Goal: Task Accomplishment & Management: Complete application form

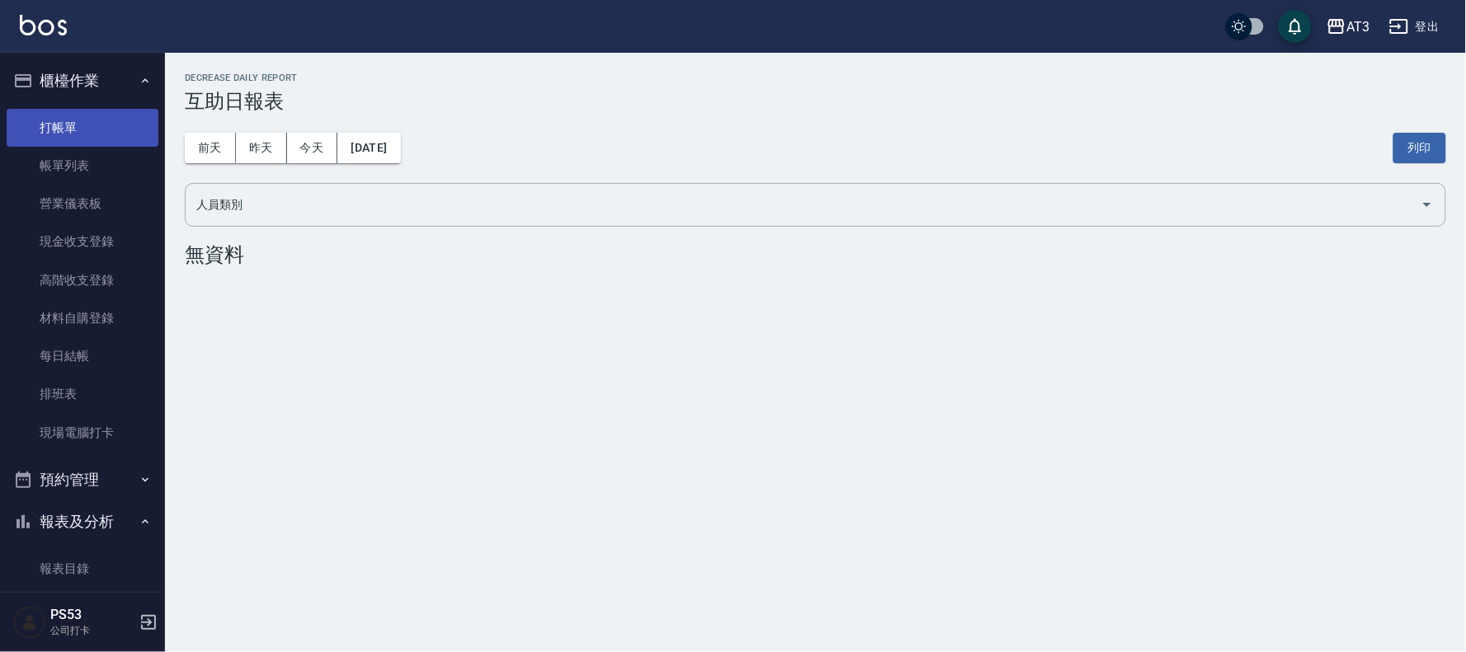
click at [66, 128] on link "打帳單" at bounding box center [83, 128] width 152 height 38
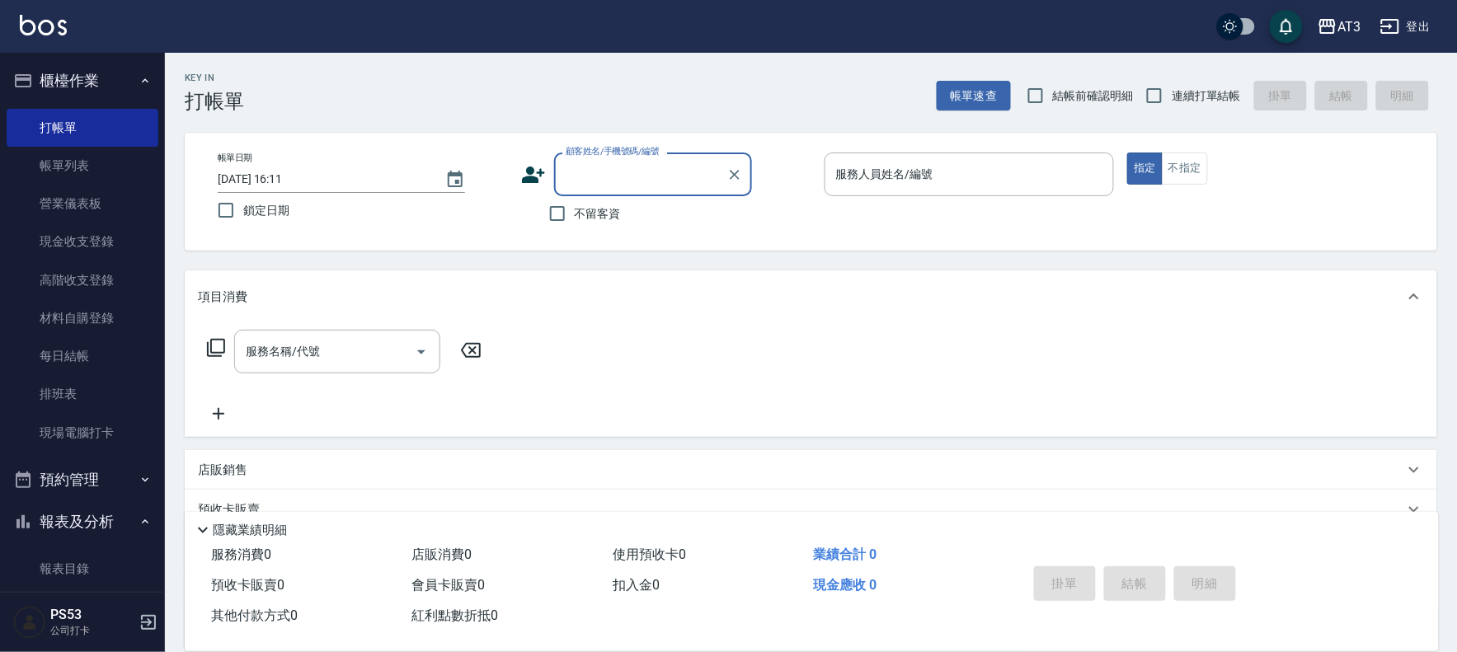
click at [520, 181] on div "帳單日期 [DATE] 16:11 鎖定日期 顧客姓名/手機號碼/編號 顧客姓名/手機號碼/編號 不留客資 服務人員姓名/編號 服務人員姓名/編號 指定 不指定" at bounding box center [811, 192] width 1213 height 78
click at [530, 177] on icon at bounding box center [533, 175] width 23 height 16
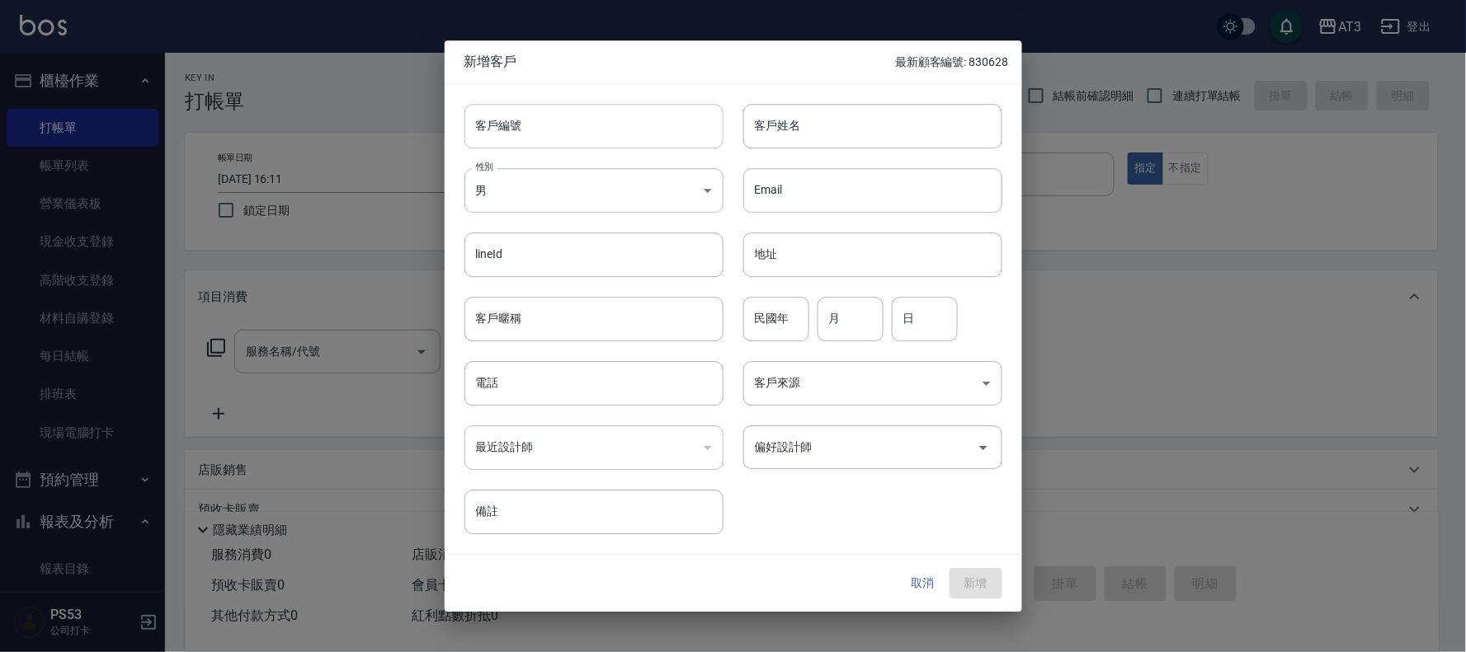
click at [520, 115] on input "客戶編號" at bounding box center [593, 126] width 259 height 45
type input "790726-1"
type input "[PERSON_NAME]"
click at [630, 181] on body "AT3 登出 櫃檯作業 打帳單 帳單列表 營業儀表板 現金收支登錄 高階收支登錄 材料自購登錄 每日結帳 排班表 現場電腦打卡 預約管理 預約管理 單日預約紀…" at bounding box center [733, 402] width 1466 height 805
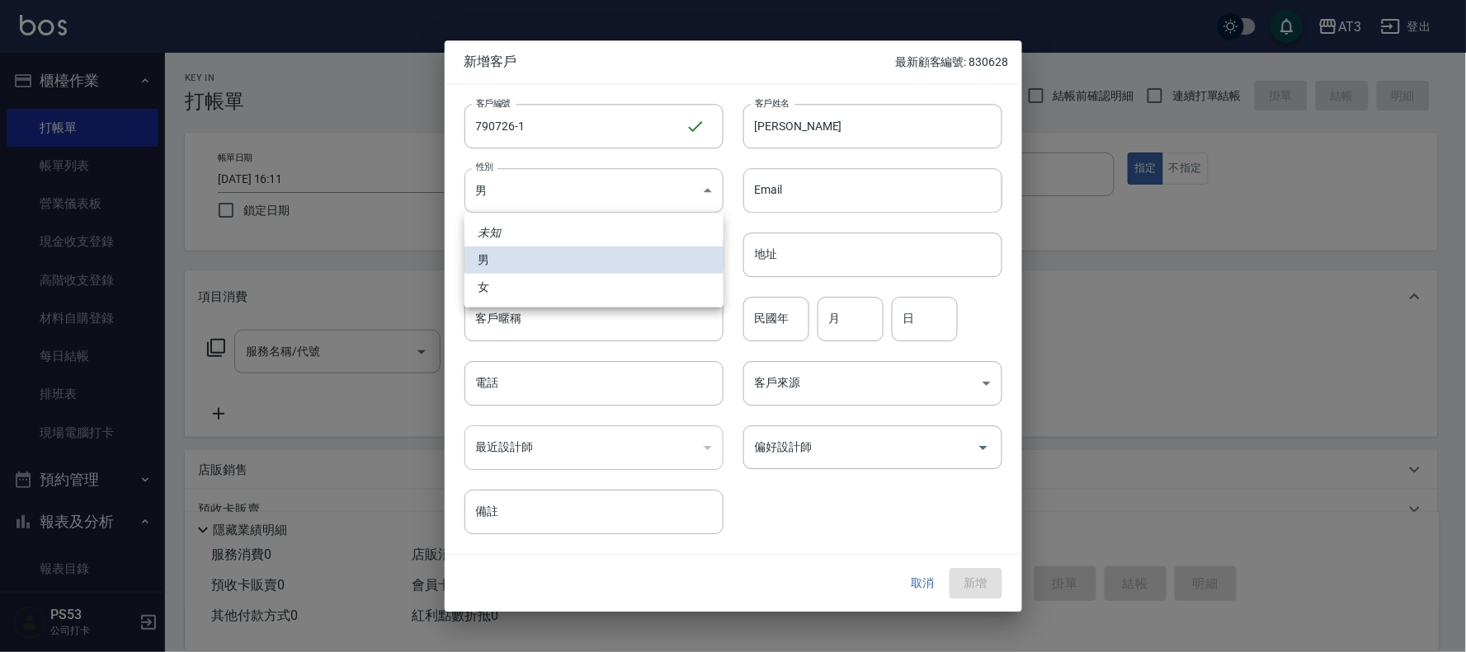
click at [525, 286] on li "女" at bounding box center [593, 287] width 259 height 27
type input "[DEMOGRAPHIC_DATA]"
click at [777, 323] on input "民國年" at bounding box center [776, 319] width 66 height 45
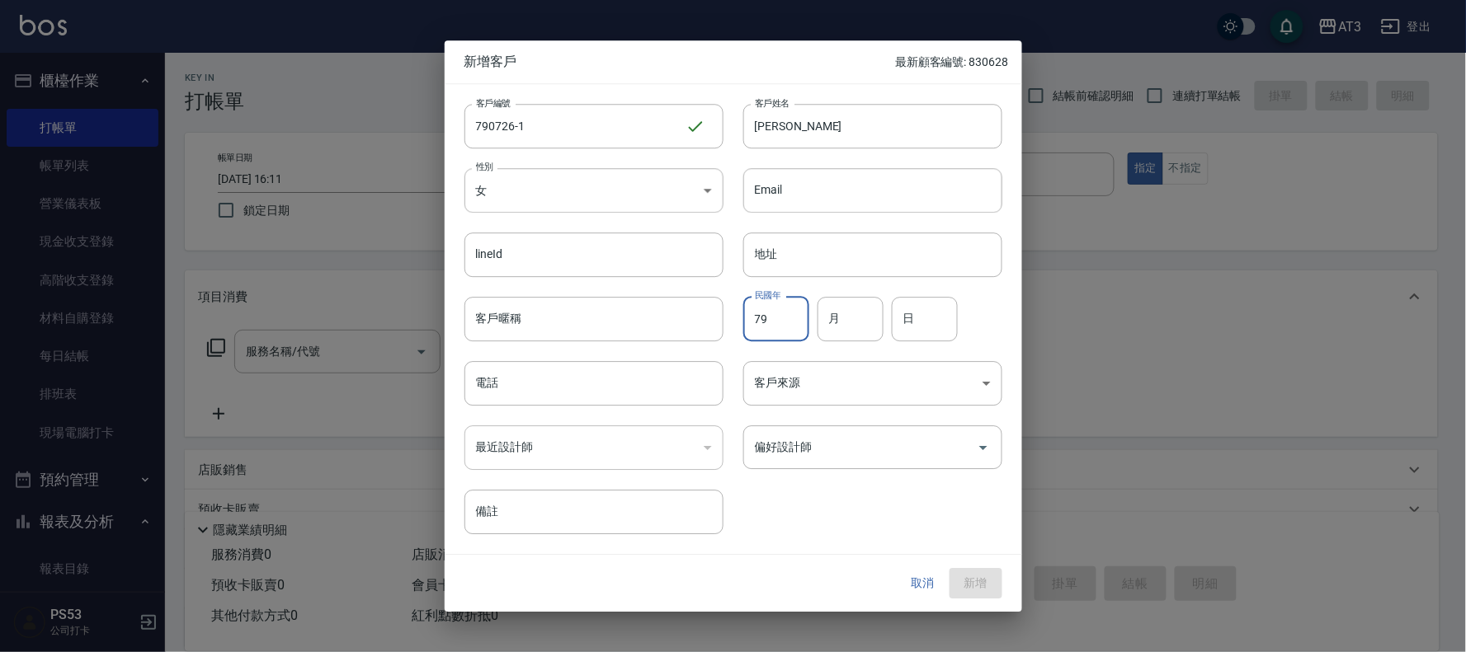
type input "79"
type input "07"
type input "1"
type input "26"
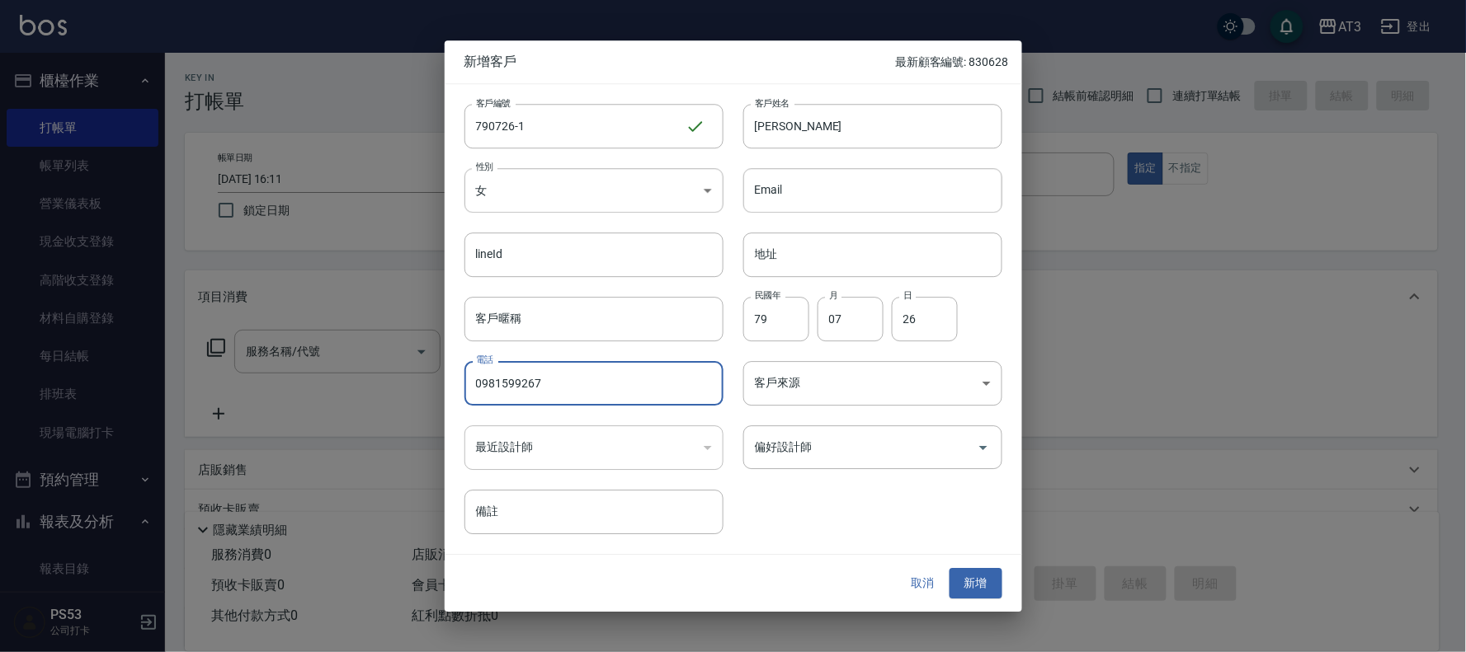
type input "0981599267"
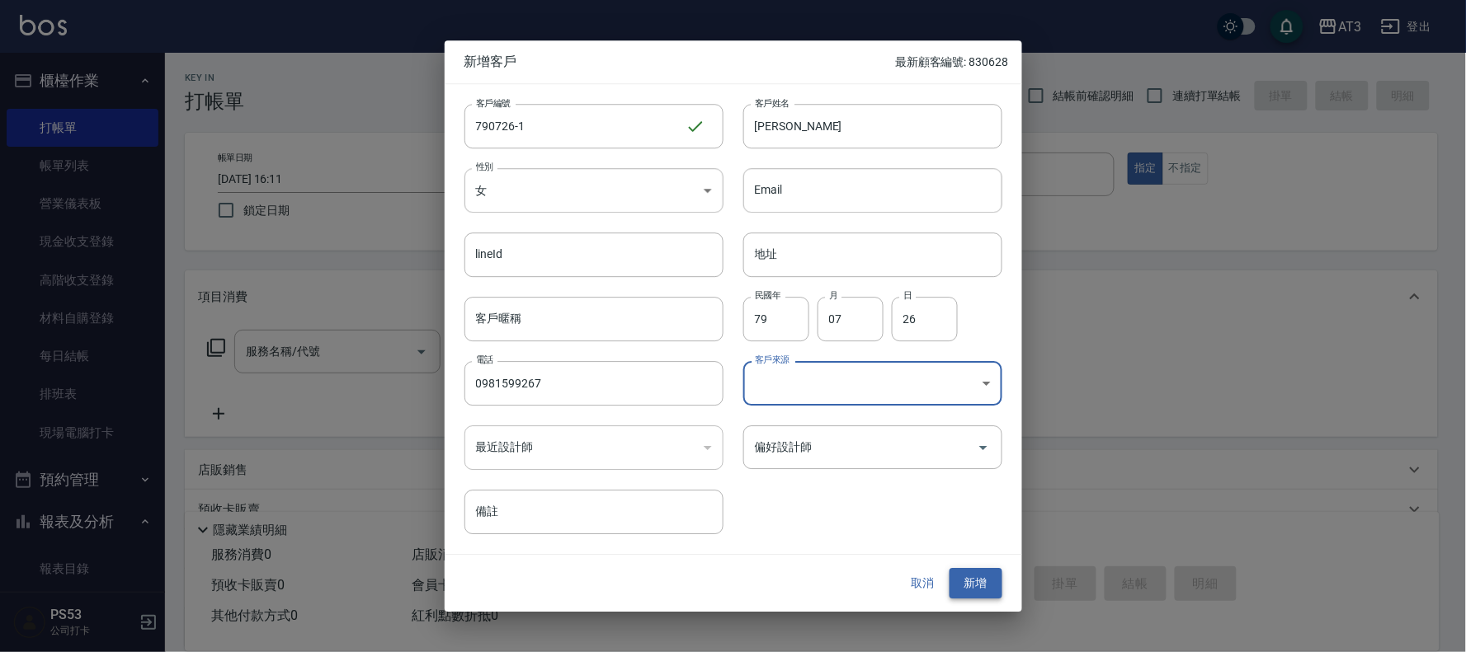
click at [971, 574] on button "新增" at bounding box center [975, 584] width 53 height 31
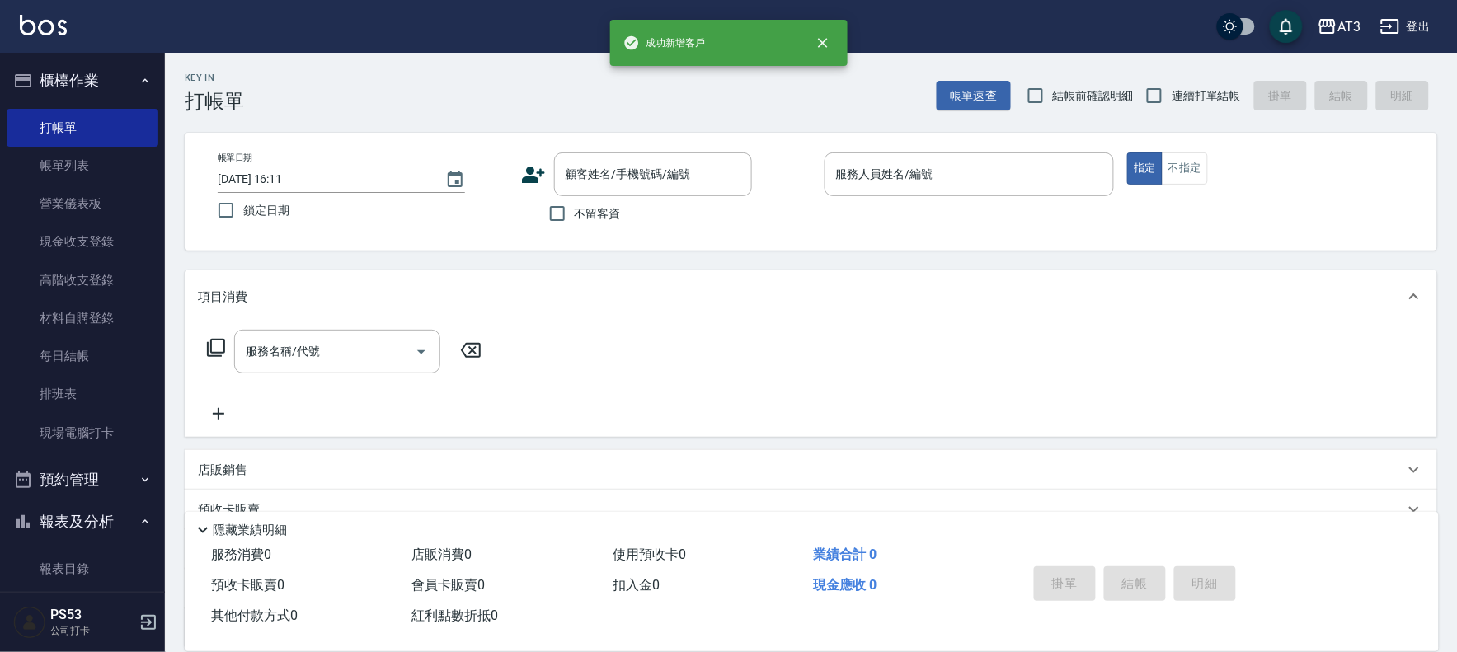
click at [530, 177] on icon at bounding box center [533, 175] width 23 height 16
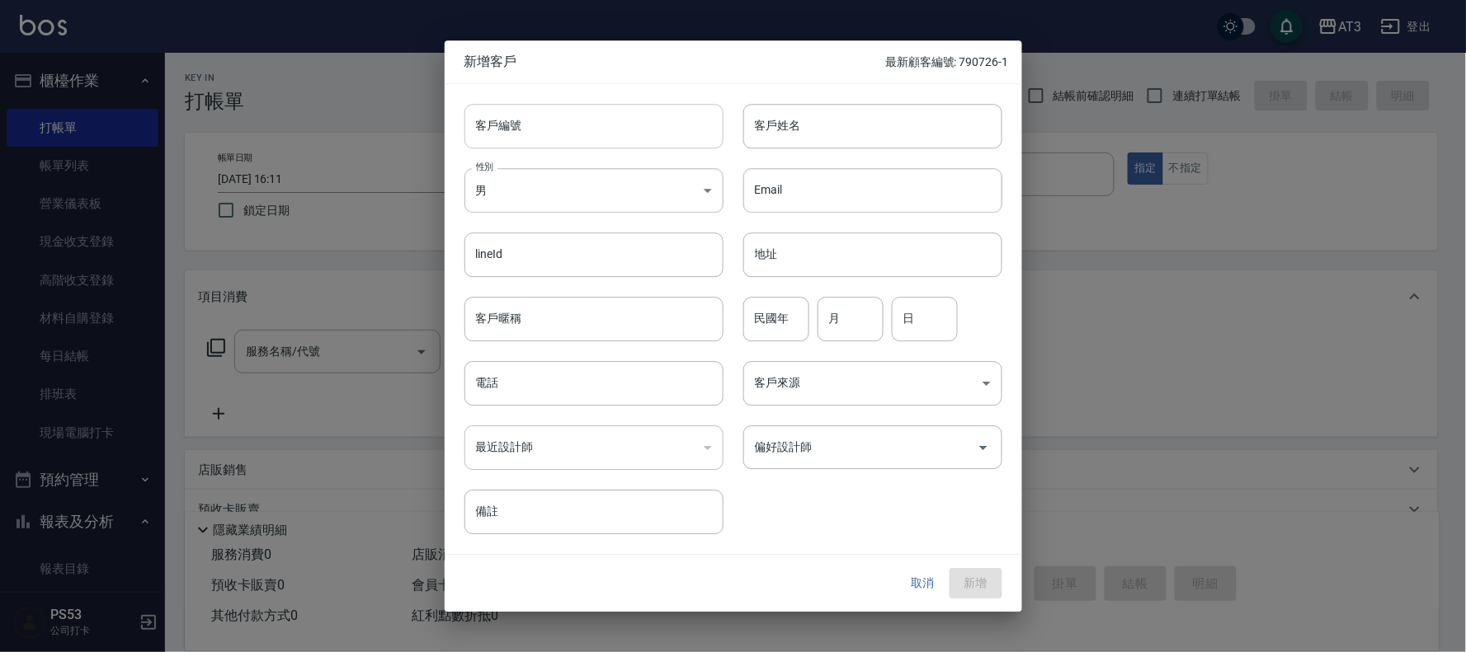
click at [557, 134] on input "客戶編號" at bounding box center [593, 126] width 259 height 45
click at [558, 137] on input "6907056" at bounding box center [574, 126] width 221 height 45
type input "690706"
type input "[PERSON_NAME]"
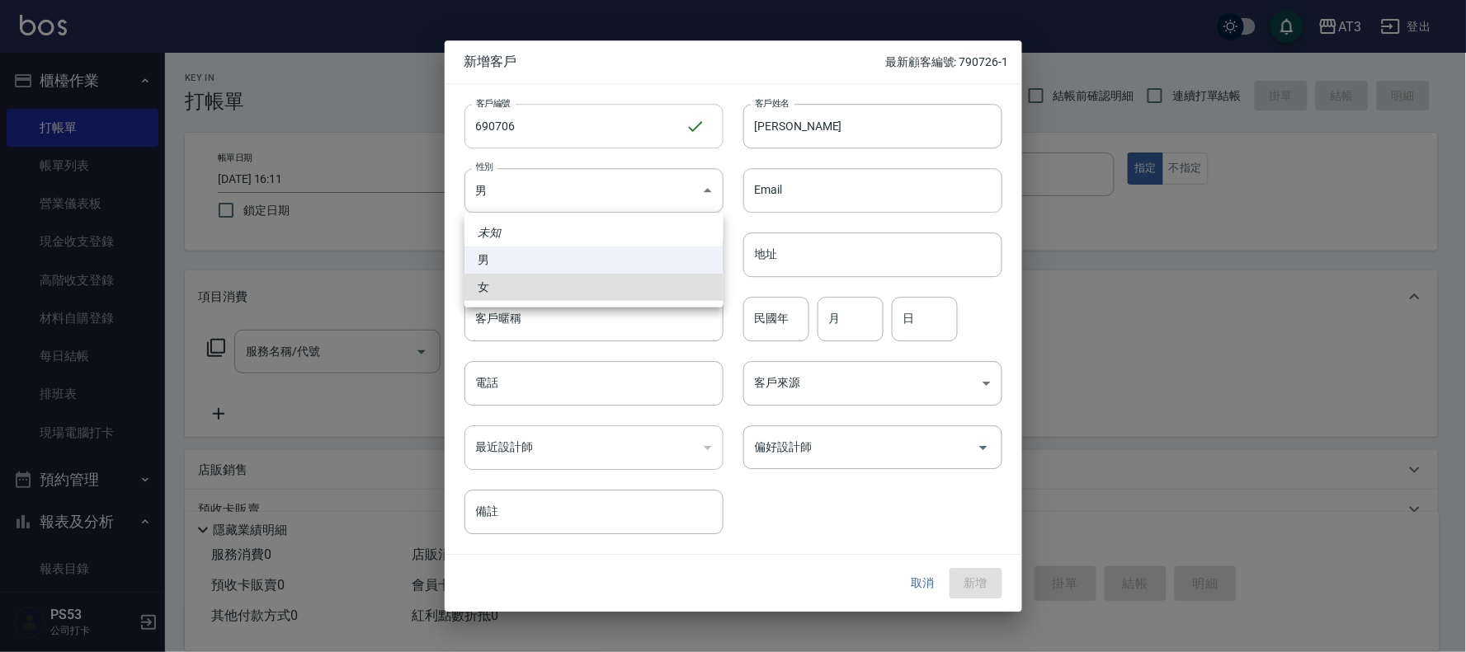
type input "[DEMOGRAPHIC_DATA]"
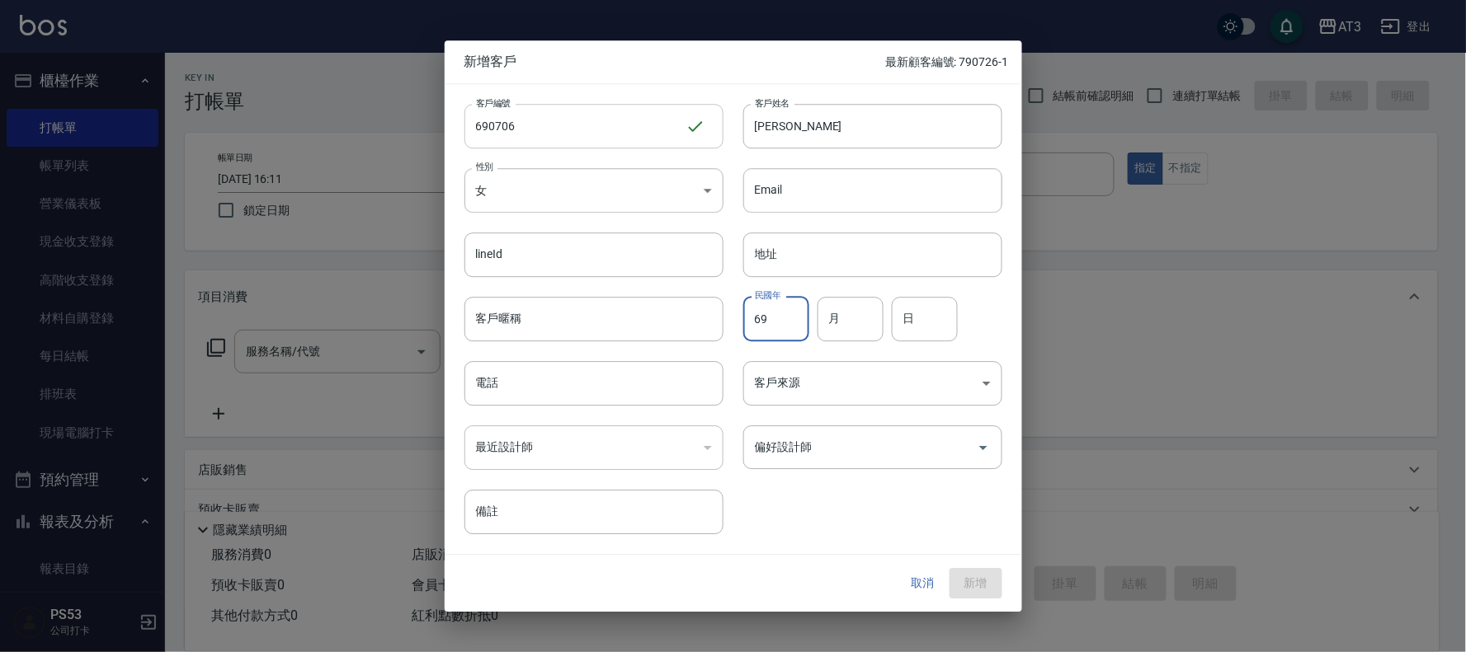
type input "69"
type input "07"
type input "06"
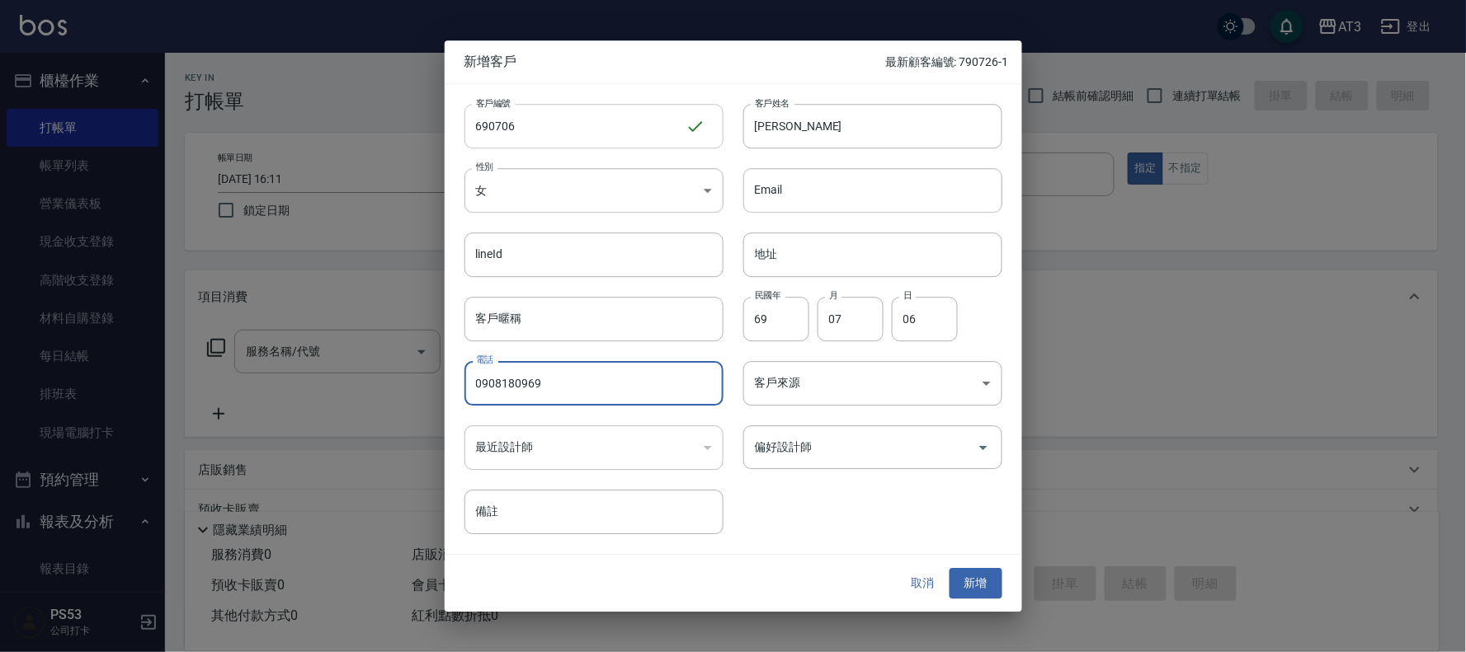
type input "0908180969"
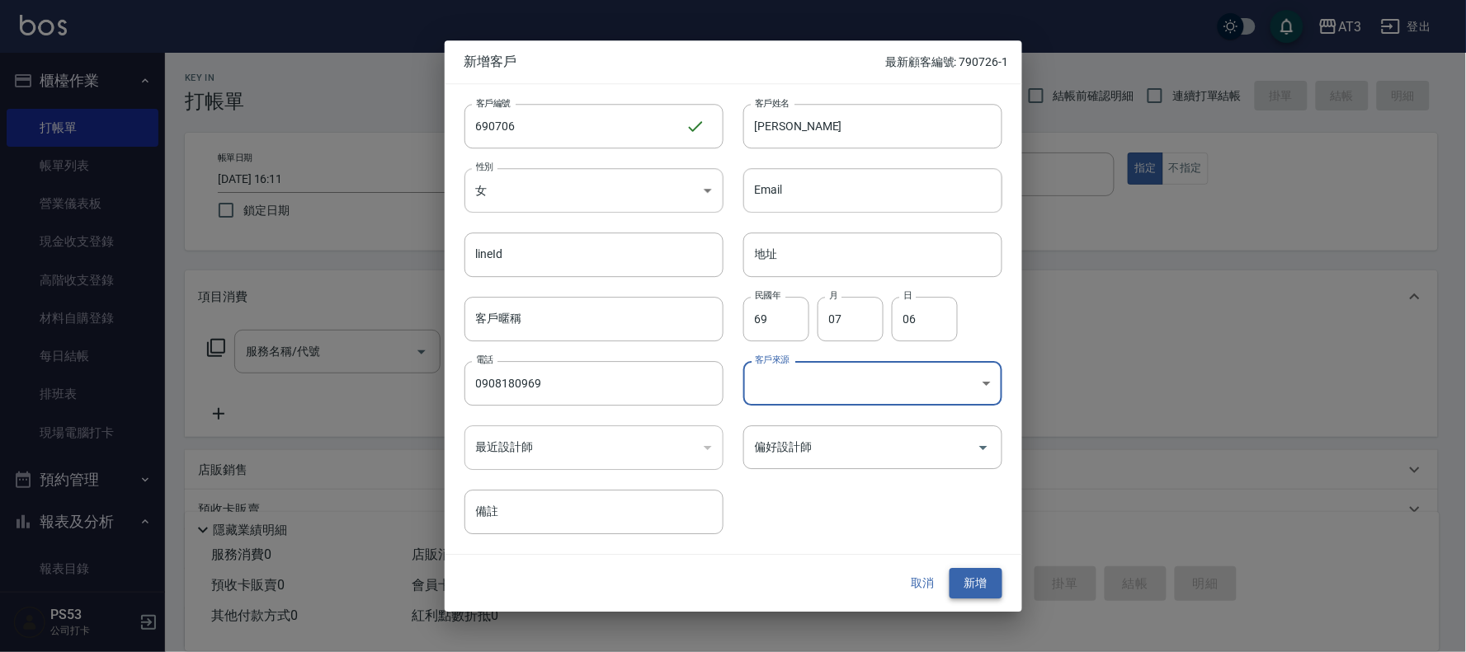
click at [988, 573] on button "新增" at bounding box center [975, 584] width 53 height 31
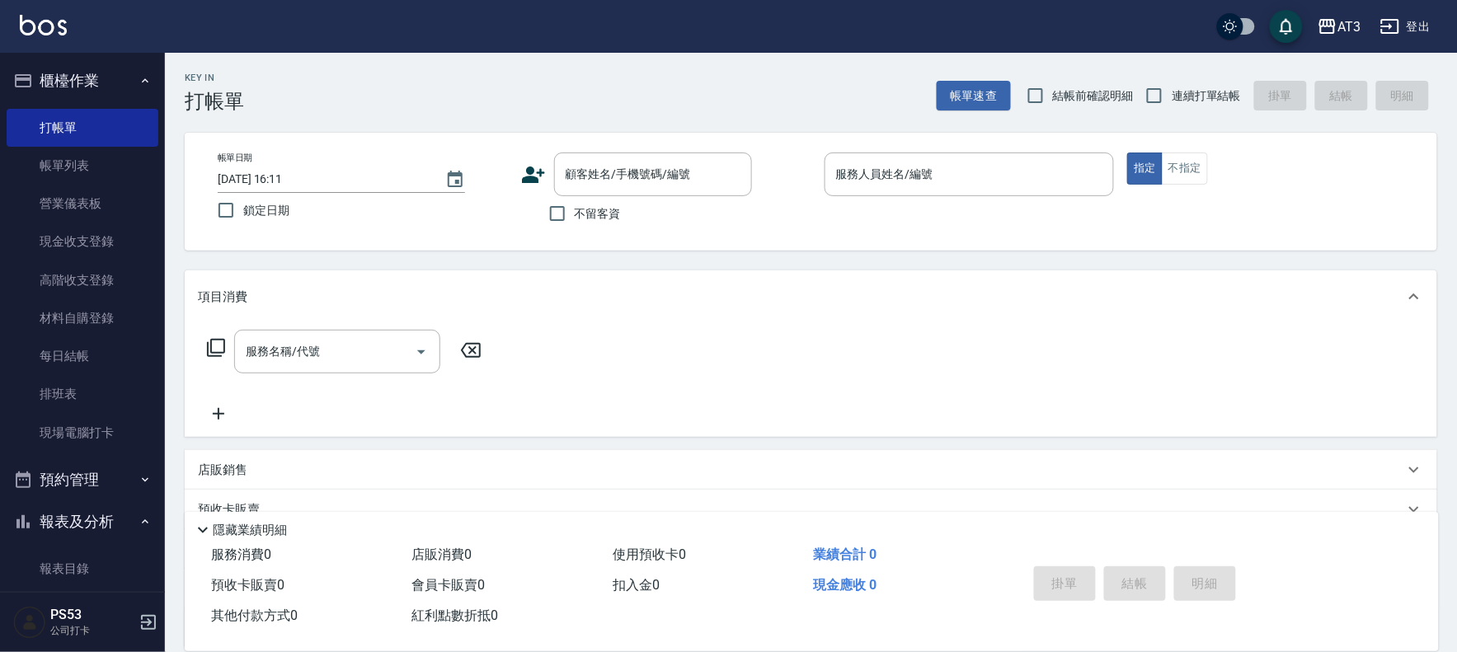
click at [537, 171] on icon at bounding box center [533, 174] width 25 height 25
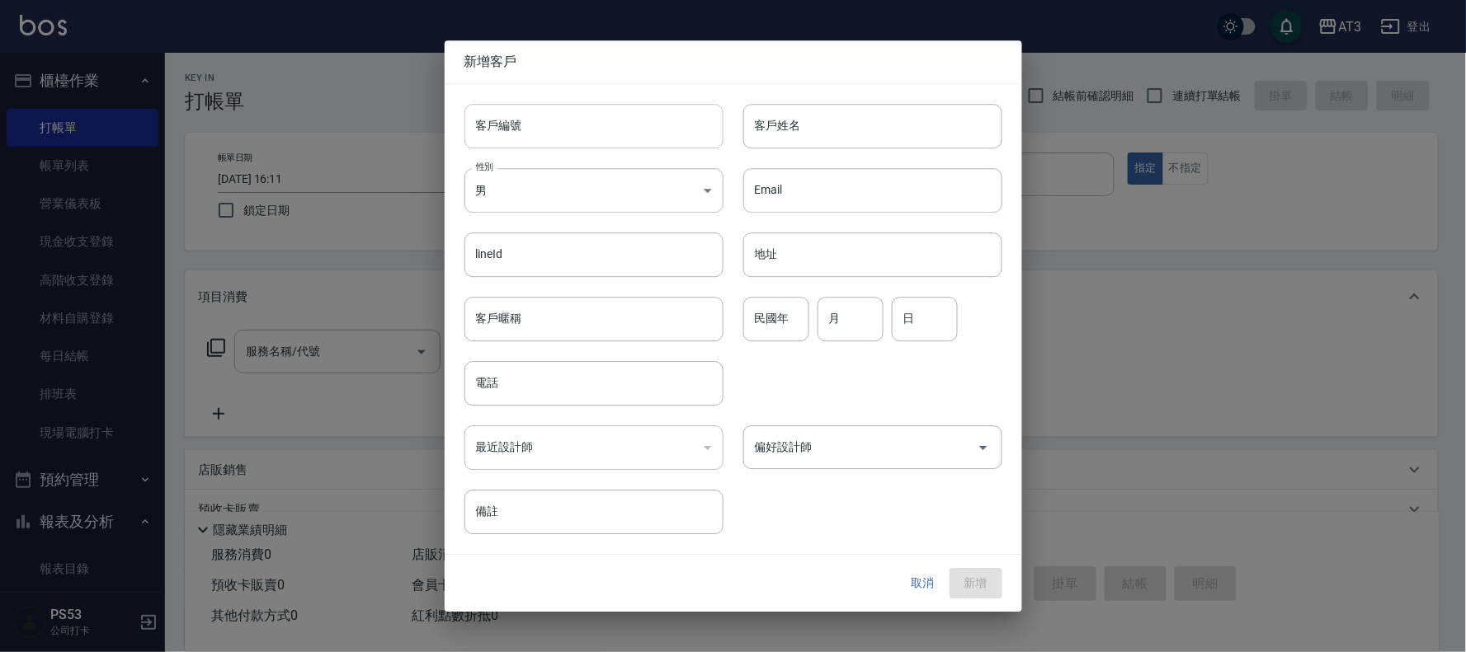
click at [545, 134] on input "客戶編號" at bounding box center [593, 126] width 259 height 45
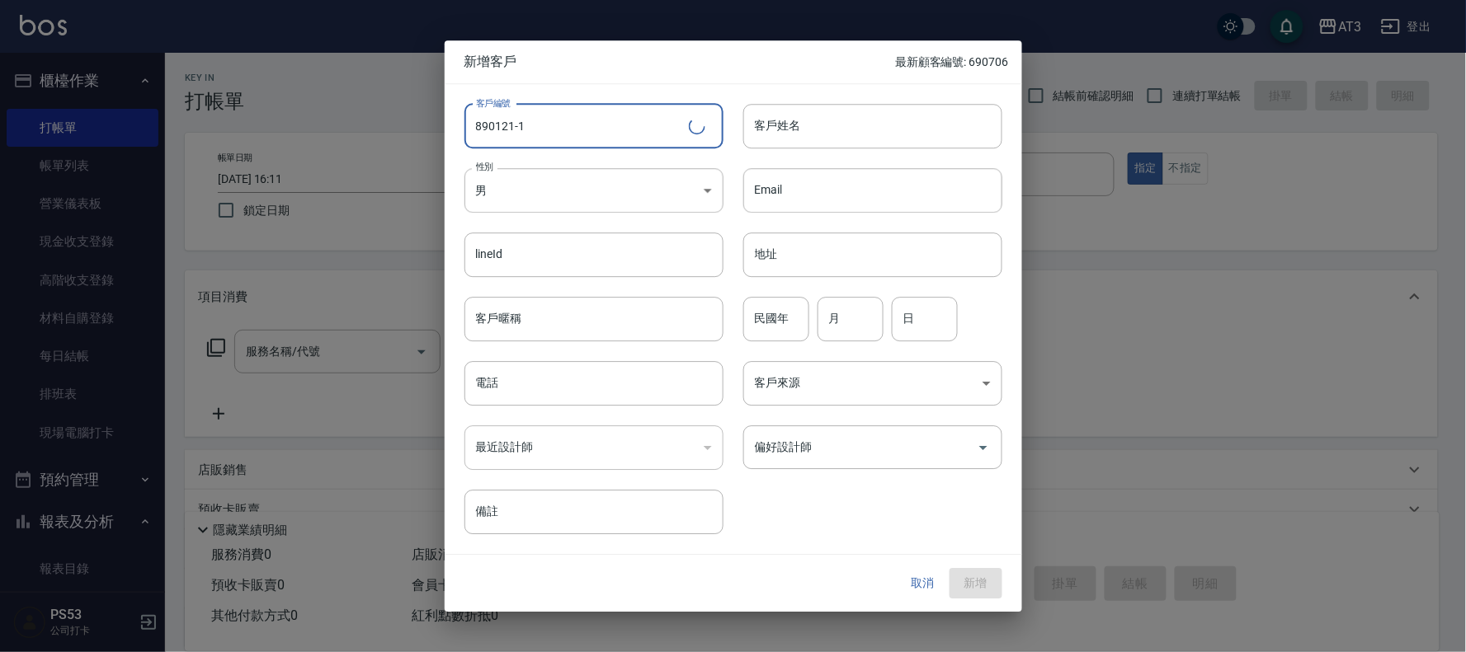
type input "890121-1"
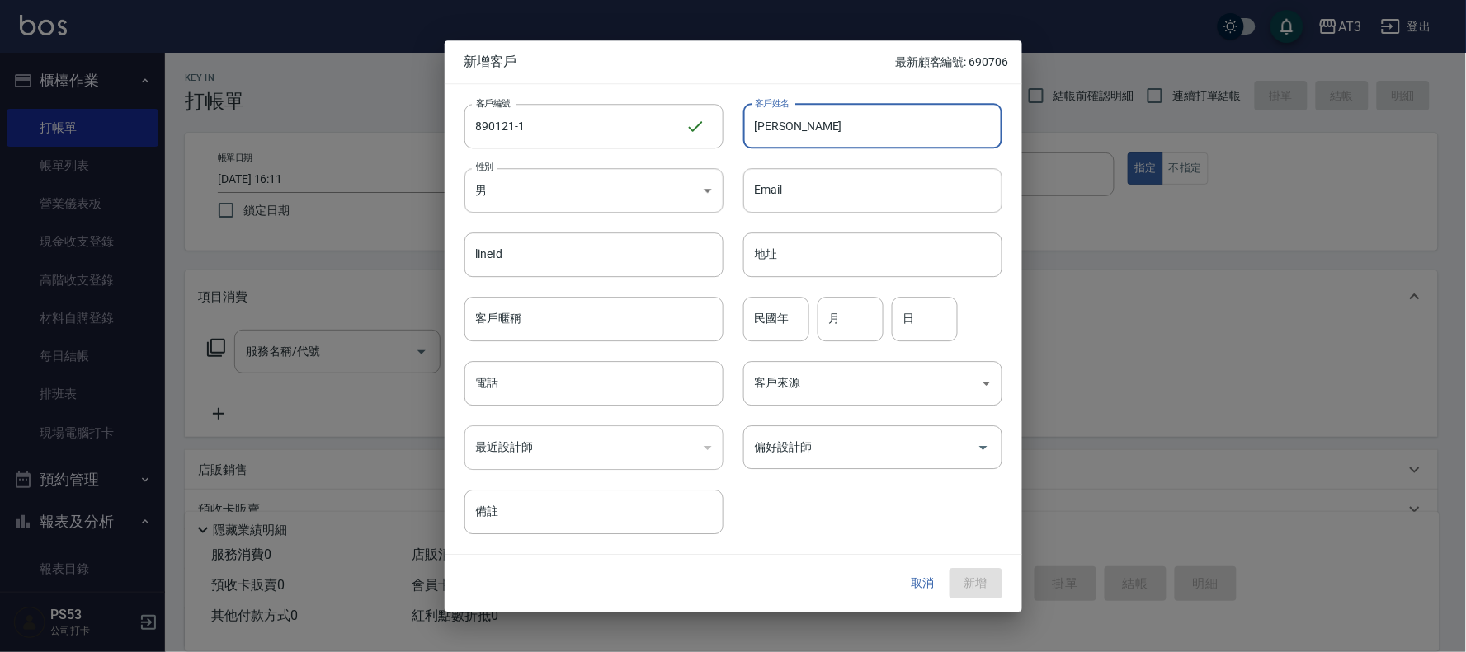
type input "[PERSON_NAME]"
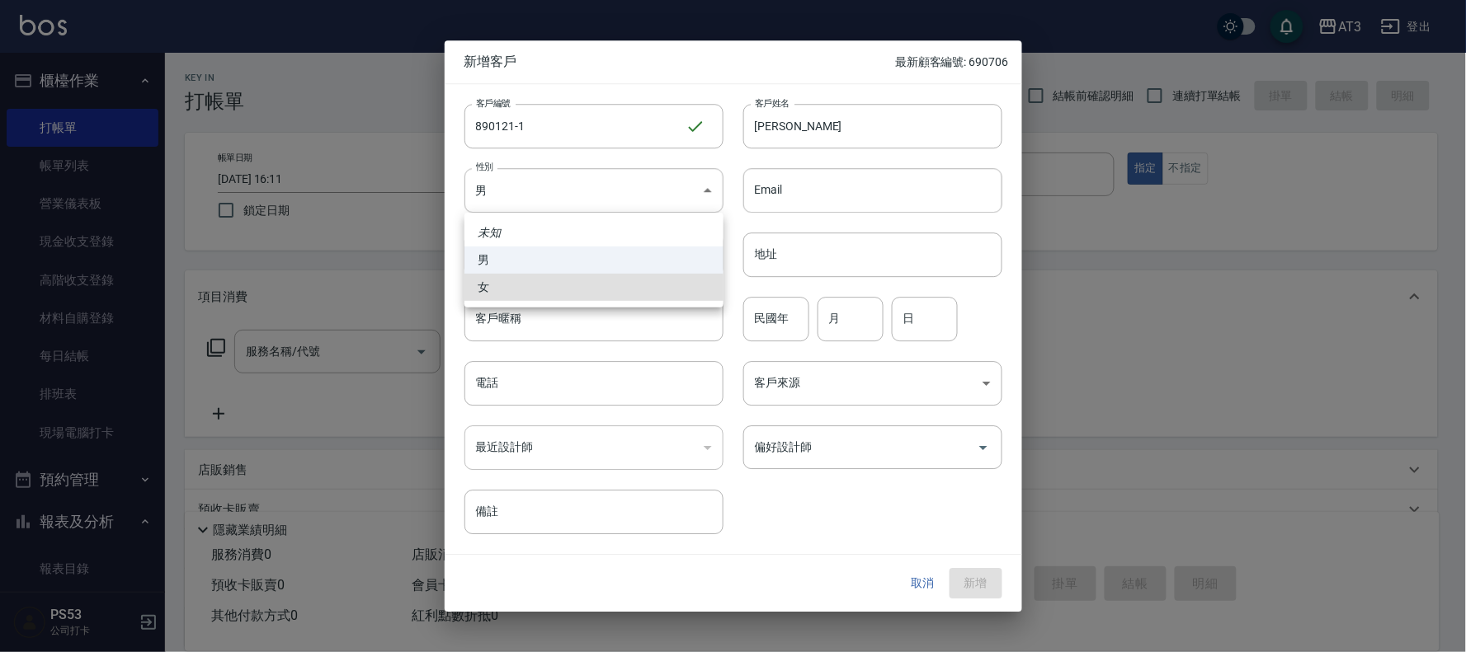
type input "[DEMOGRAPHIC_DATA]"
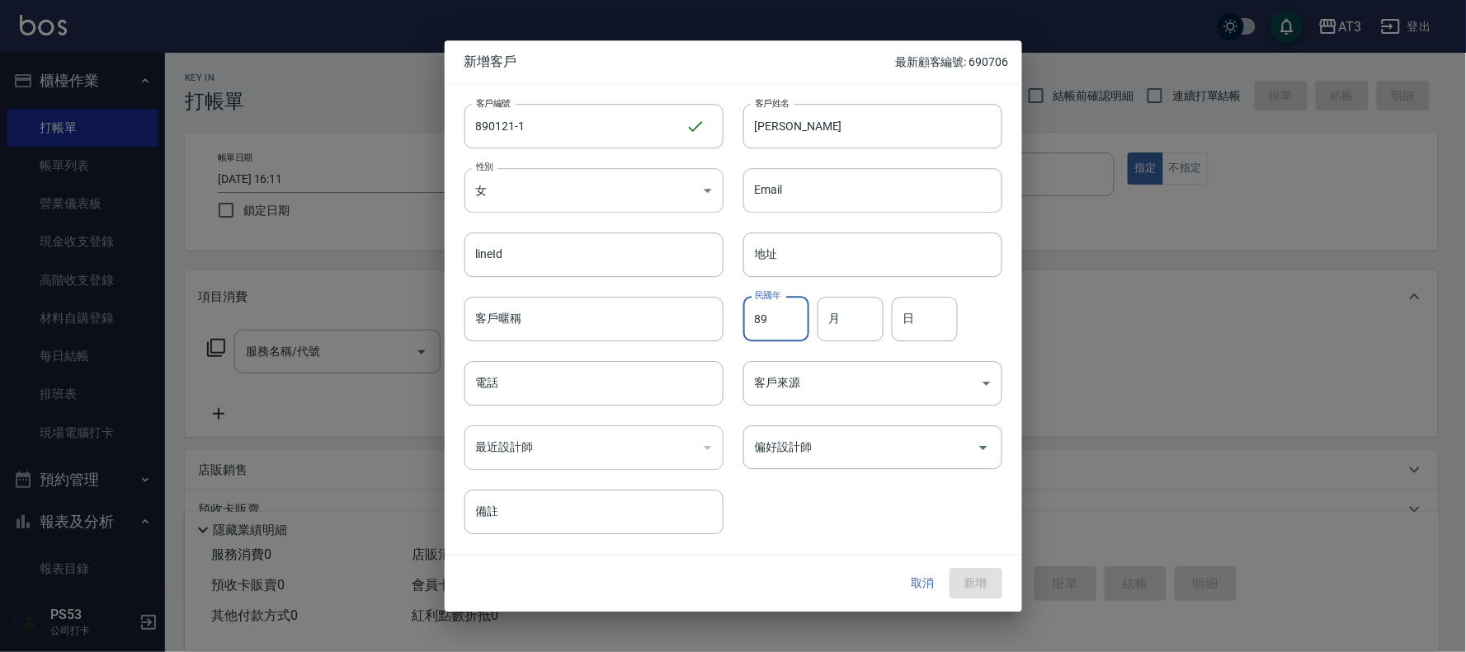
type input "89"
type input "01"
type input "21"
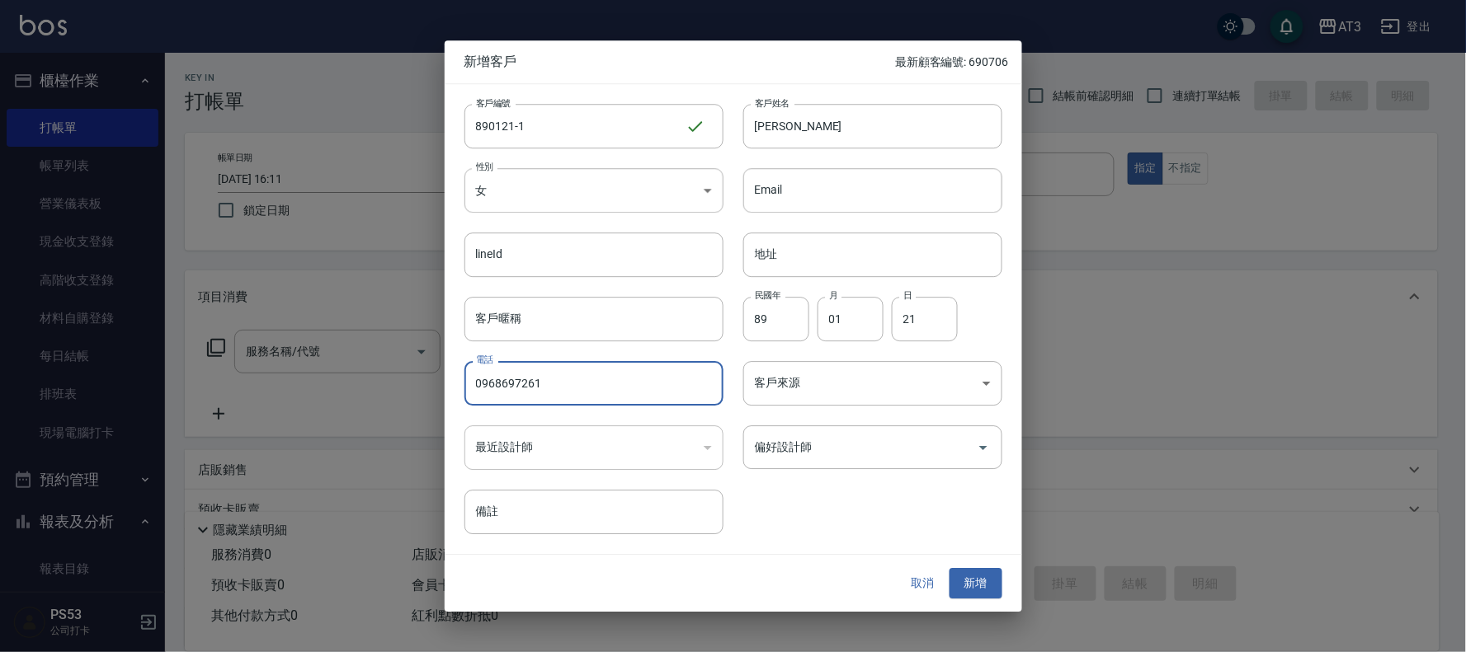
type input "0968697261"
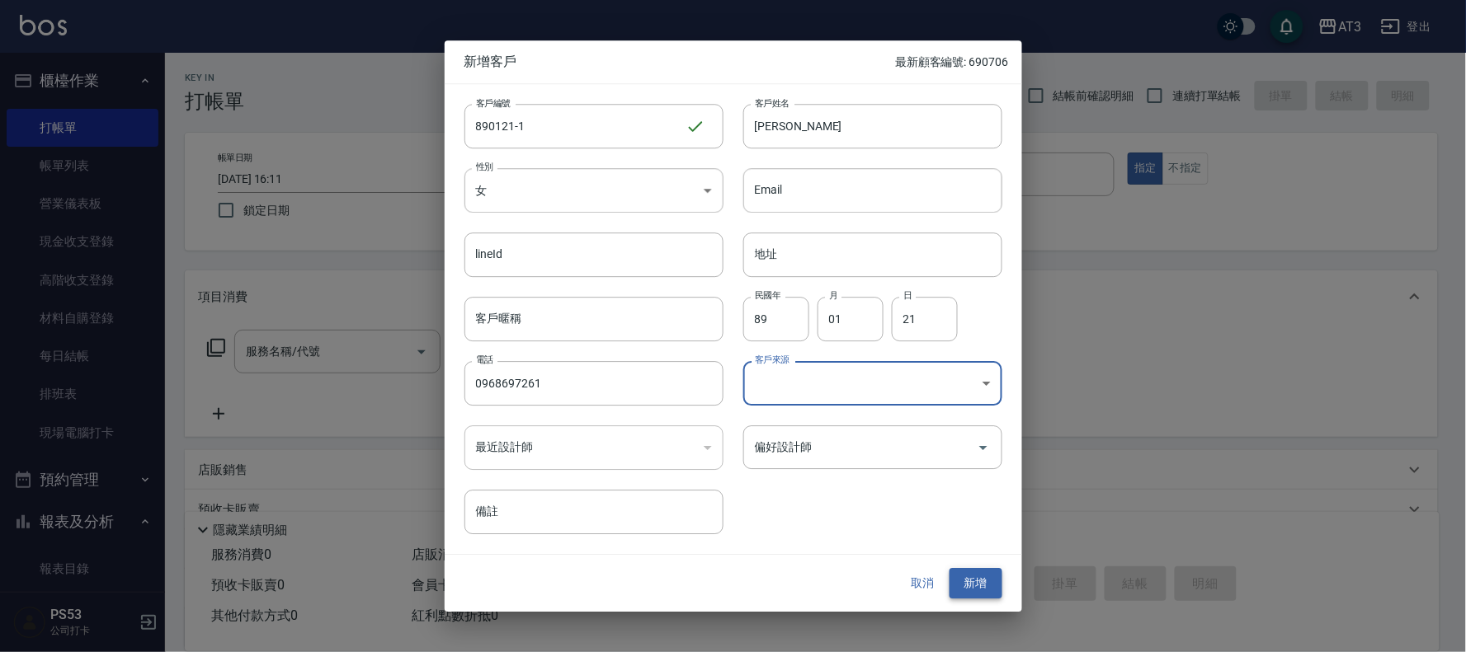
click at [971, 583] on button "新增" at bounding box center [975, 584] width 53 height 31
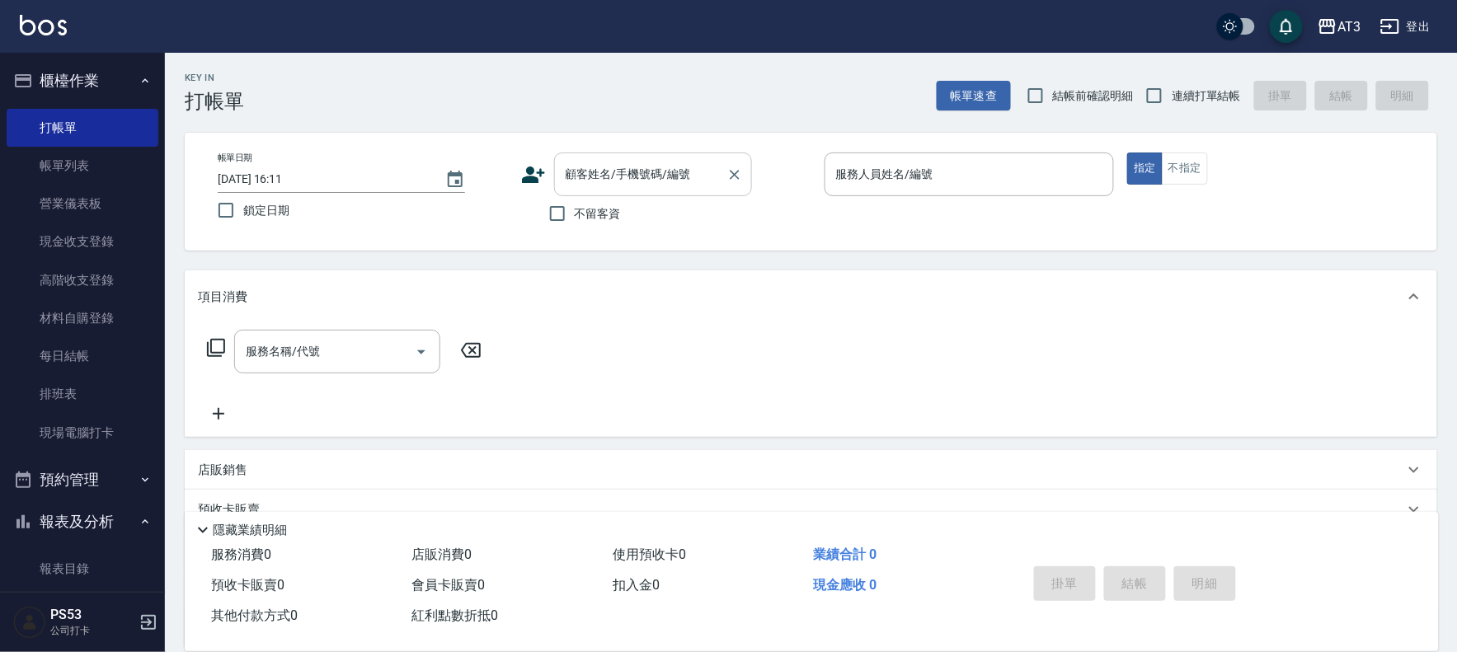
click at [656, 155] on div "顧客姓名/手機號碼/編號" at bounding box center [653, 175] width 198 height 44
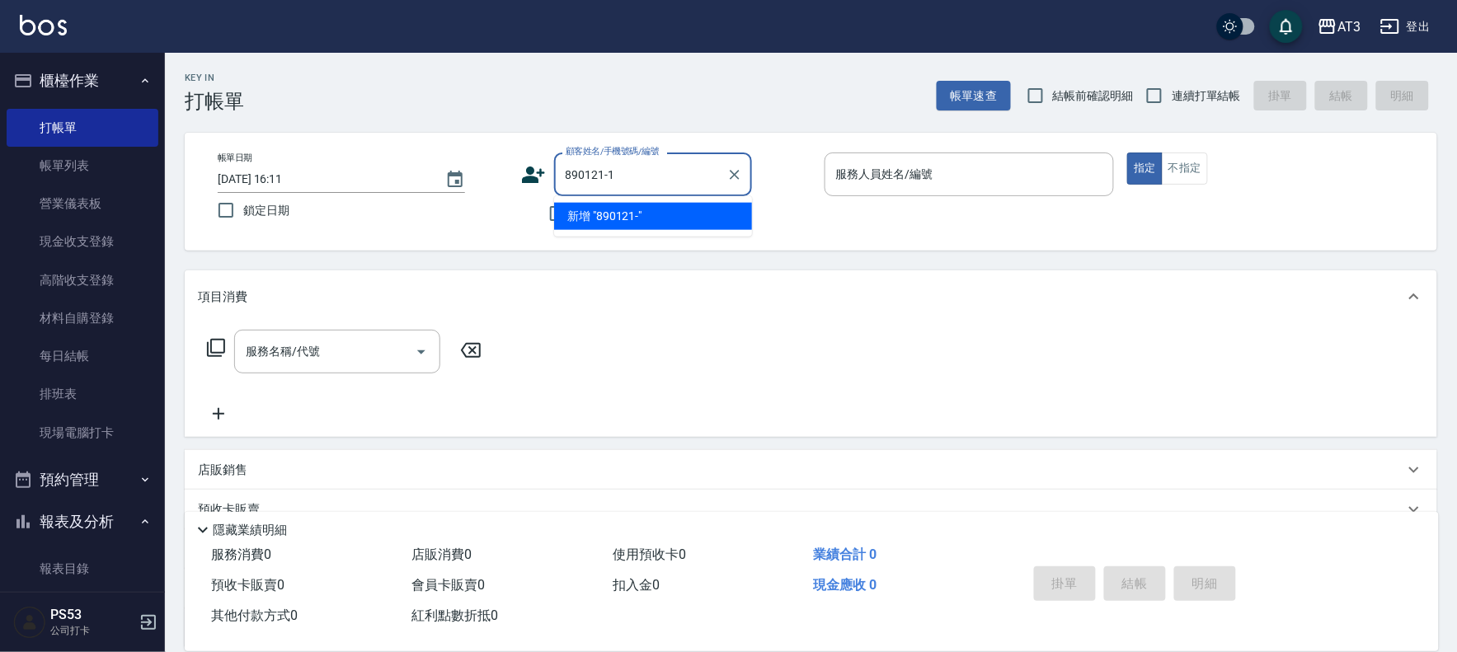
type input "890121-1"
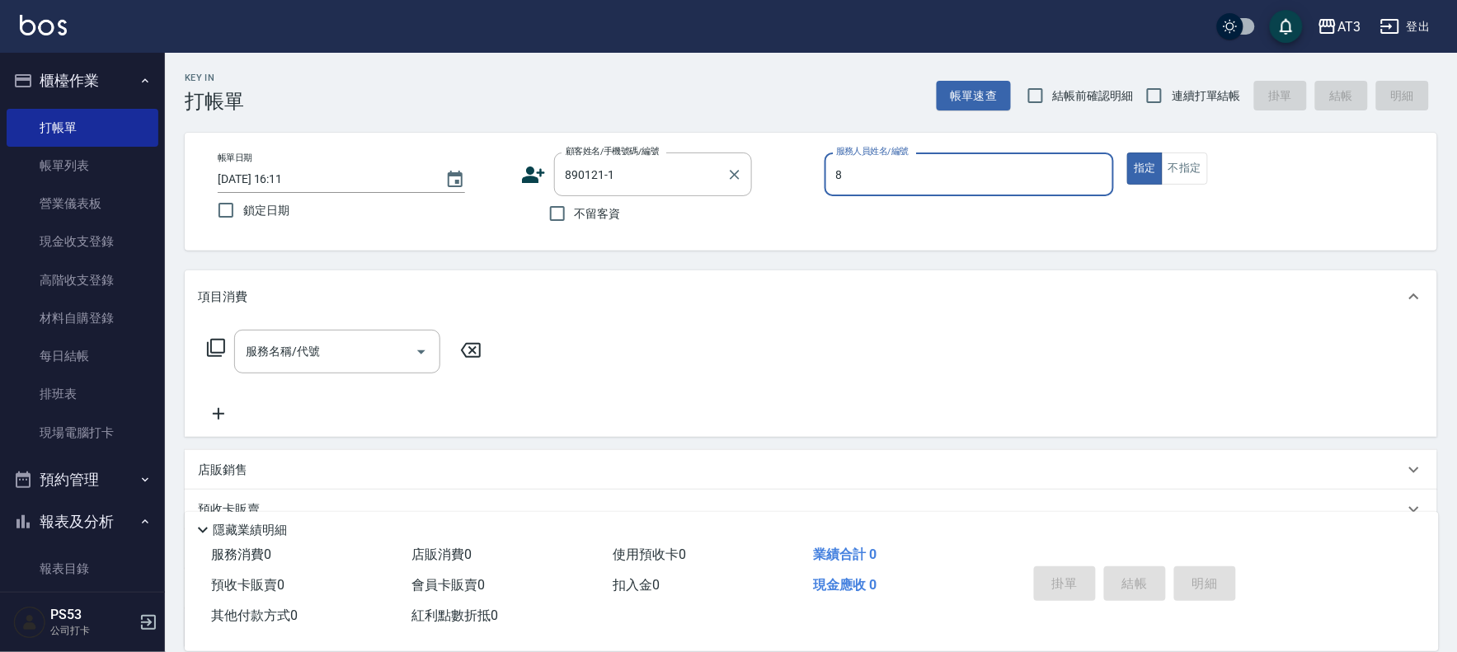
type input "8"
type button "true"
type input "岢諭-8"
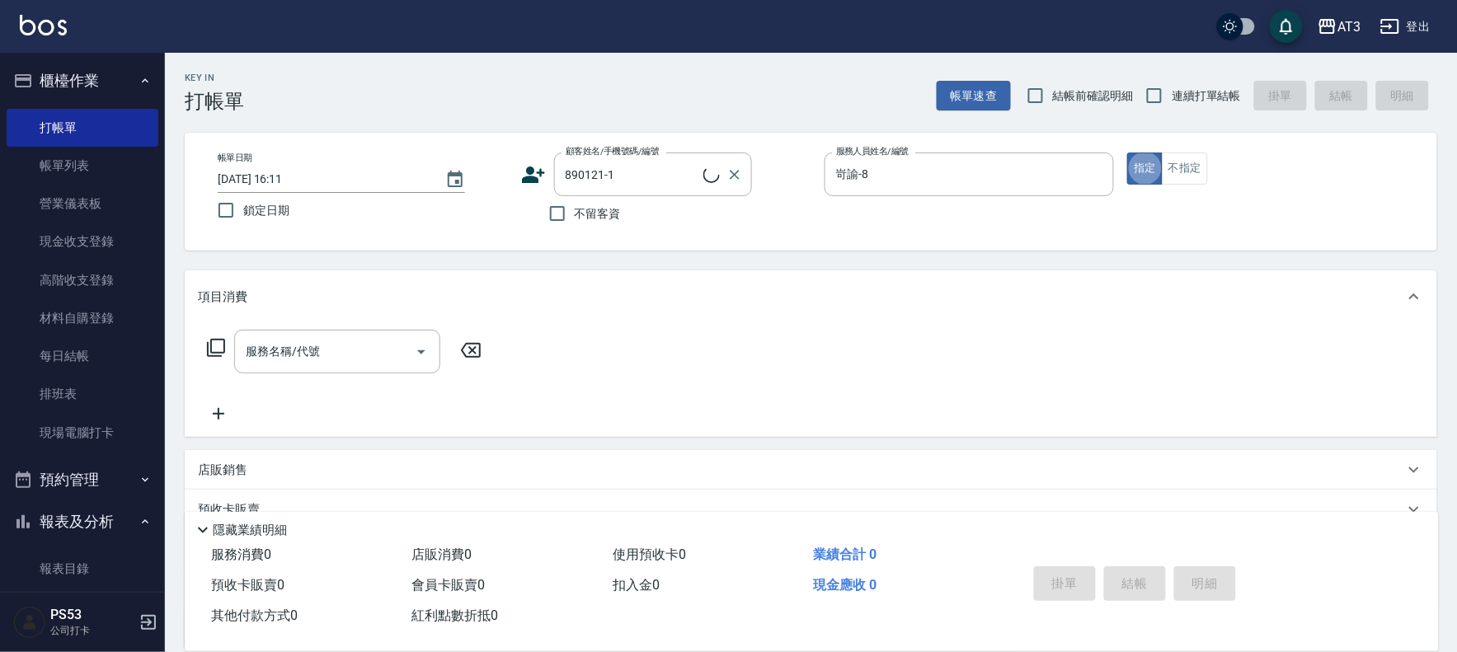
type input "[PERSON_NAME]/0968697261/890121-1"
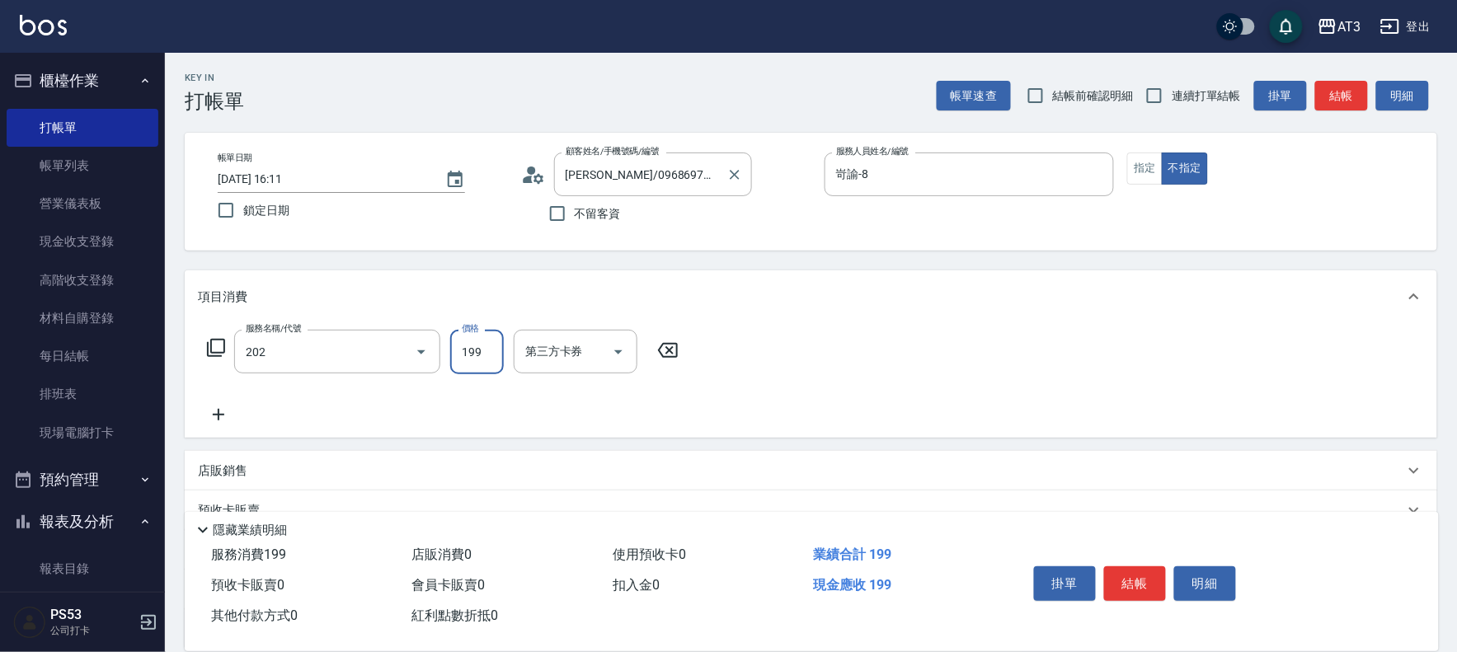
type input "不指定單剪(202)"
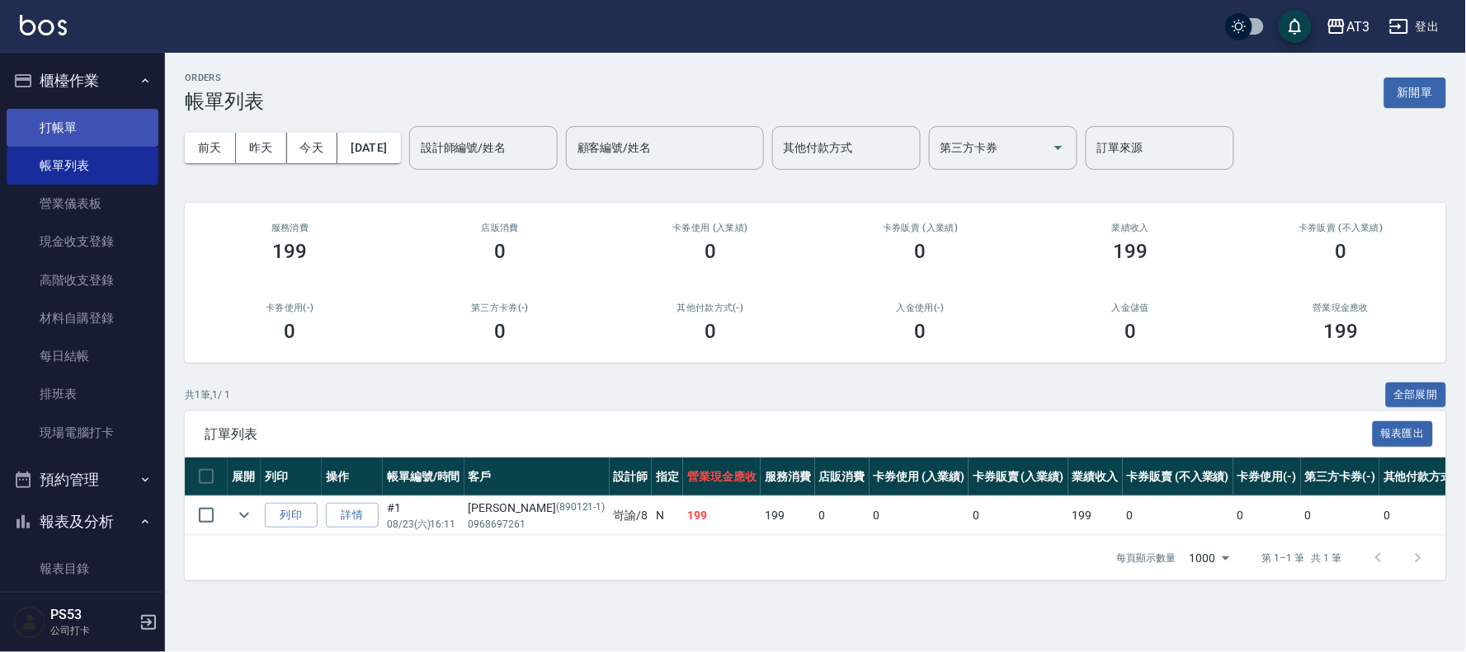
click at [63, 124] on link "打帳單" at bounding box center [83, 128] width 152 height 38
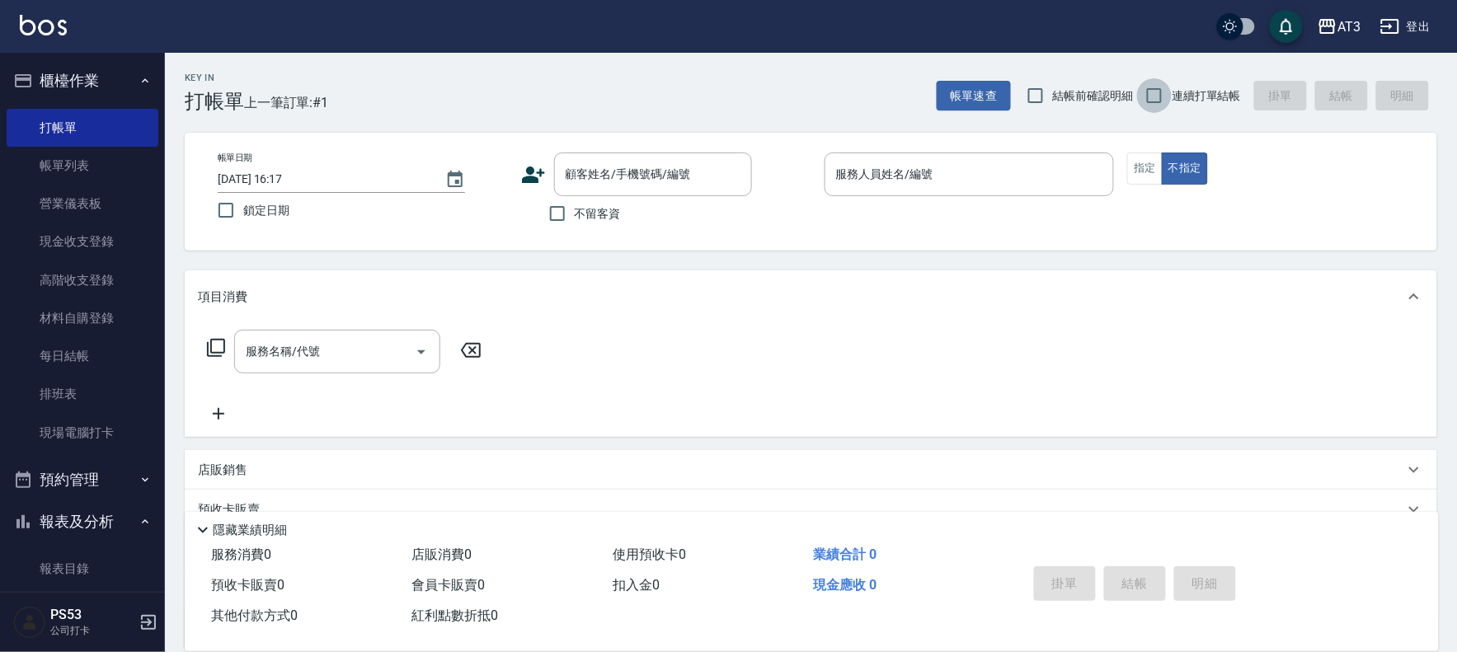
click at [1158, 97] on input "連續打單結帳" at bounding box center [1154, 95] width 35 height 35
checkbox input "true"
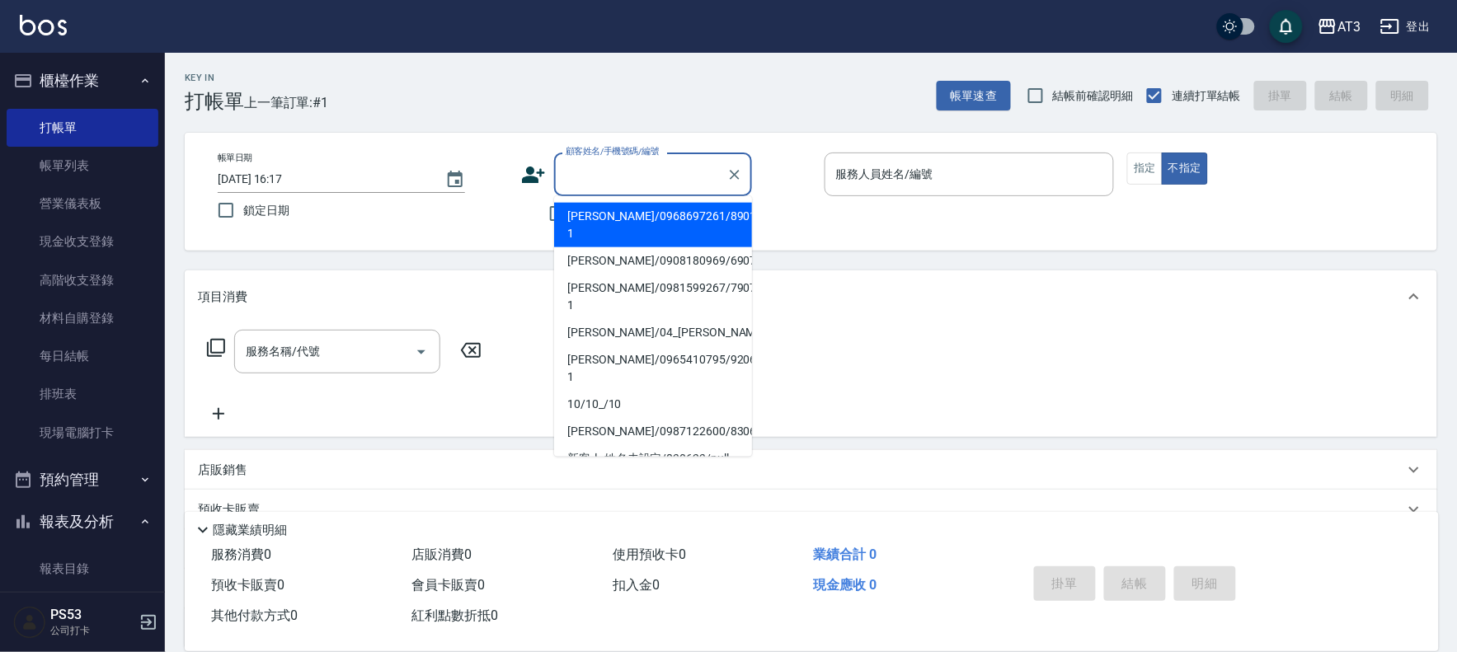
click at [624, 183] on input "顧客姓名/手機號碼/編號" at bounding box center [641, 174] width 158 height 29
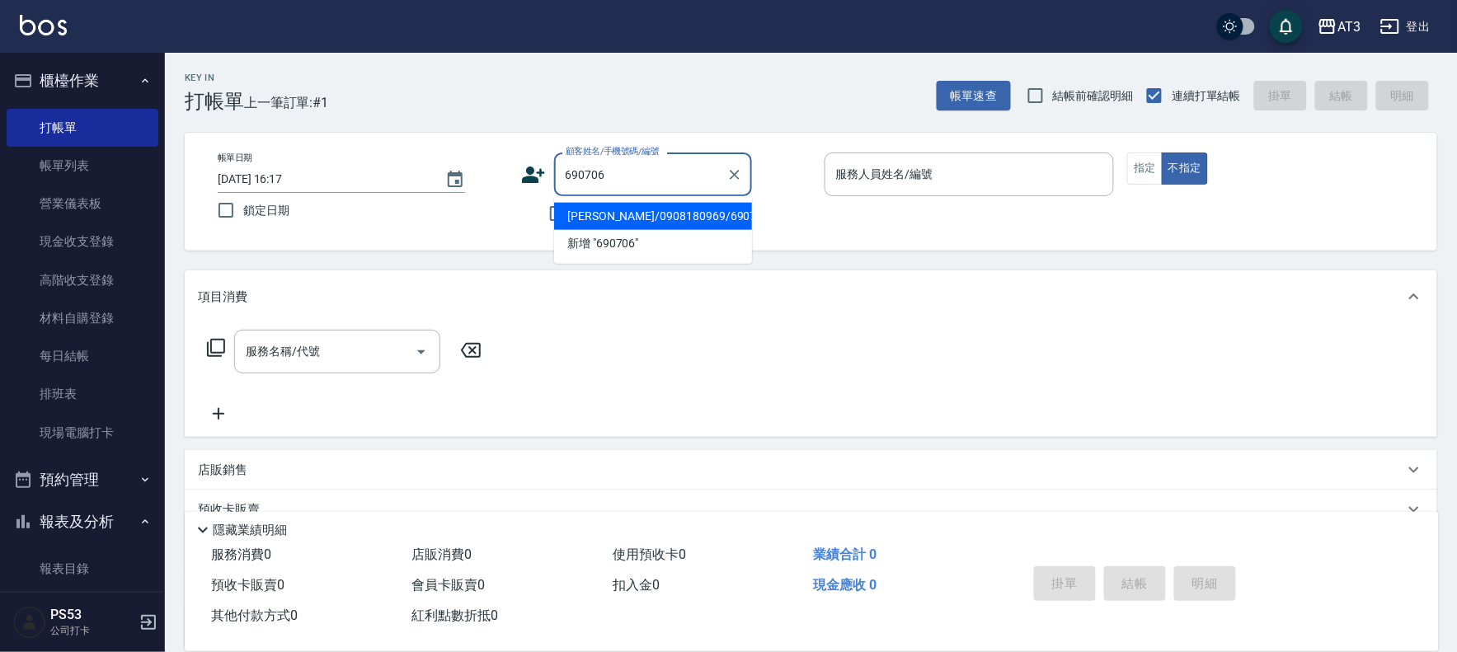
type input "[PERSON_NAME]/0908180969/690706"
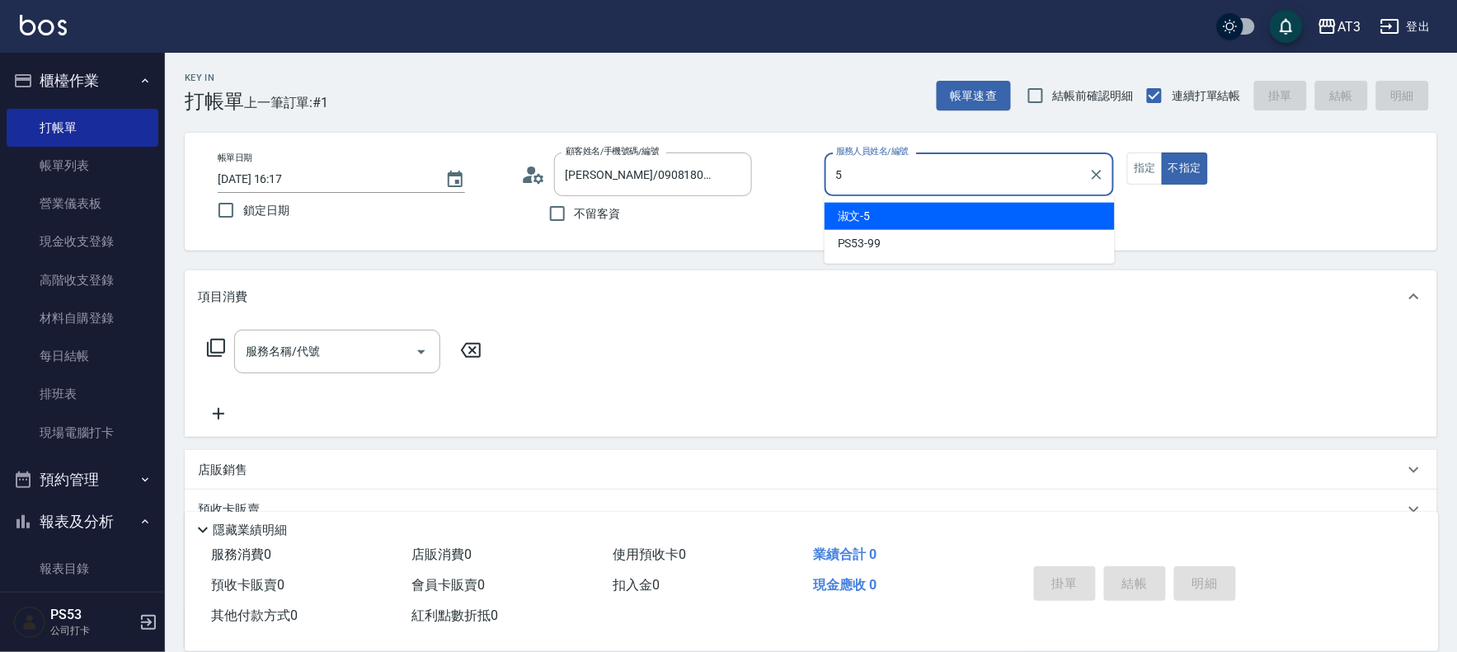
type input "淑文-5"
type button "false"
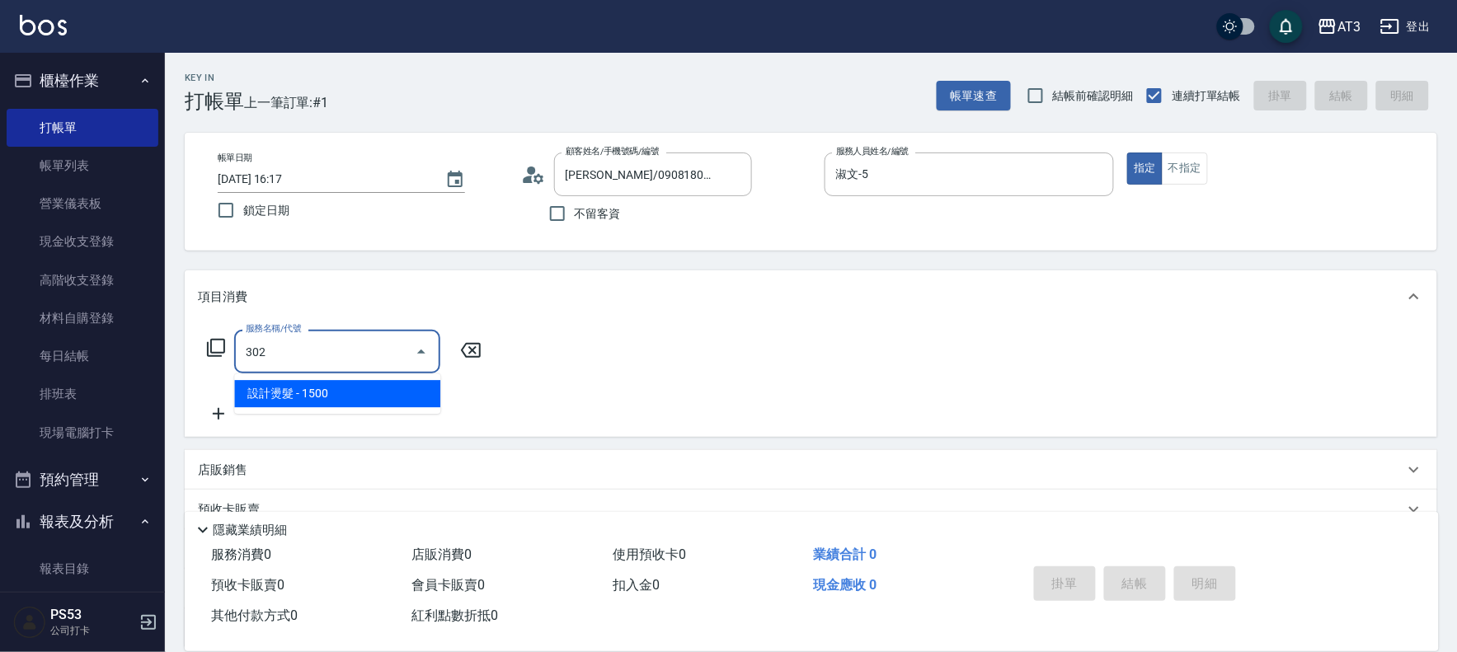
type input "設計燙髮(302)"
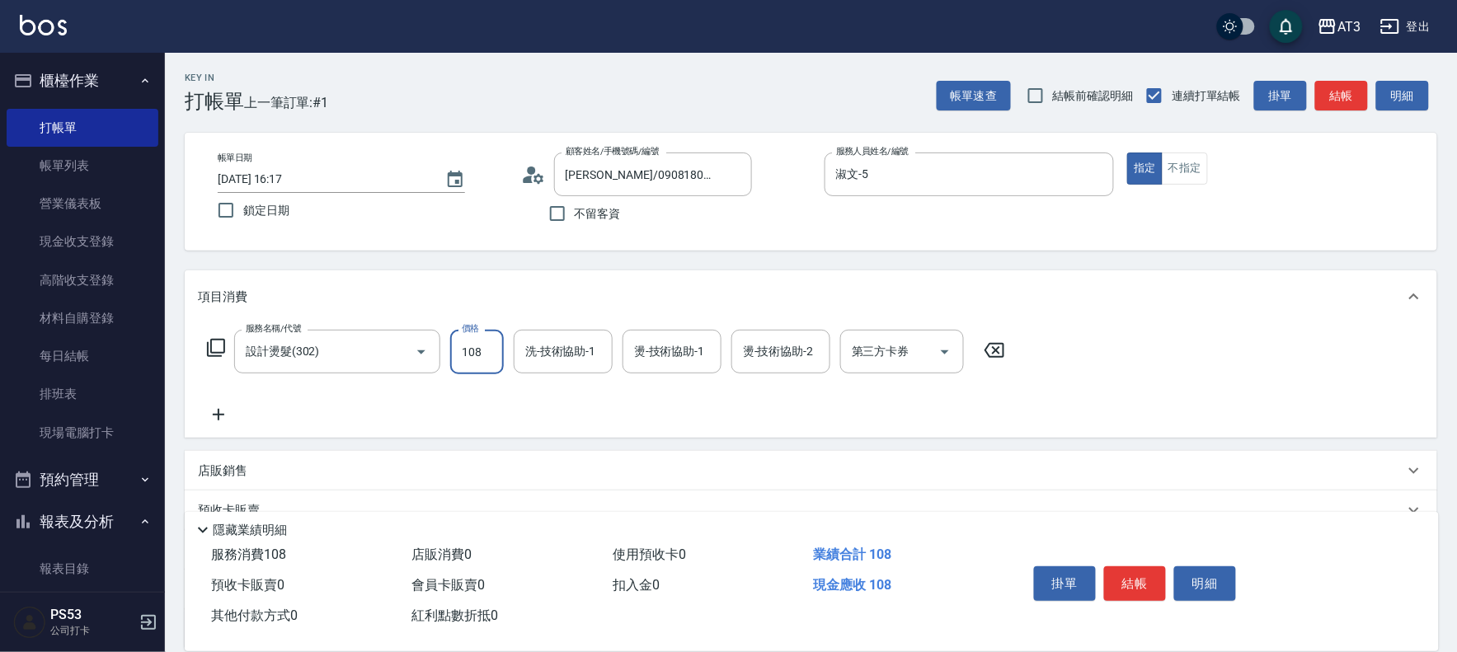
type input "1080"
type input "淑文-5"
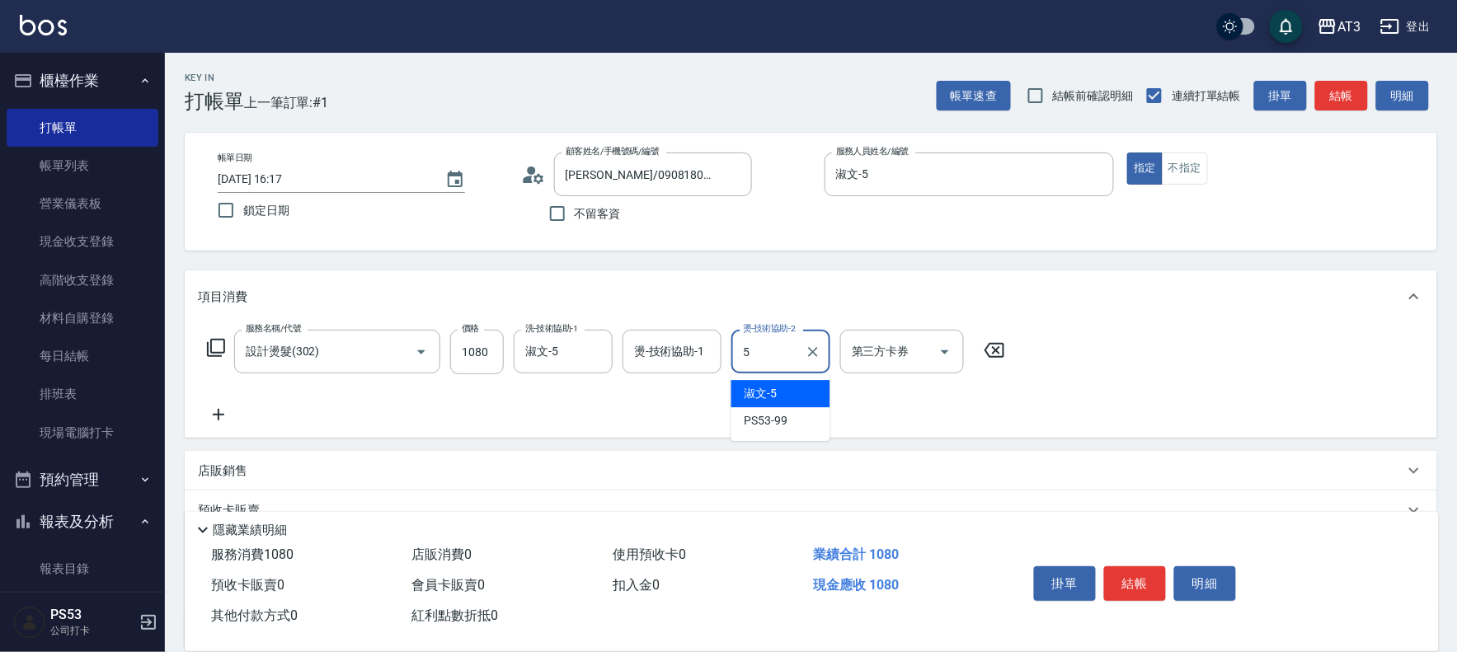
type input "淑文-5"
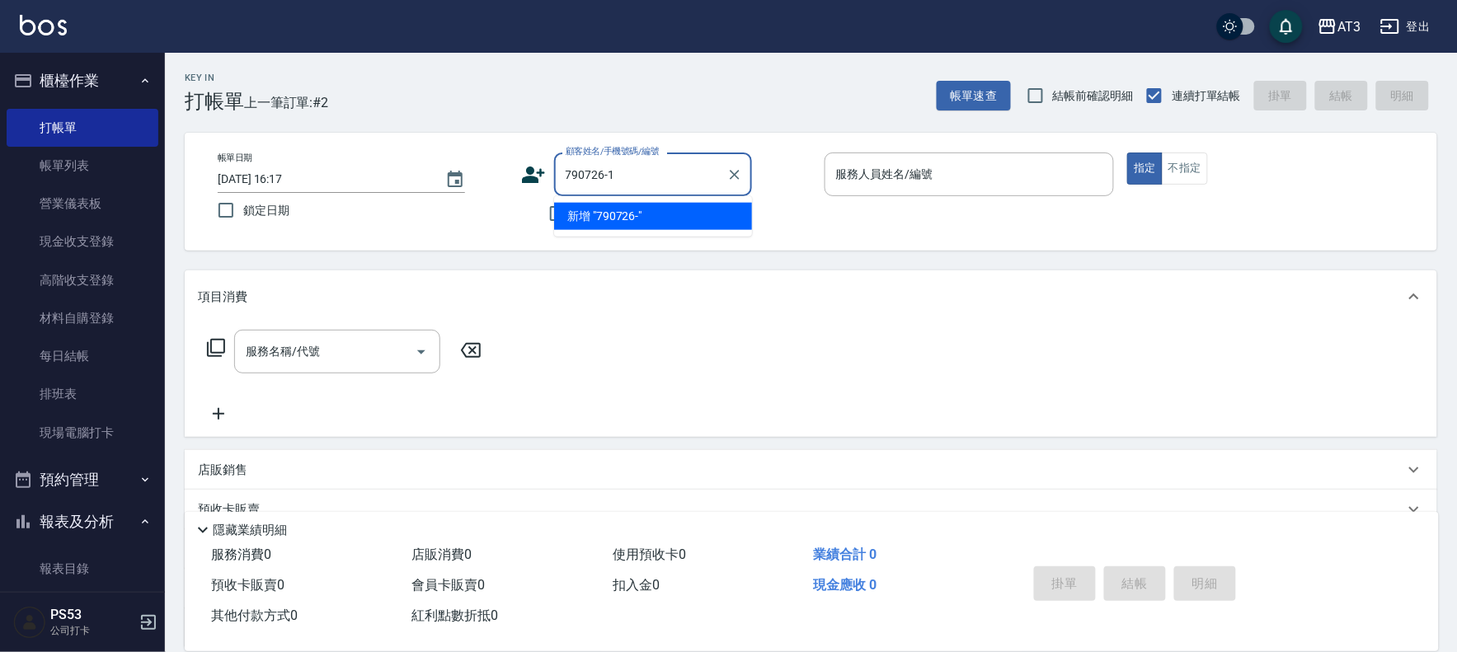
type input "790726-1"
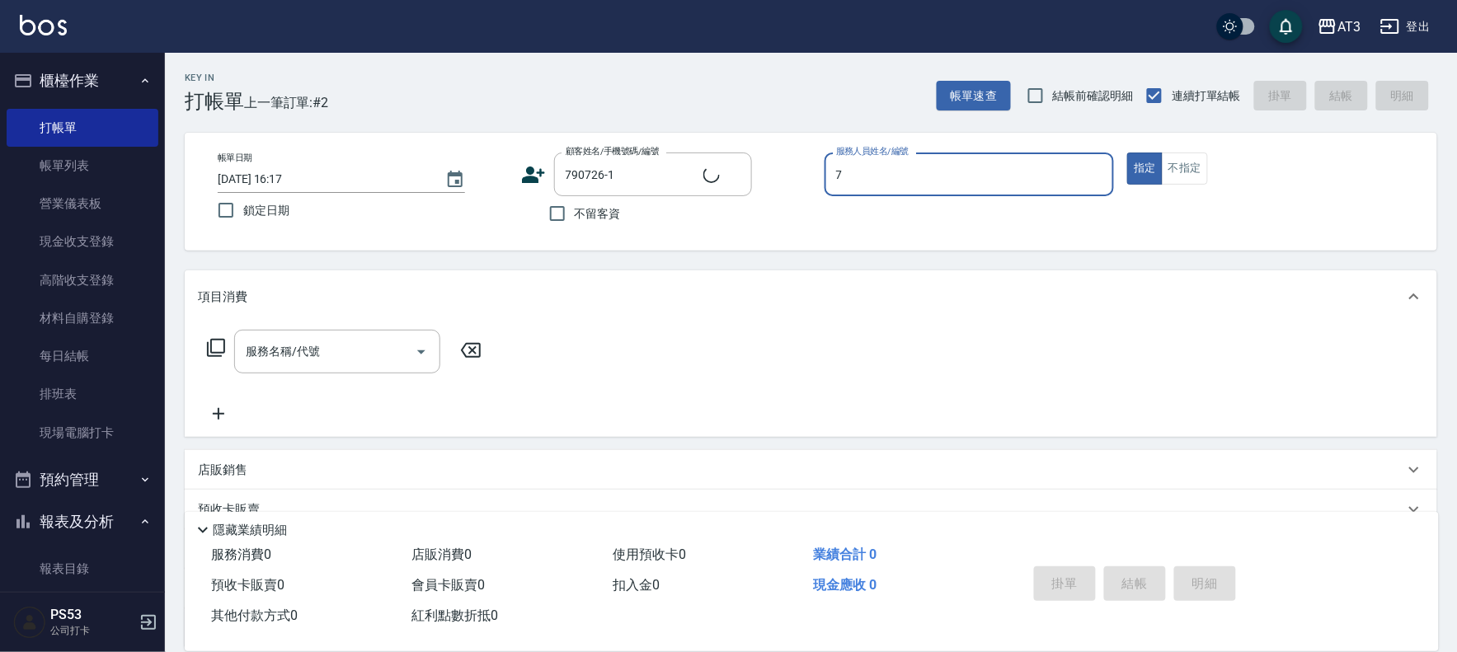
type input "7"
type button "true"
type input "[PERSON_NAME]/0981599267/790726-1"
type input "子晴-7"
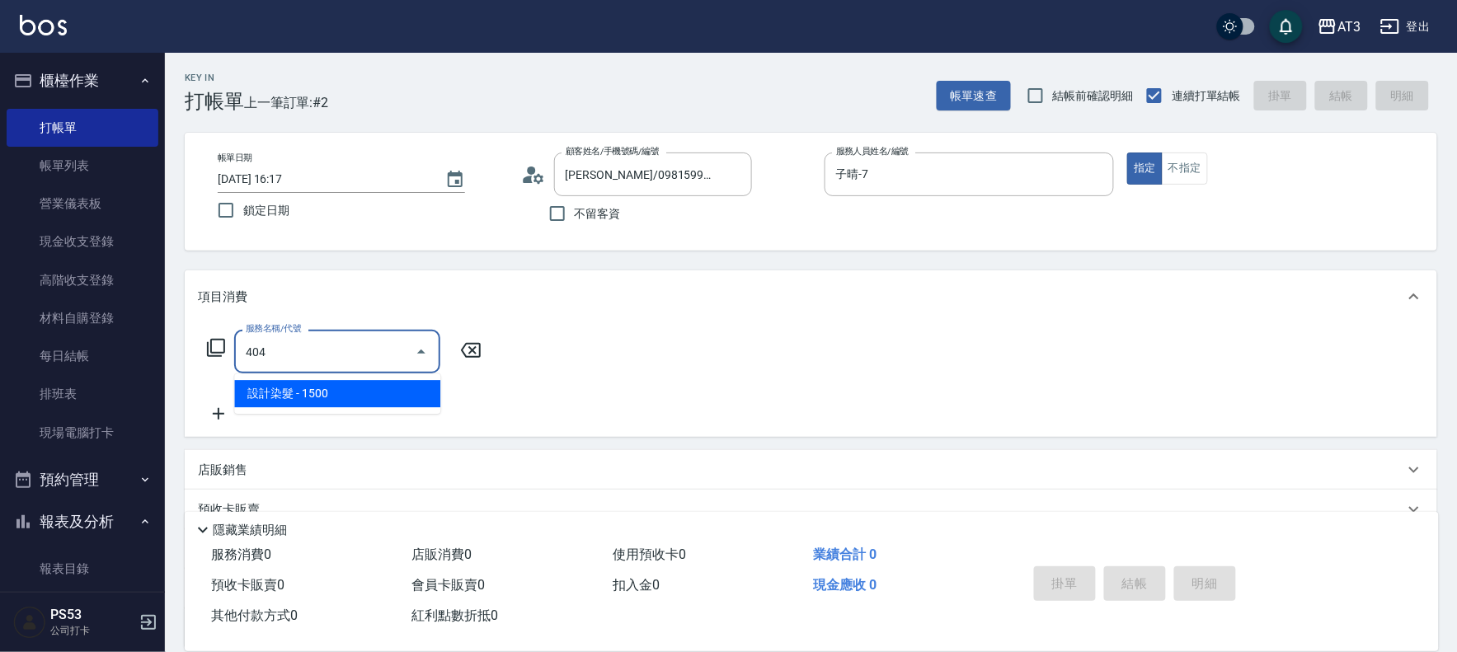
type input "設計染髮(404)"
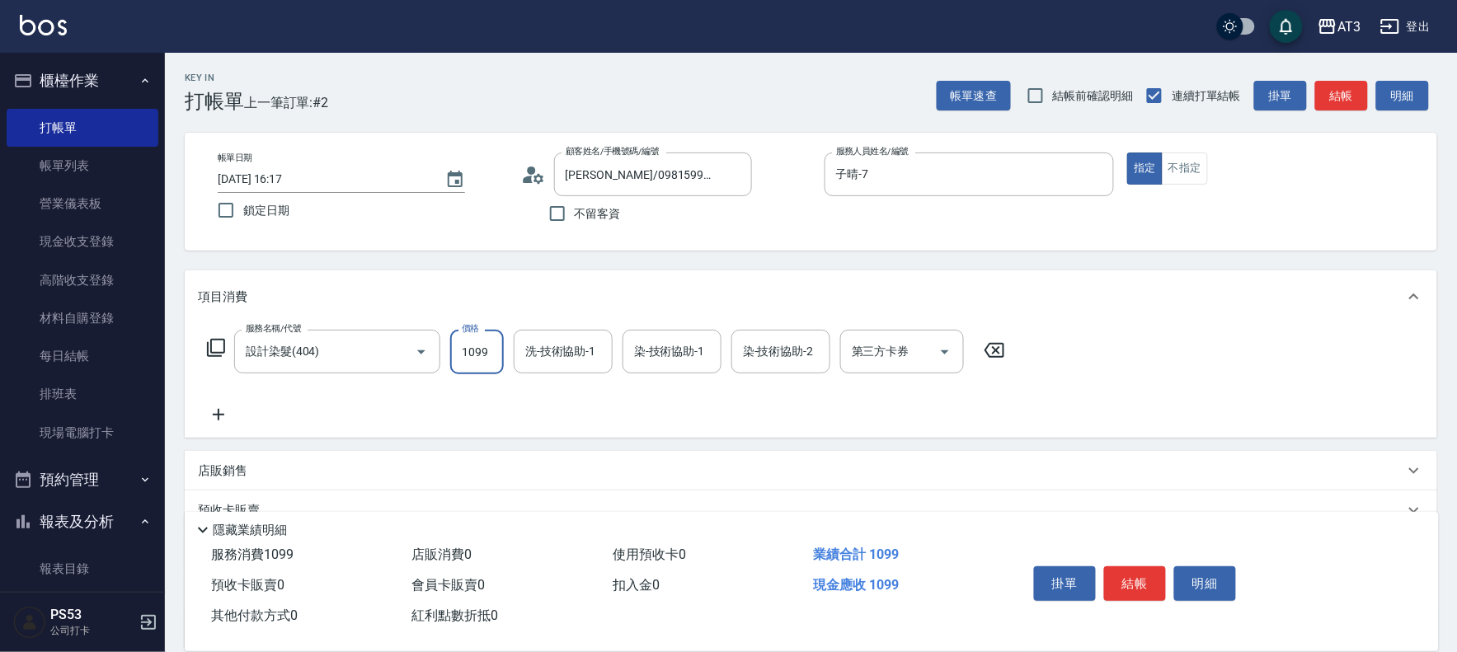
type input "1099"
type input "子晴-7"
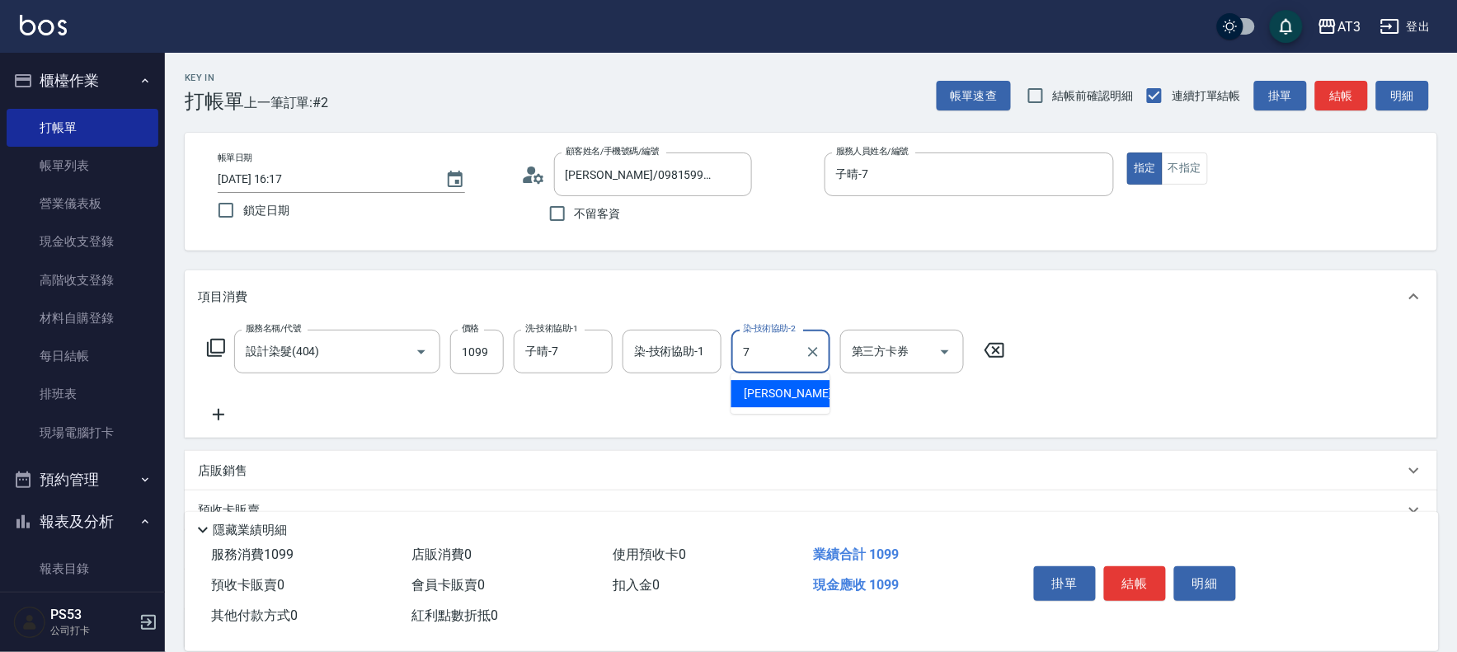
type input "子晴-7"
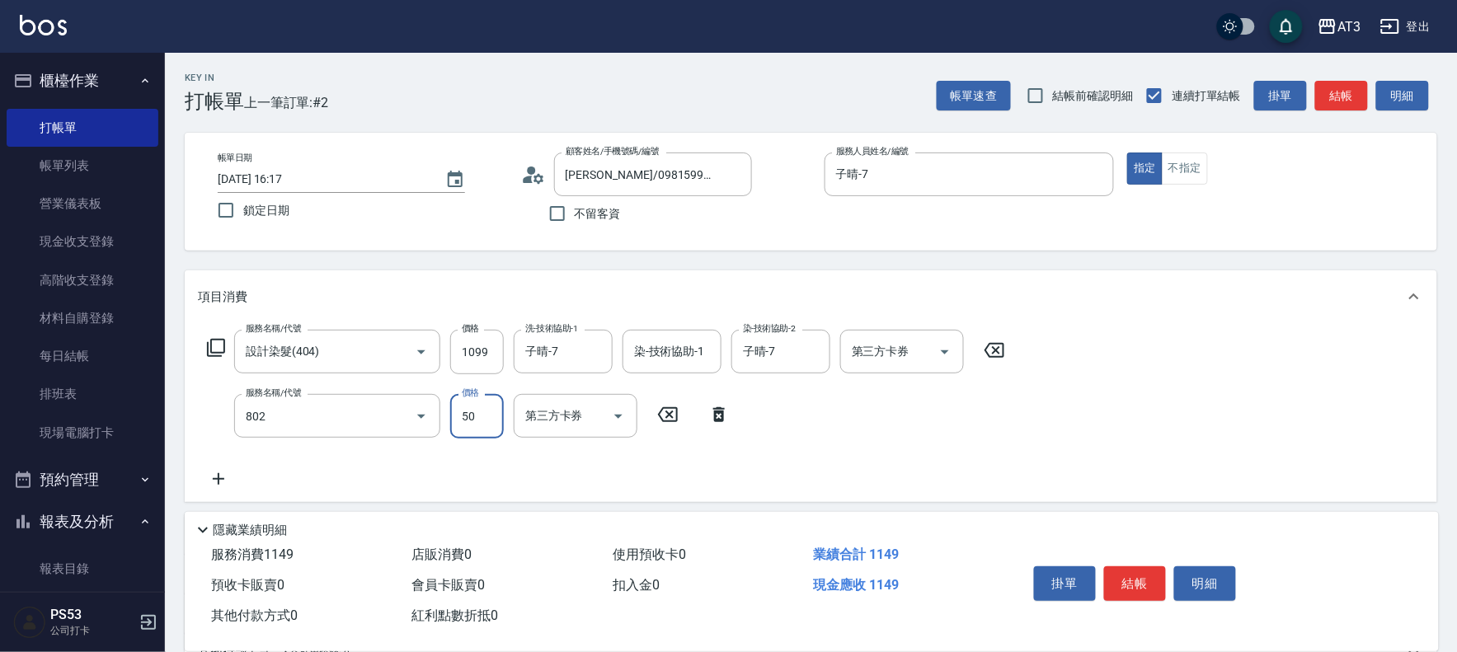
type input "潤絲/加精油(802)"
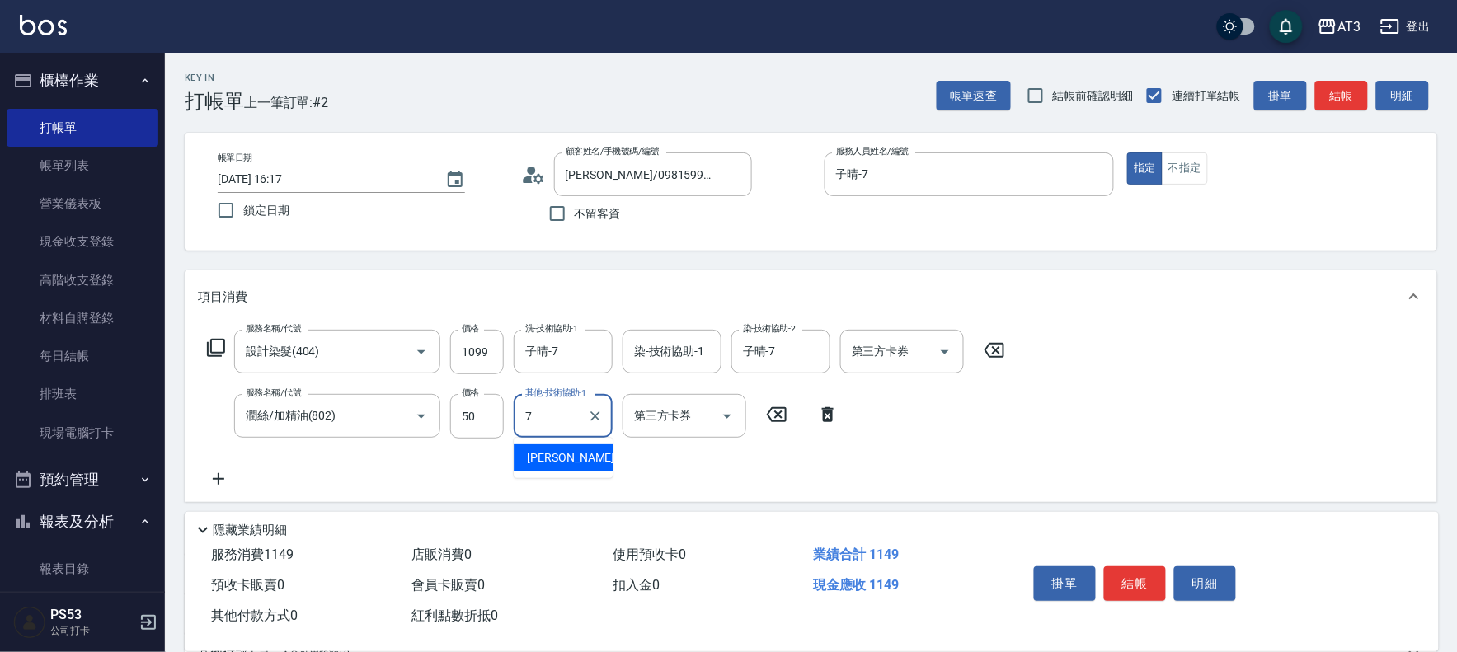
type input "子晴-7"
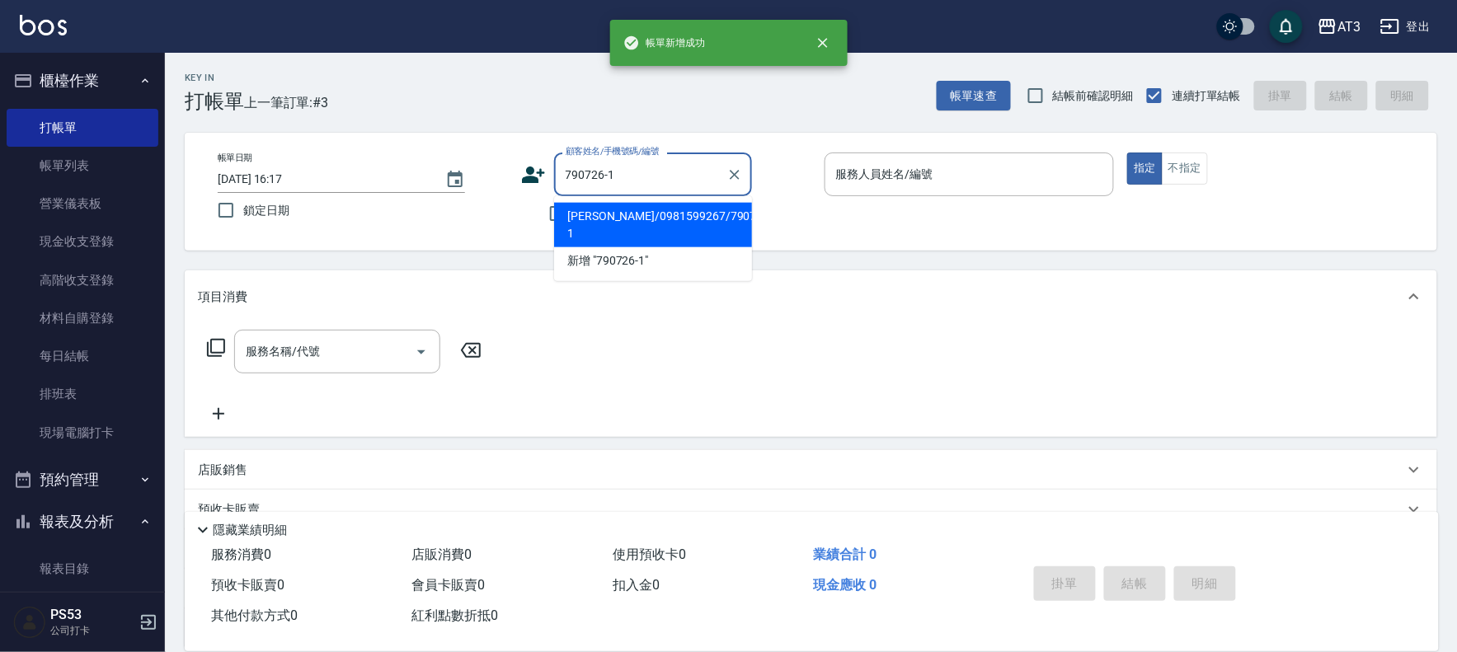
type input "[PERSON_NAME]/0981599267/790726-1"
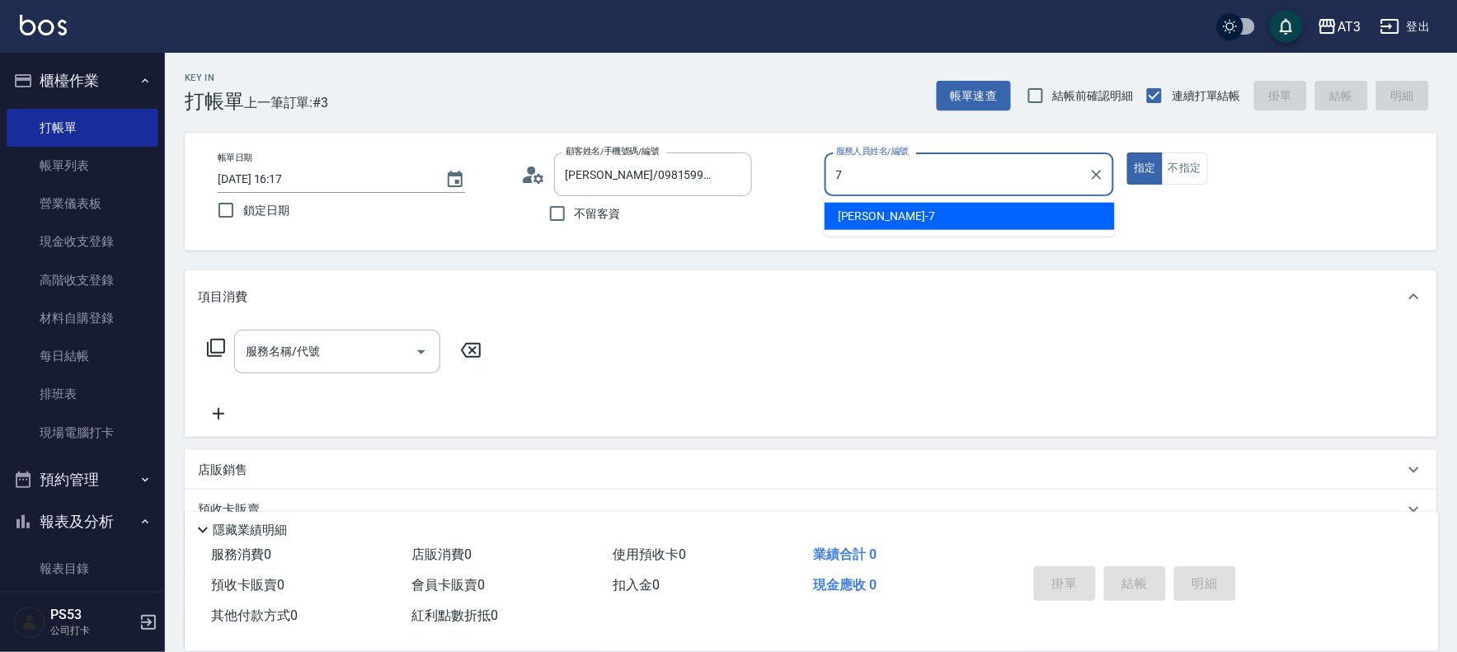
type input "子晴-7"
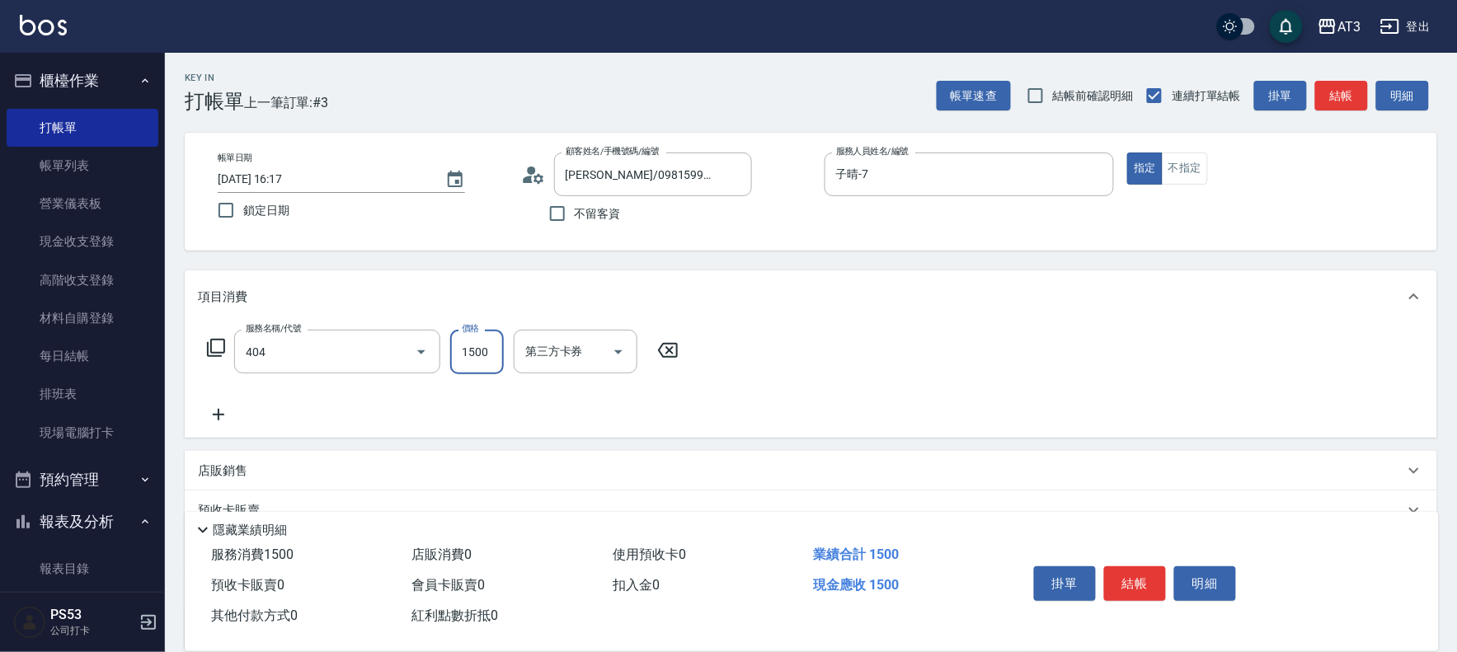
type input "設計染髮(404)"
type input "1099"
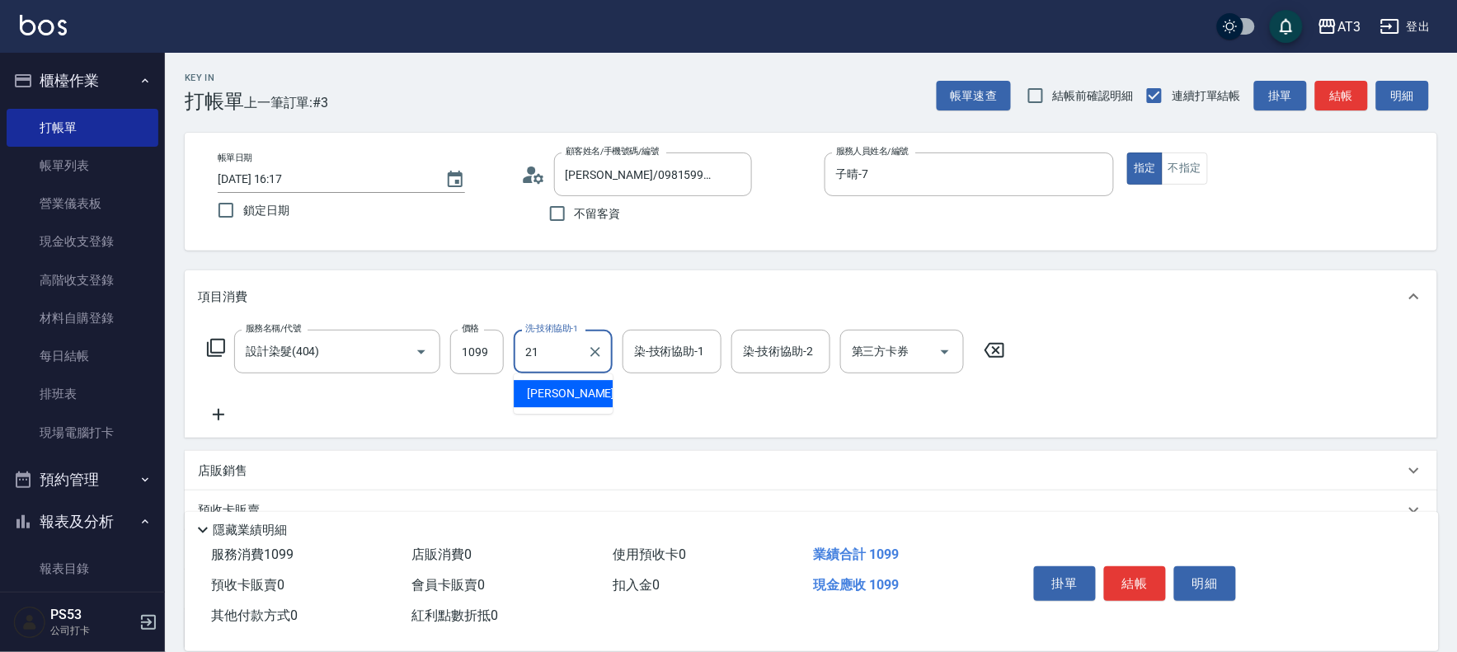
type input "[PERSON_NAME]-21"
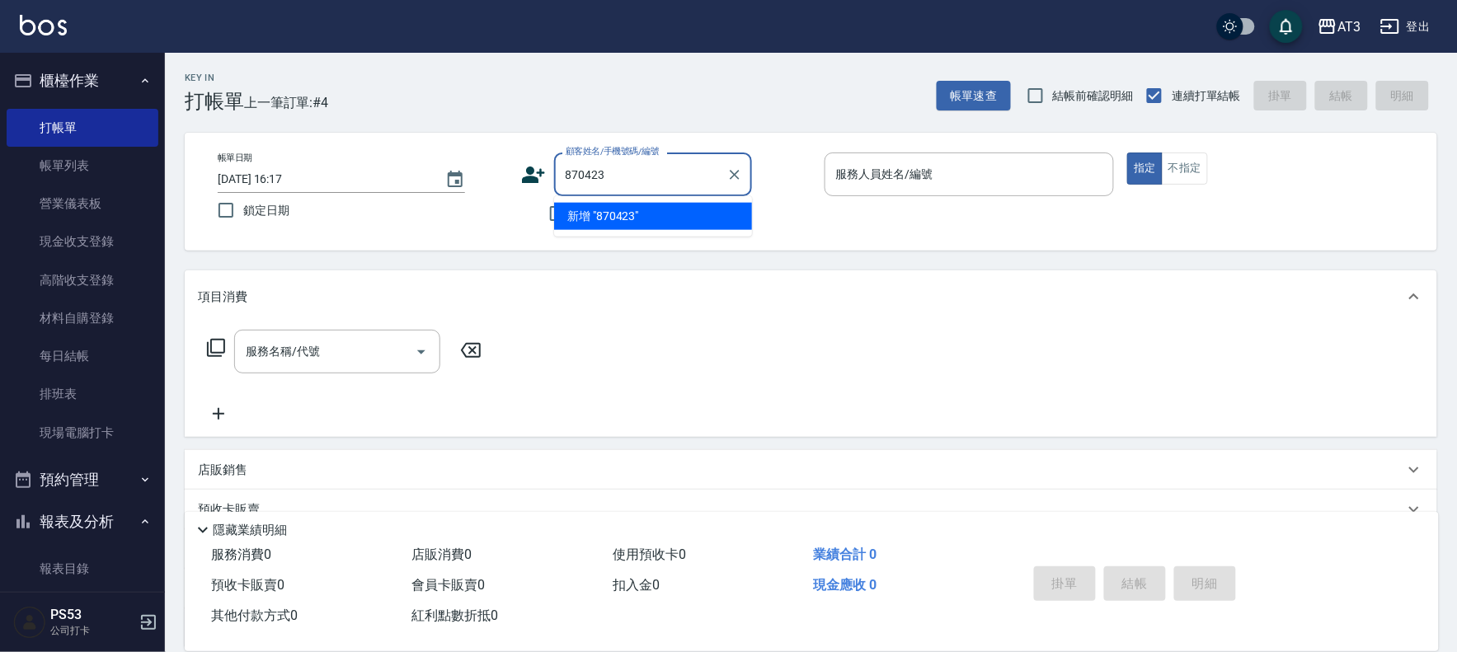
type input "870423"
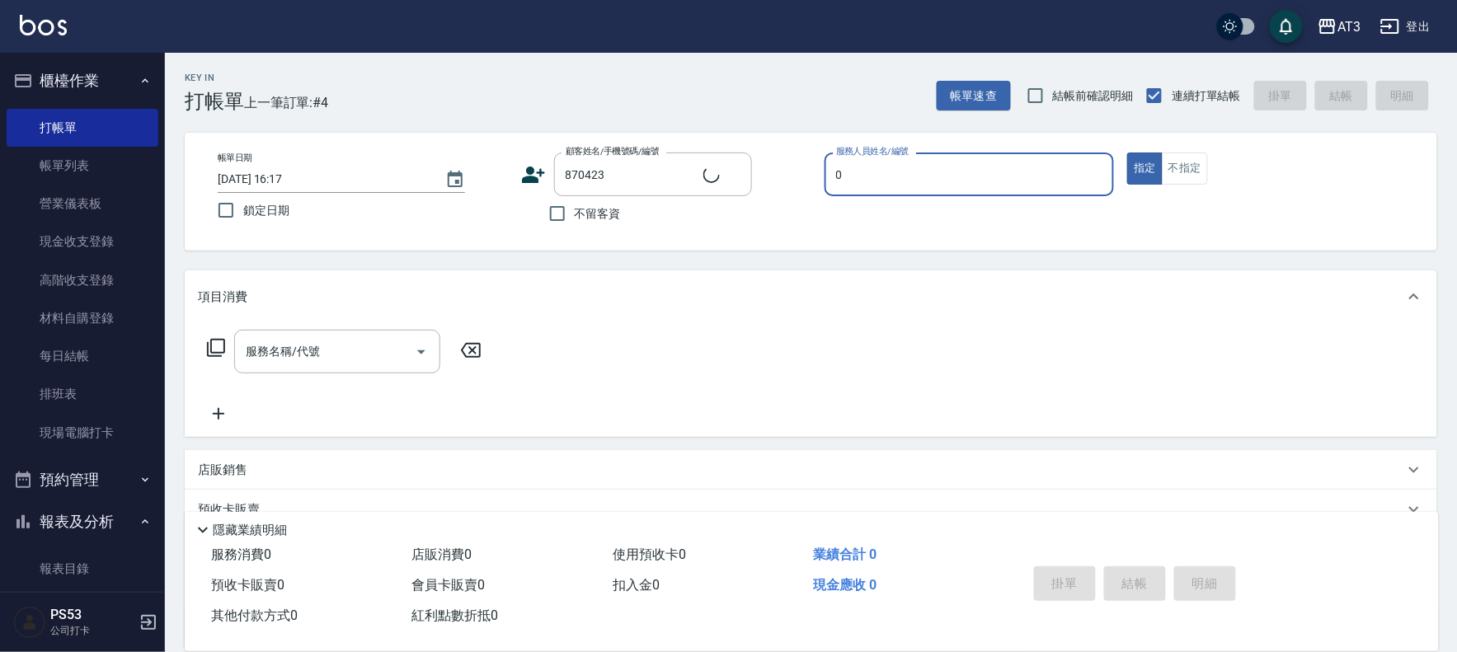
type input "04"
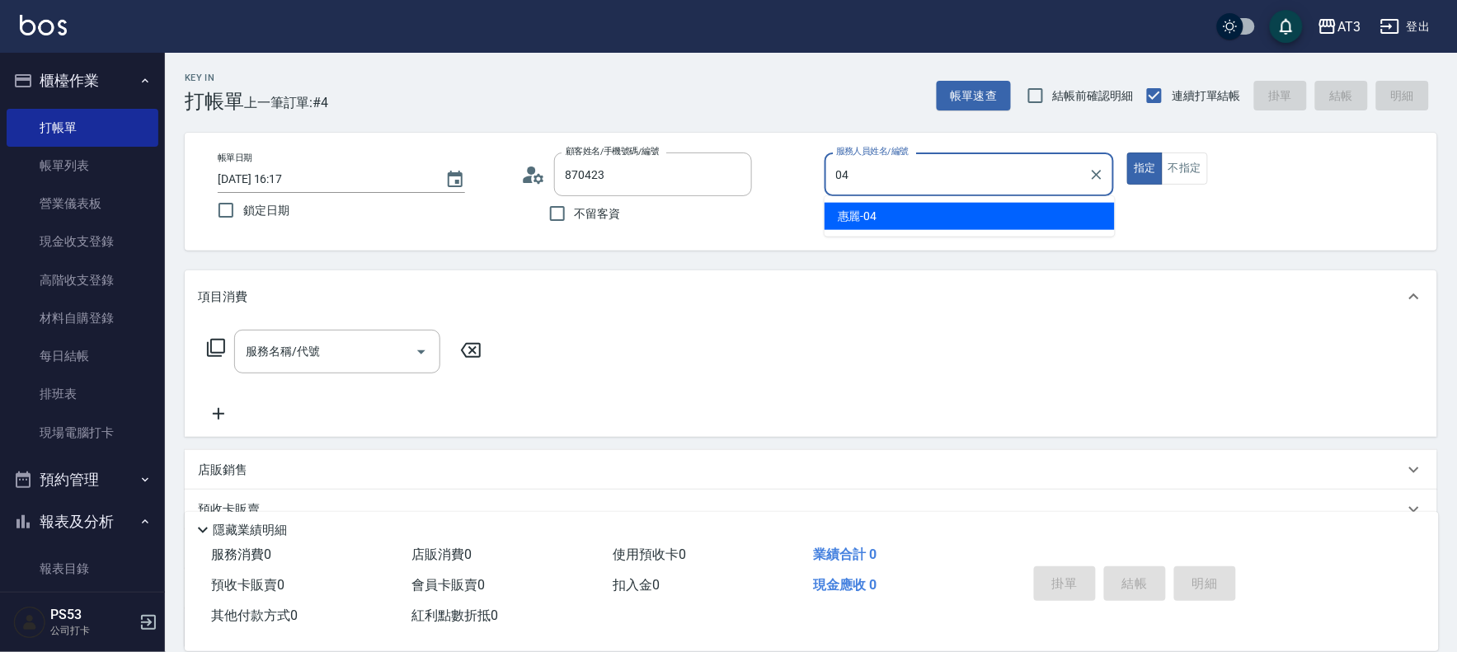
type input "[PERSON_NAME]/0966736031/870423"
type input "惠麗-04"
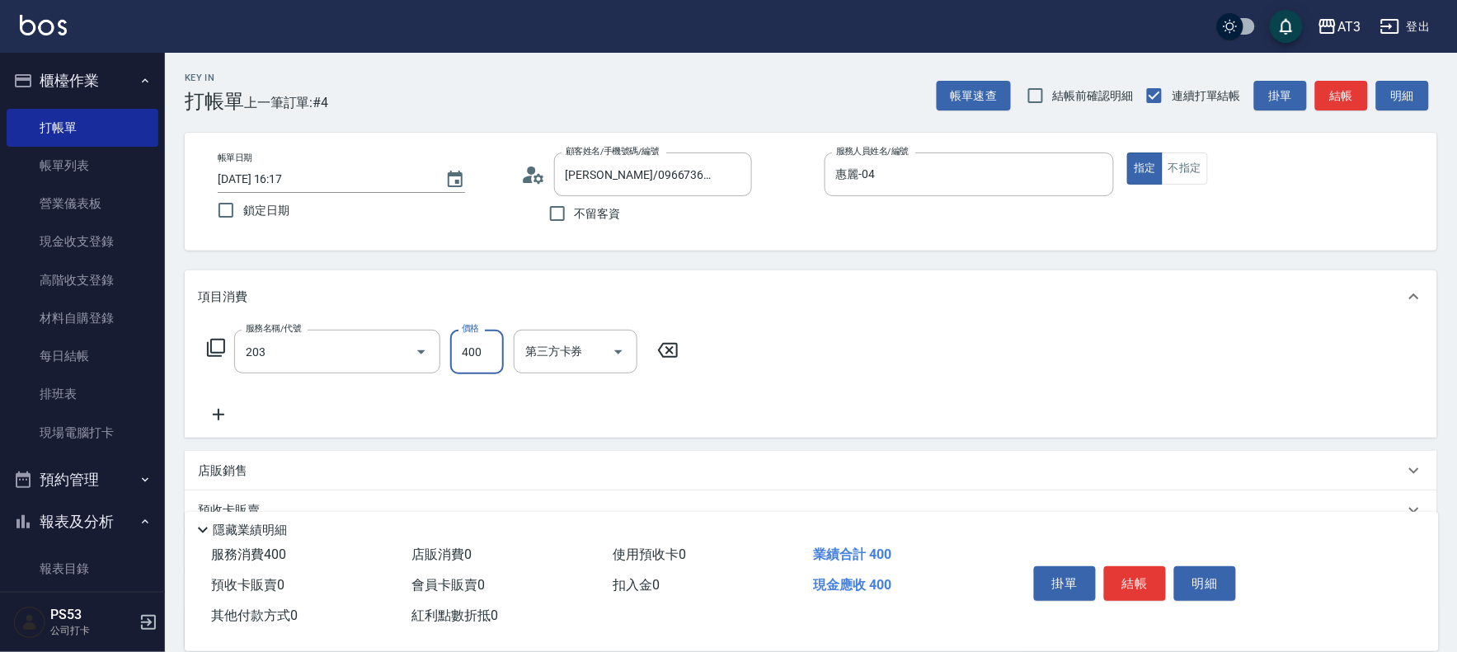
type input "指定單剪(203)"
type input "199"
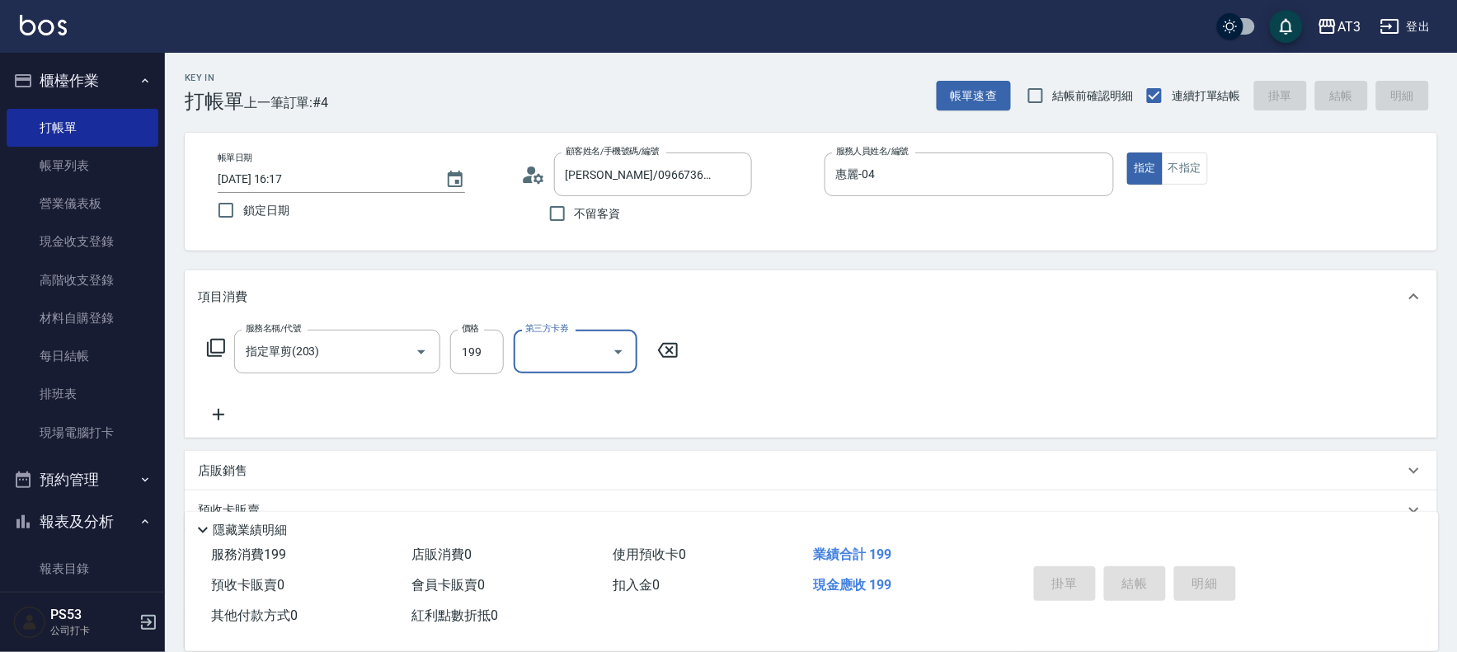
type input "[DATE] 16:19"
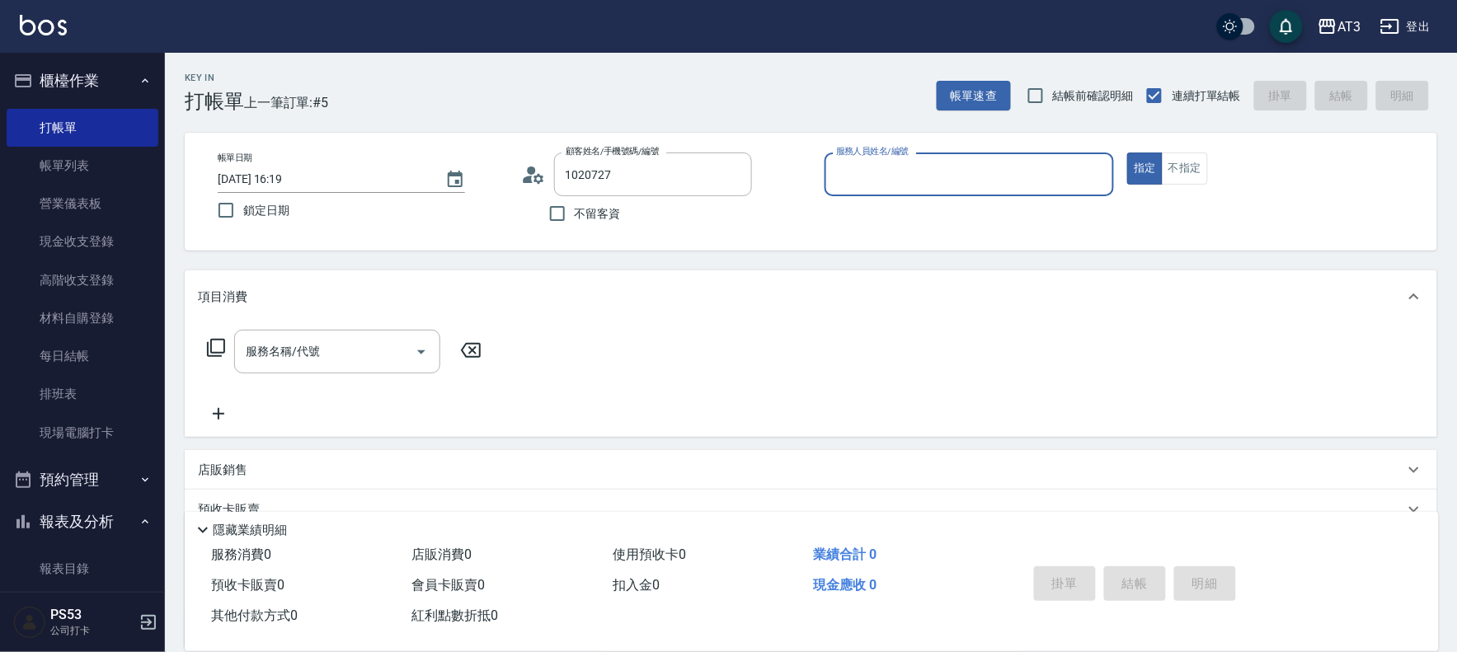
type input "[PERSON_NAME]/0970103023/1020727"
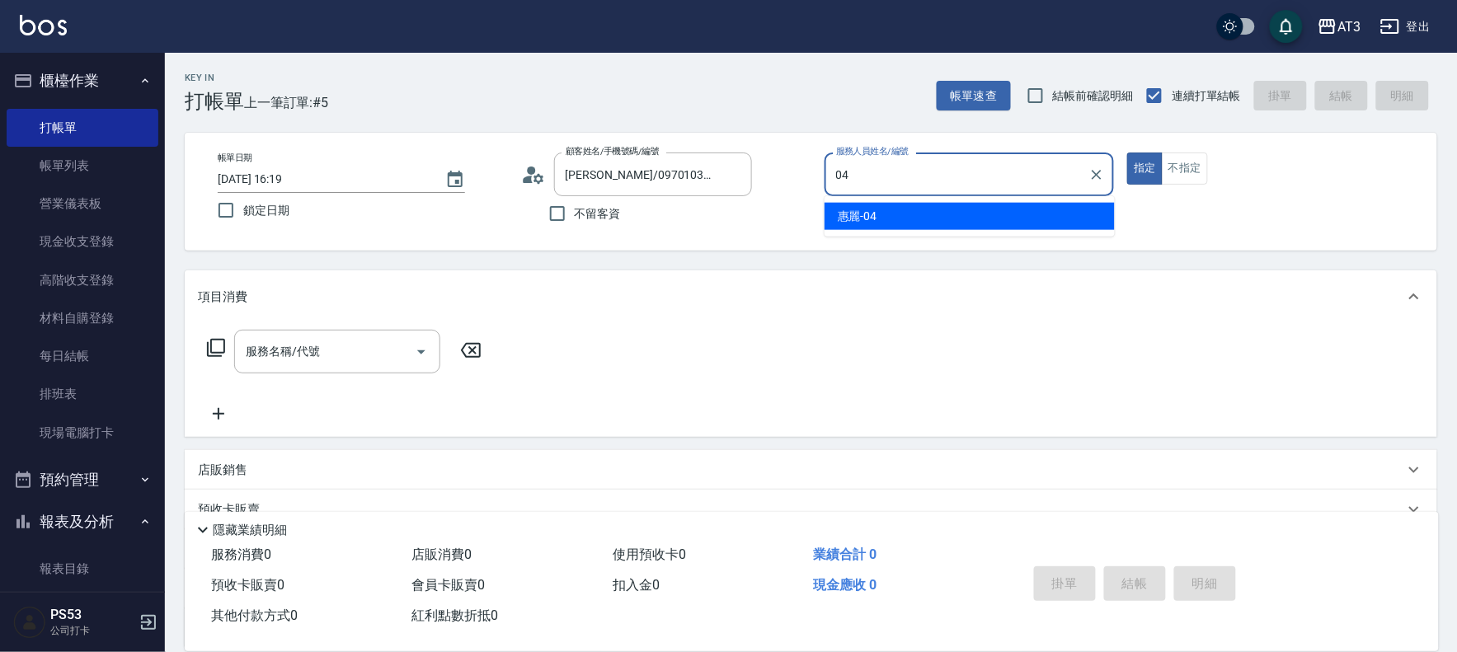
type input "惠麗-04"
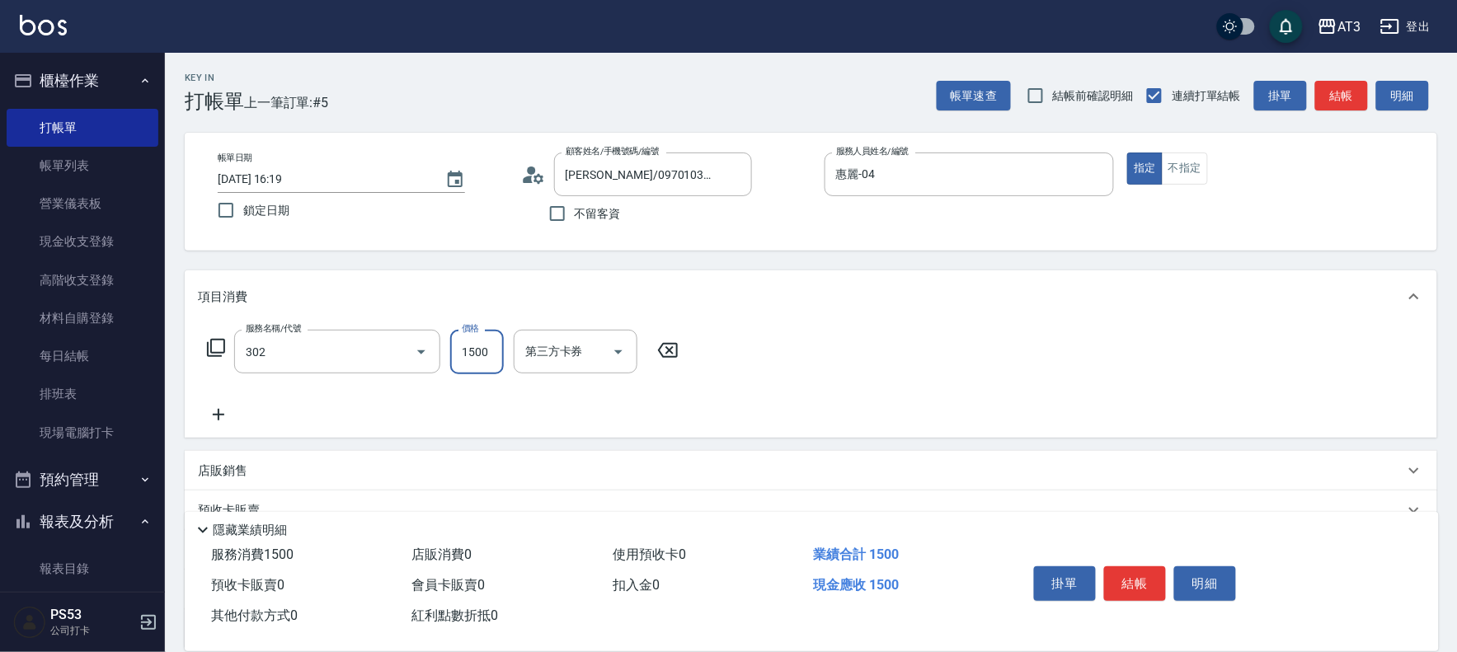
type input "設計燙髮(302)"
type input "1200"
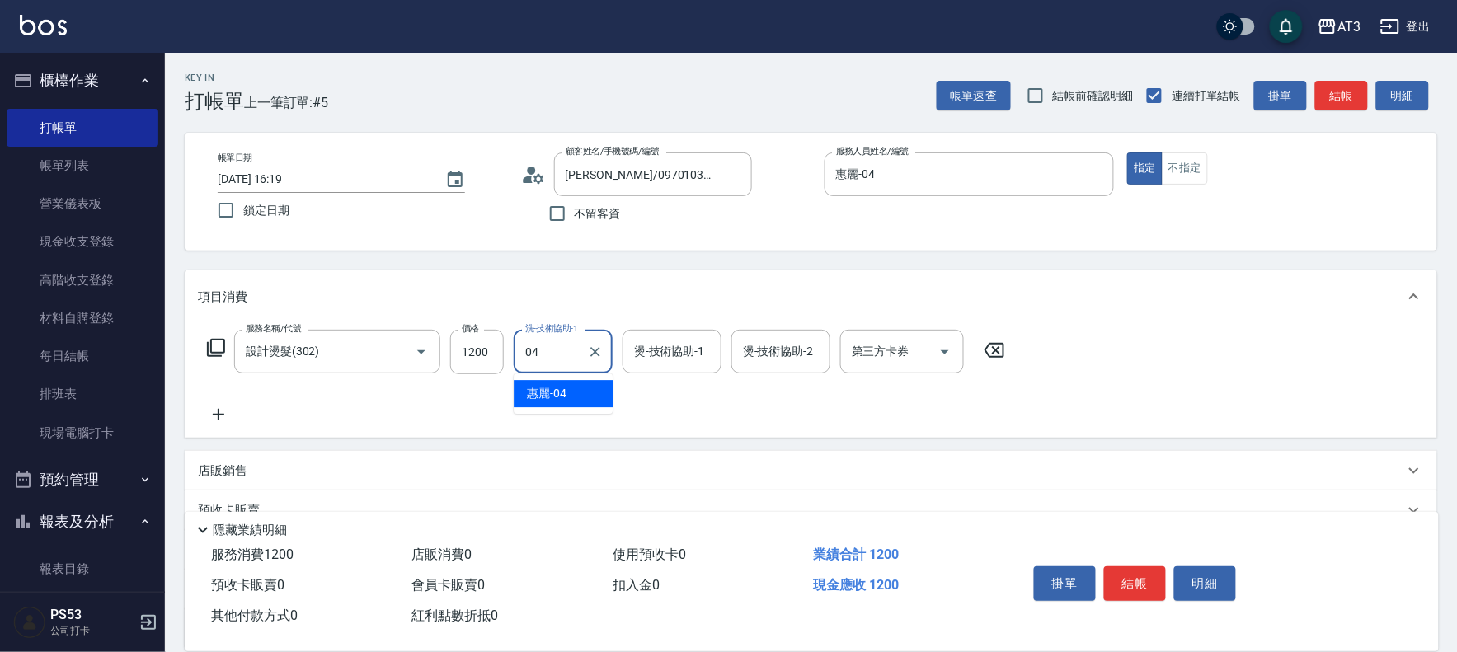
type input "惠麗-04"
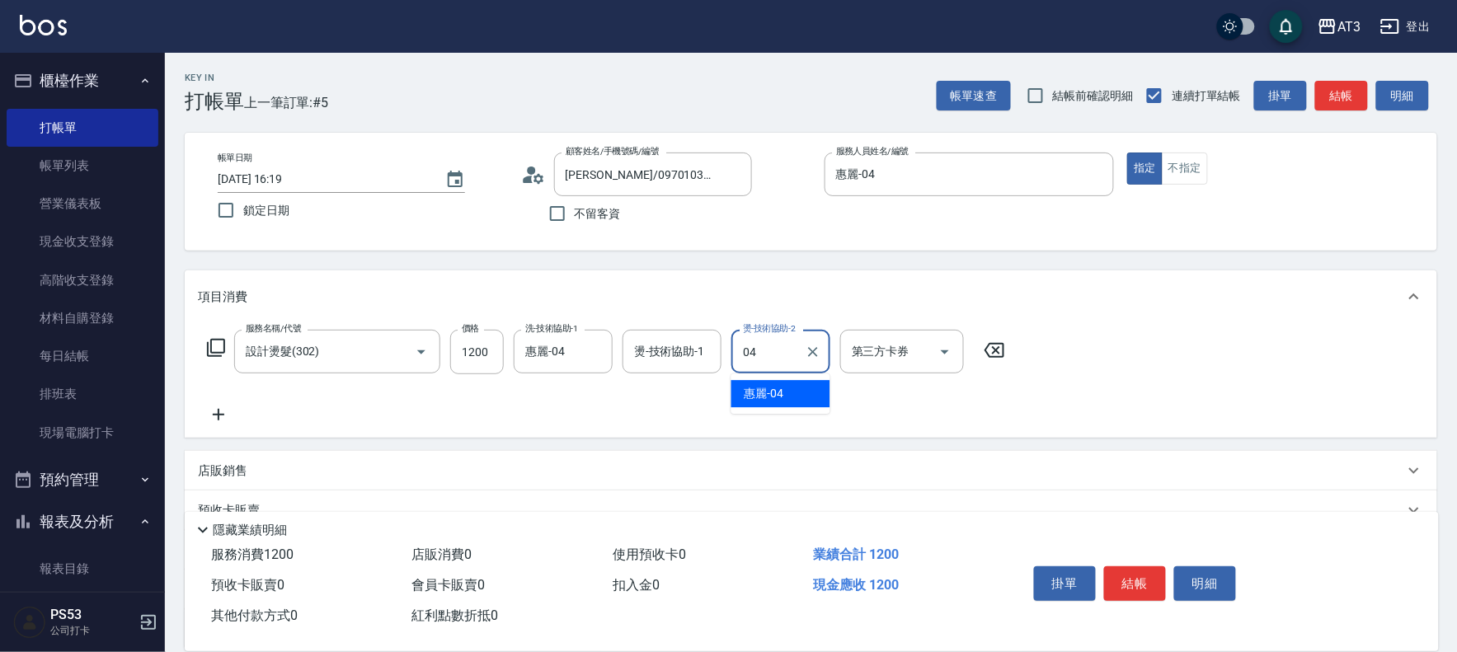
type input "惠麗-04"
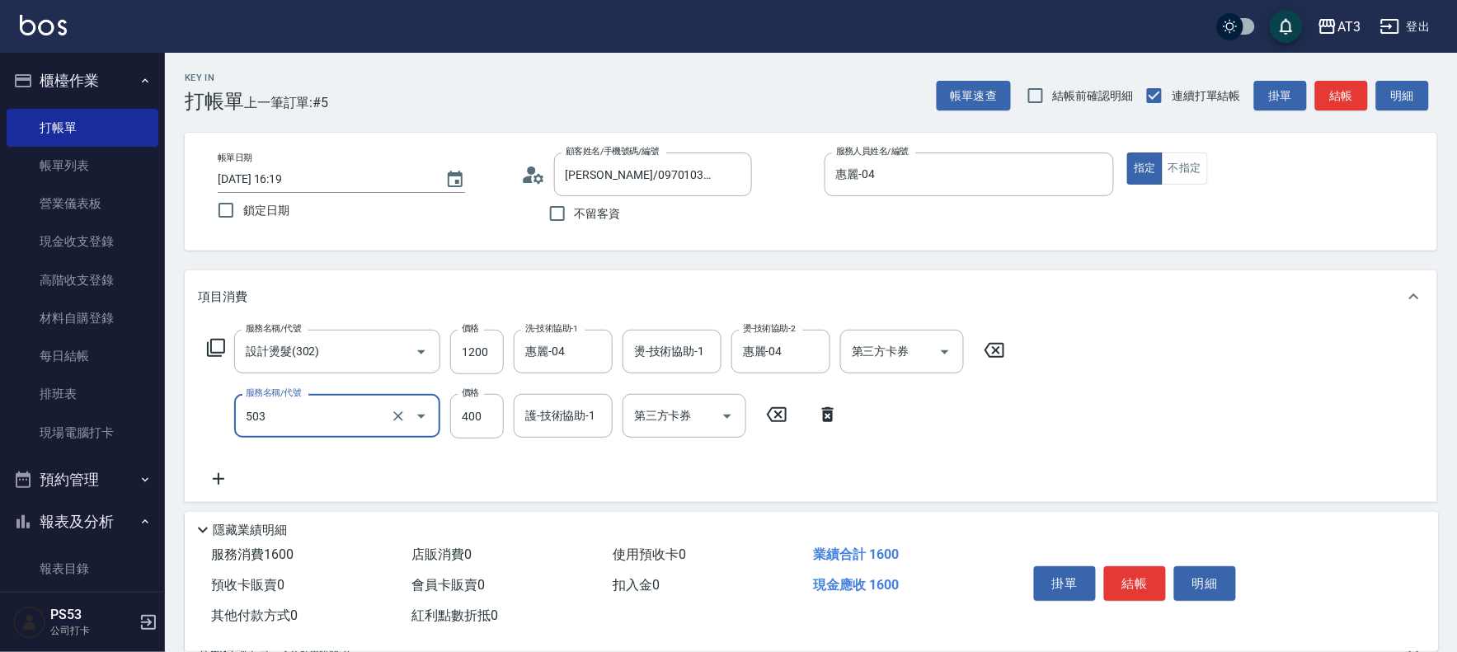
type input "天天護髮(503)"
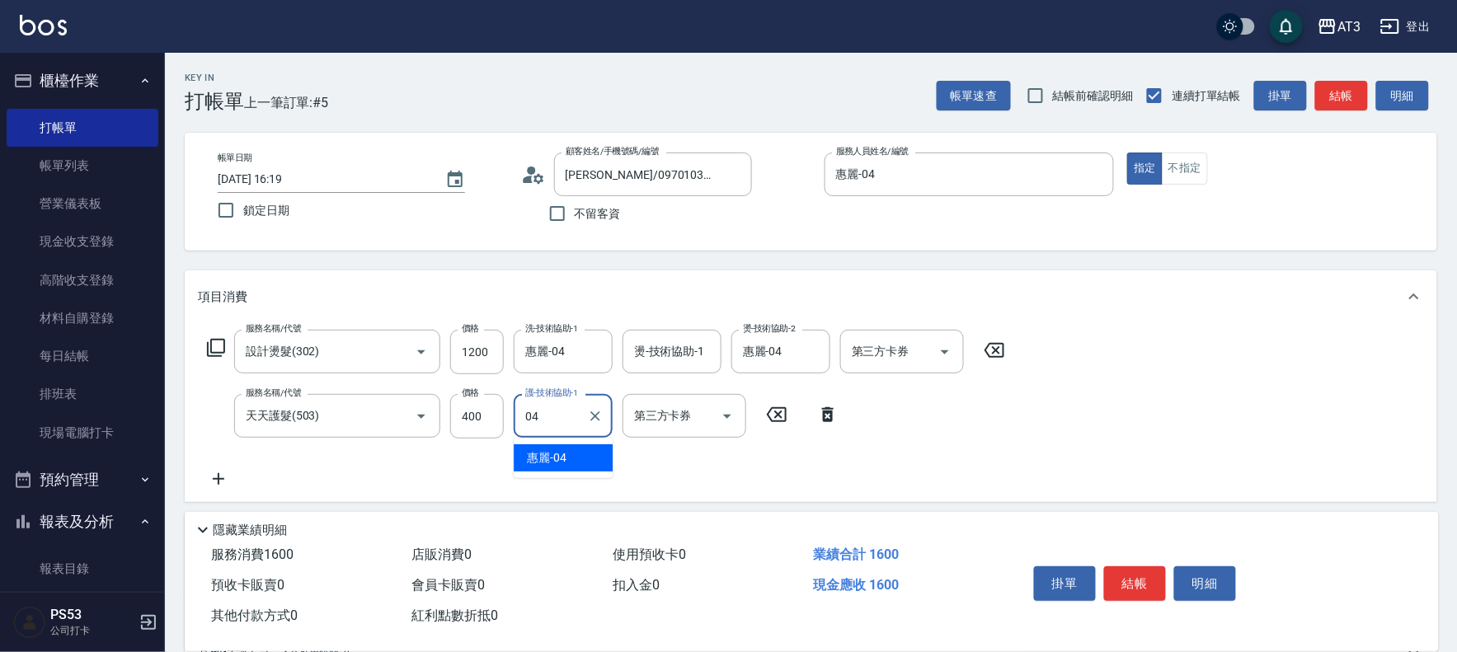
type input "惠麗-04"
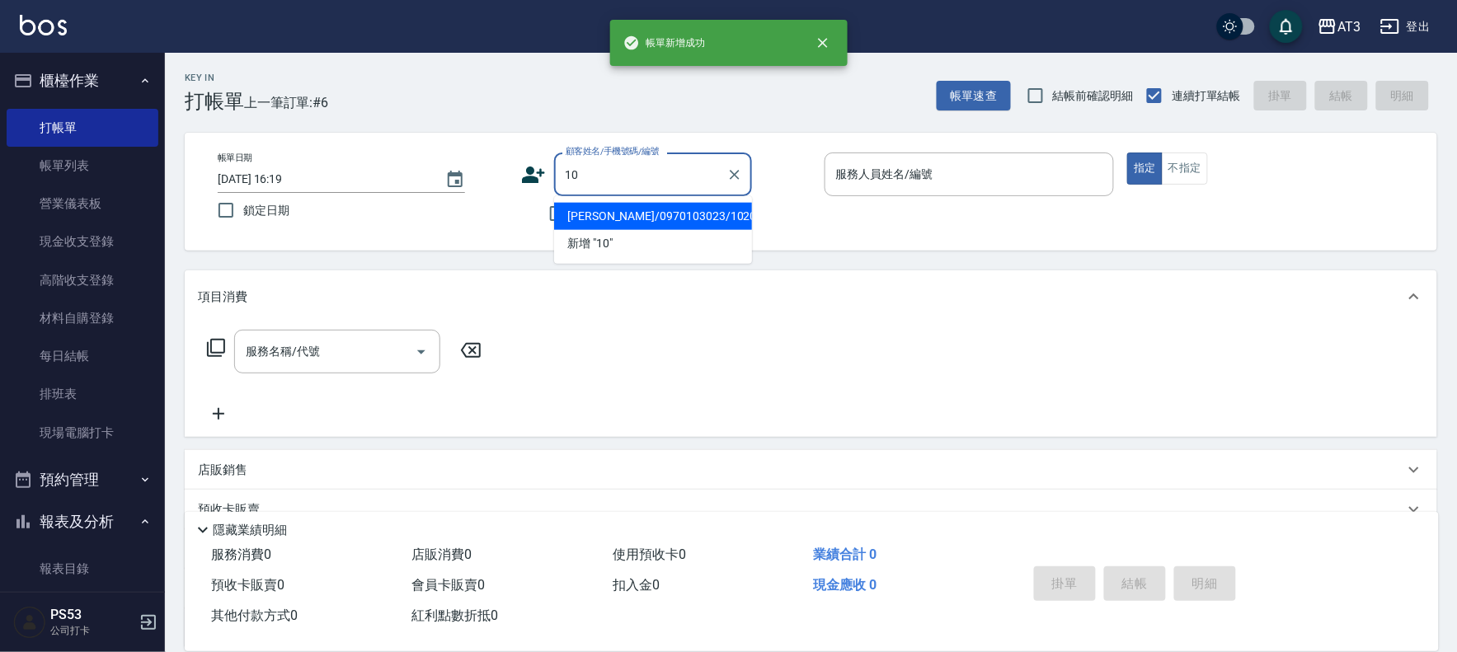
type input "10"
type input "1"
type input "[PERSON_NAME]/0970103023/1020727"
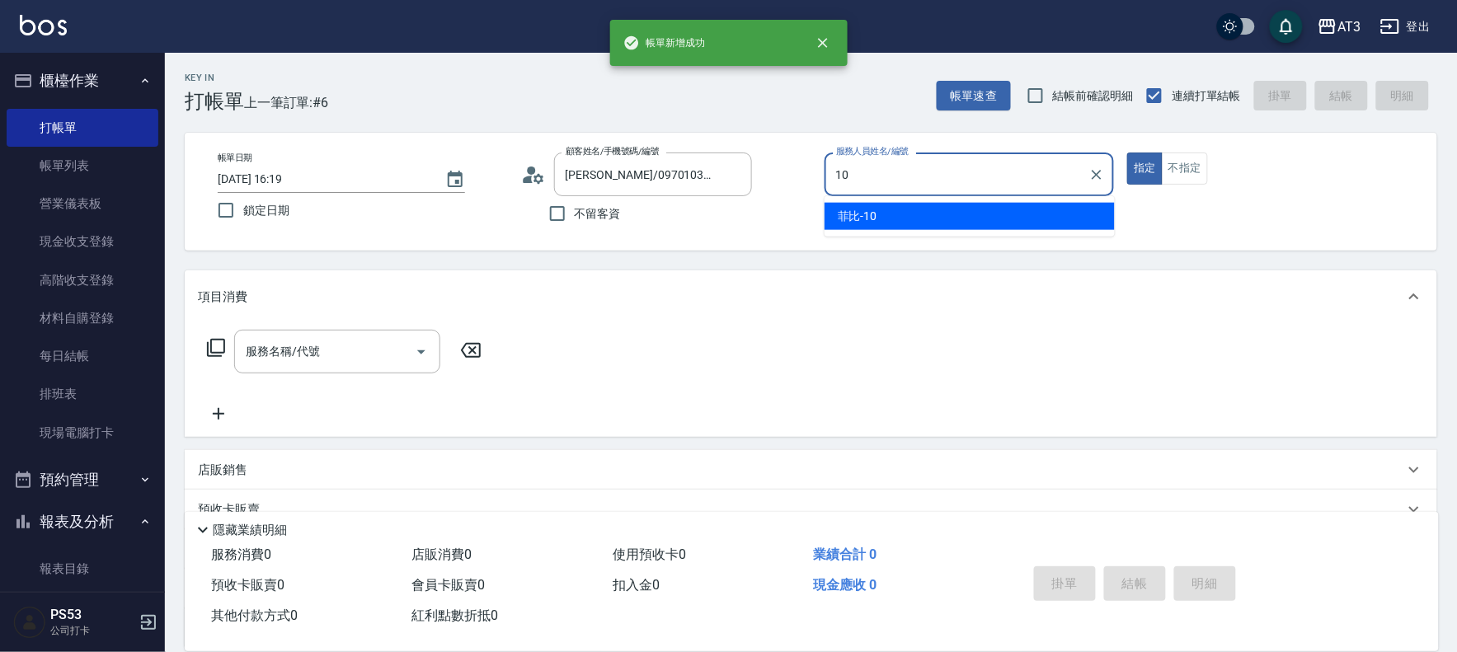
type input "菲比-10"
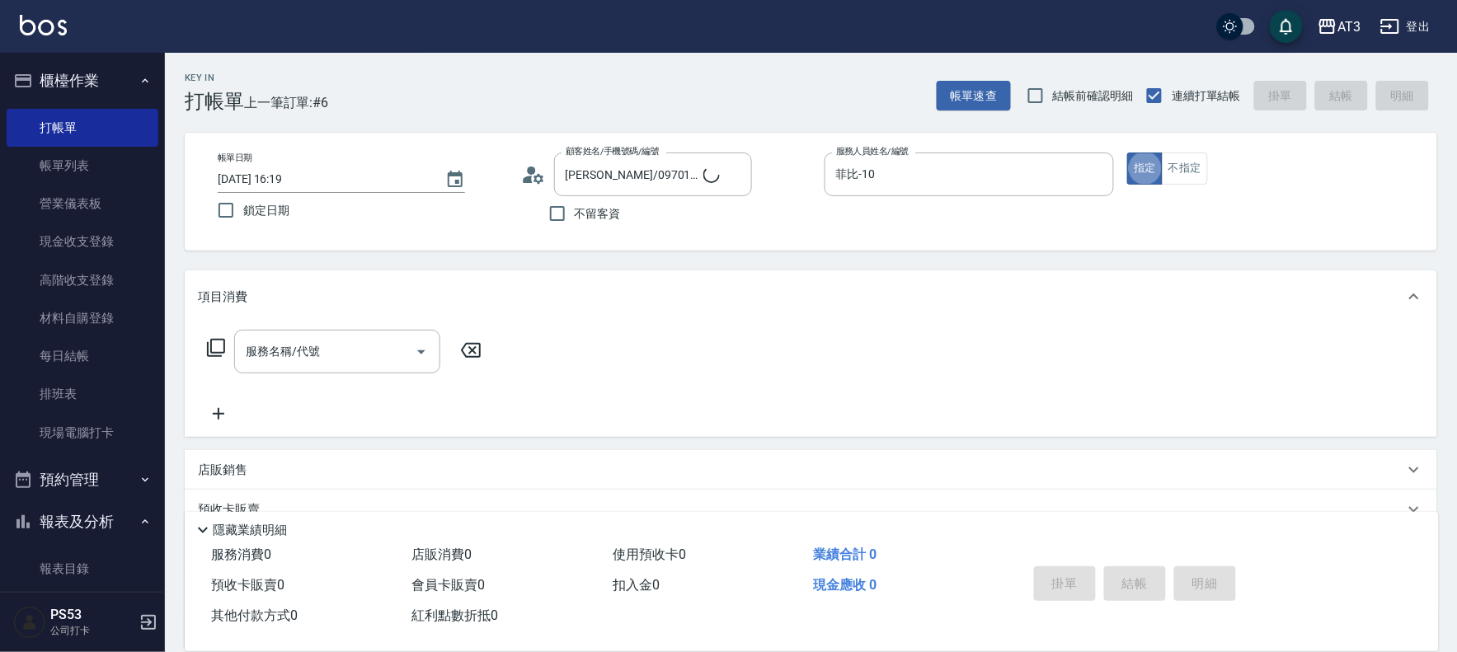
type input "10/10_/10"
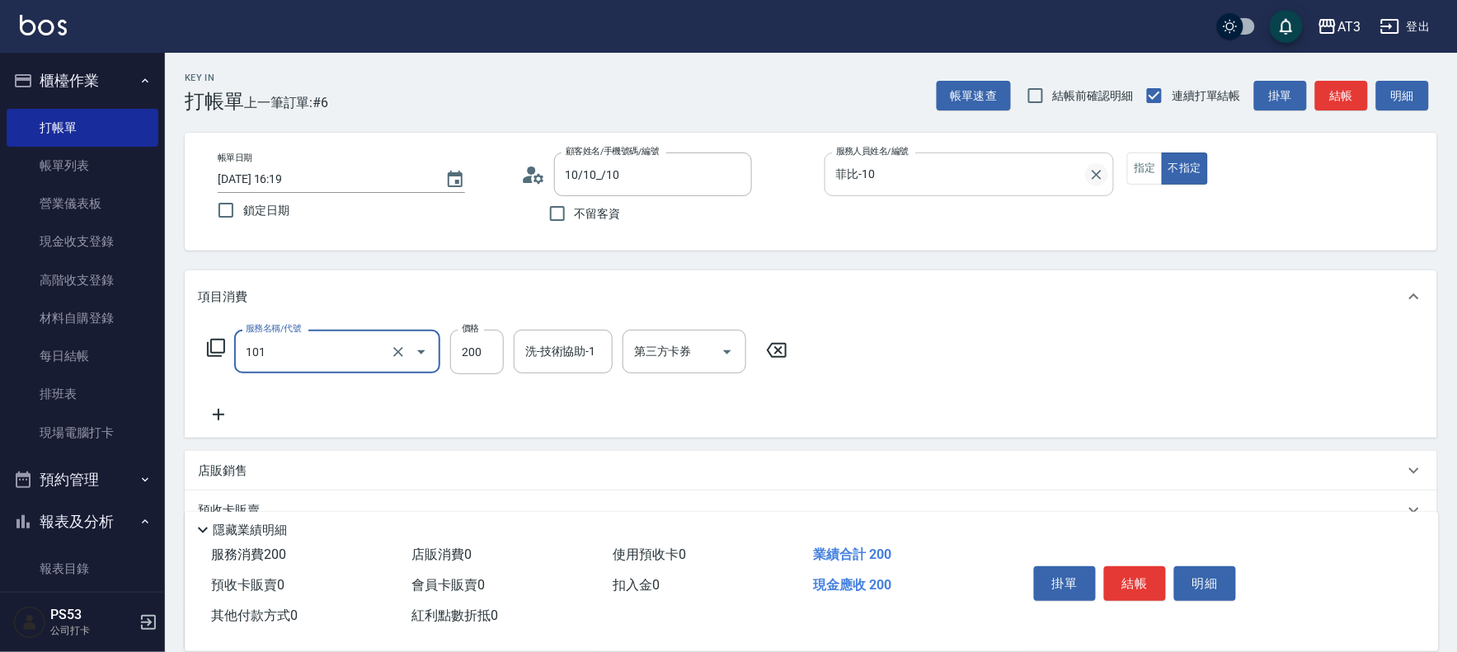
click at [1098, 177] on icon "Clear" at bounding box center [1097, 175] width 16 height 16
type input "101"
type input "洗髮(101)"
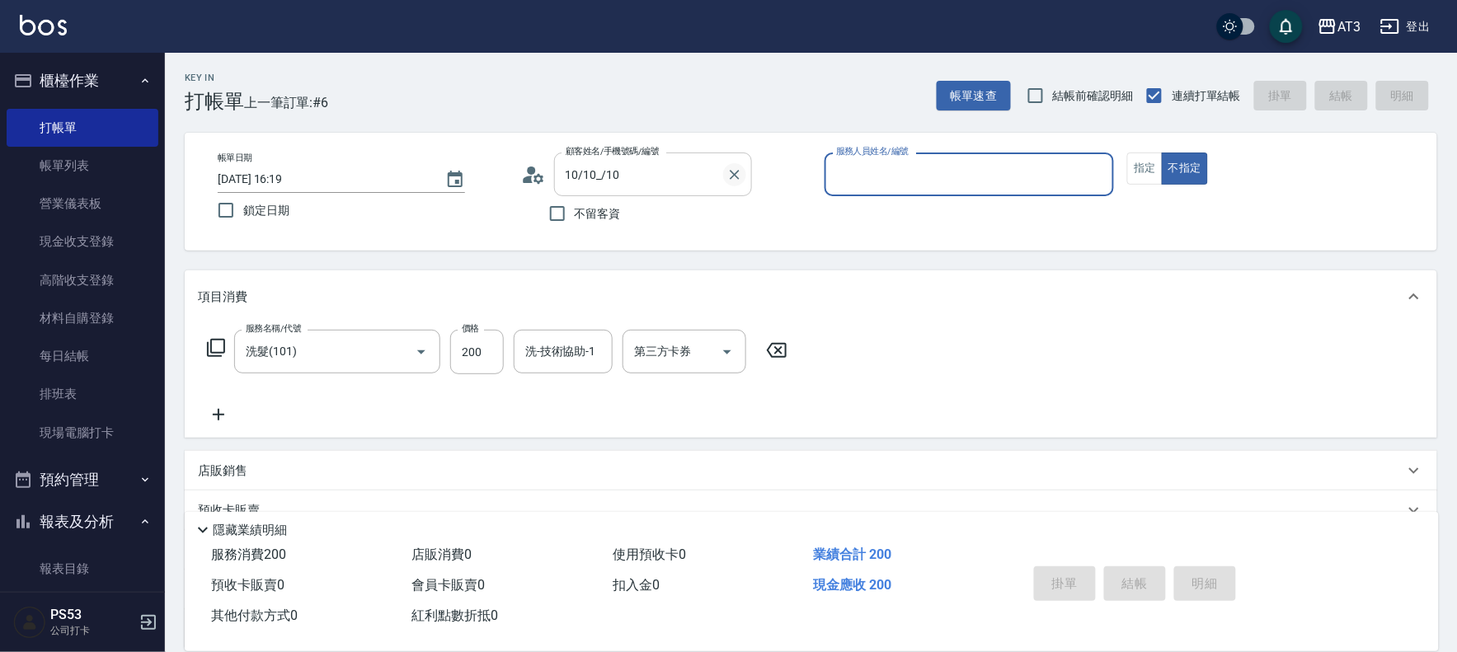
click at [736, 172] on icon "Clear" at bounding box center [735, 175] width 16 height 16
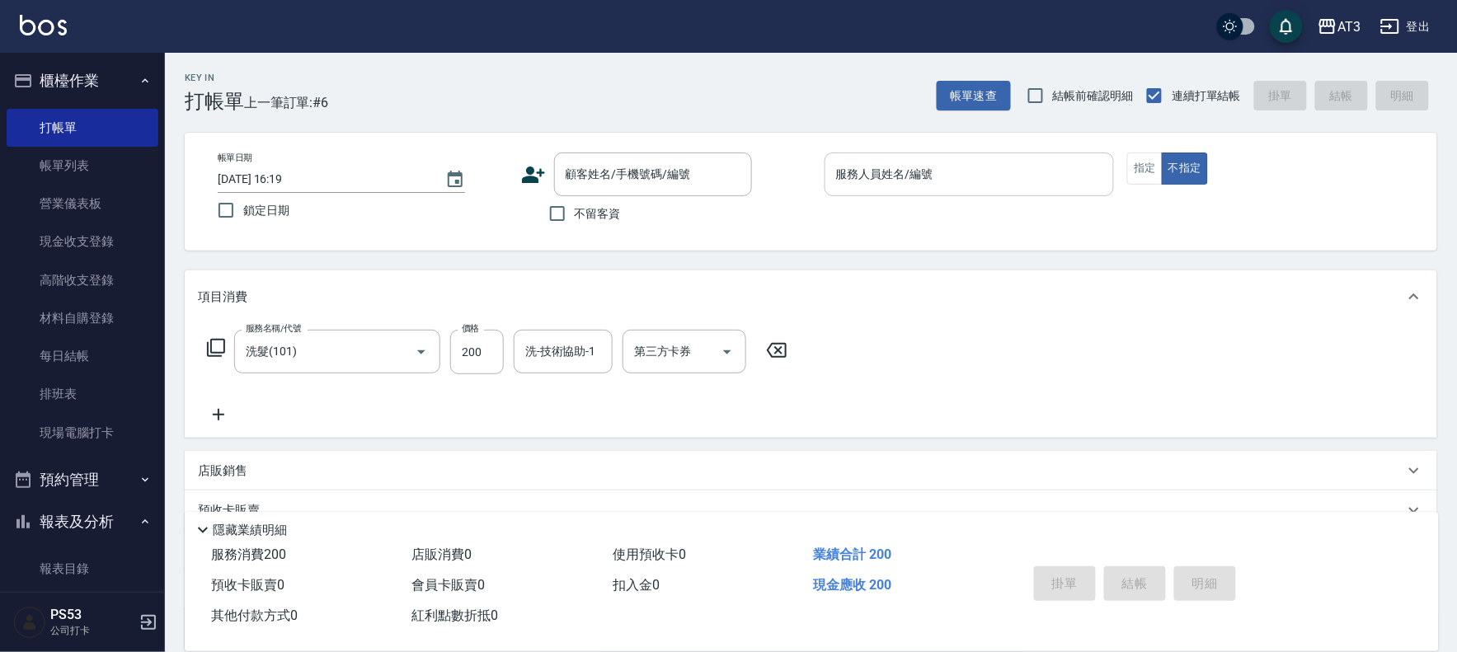
click at [534, 169] on icon at bounding box center [533, 175] width 23 height 16
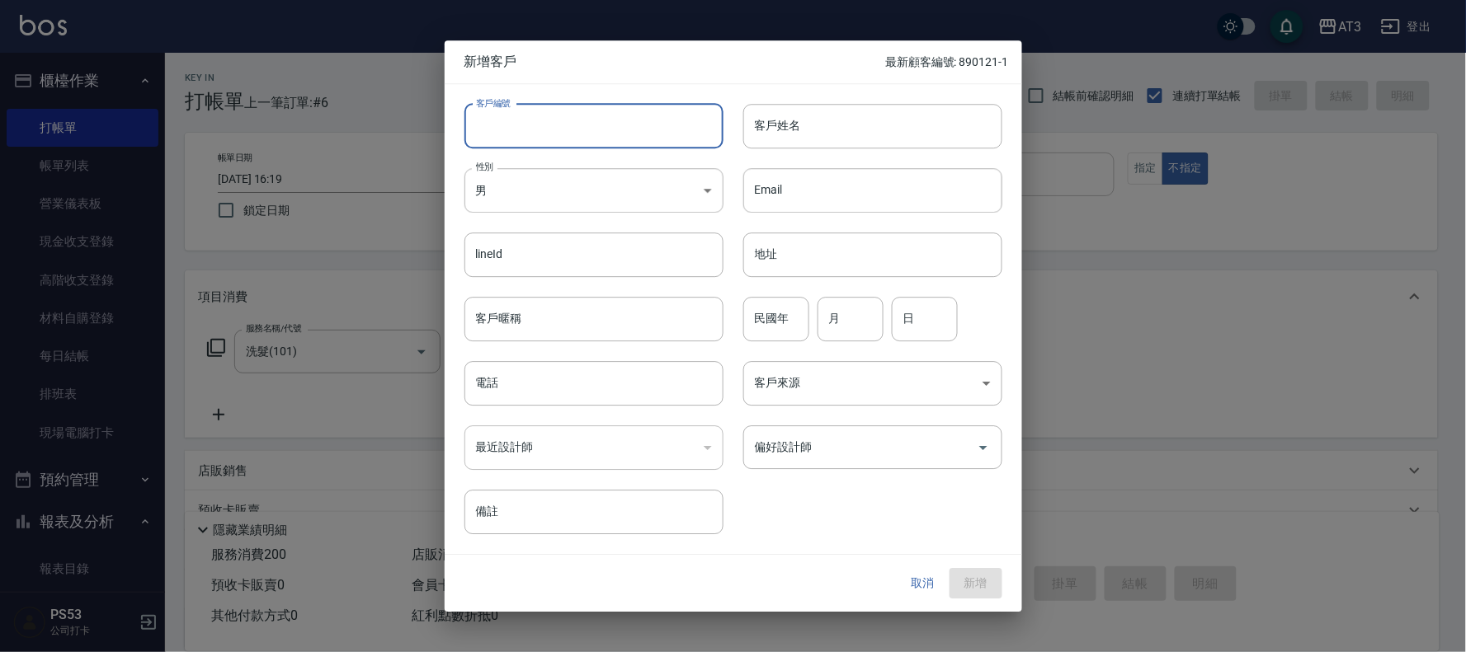
click at [548, 120] on input "客戶編號" at bounding box center [593, 126] width 259 height 45
type input "990327"
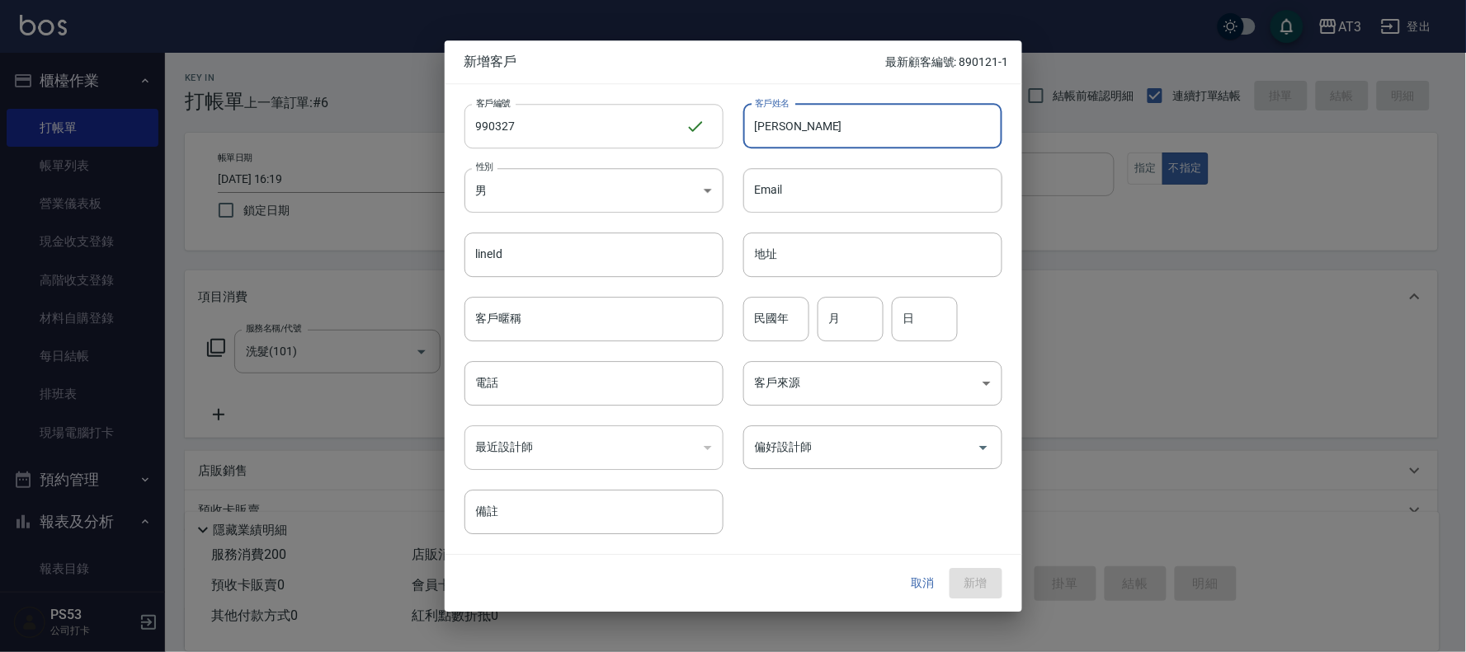
type input "[PERSON_NAME]"
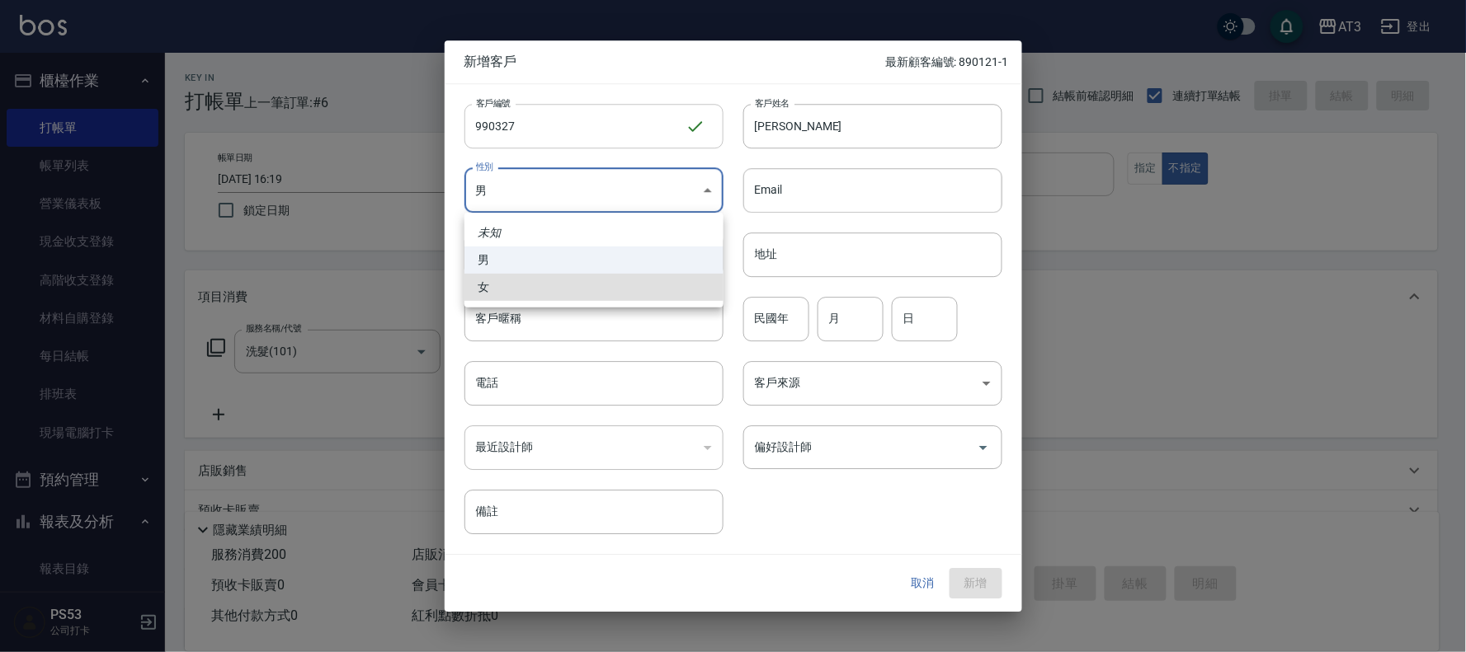
type input "[DEMOGRAPHIC_DATA]"
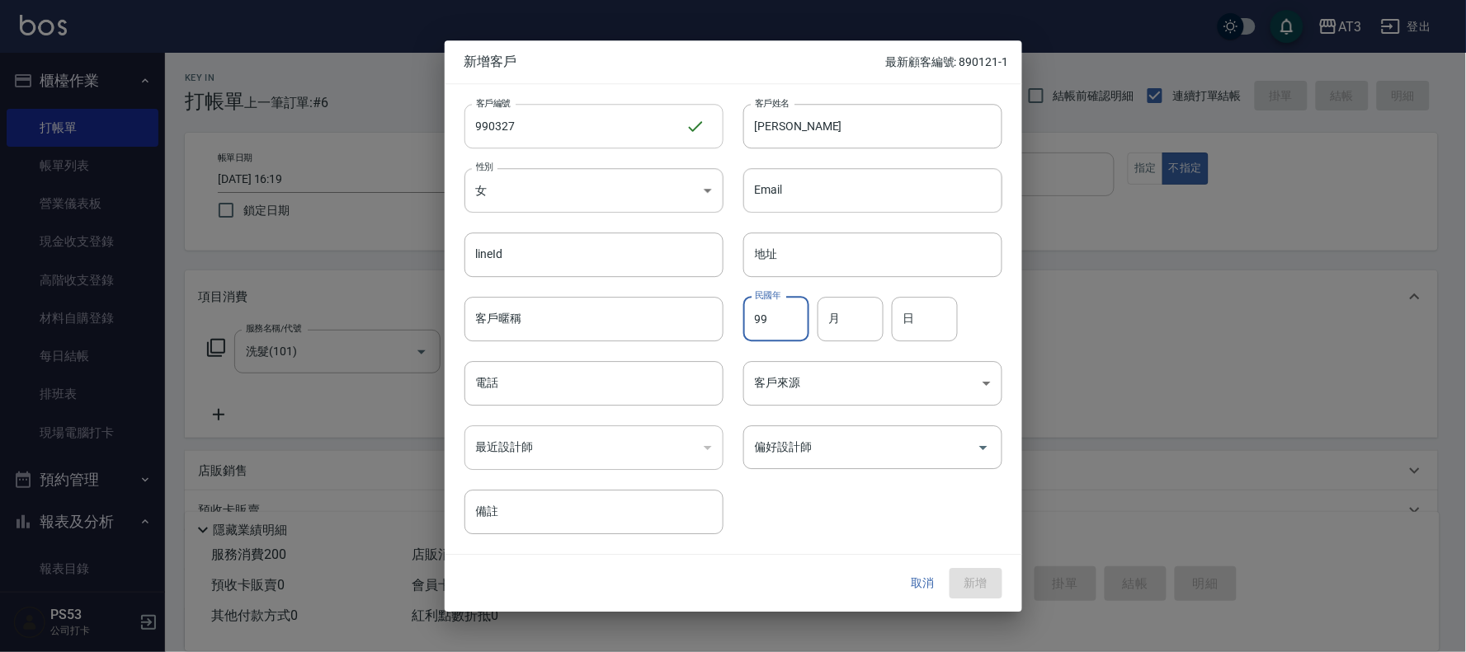
type input "99"
type input "03"
type input "27"
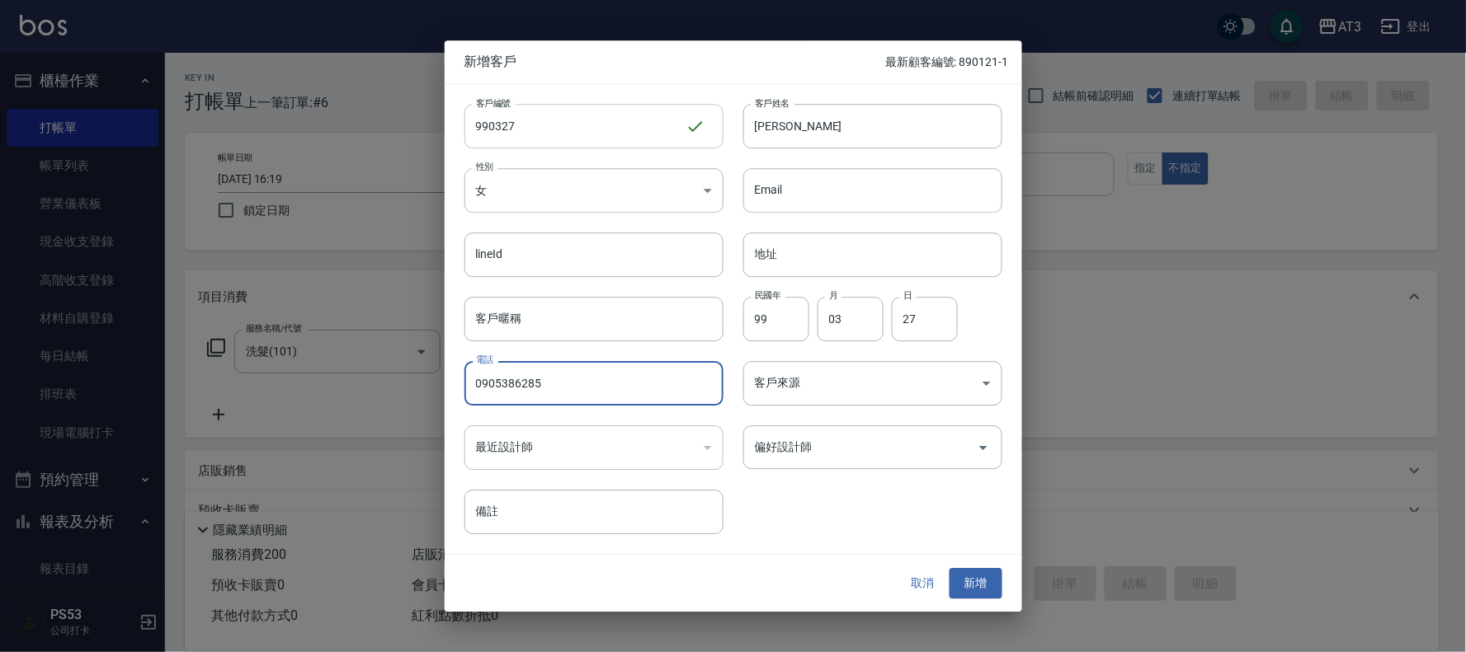
type input "0905386285"
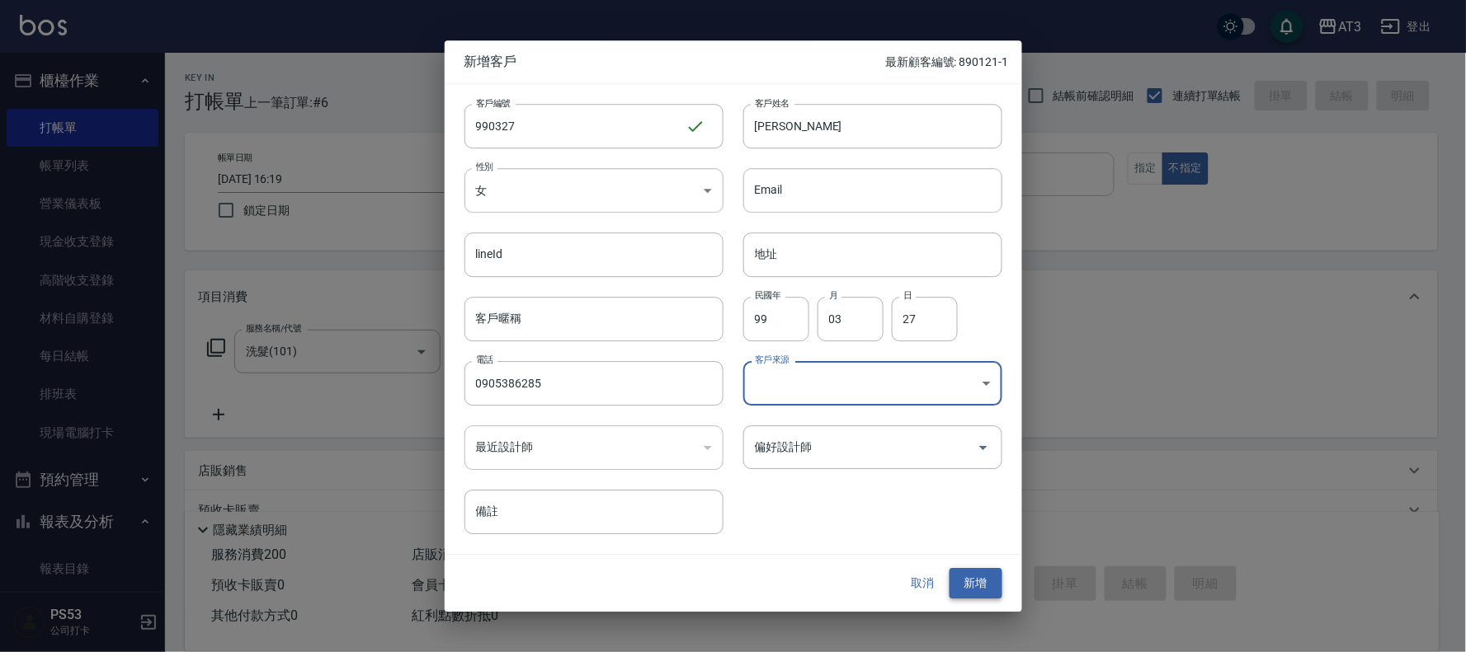
click at [991, 577] on button "新增" at bounding box center [975, 584] width 53 height 31
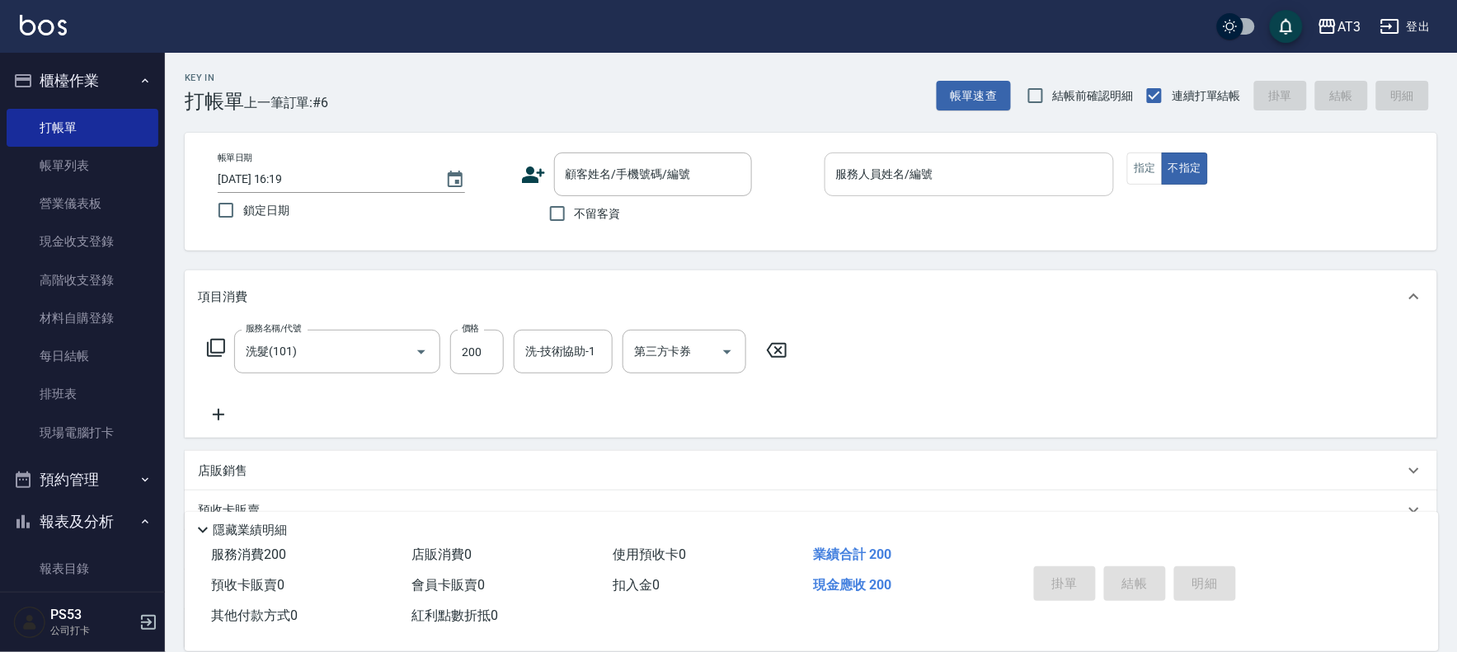
click at [530, 184] on icon at bounding box center [533, 174] width 25 height 25
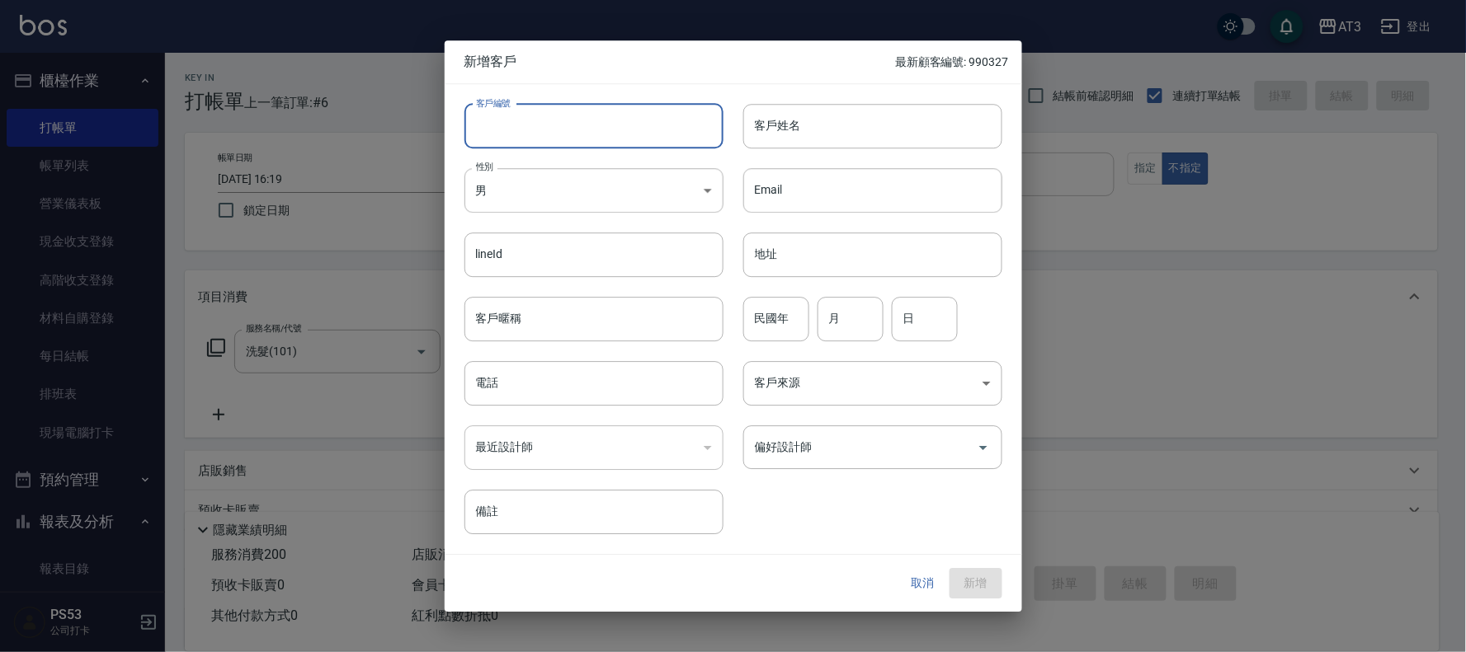
click at [539, 133] on input "客戶編號" at bounding box center [593, 126] width 259 height 45
type input "560715-1"
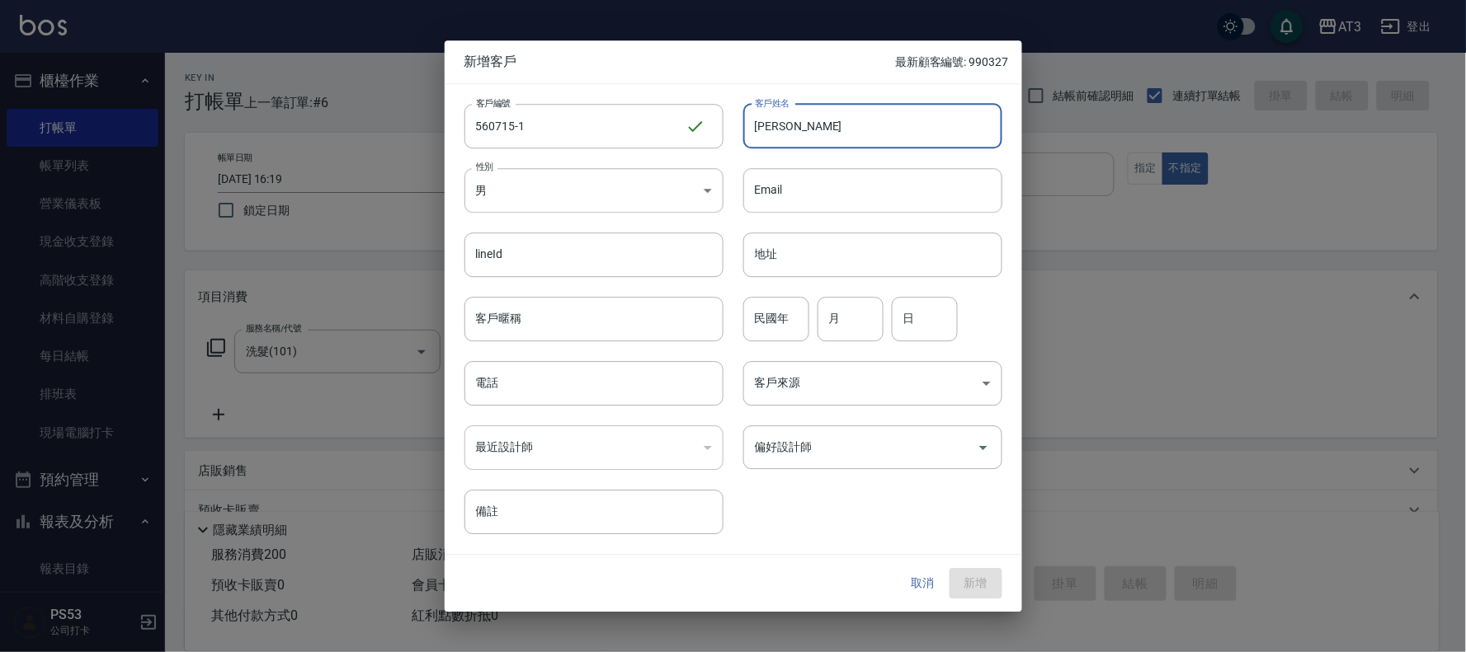
type input "[PERSON_NAME]"
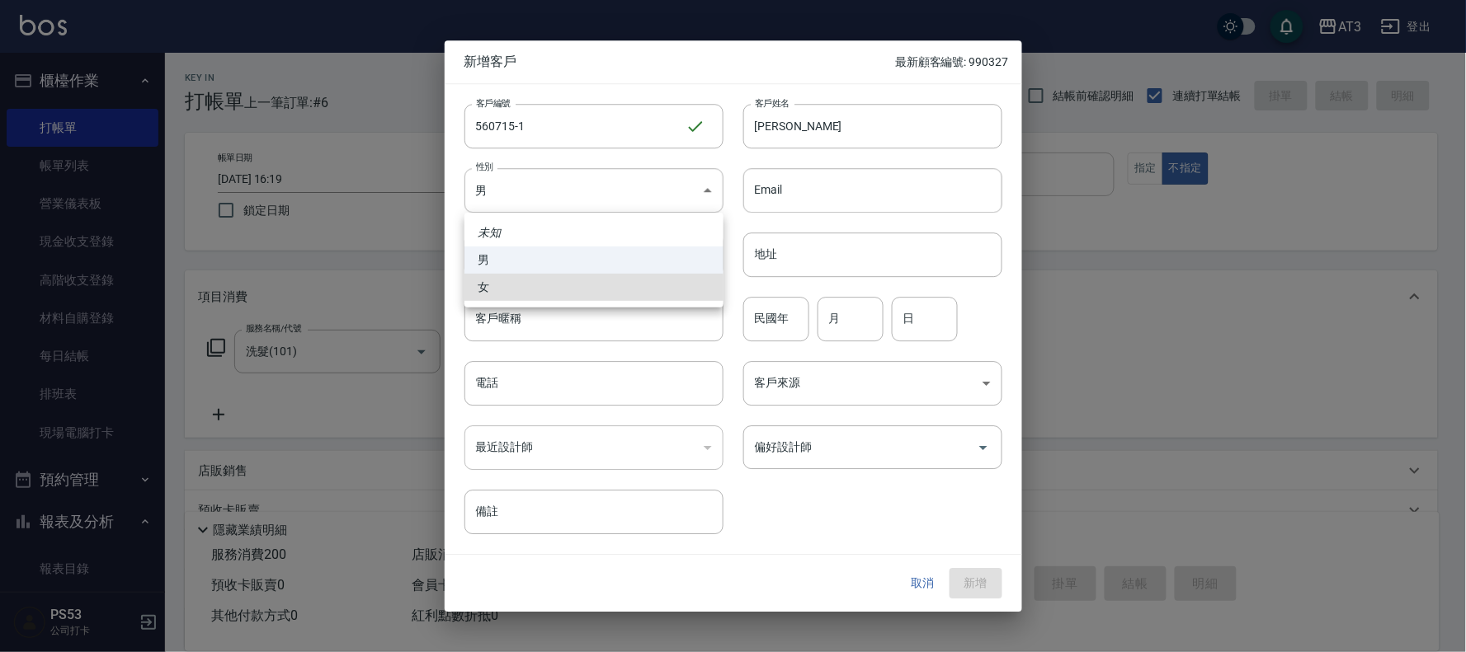
type input "[DEMOGRAPHIC_DATA]"
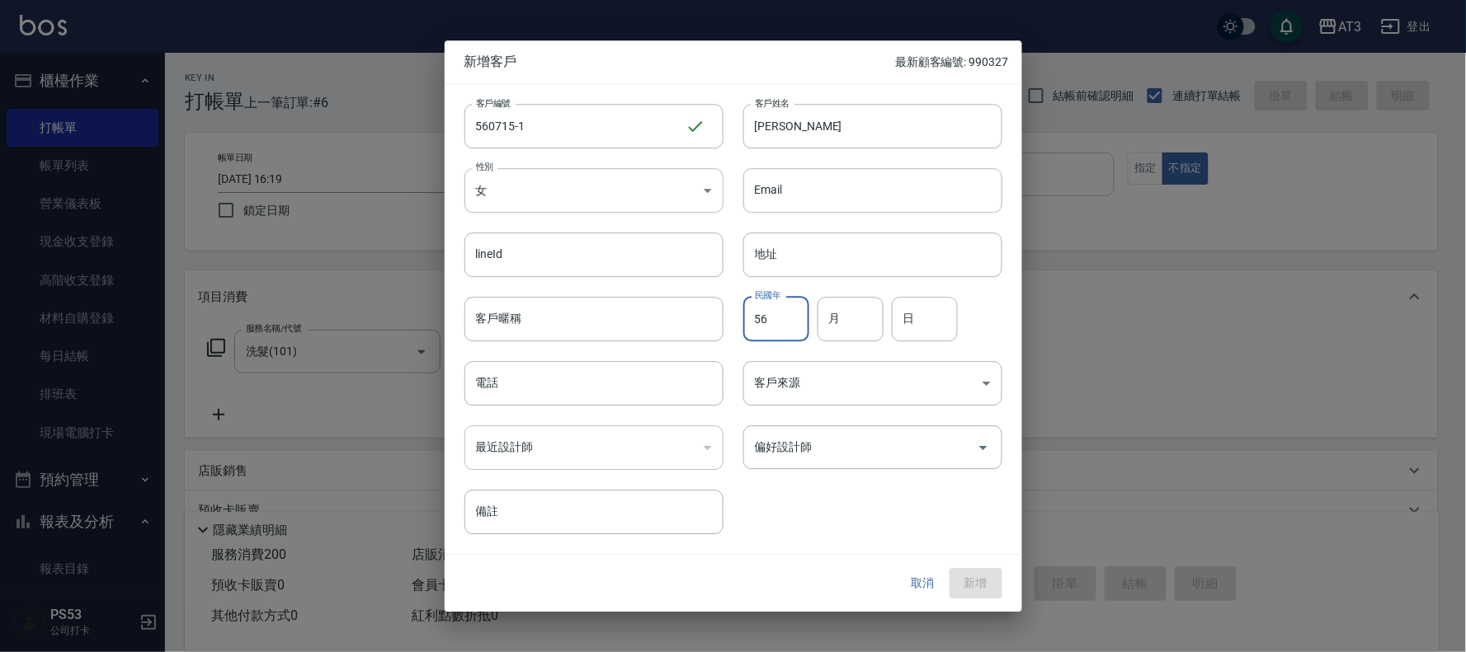
type input "56"
type input "07"
type input "15"
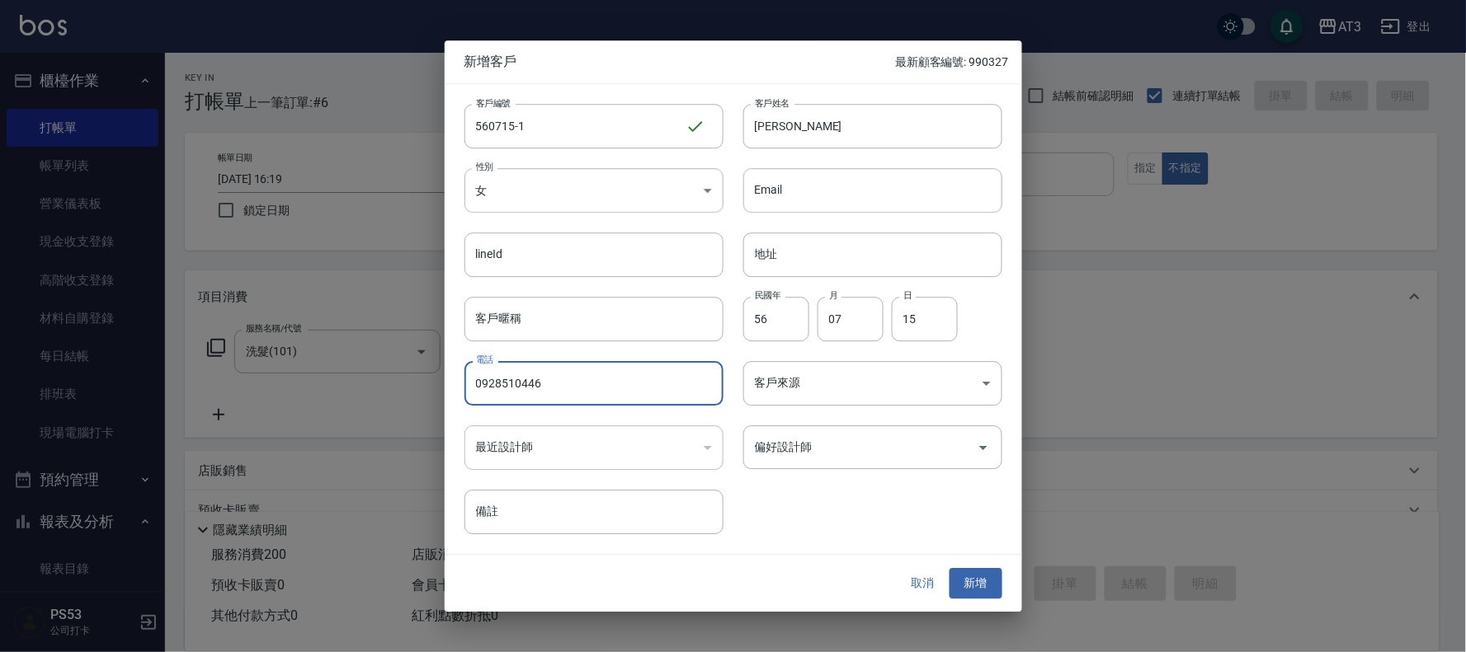
type input "0928510446"
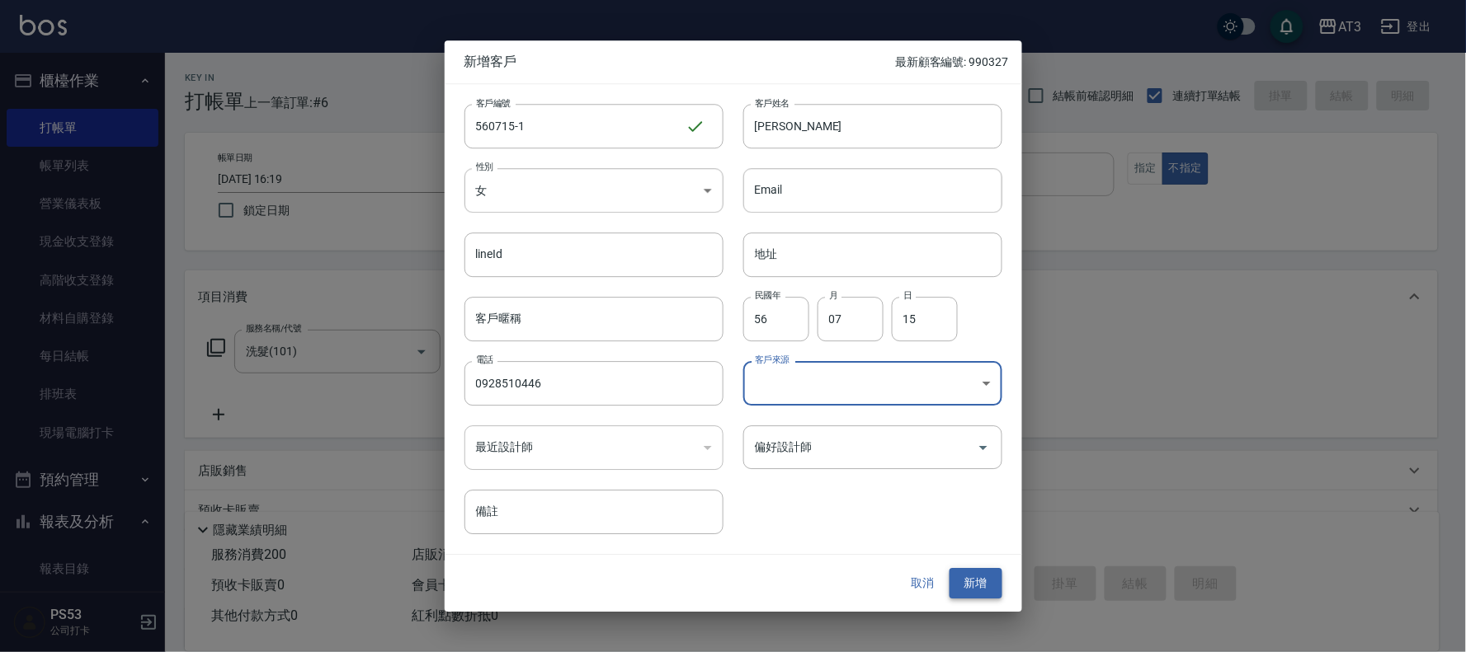
click at [973, 590] on button "新增" at bounding box center [975, 584] width 53 height 31
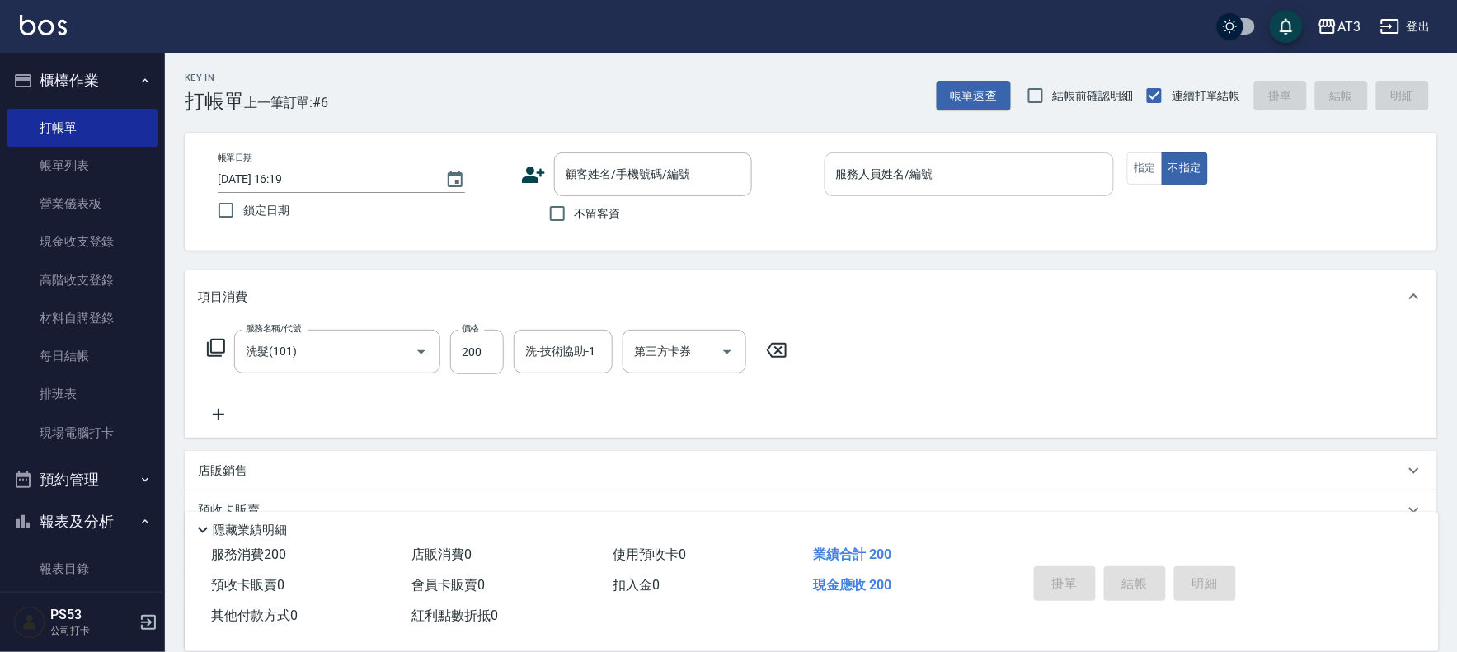
click at [774, 349] on icon at bounding box center [776, 351] width 41 height 20
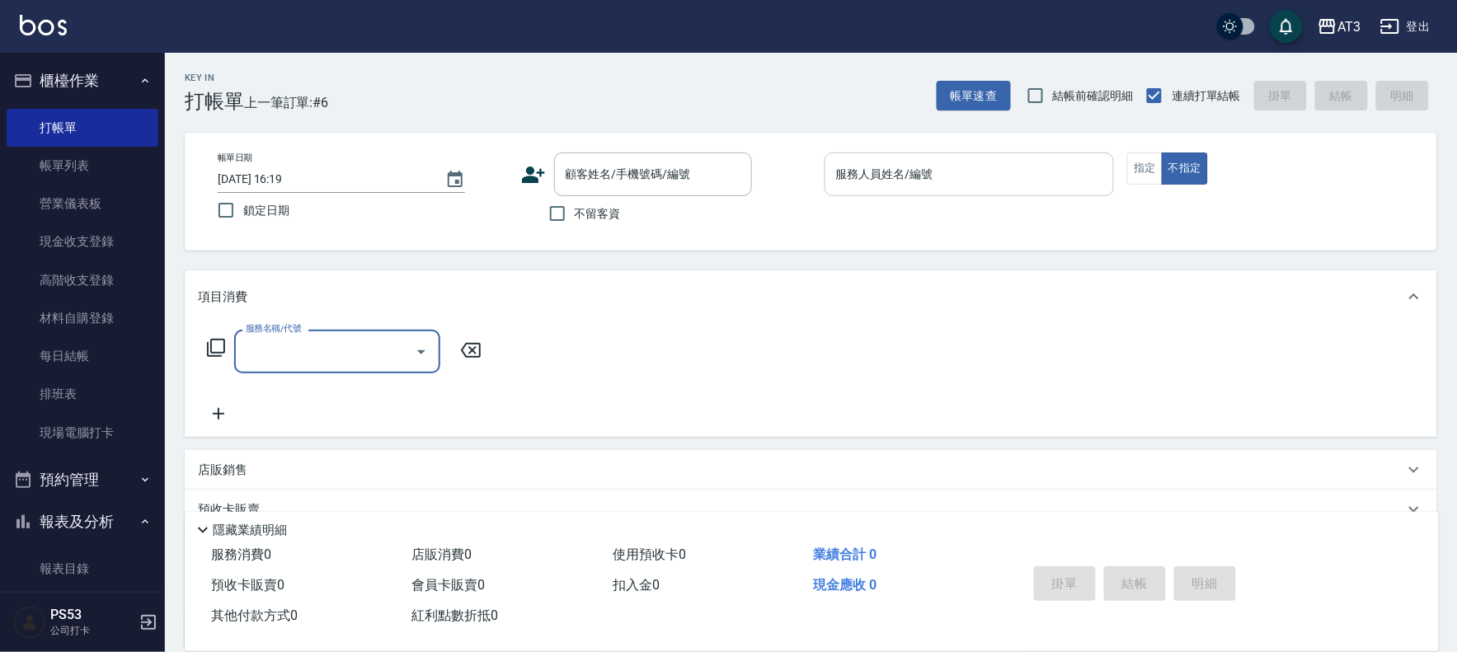
click at [528, 167] on icon at bounding box center [533, 174] width 25 height 25
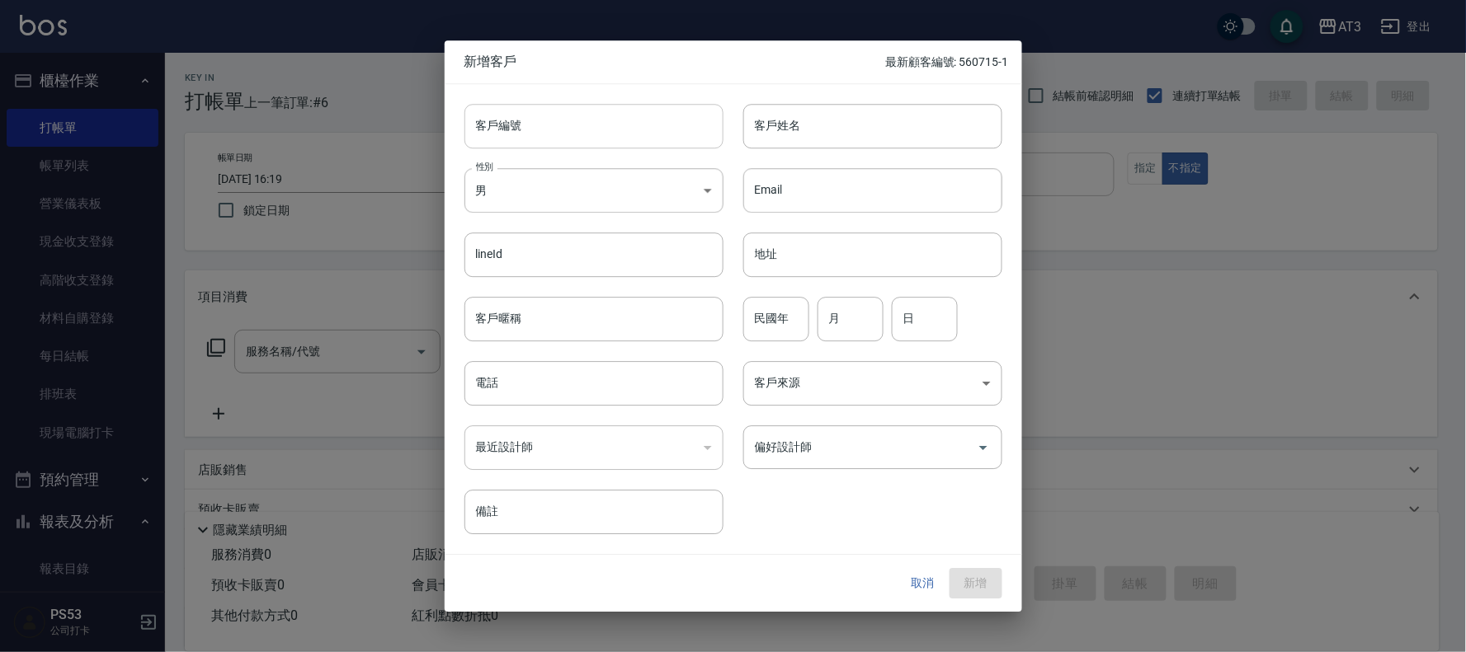
click at [525, 141] on input "客戶編號" at bounding box center [593, 126] width 259 height 45
type input "891125-3"
type input "[PERSON_NAME]"
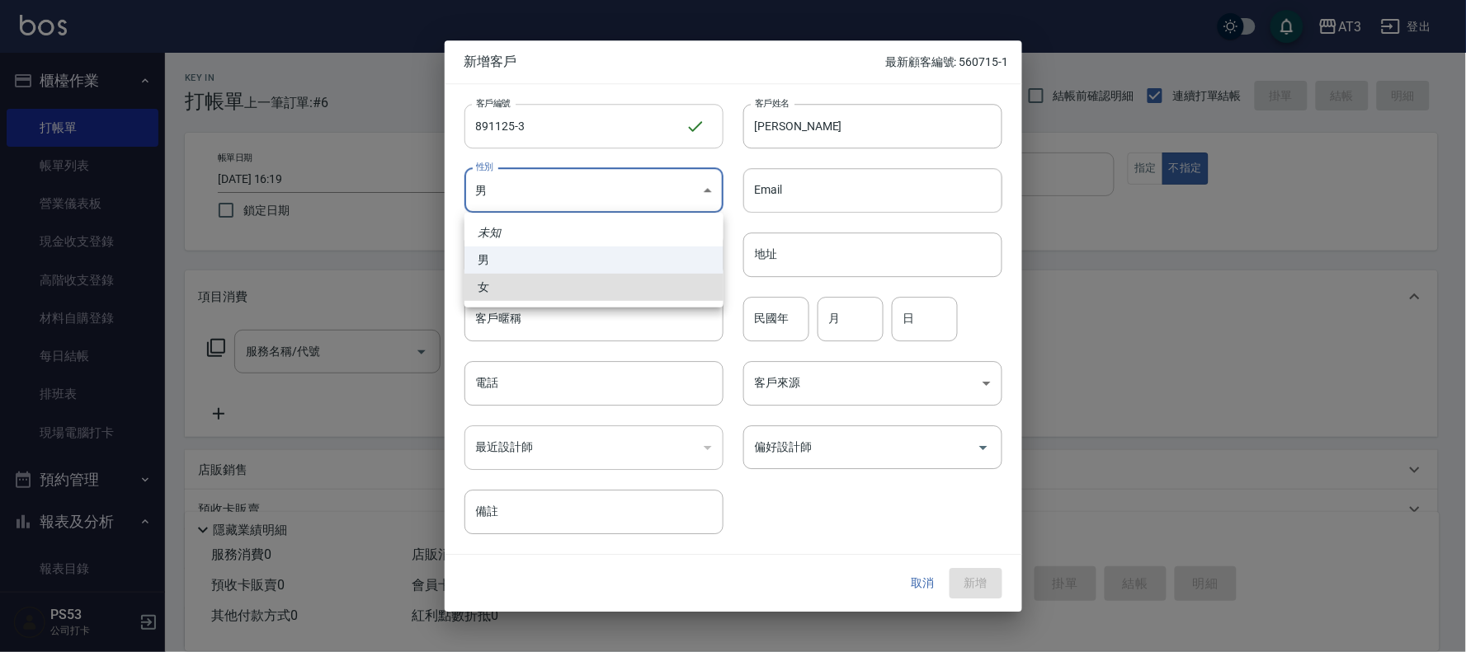
type input "[DEMOGRAPHIC_DATA]"
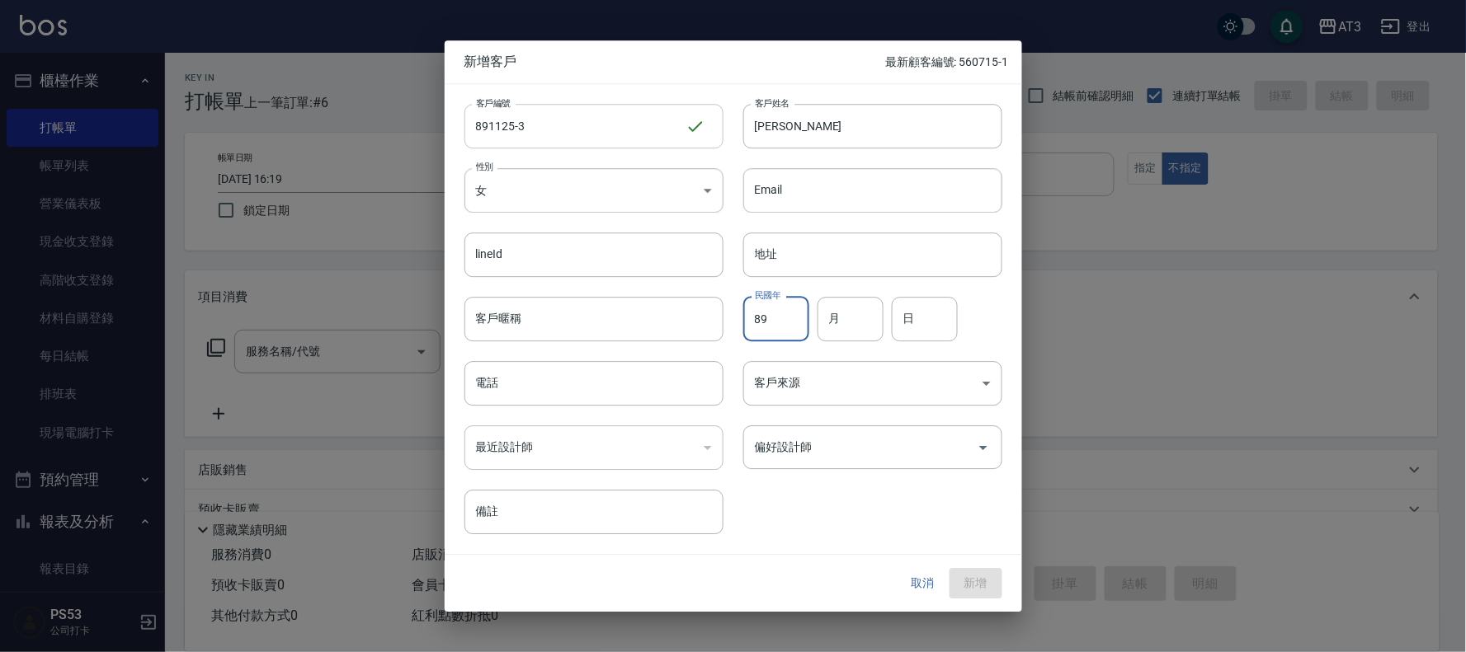
type input "89"
type input "11"
type input "25"
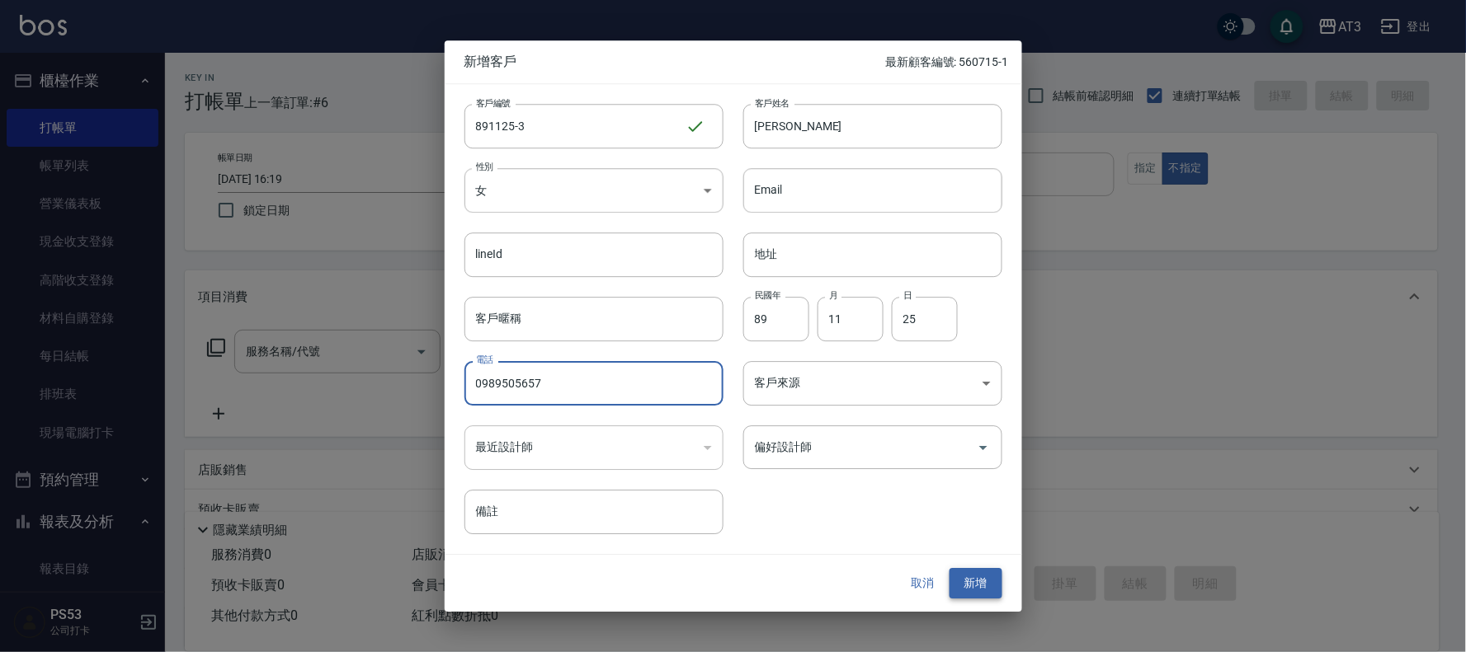
type input "0989505657"
click at [980, 579] on button "新增" at bounding box center [975, 584] width 53 height 31
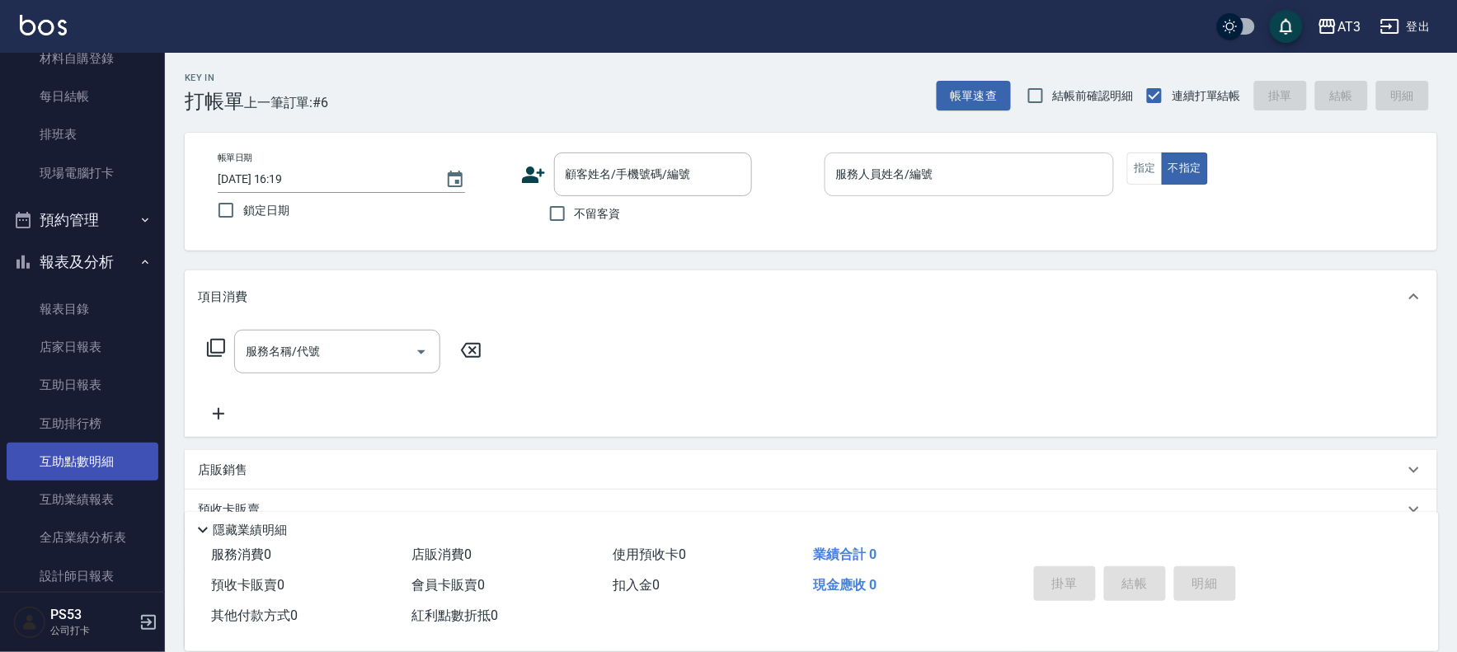
scroll to position [275, 0]
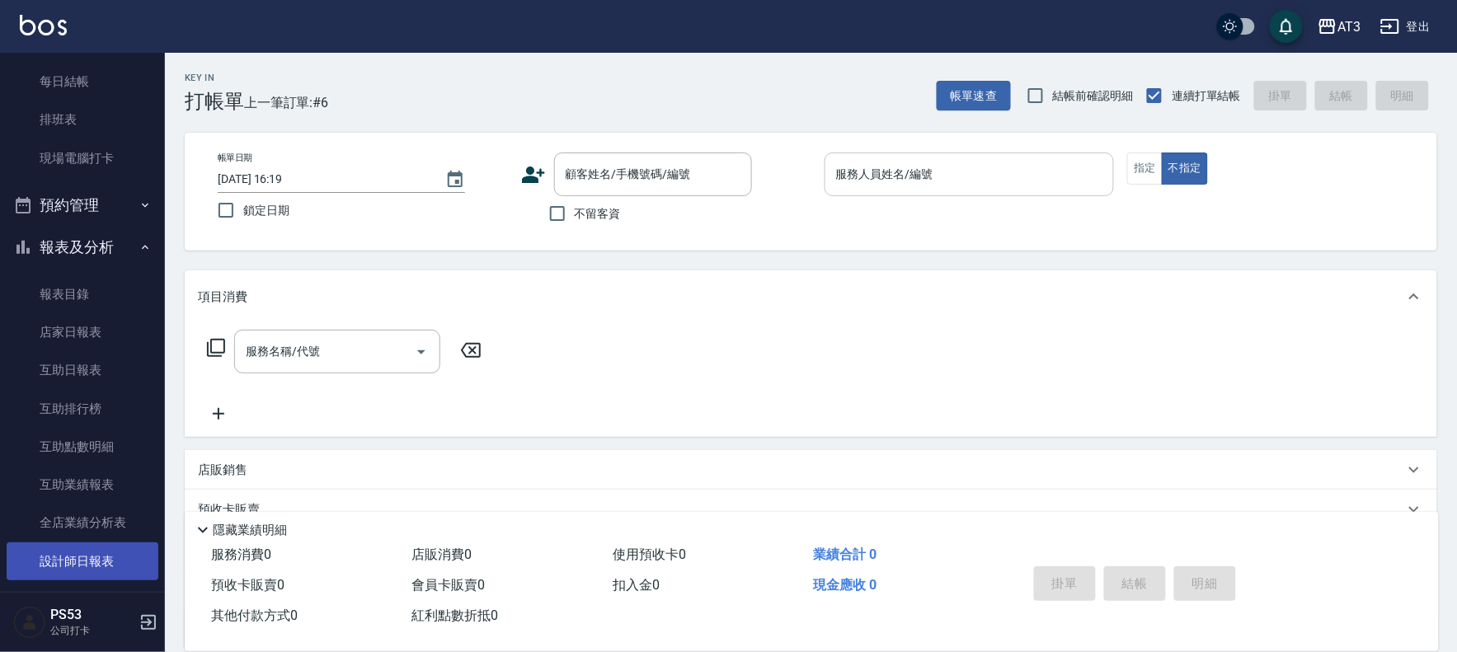
click at [110, 556] on link "設計師日報表" at bounding box center [83, 562] width 152 height 38
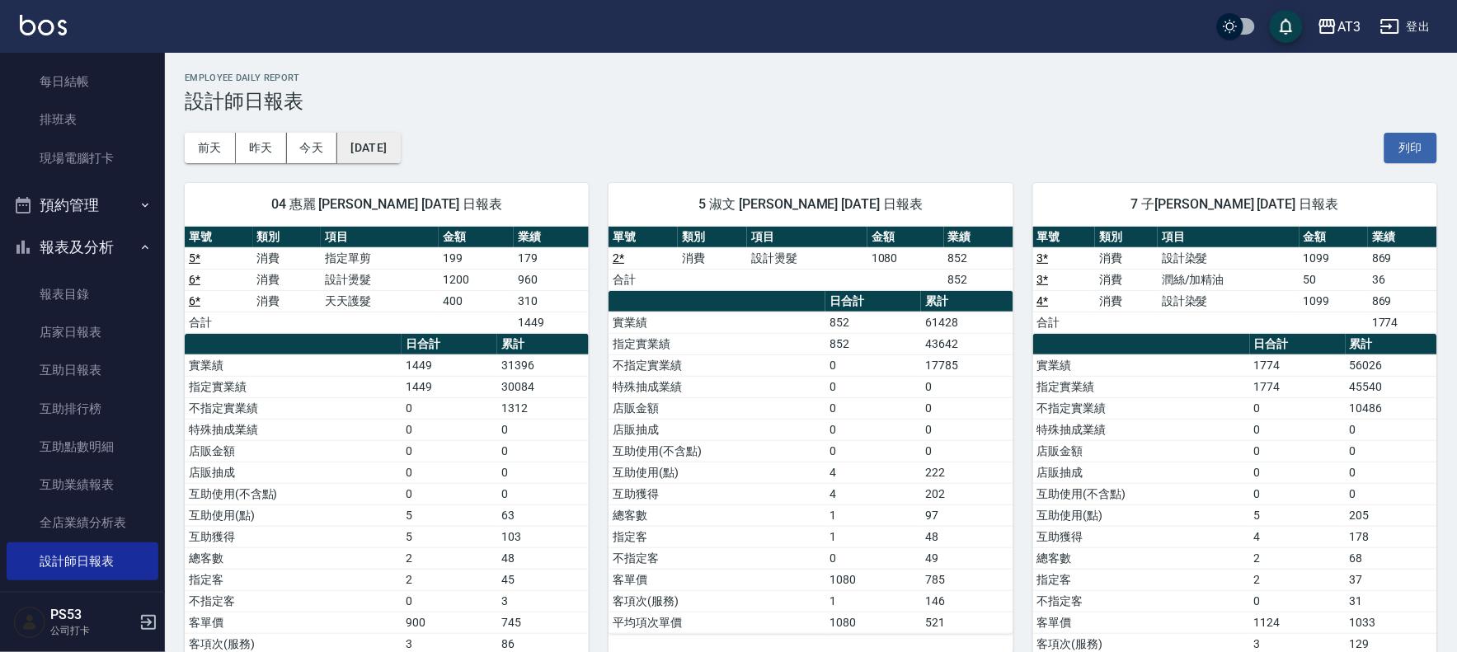
click at [390, 146] on button "[DATE]" at bounding box center [368, 148] width 63 height 31
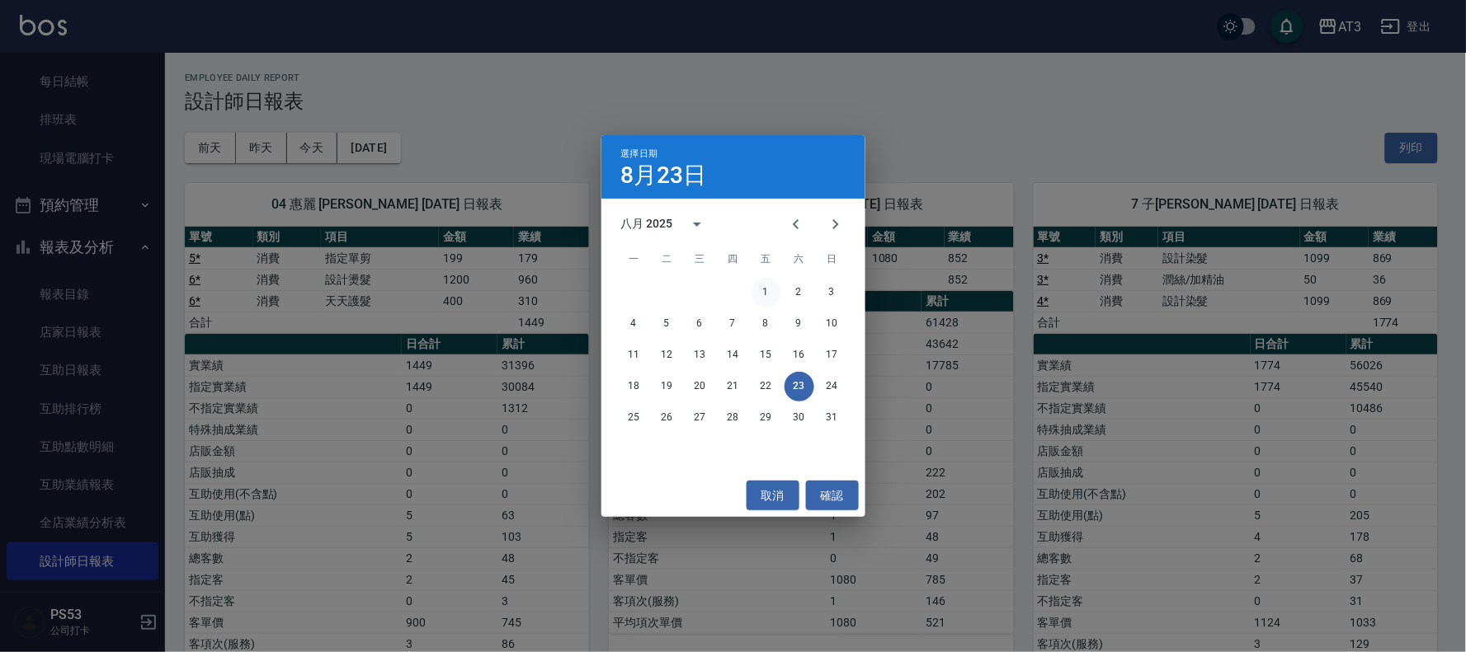
click at [770, 292] on button "1" at bounding box center [766, 293] width 30 height 30
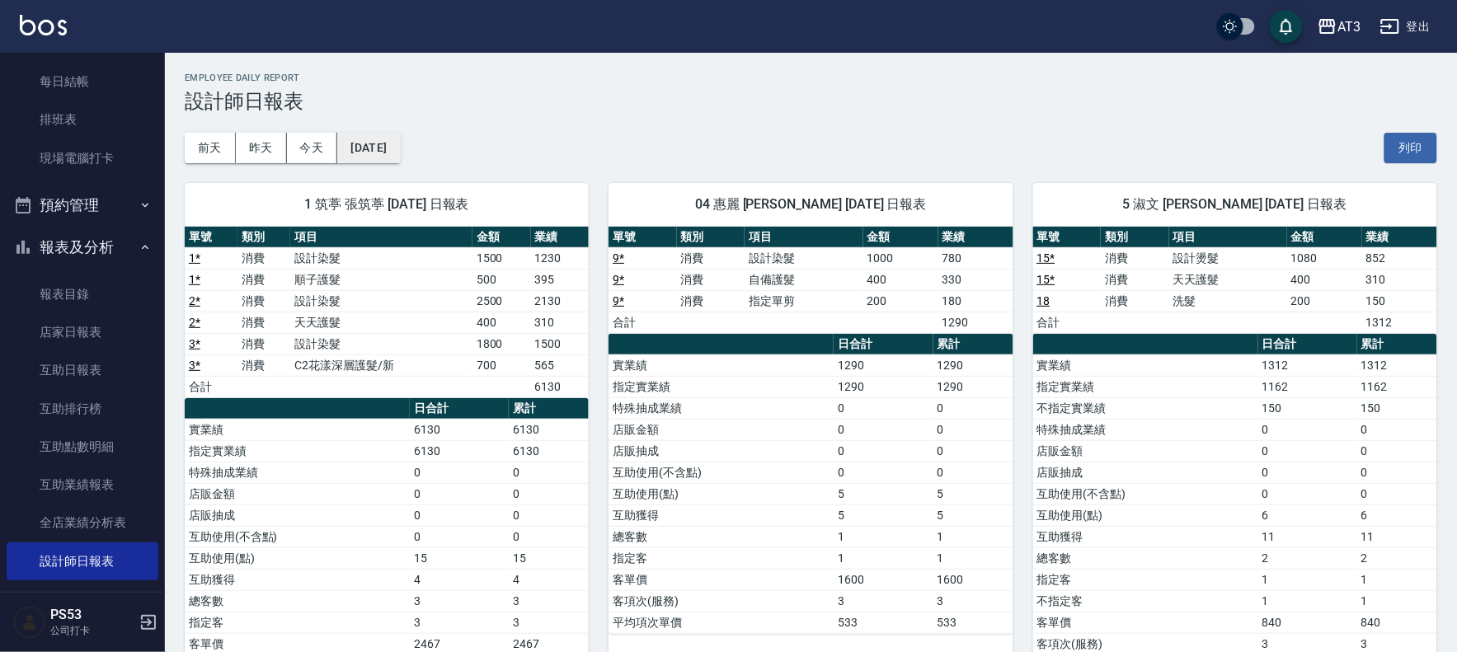
click at [393, 145] on button "[DATE]" at bounding box center [368, 148] width 63 height 31
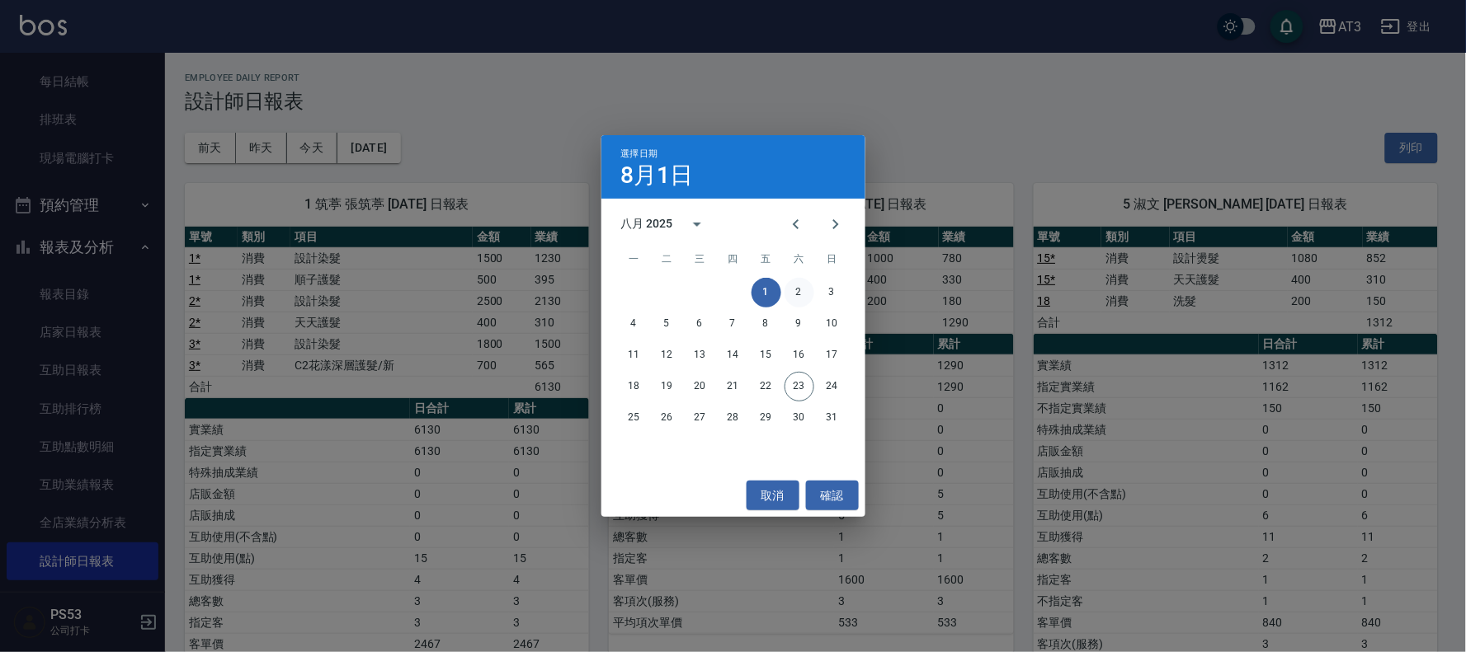
click at [798, 295] on button "2" at bounding box center [799, 293] width 30 height 30
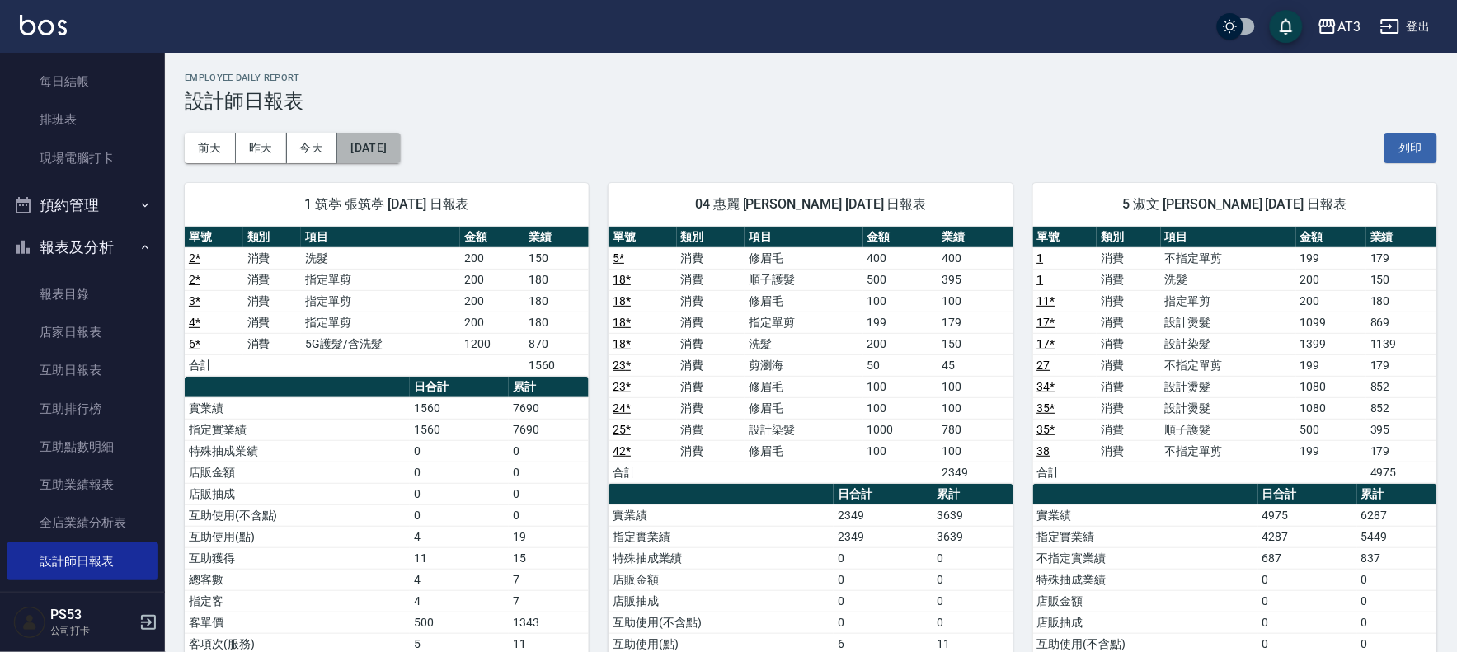
click at [363, 147] on button "[DATE]" at bounding box center [368, 148] width 63 height 31
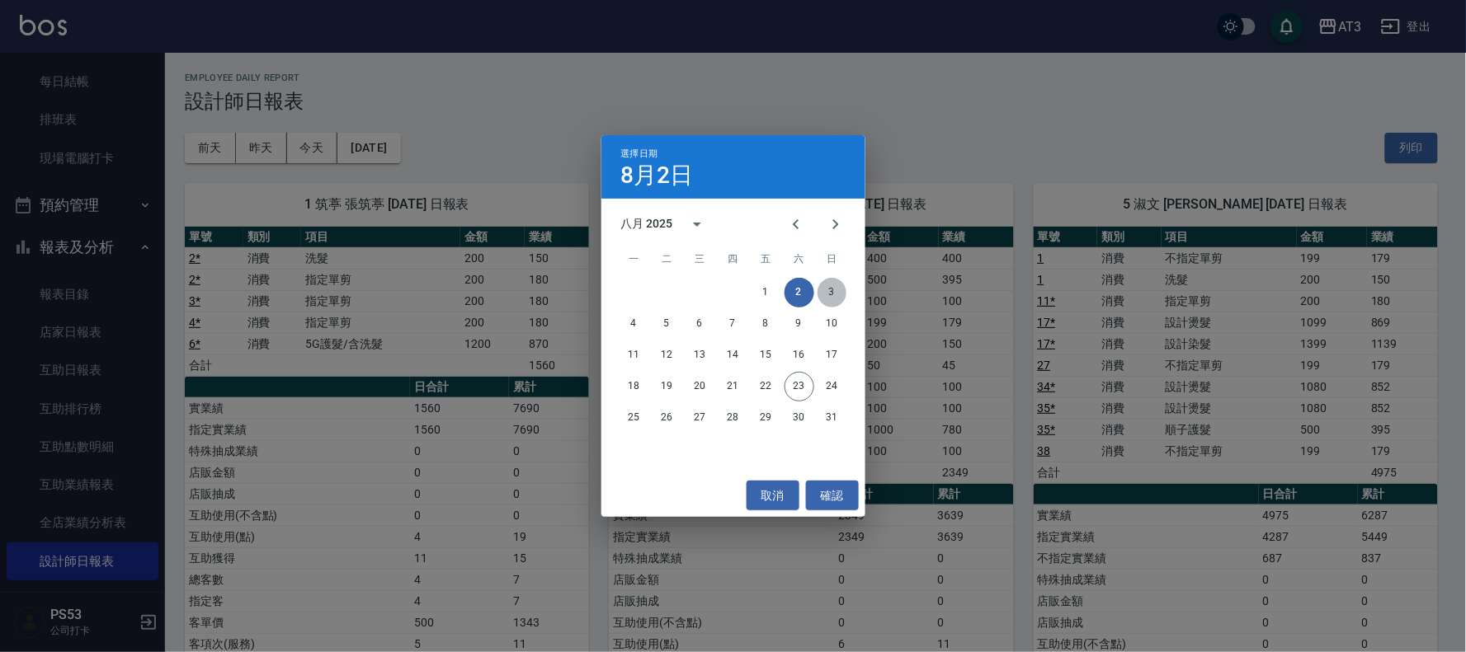
click at [836, 293] on button "3" at bounding box center [832, 293] width 30 height 30
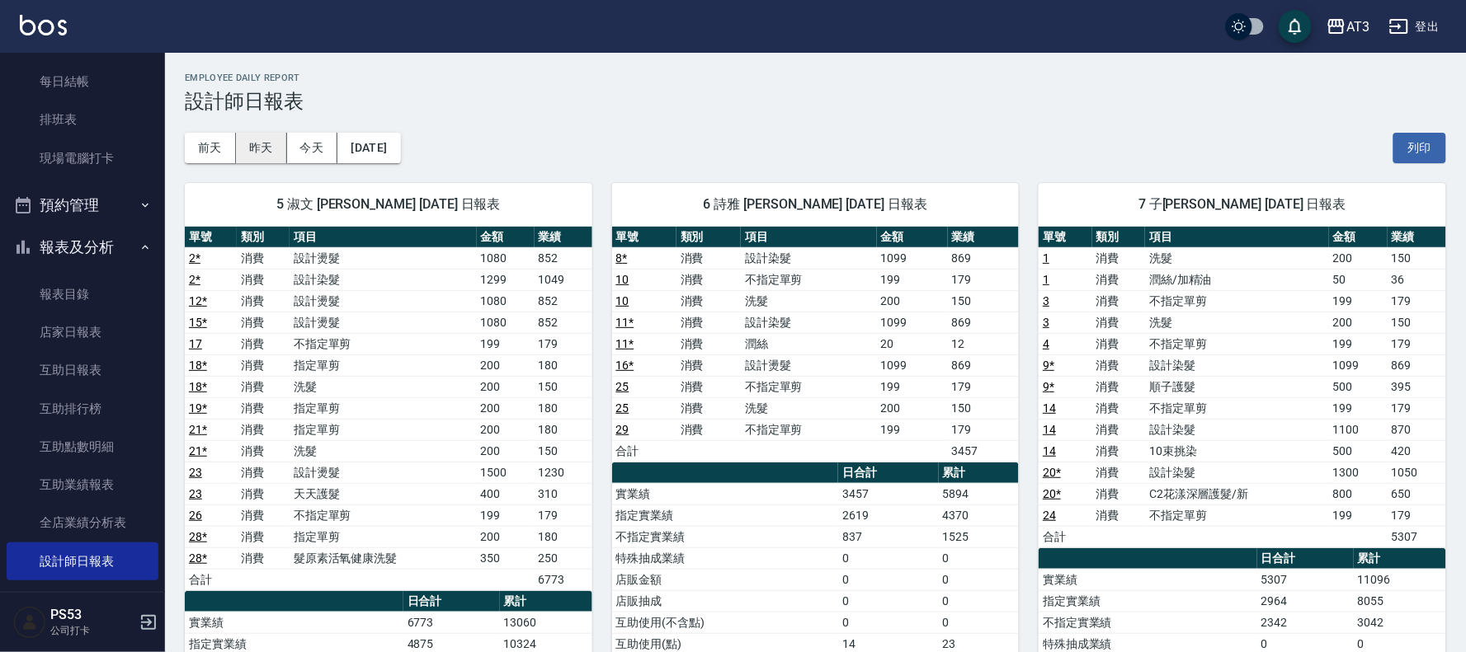
click at [377, 149] on button "[DATE]" at bounding box center [368, 148] width 63 height 31
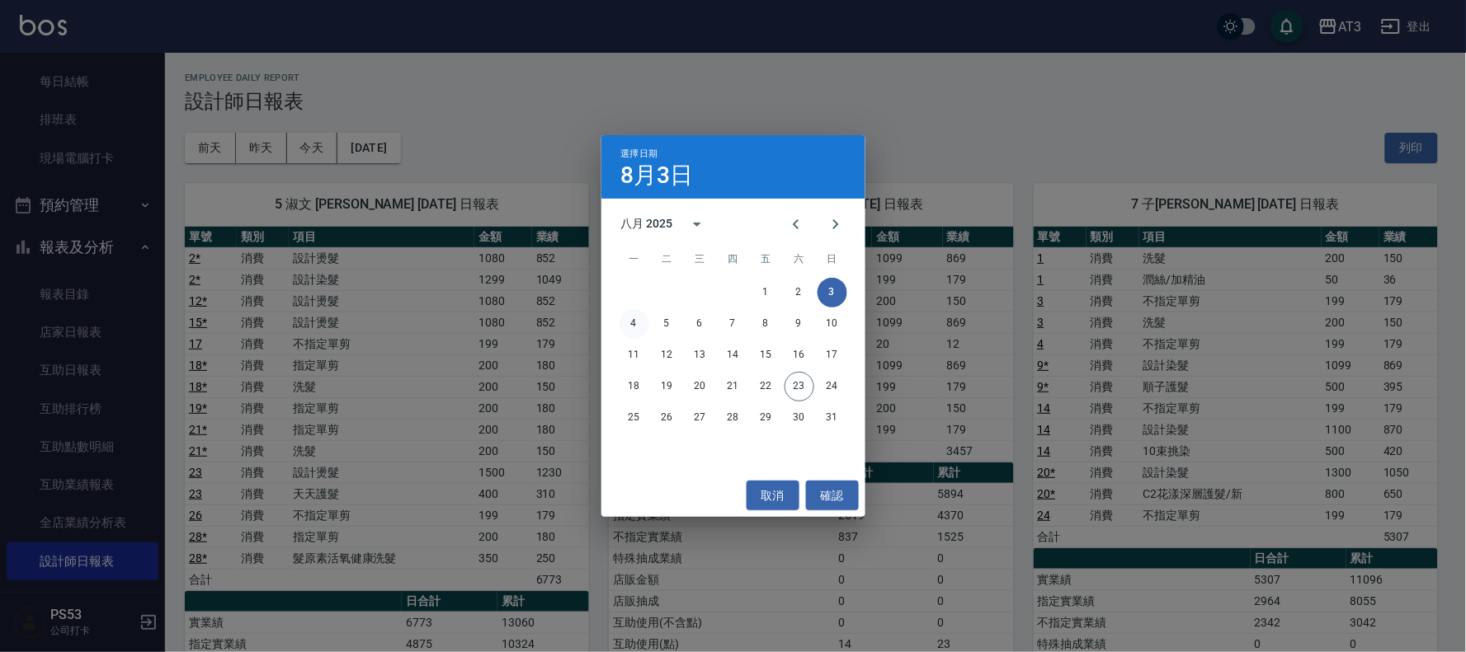
click at [631, 326] on button "4" at bounding box center [634, 324] width 30 height 30
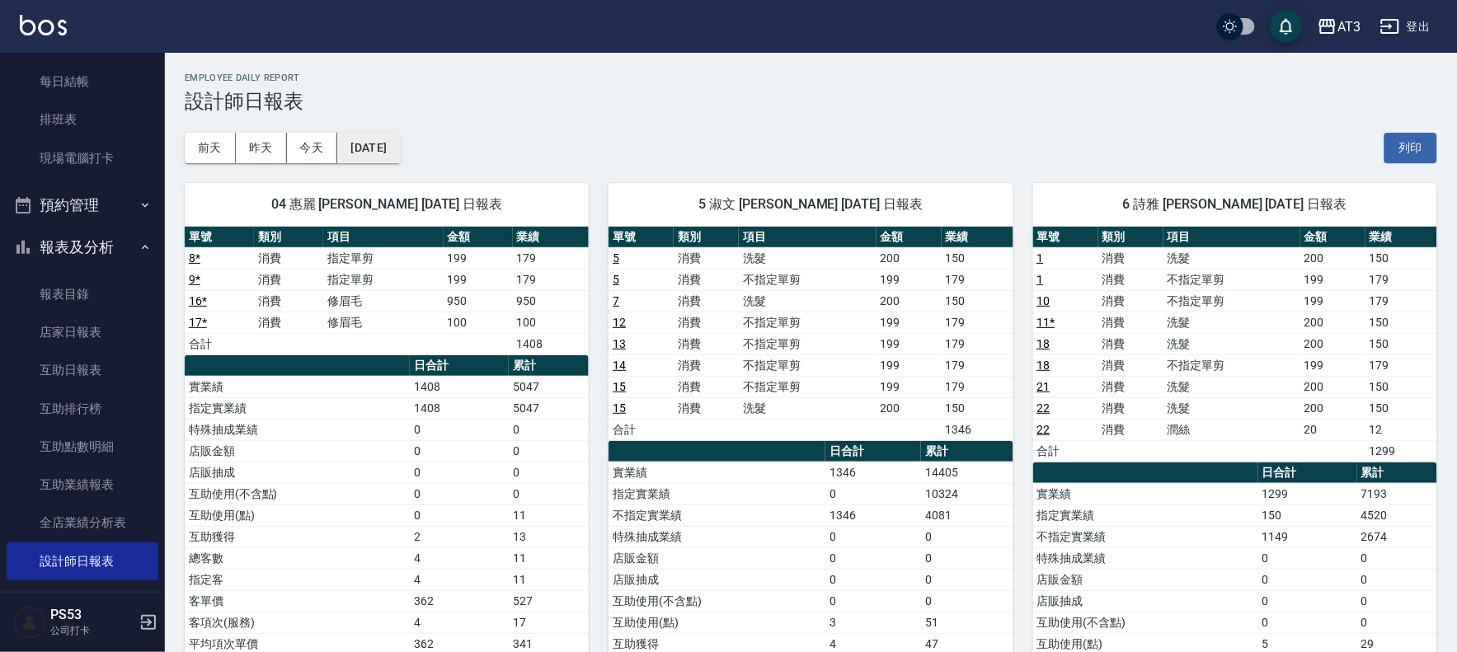
click at [381, 148] on button "[DATE]" at bounding box center [368, 148] width 63 height 31
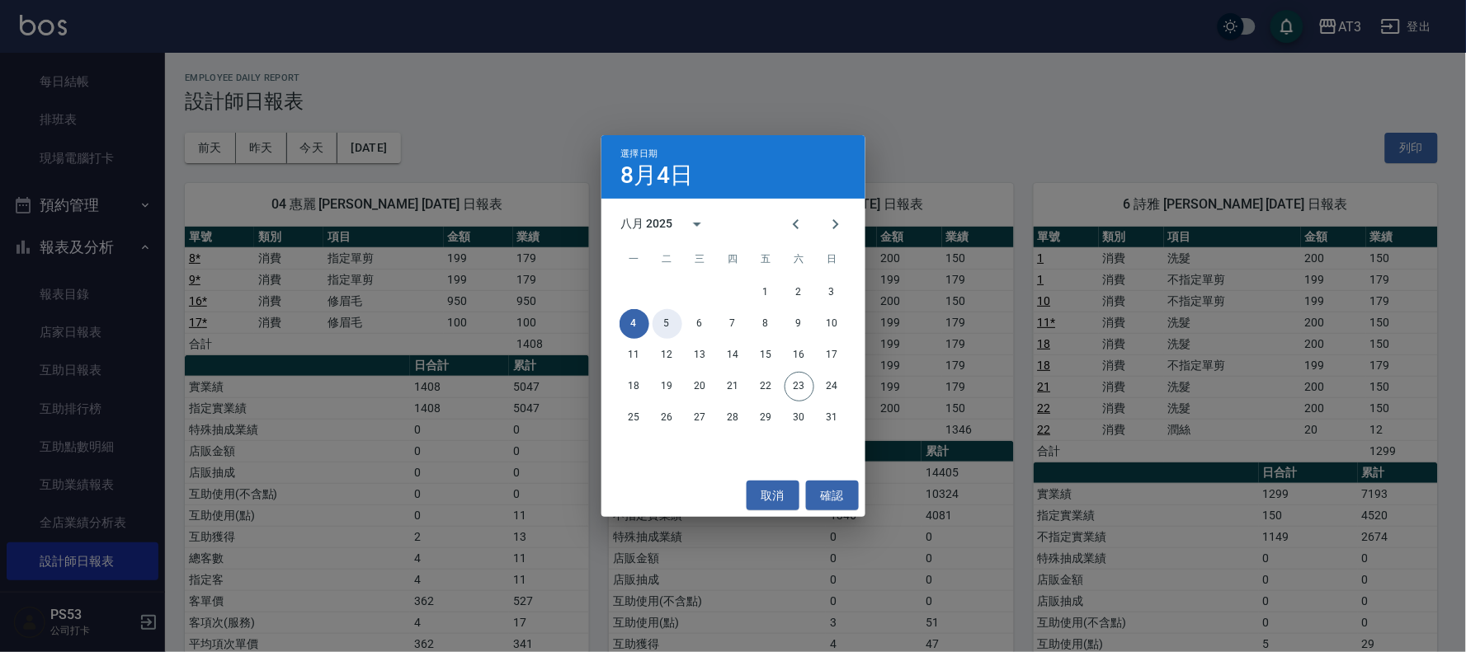
click at [664, 327] on button "5" at bounding box center [667, 324] width 30 height 30
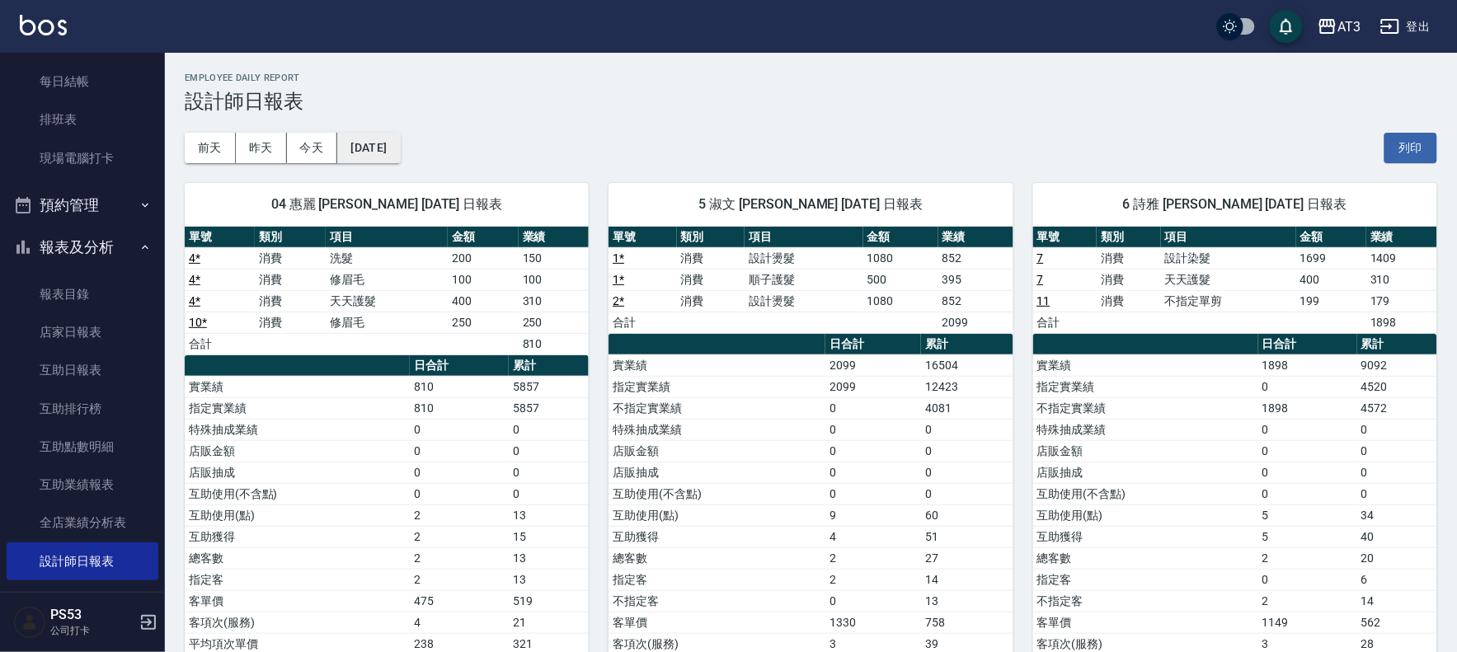
click at [400, 142] on button "[DATE]" at bounding box center [368, 148] width 63 height 31
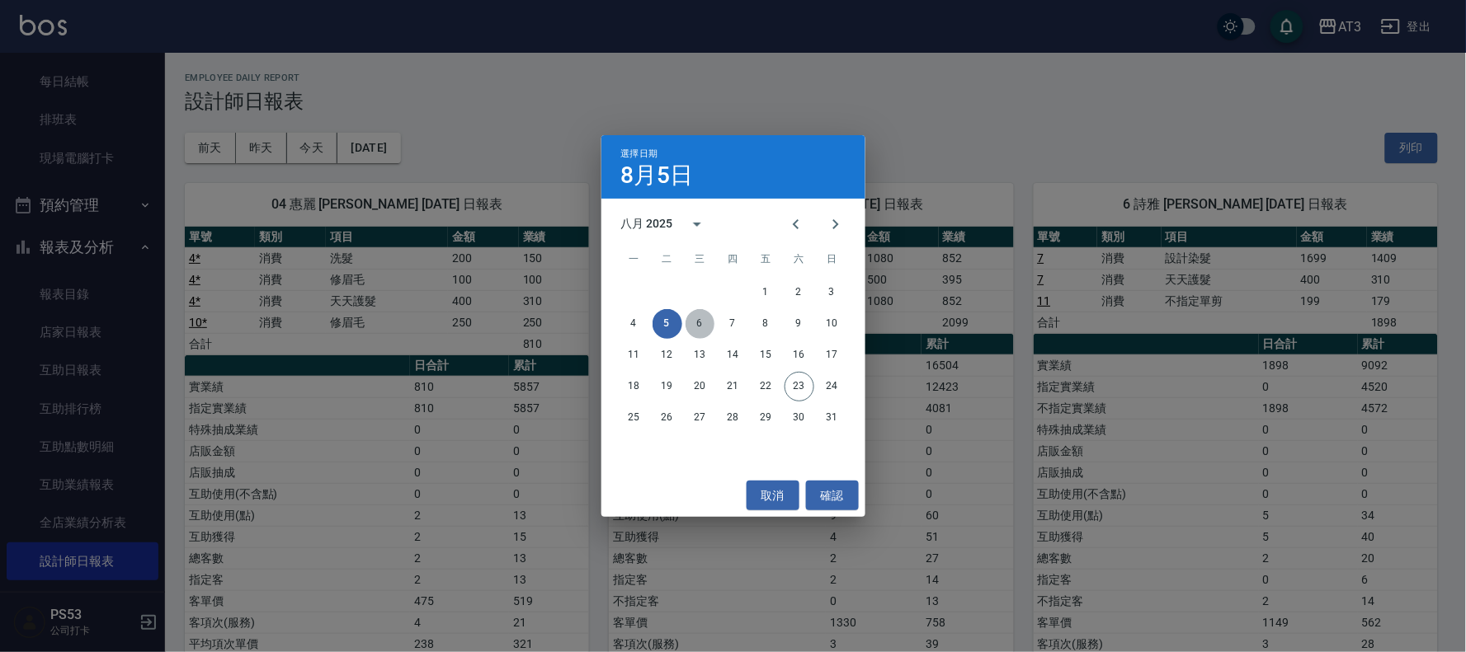
click at [698, 325] on button "6" at bounding box center [700, 324] width 30 height 30
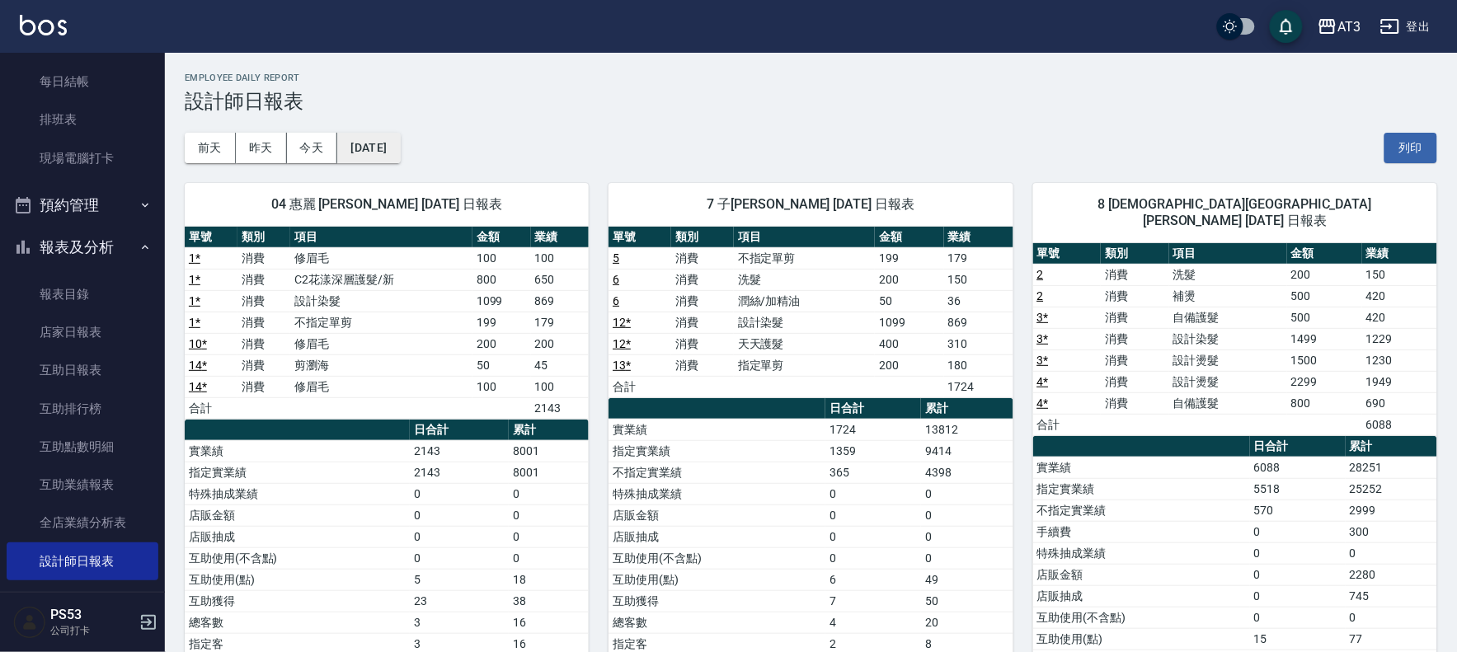
click at [356, 148] on button "[DATE]" at bounding box center [368, 148] width 63 height 31
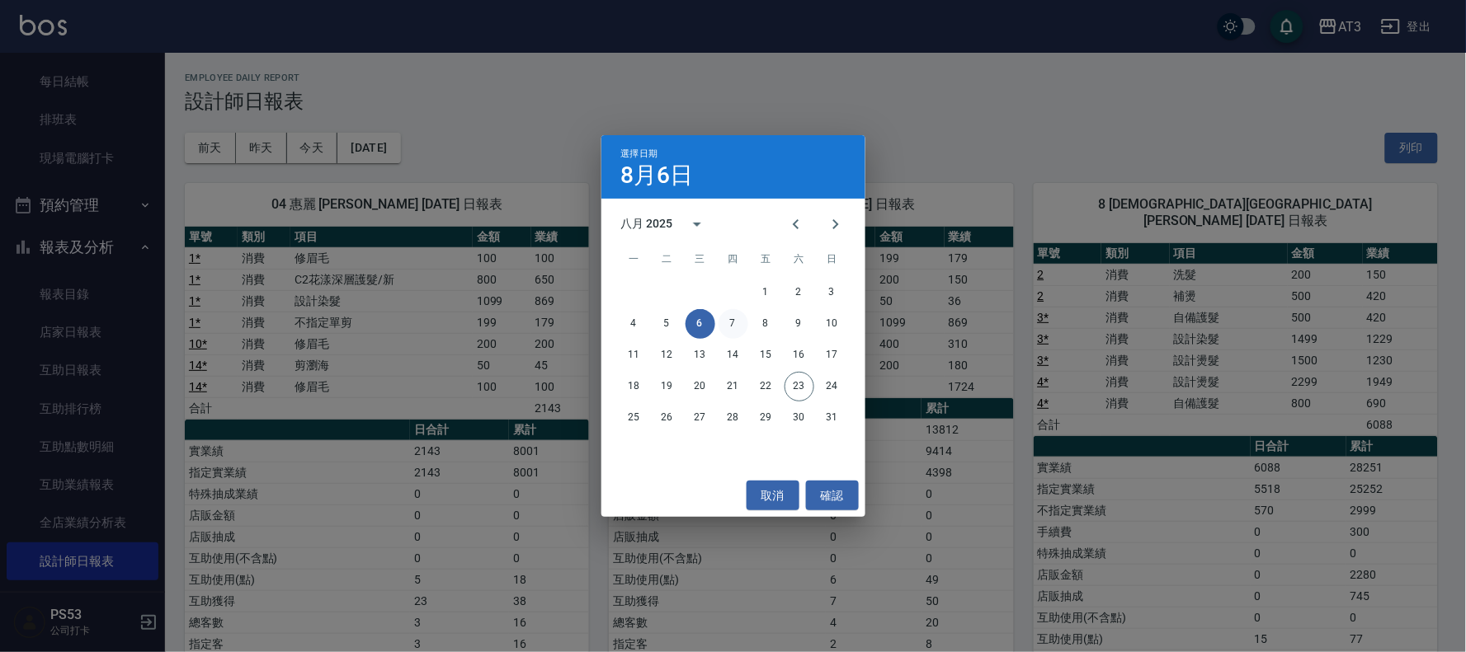
click at [732, 323] on button "7" at bounding box center [733, 324] width 30 height 30
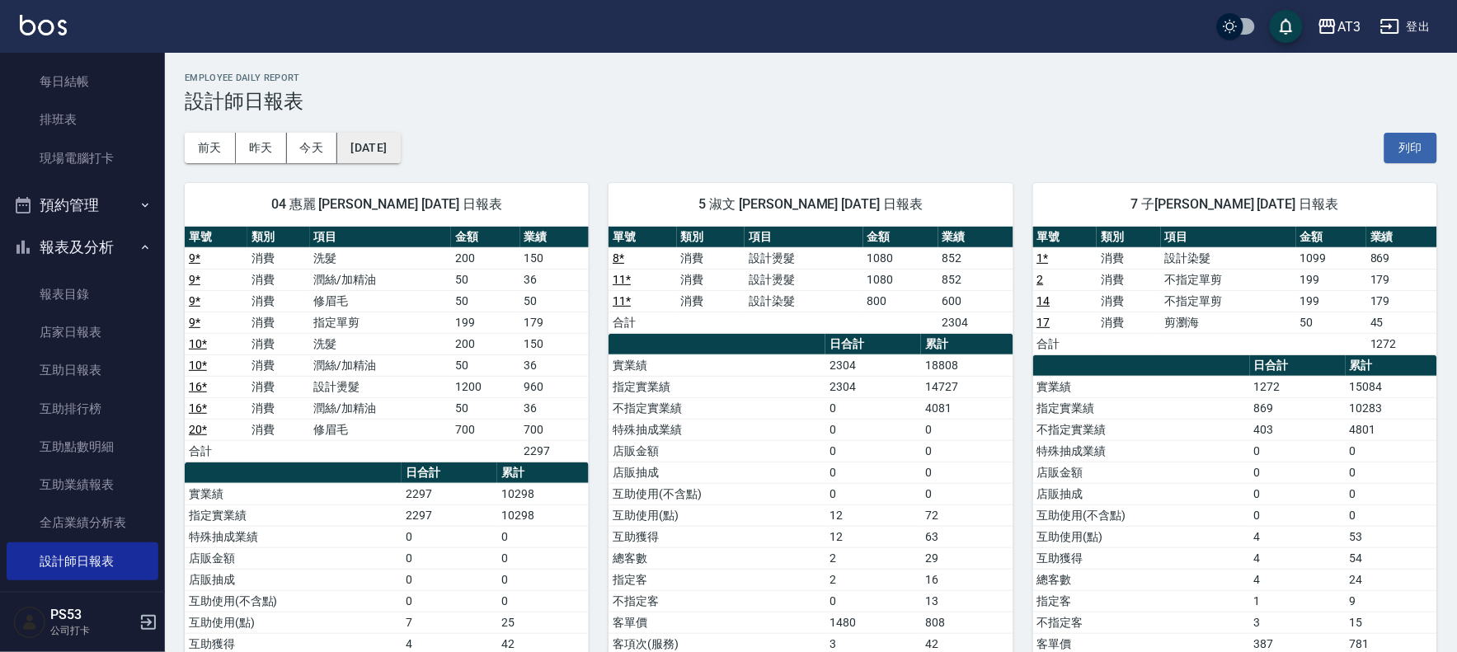
click at [374, 153] on button "[DATE]" at bounding box center [368, 148] width 63 height 31
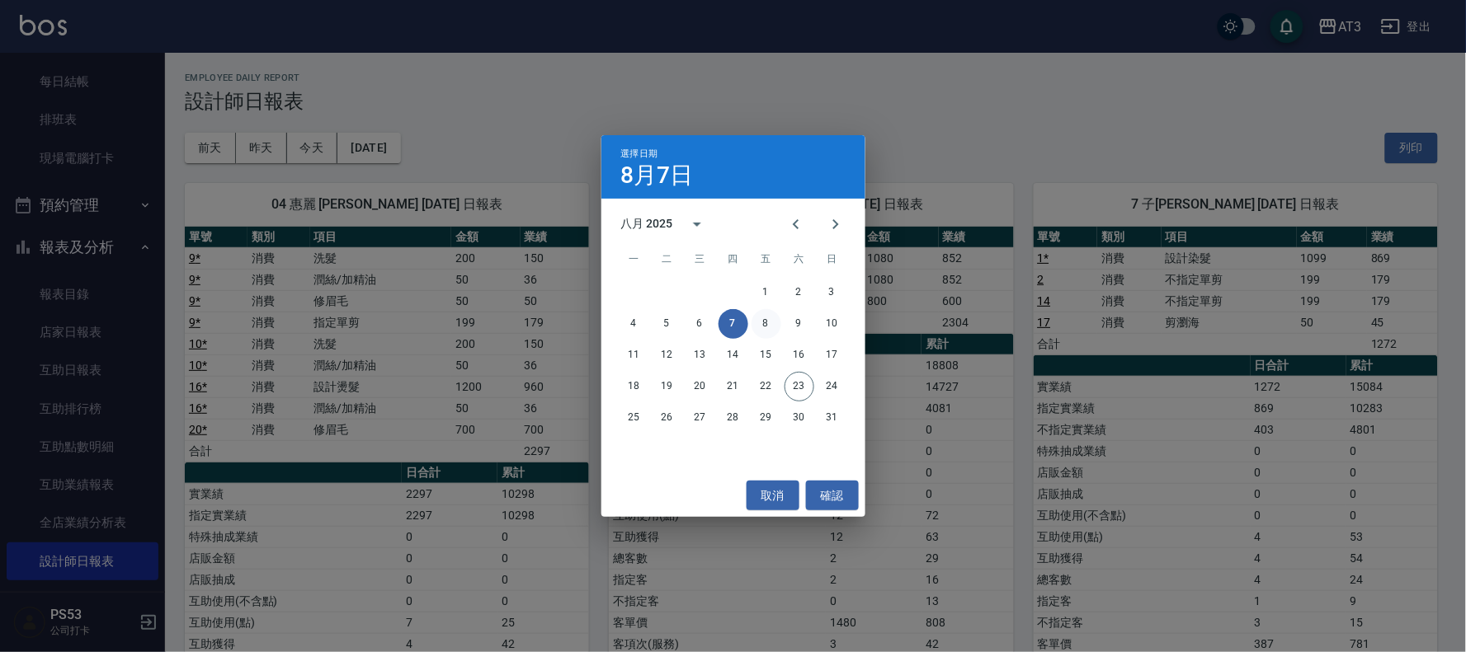
click at [765, 327] on button "8" at bounding box center [766, 324] width 30 height 30
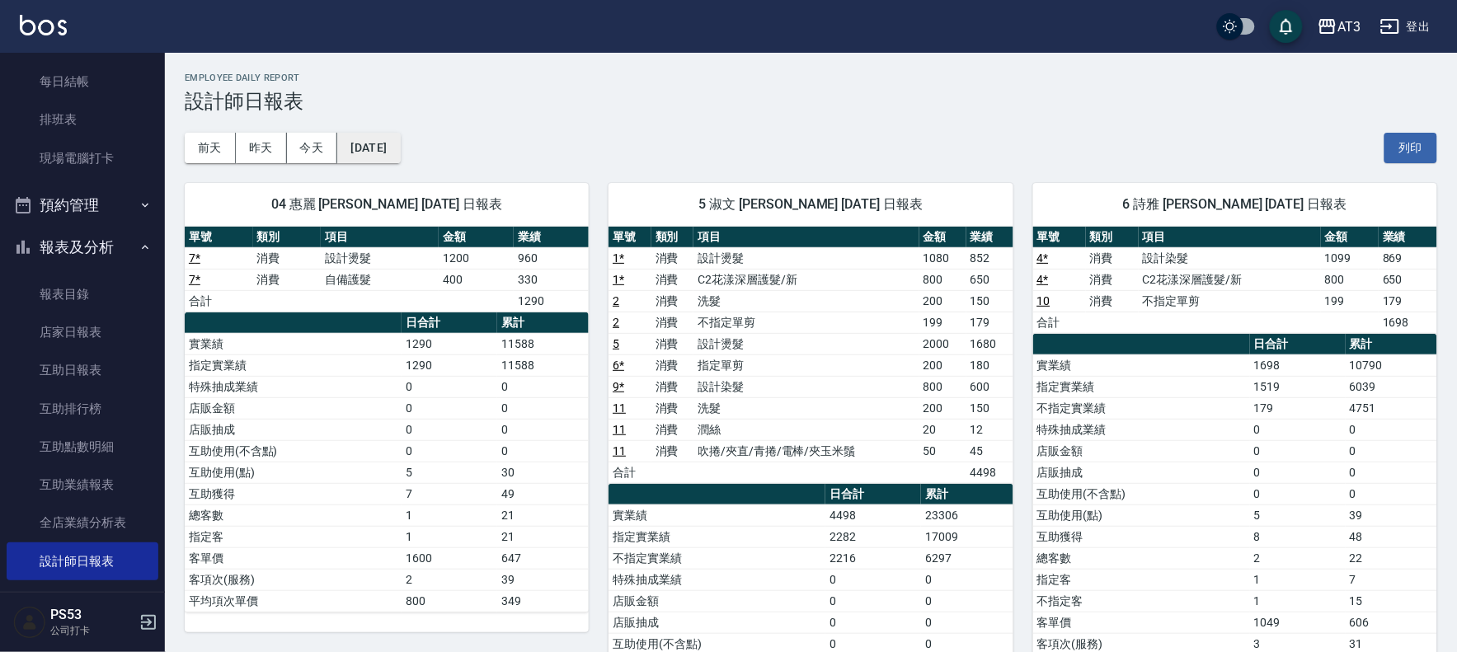
click at [398, 158] on button "[DATE]" at bounding box center [368, 148] width 63 height 31
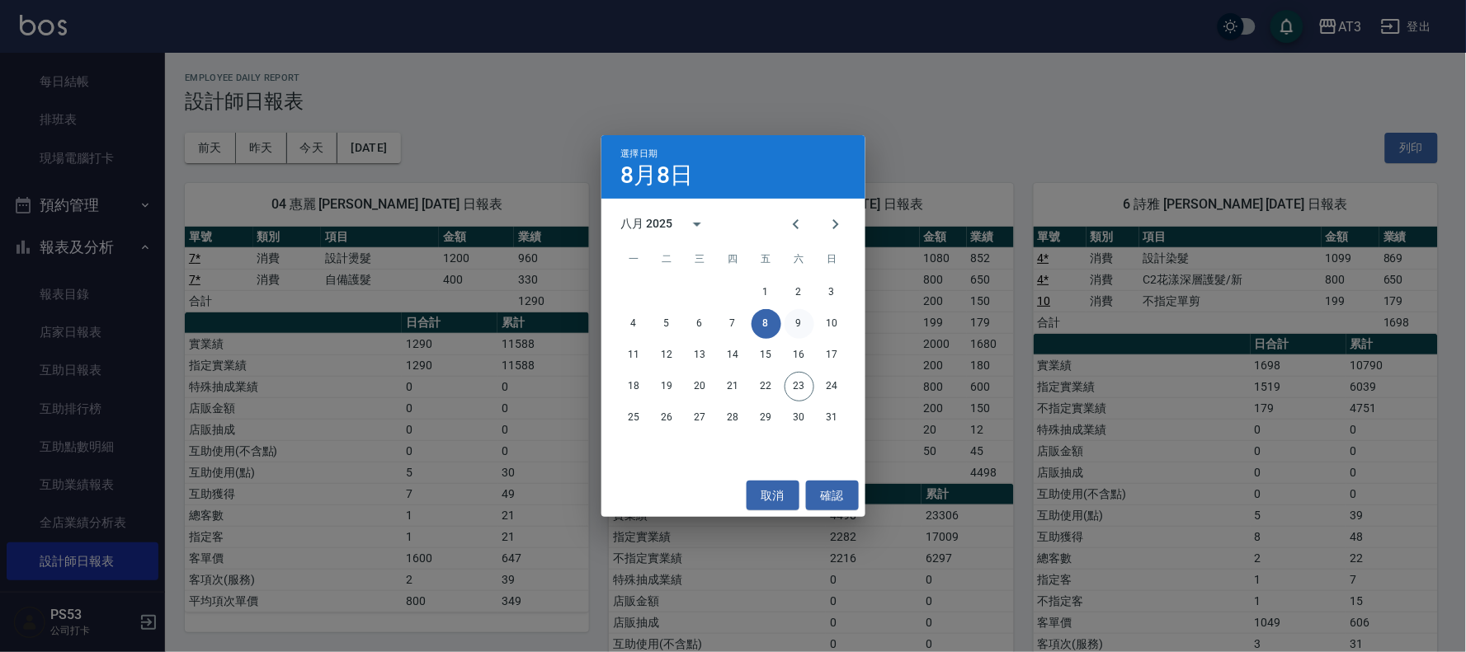
click at [797, 331] on button "9" at bounding box center [799, 324] width 30 height 30
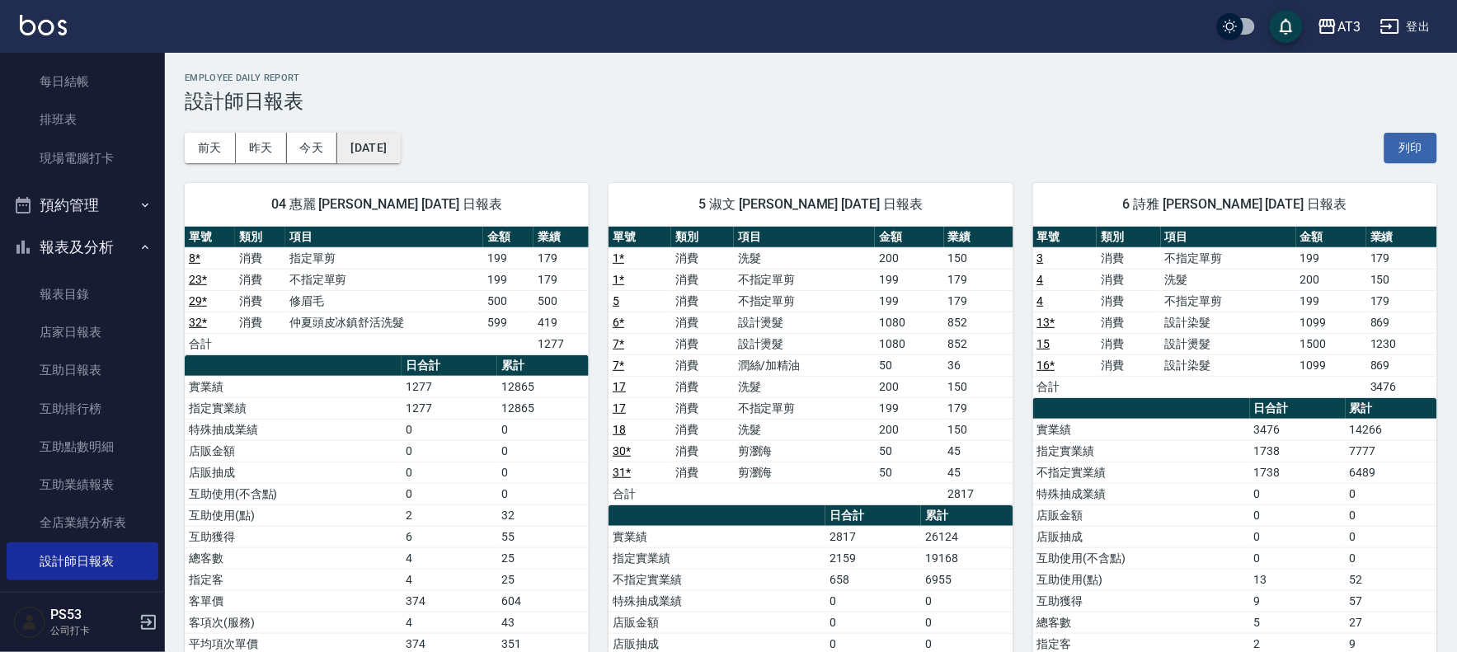
click at [390, 157] on button "[DATE]" at bounding box center [368, 148] width 63 height 31
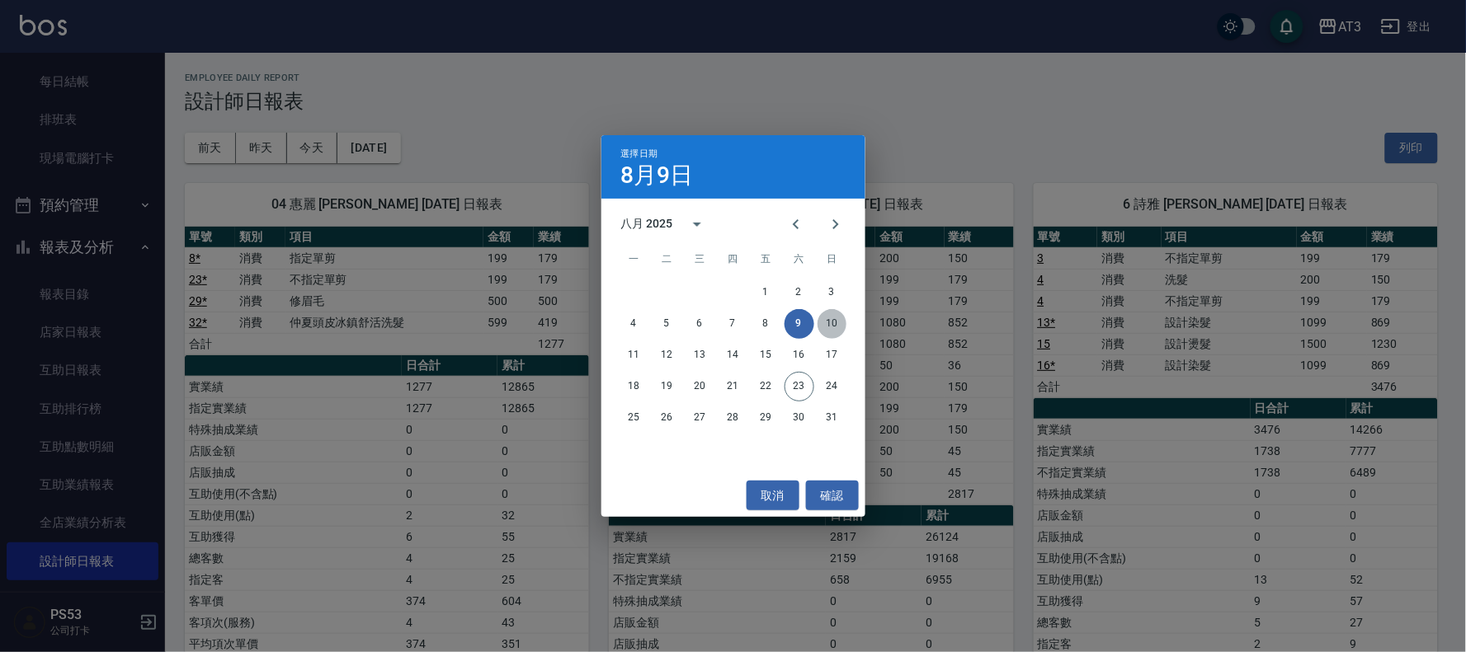
click at [831, 325] on button "10" at bounding box center [832, 324] width 30 height 30
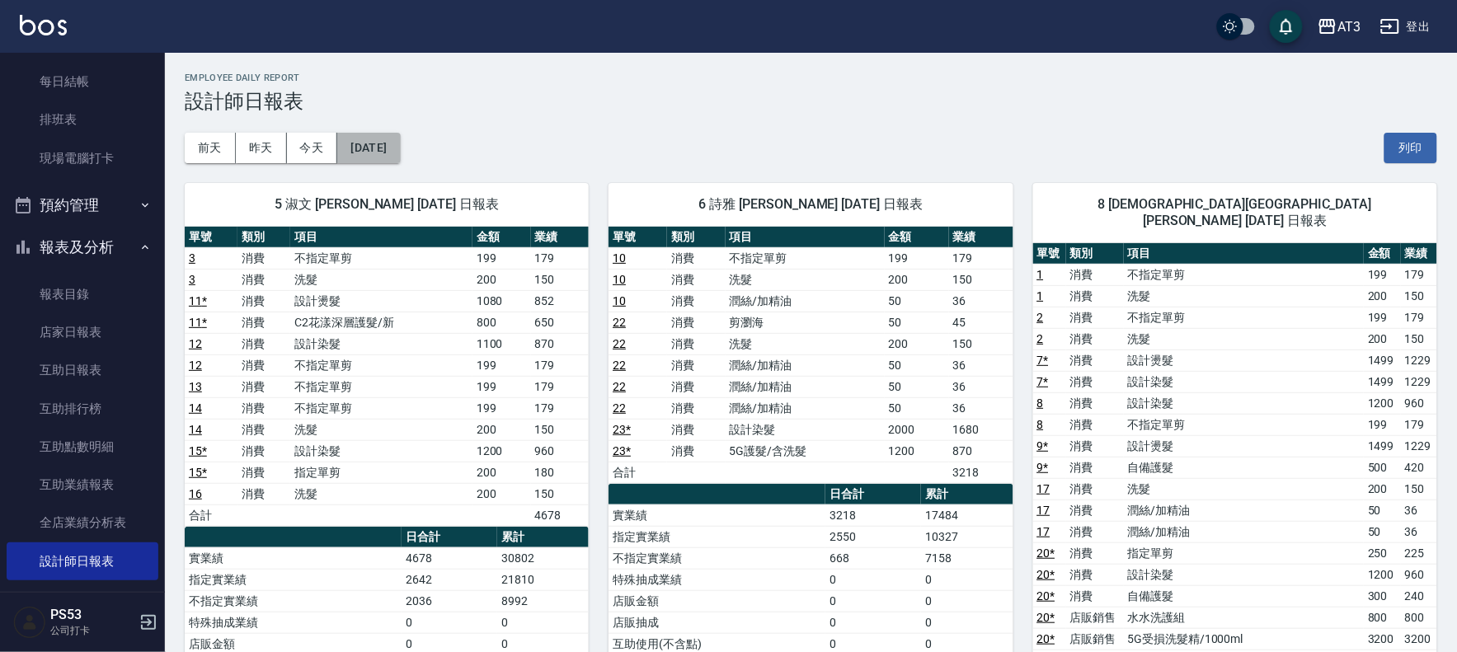
click at [400, 157] on button "[DATE]" at bounding box center [368, 148] width 63 height 31
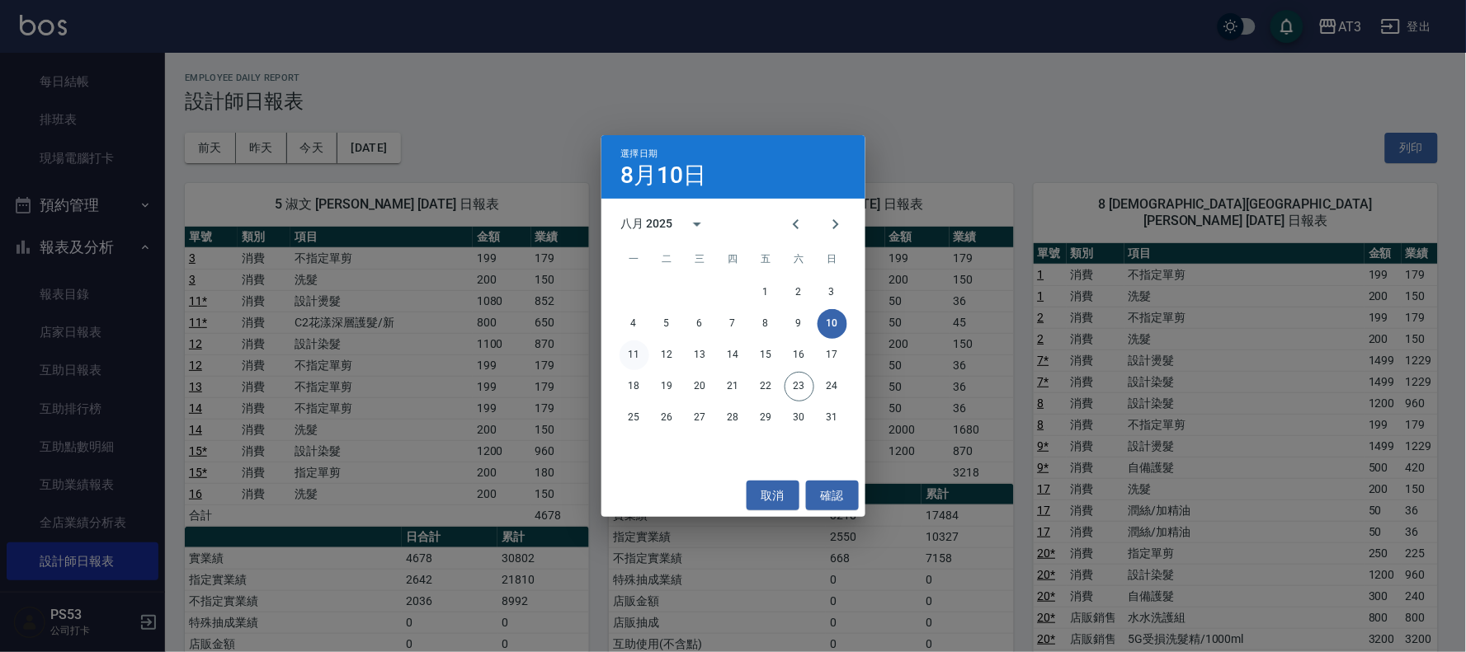
click at [636, 357] on button "11" at bounding box center [634, 356] width 30 height 30
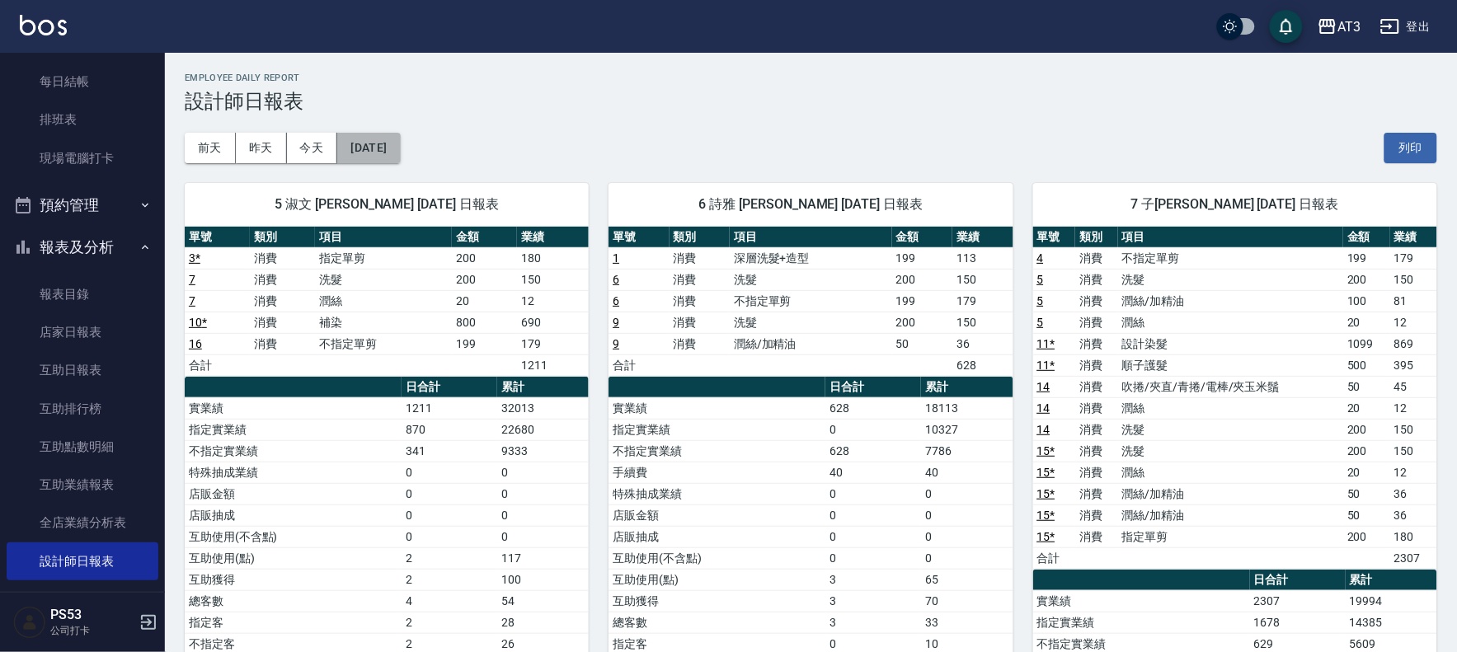
click at [400, 144] on button "[DATE]" at bounding box center [368, 148] width 63 height 31
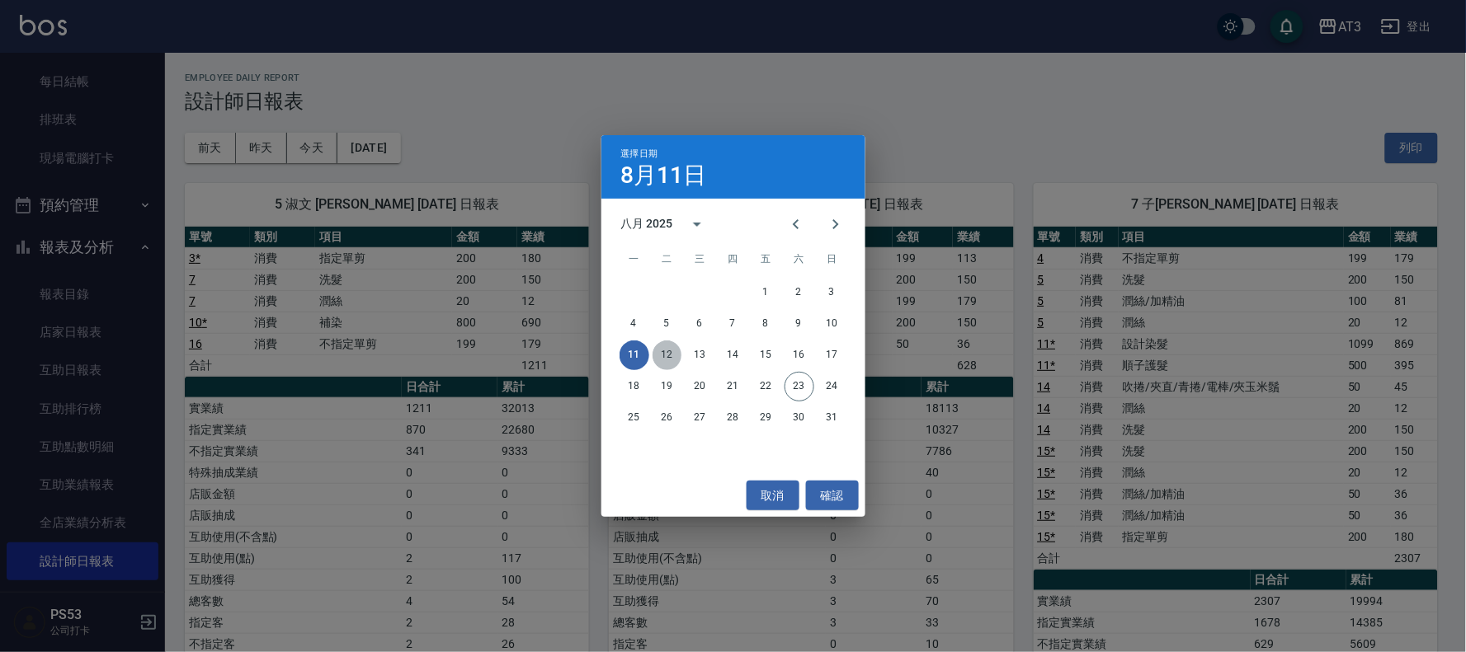
click at [668, 347] on button "12" at bounding box center [667, 356] width 30 height 30
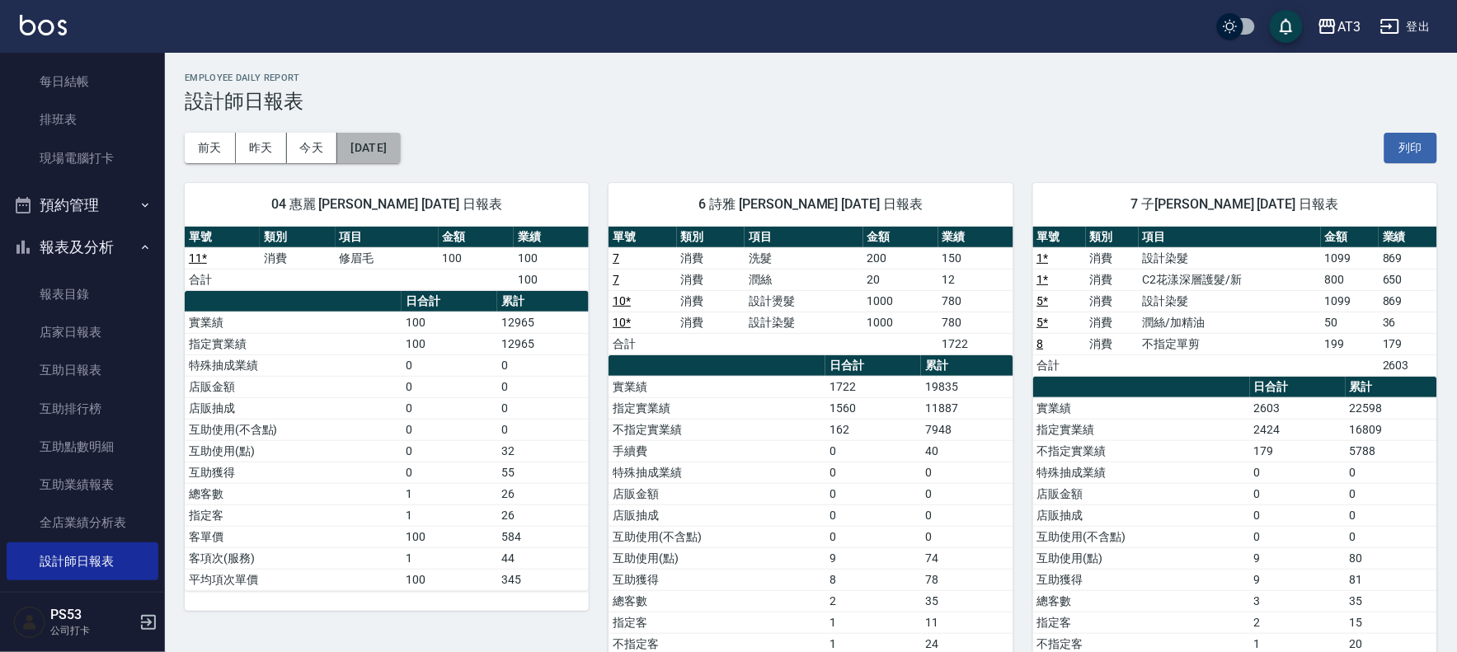
click at [397, 158] on button "[DATE]" at bounding box center [368, 148] width 63 height 31
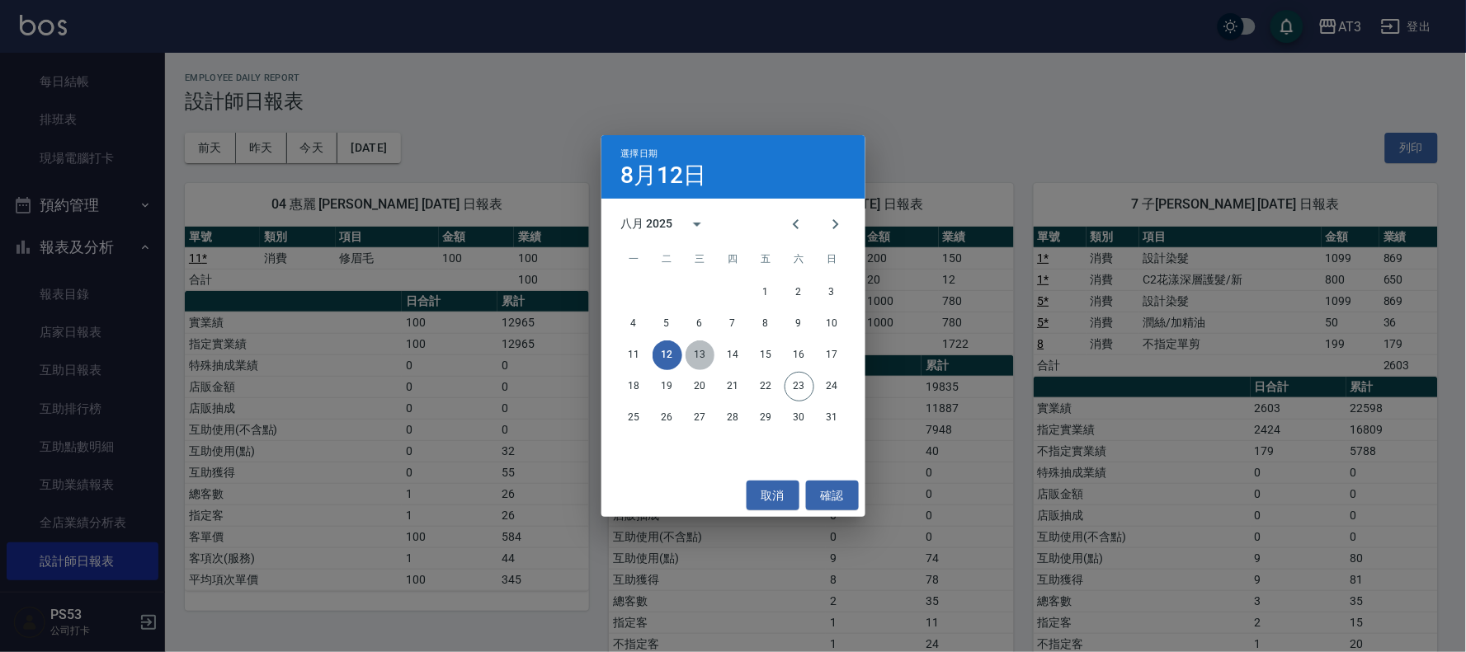
click at [705, 357] on button "13" at bounding box center [700, 356] width 30 height 30
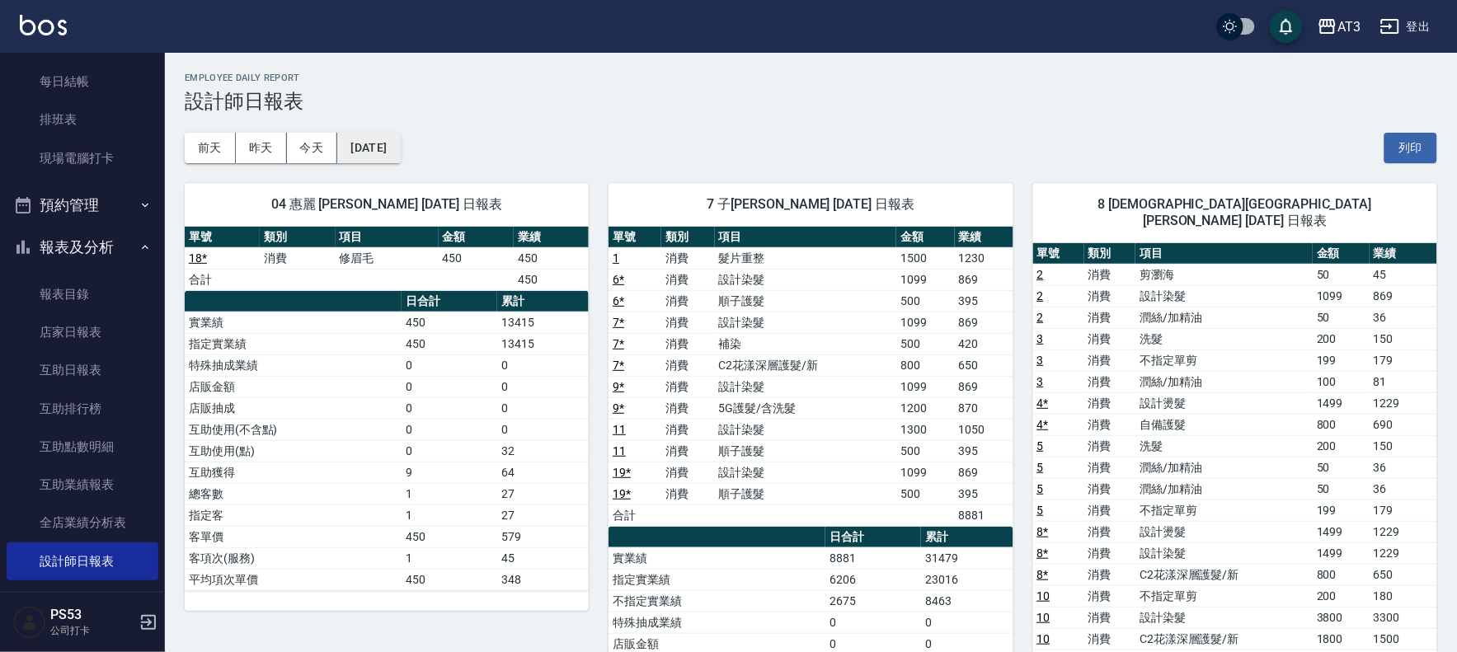
click at [400, 142] on button "[DATE]" at bounding box center [368, 148] width 63 height 31
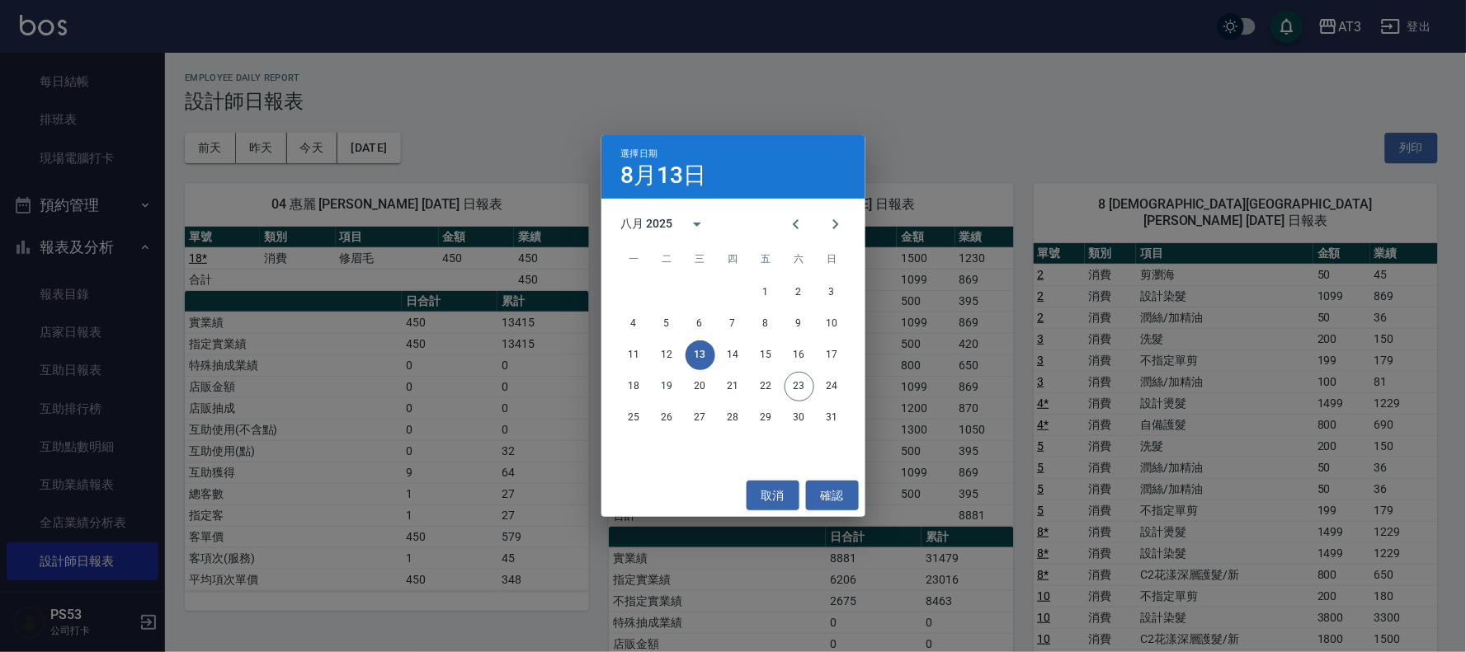
click at [718, 359] on div "11 12 13 14 15 16 17" at bounding box center [733, 356] width 264 height 30
click at [731, 355] on button "14" at bounding box center [733, 356] width 30 height 30
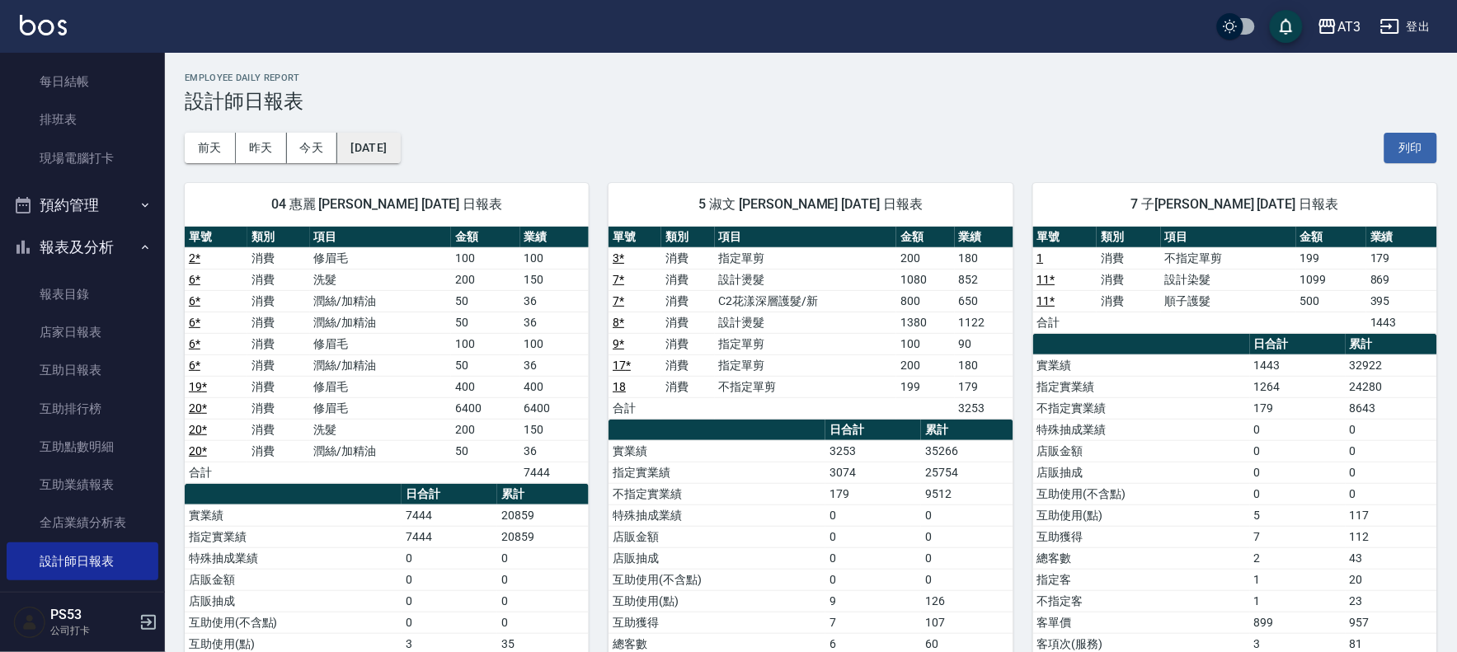
click at [400, 157] on button "[DATE]" at bounding box center [368, 148] width 63 height 31
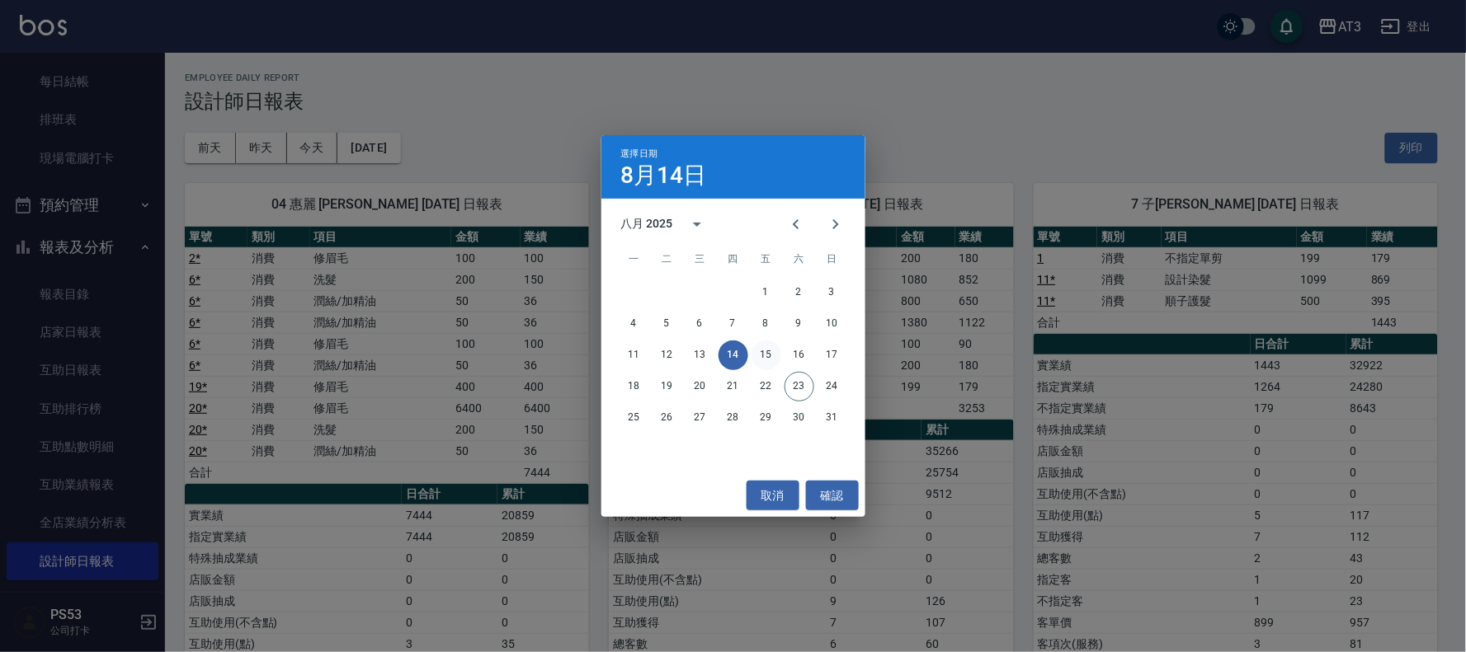
click at [763, 358] on button "15" at bounding box center [766, 356] width 30 height 30
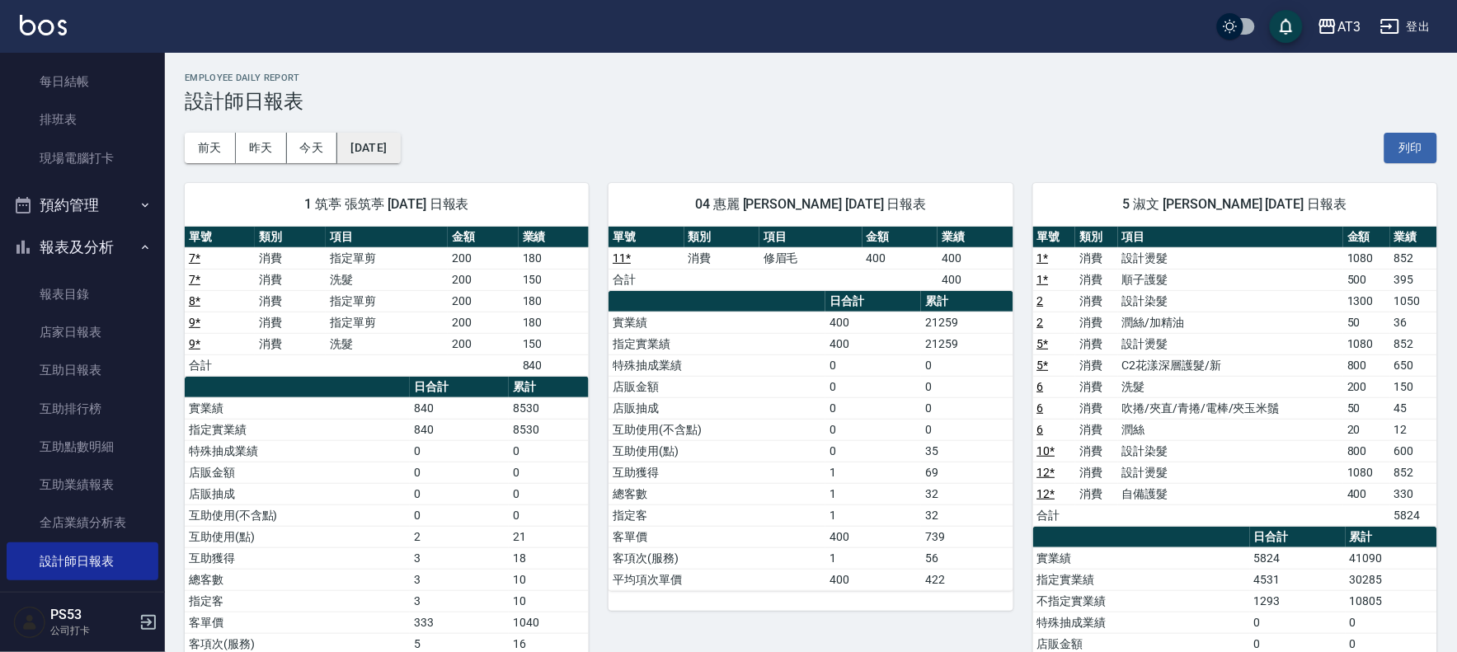
click at [400, 153] on button "[DATE]" at bounding box center [368, 148] width 63 height 31
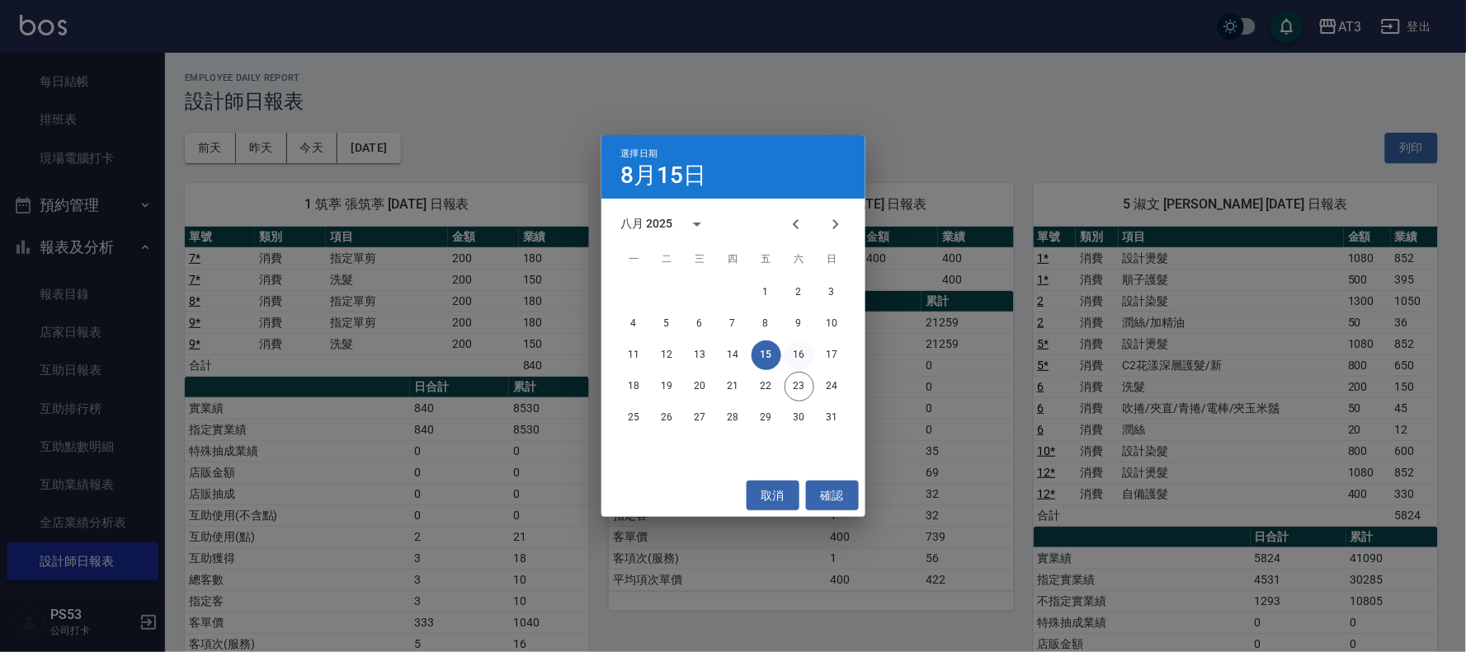
click at [797, 357] on button "16" at bounding box center [799, 356] width 30 height 30
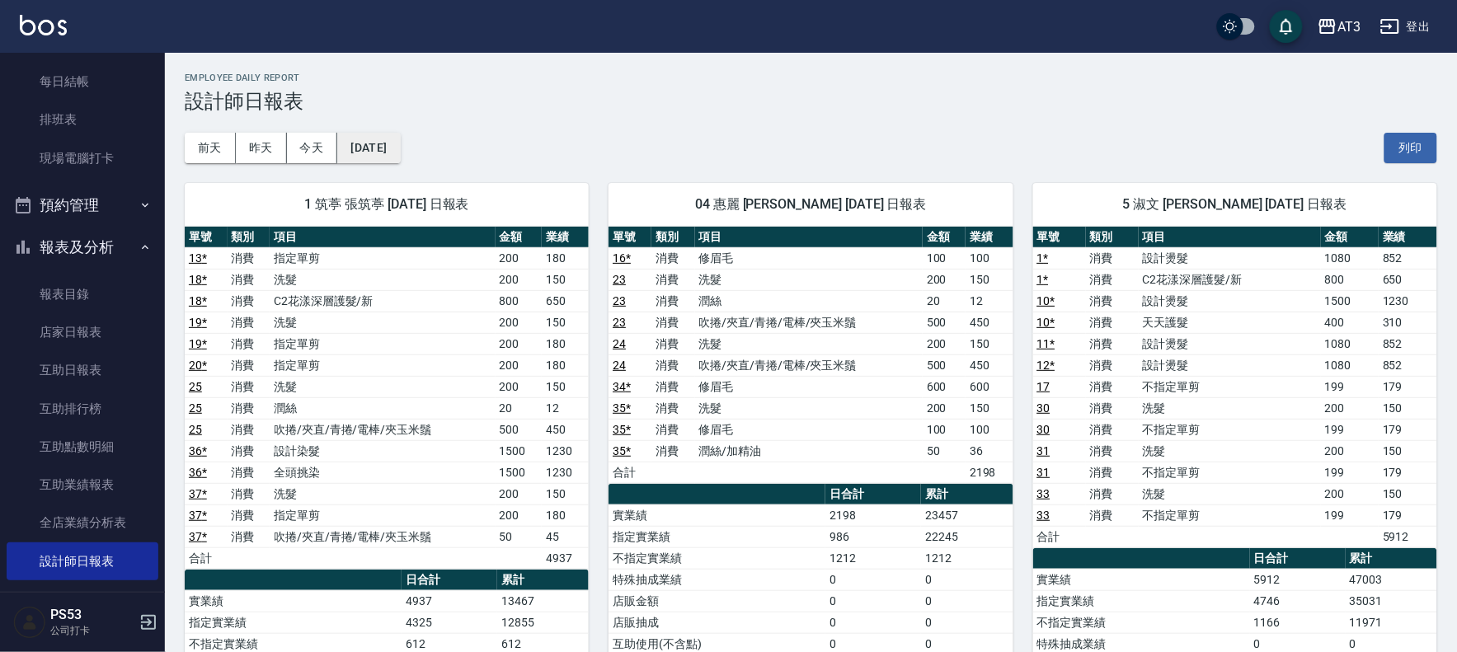
click at [400, 154] on button "[DATE]" at bounding box center [368, 148] width 63 height 31
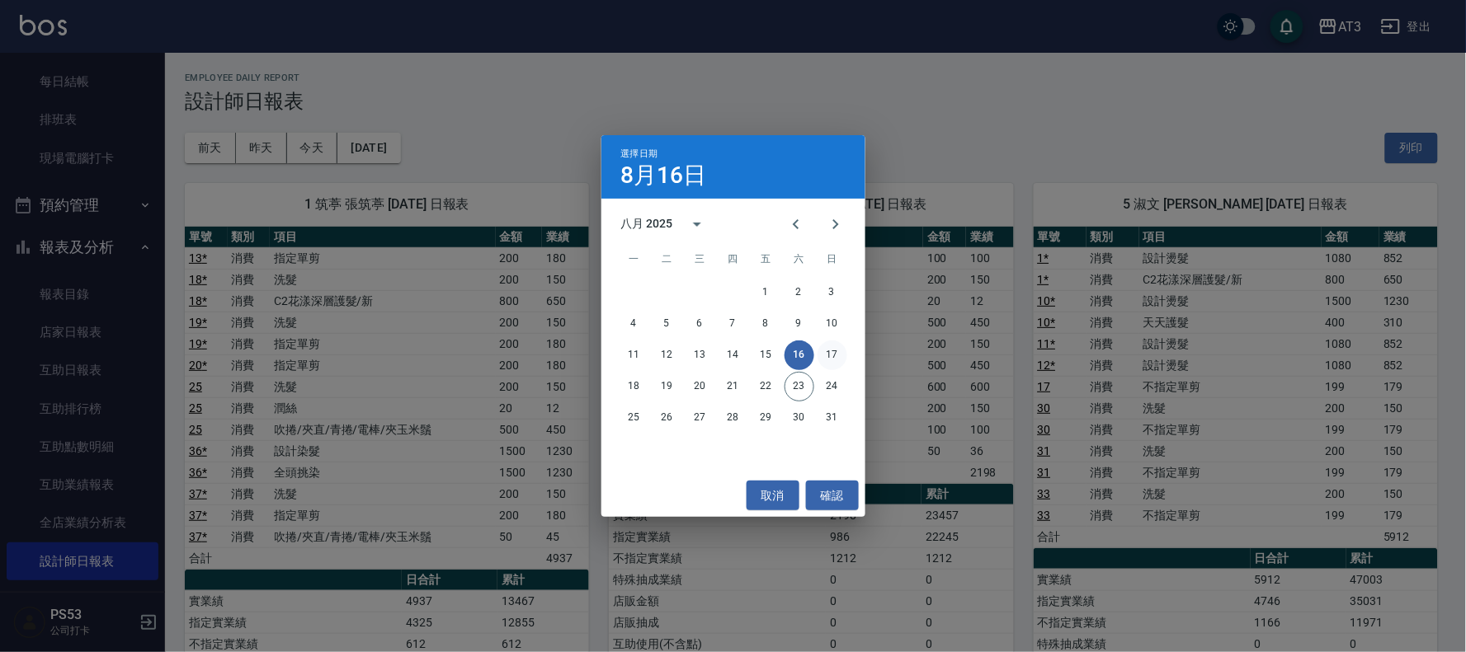
click at [834, 356] on button "17" at bounding box center [832, 356] width 30 height 30
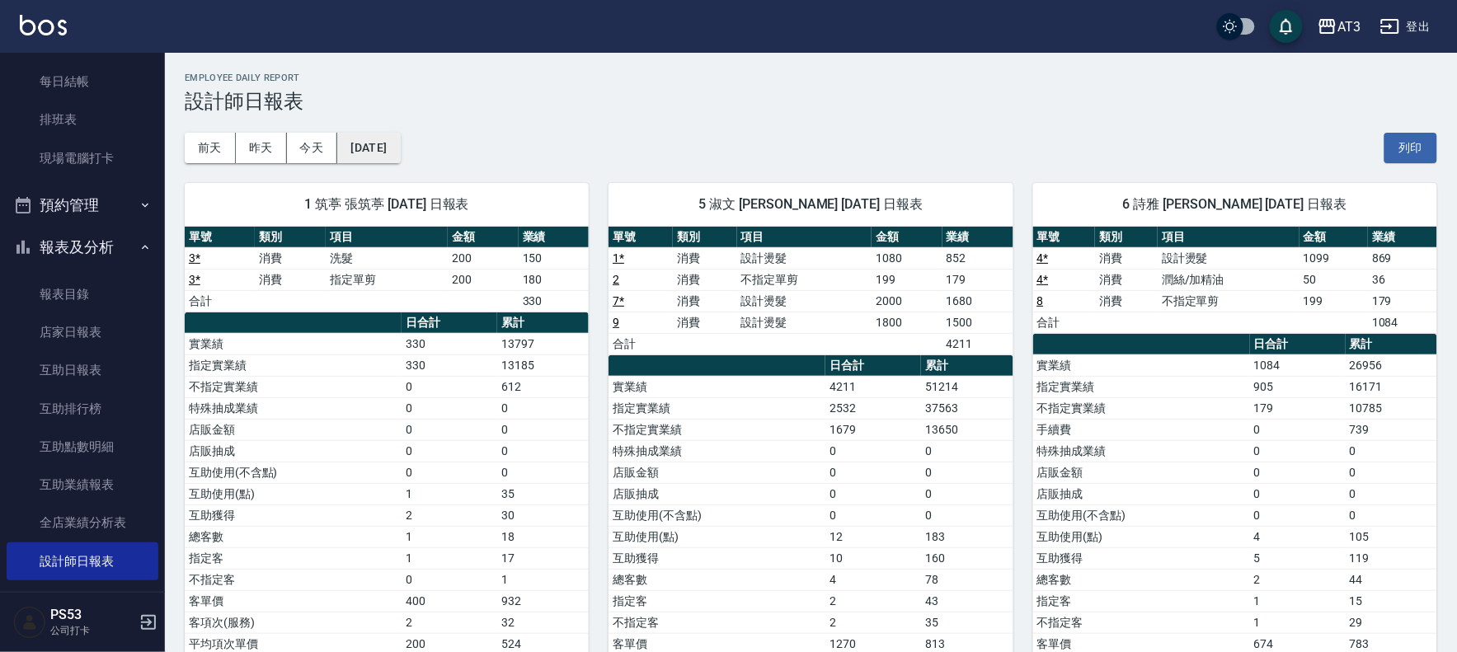
click at [381, 153] on button "[DATE]" at bounding box center [368, 148] width 63 height 31
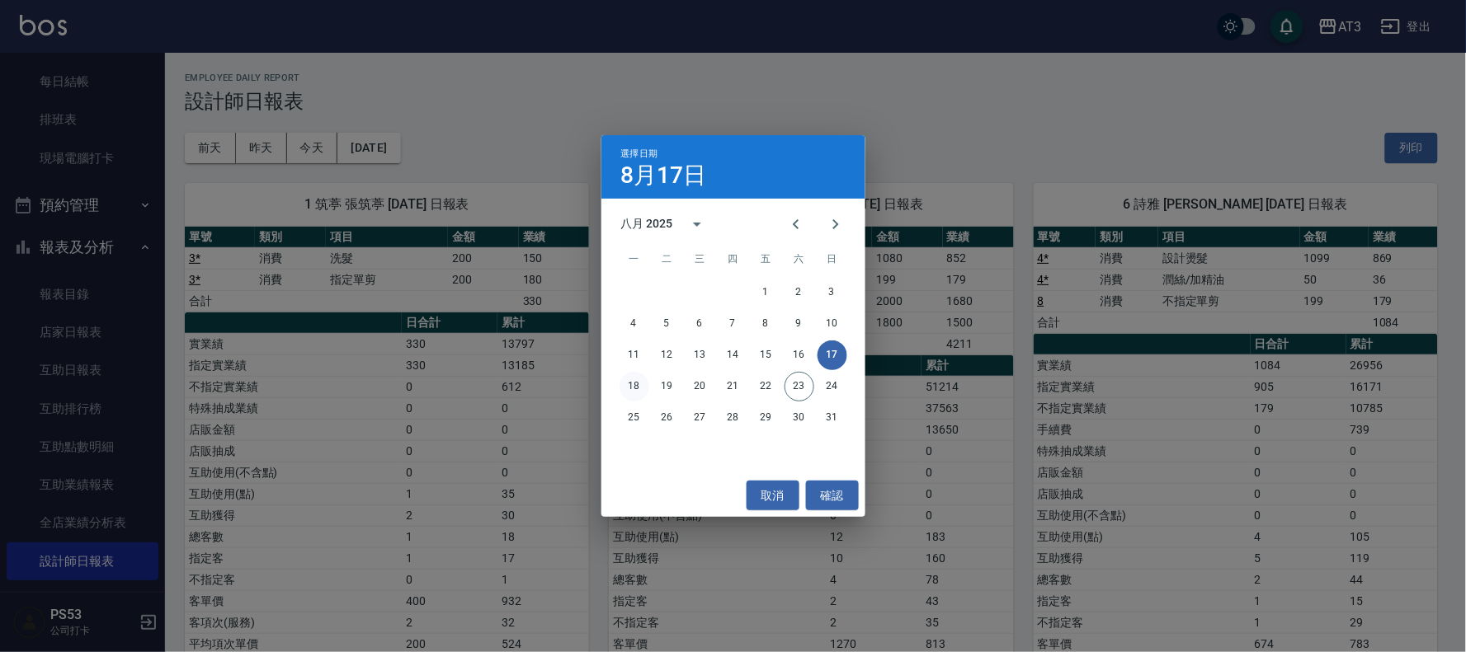
click at [638, 388] on button "18" at bounding box center [634, 387] width 30 height 30
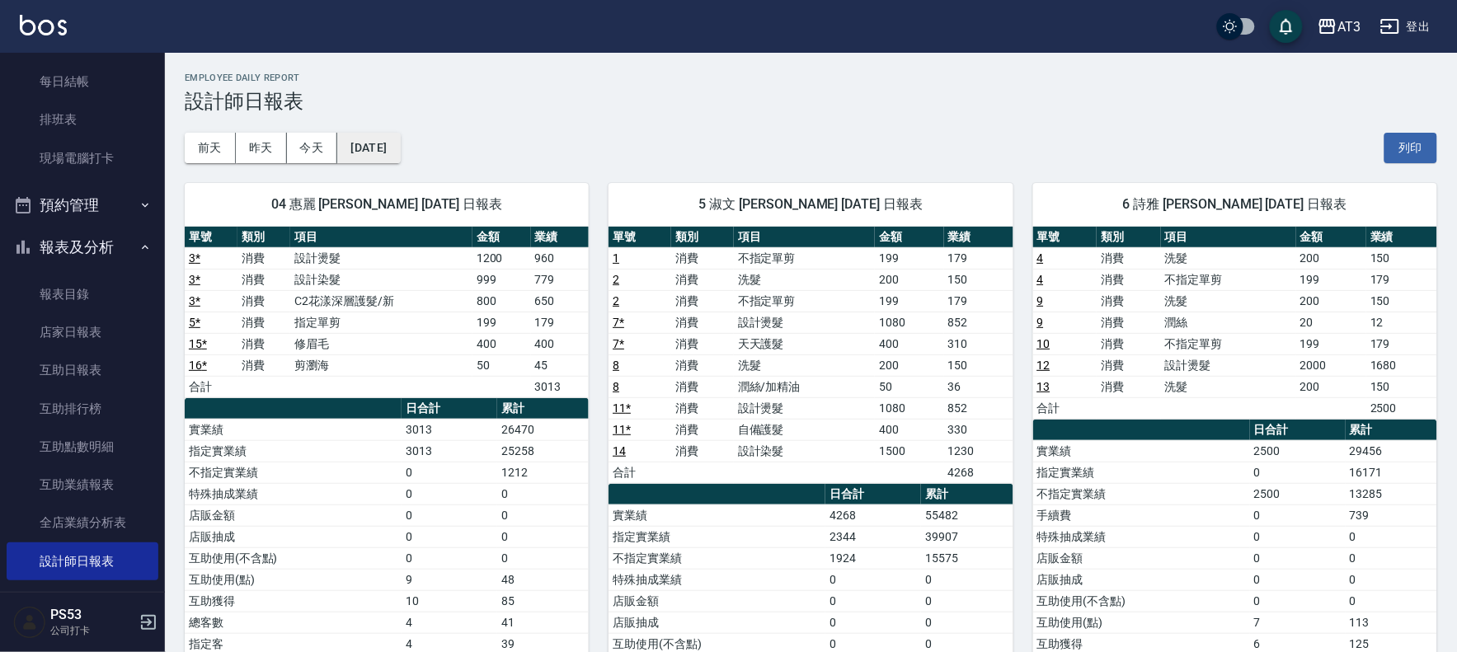
click at [400, 134] on button "[DATE]" at bounding box center [368, 148] width 63 height 31
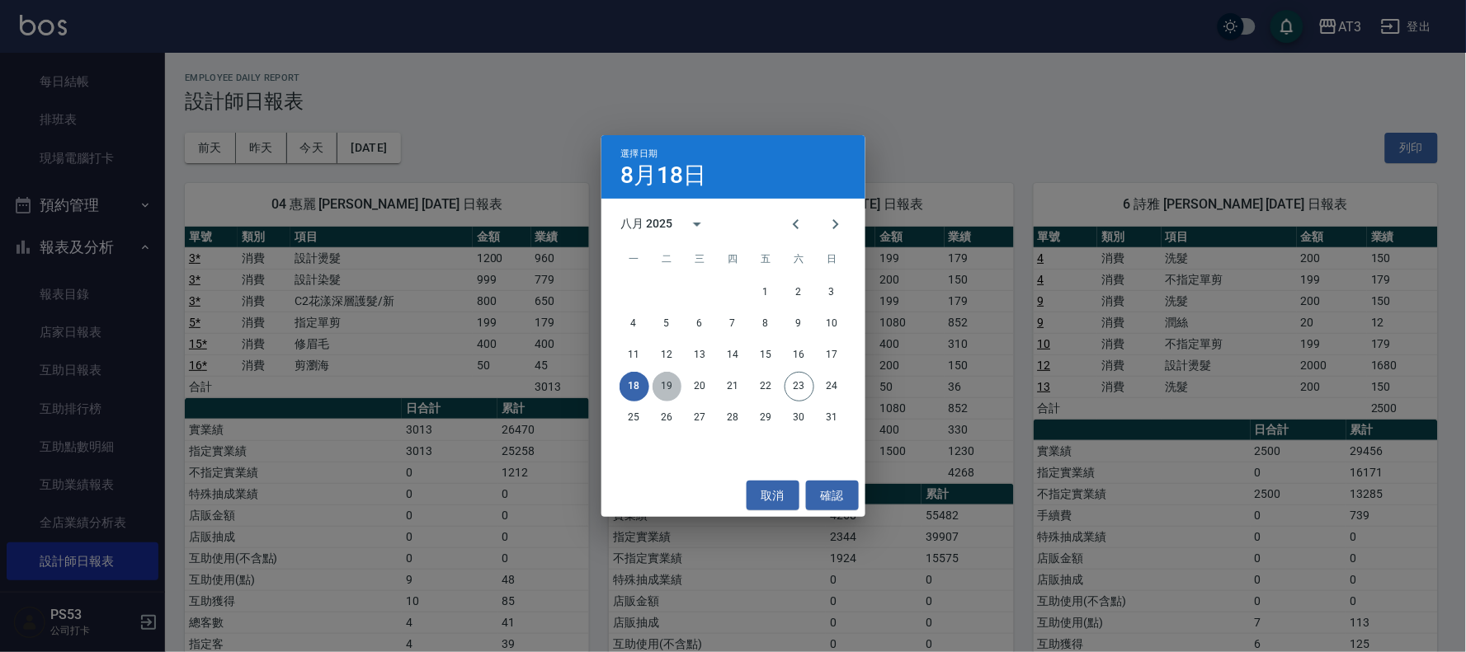
click at [673, 383] on button "19" at bounding box center [667, 387] width 30 height 30
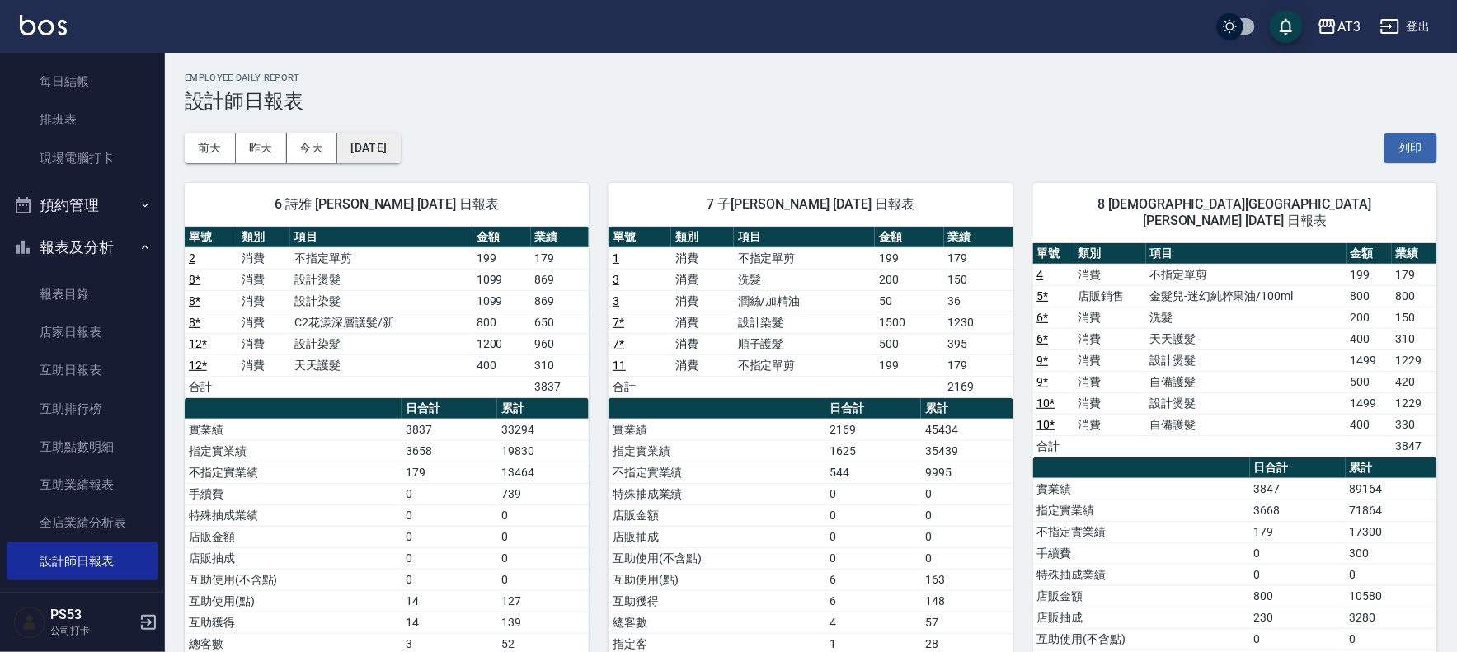
click at [400, 145] on button "[DATE]" at bounding box center [368, 148] width 63 height 31
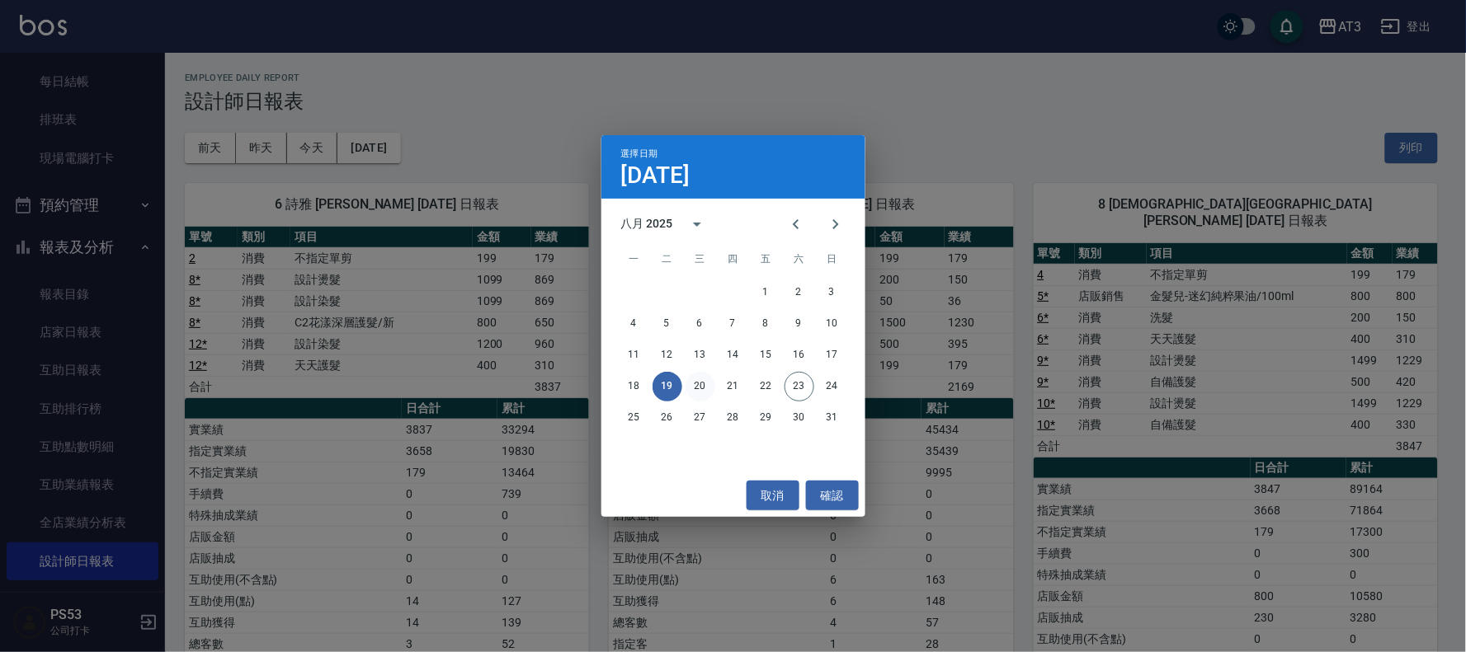
click at [698, 388] on button "20" at bounding box center [700, 387] width 30 height 30
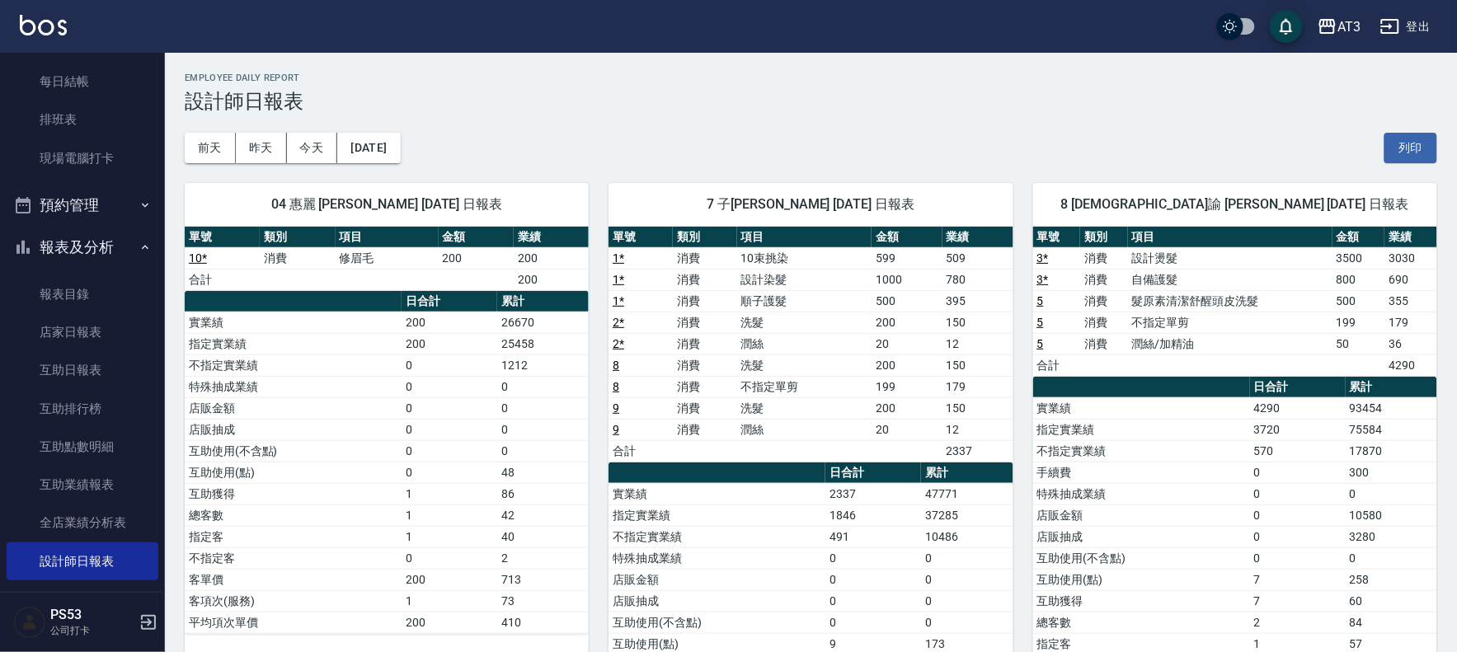
click at [388, 165] on div "04 惠麗 [PERSON_NAME] [DATE] 日報表 單號 類別 項目 金額 業績 10 * 消費 修眉毛 200 200 合計 200 日合計 累計…" at bounding box center [377, 494] width 424 height 662
click at [392, 148] on button "[DATE]" at bounding box center [368, 148] width 63 height 31
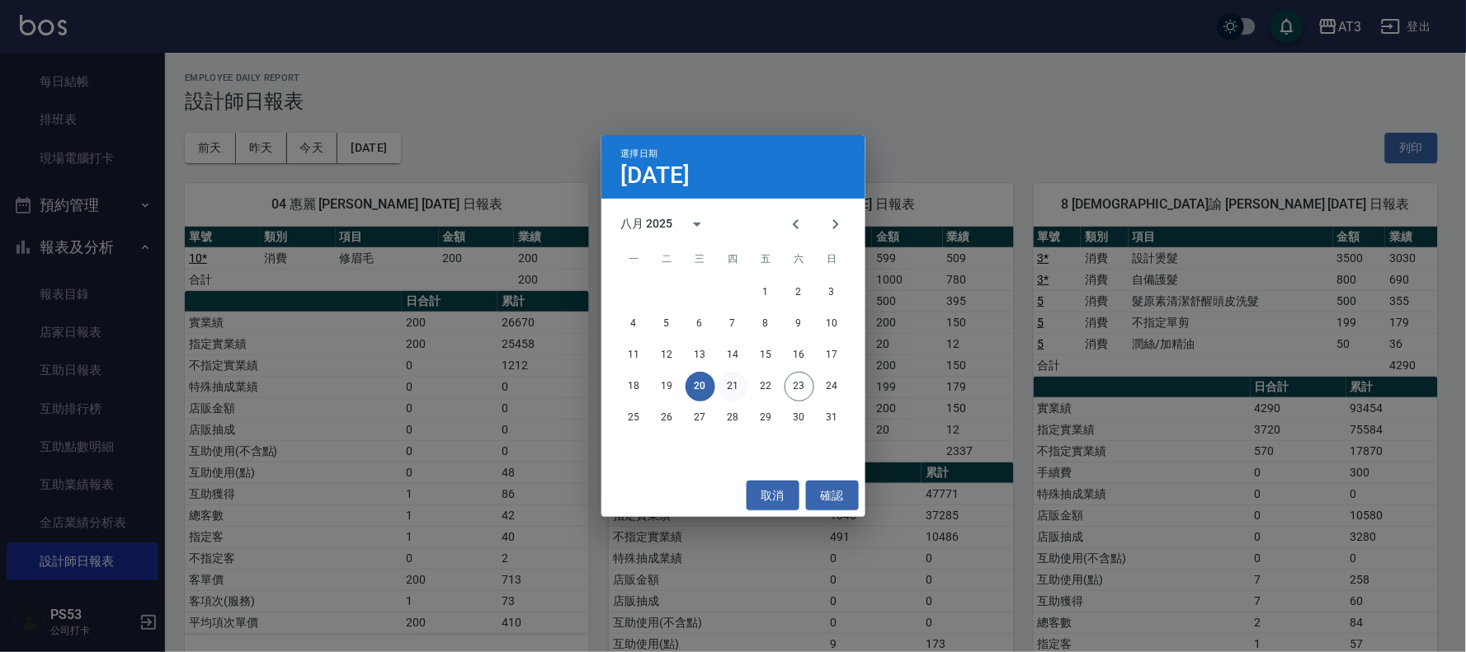
click at [731, 392] on button "21" at bounding box center [733, 387] width 30 height 30
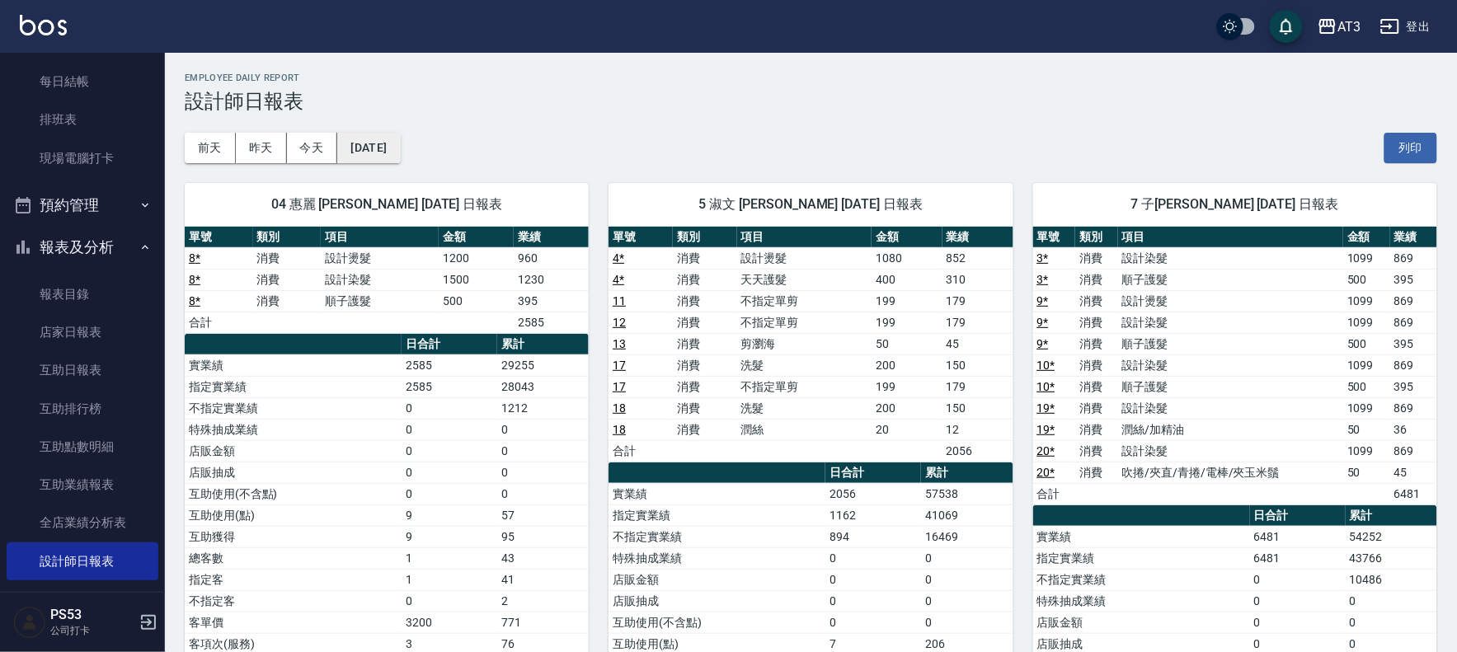
click at [367, 151] on button "[DATE]" at bounding box center [368, 148] width 63 height 31
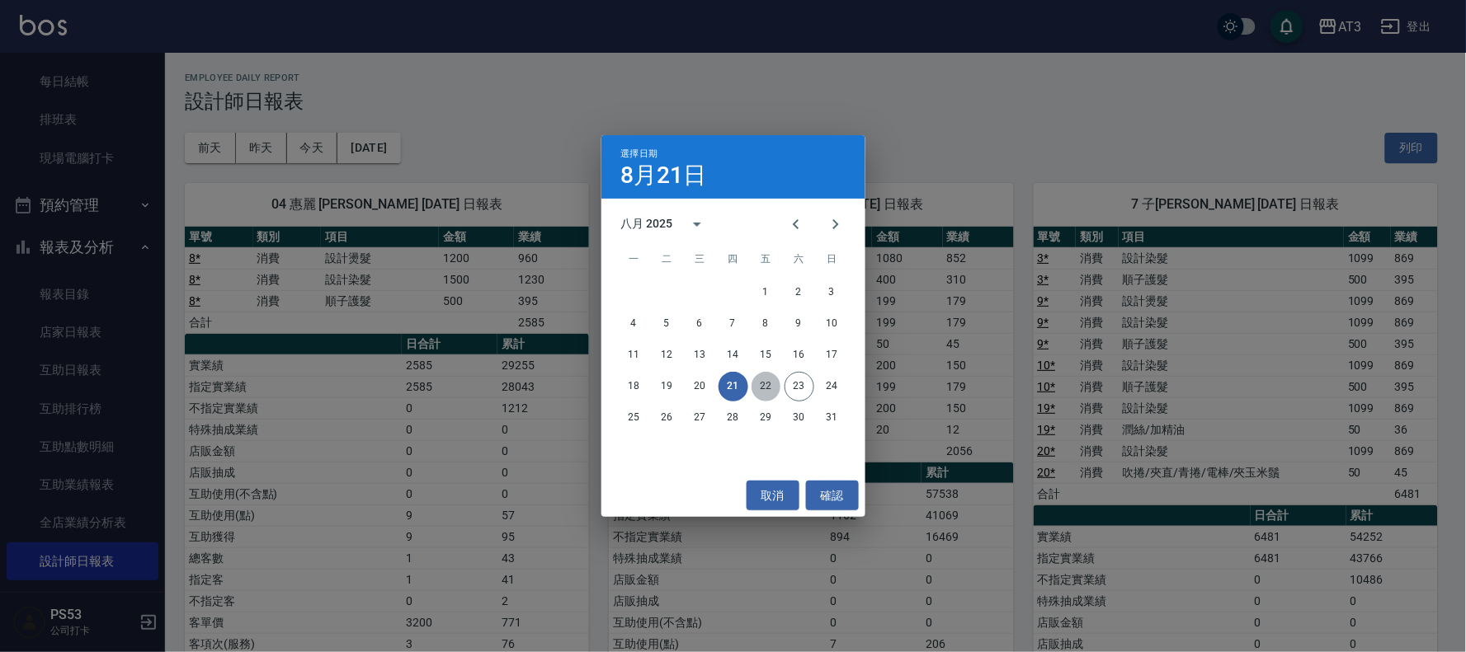
click at [765, 383] on button "22" at bounding box center [766, 387] width 30 height 30
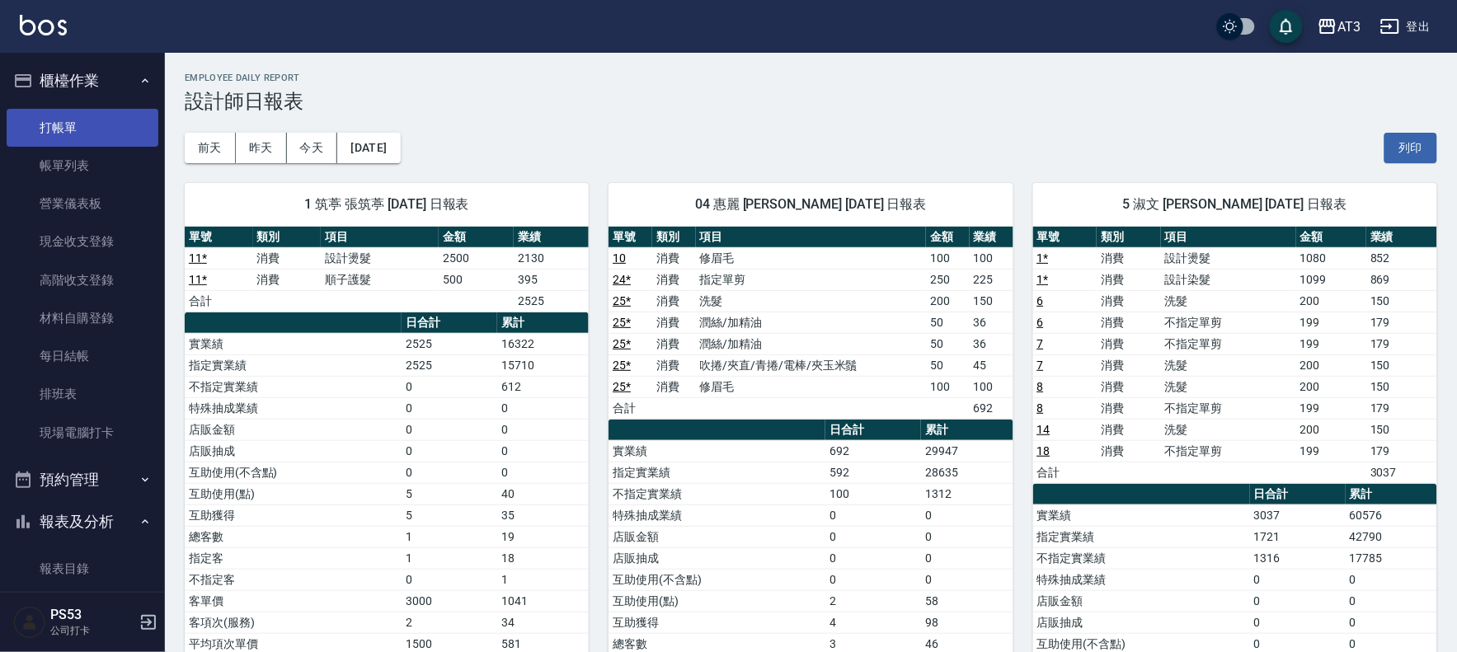
click at [81, 128] on link "打帳單" at bounding box center [83, 128] width 152 height 38
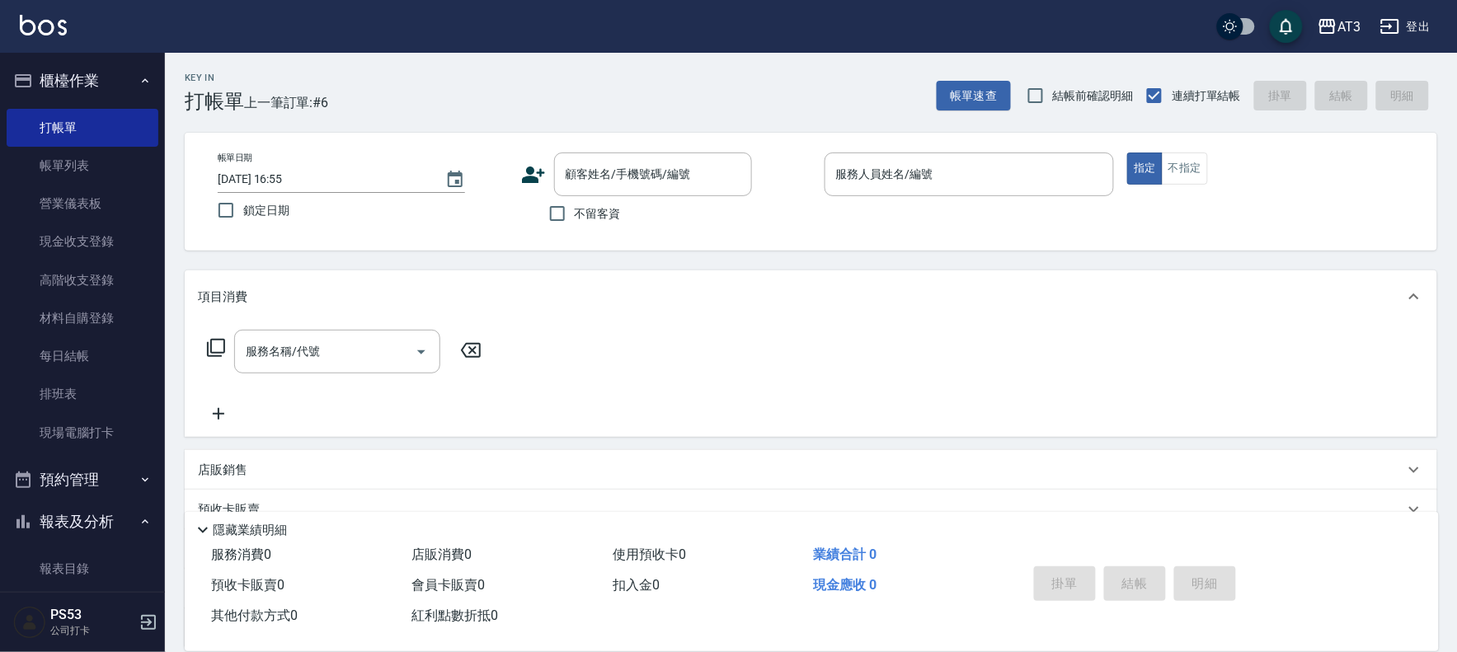
click at [536, 176] on icon at bounding box center [533, 174] width 25 height 25
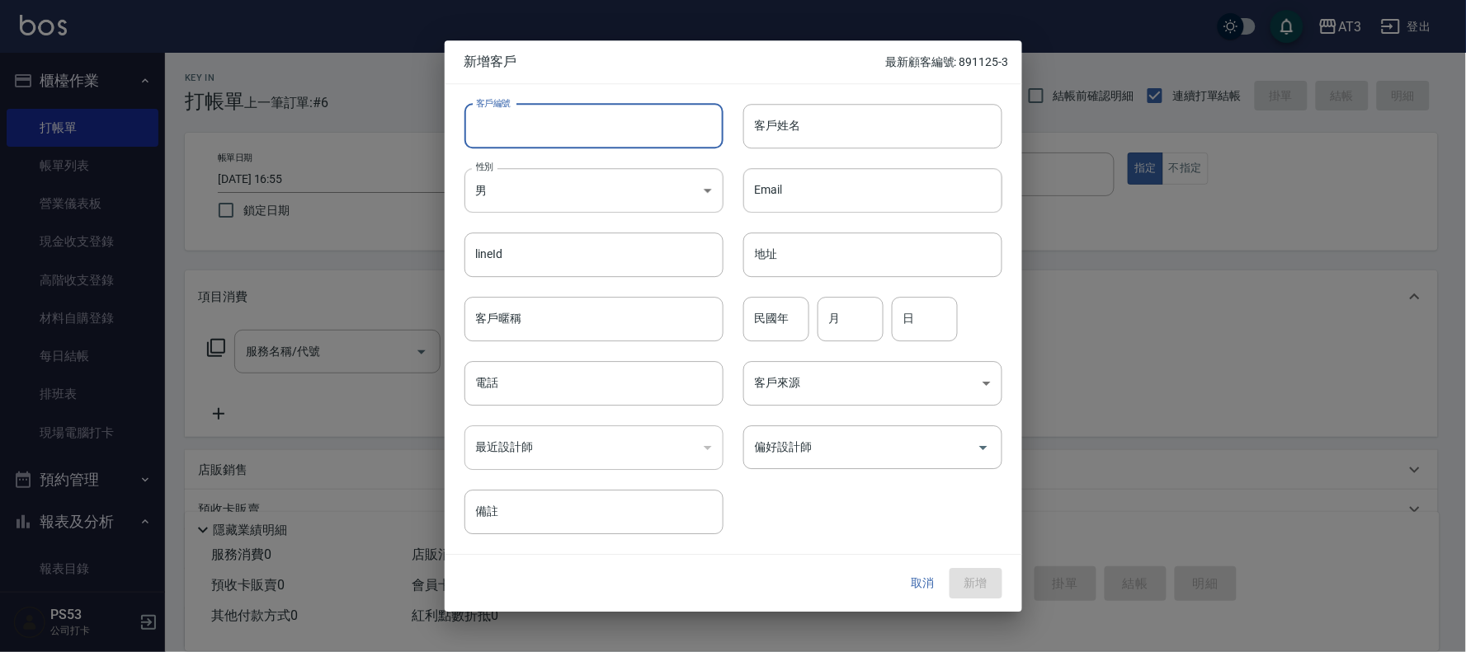
click at [525, 127] on input "客戶編號" at bounding box center [593, 126] width 259 height 45
type input "860315-1"
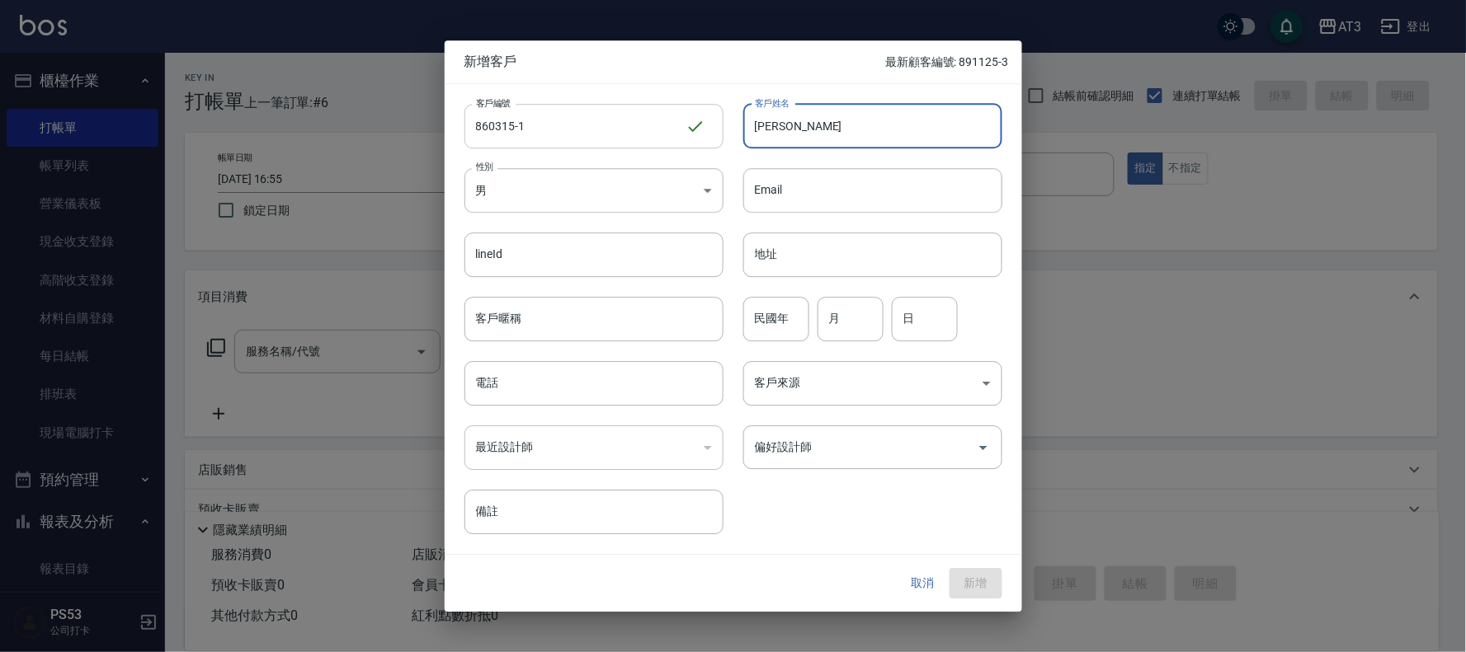
type input "[PERSON_NAME]"
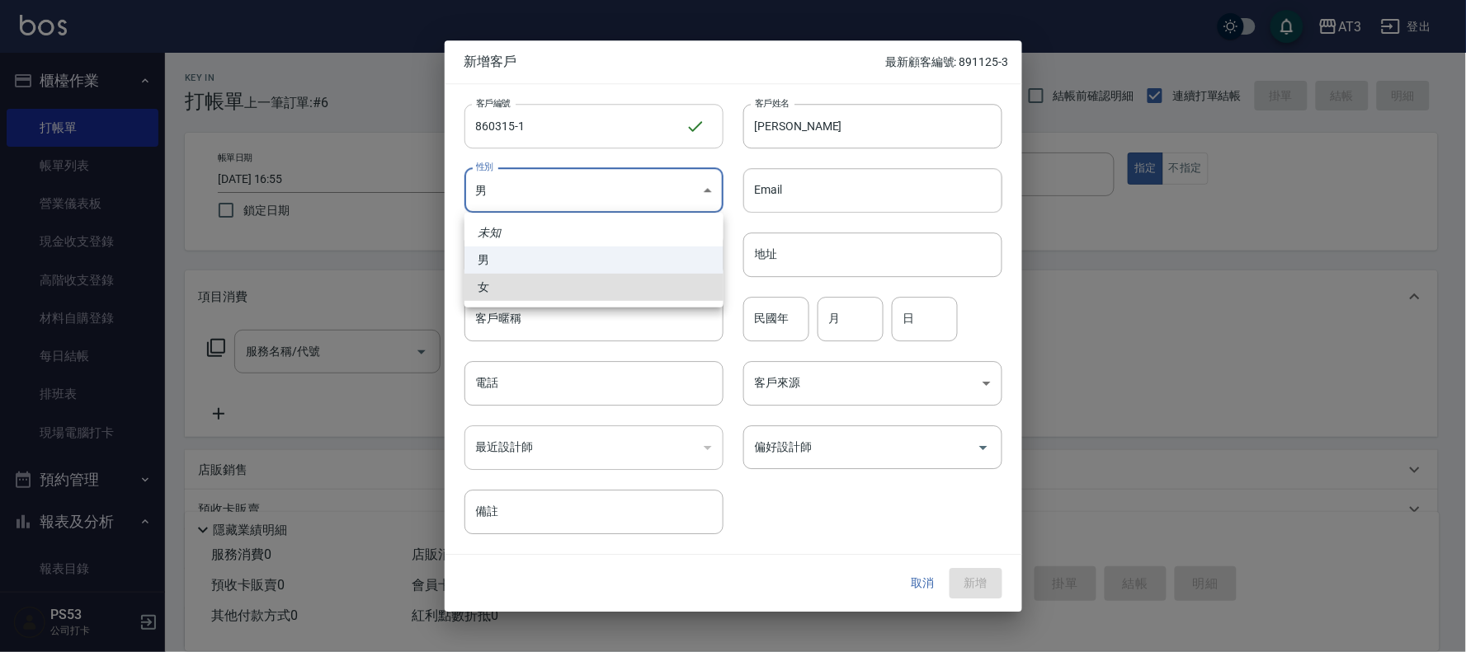
type input "[DEMOGRAPHIC_DATA]"
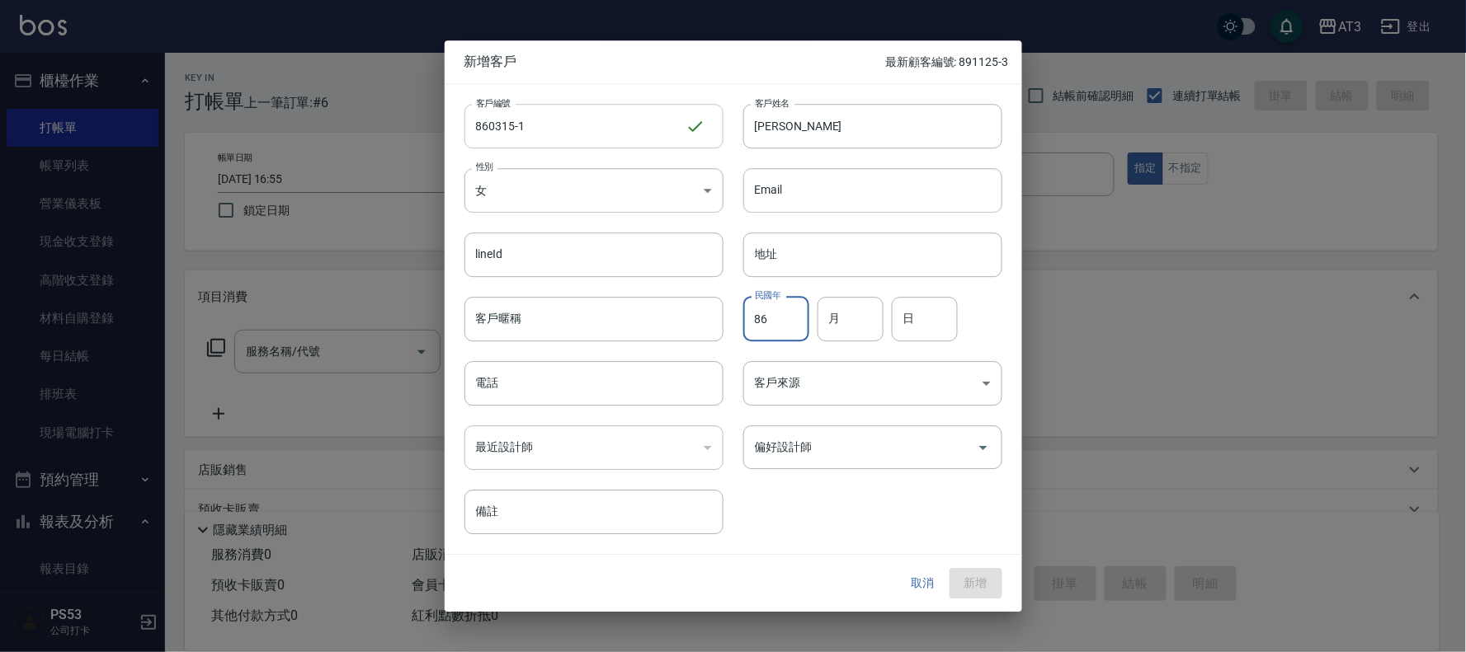
type input "86"
type input "03"
type input "15"
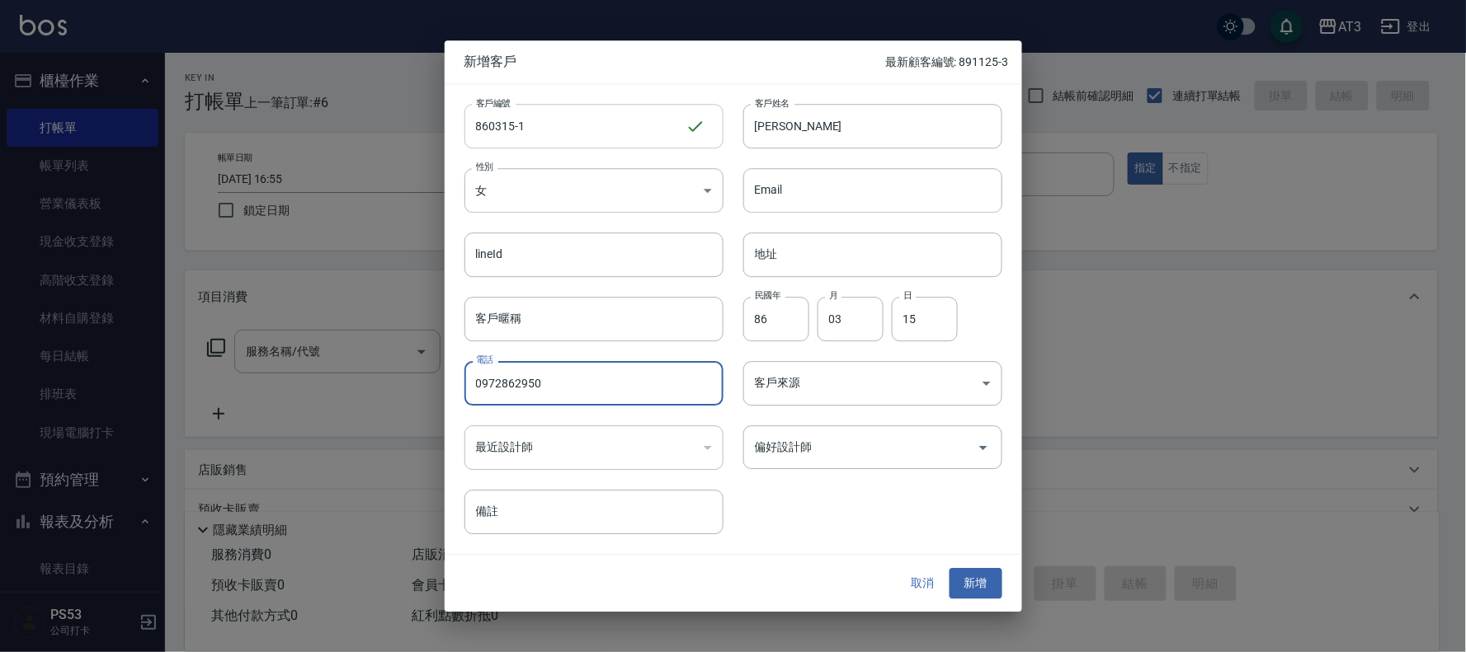
type input "0972862950"
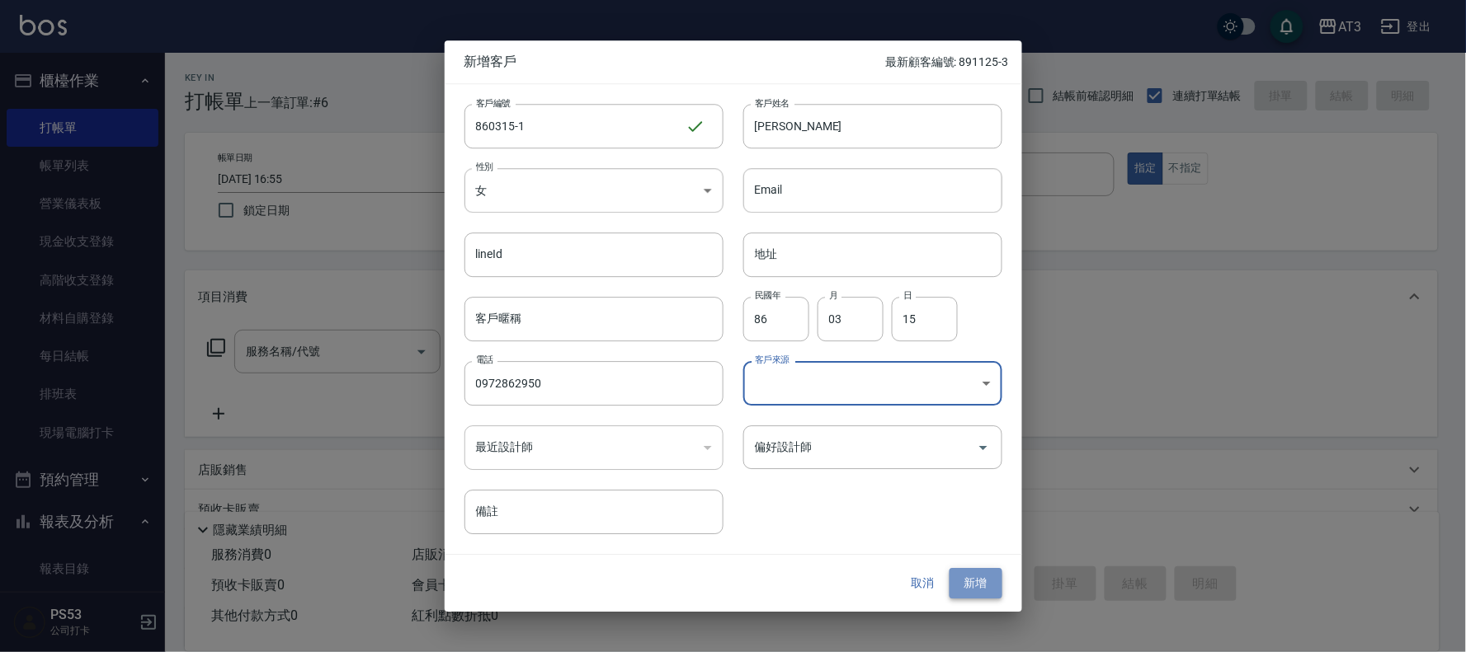
click at [971, 583] on button "新增" at bounding box center [975, 584] width 53 height 31
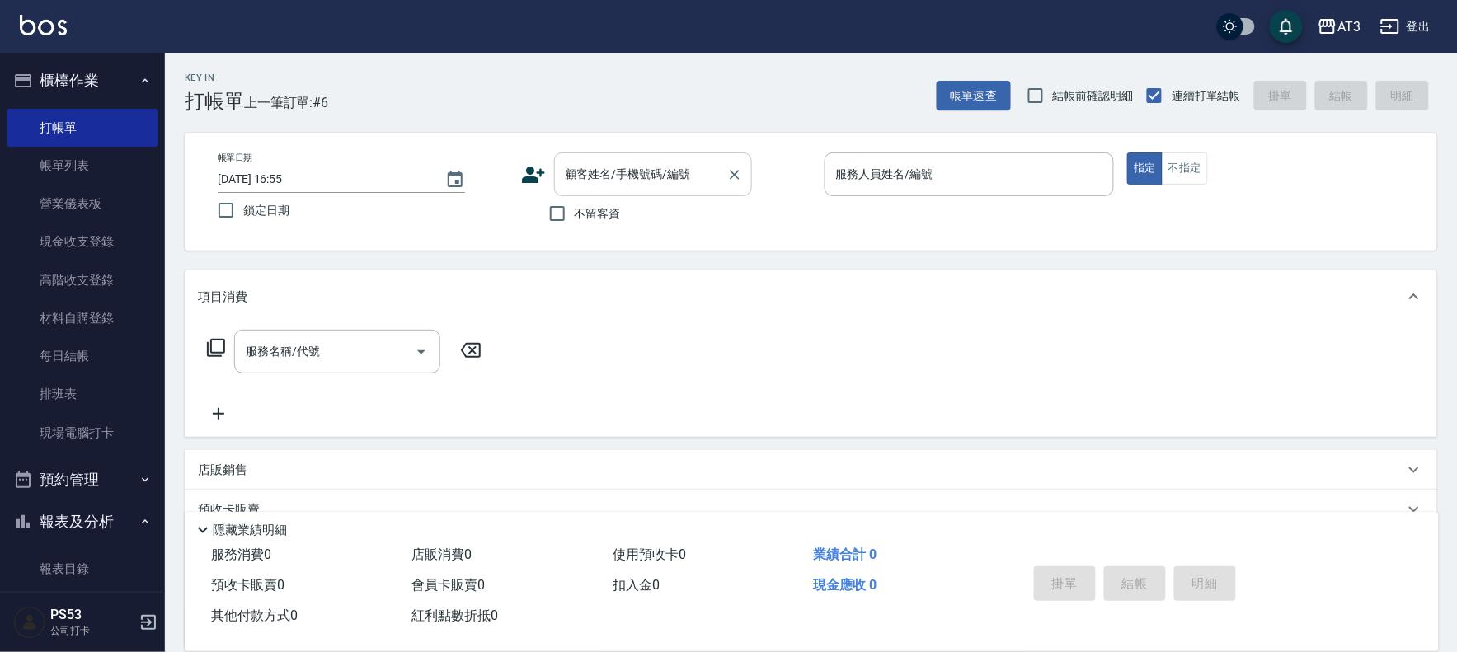
click at [650, 177] on input "顧客姓名/手機號碼/編號" at bounding box center [641, 174] width 158 height 29
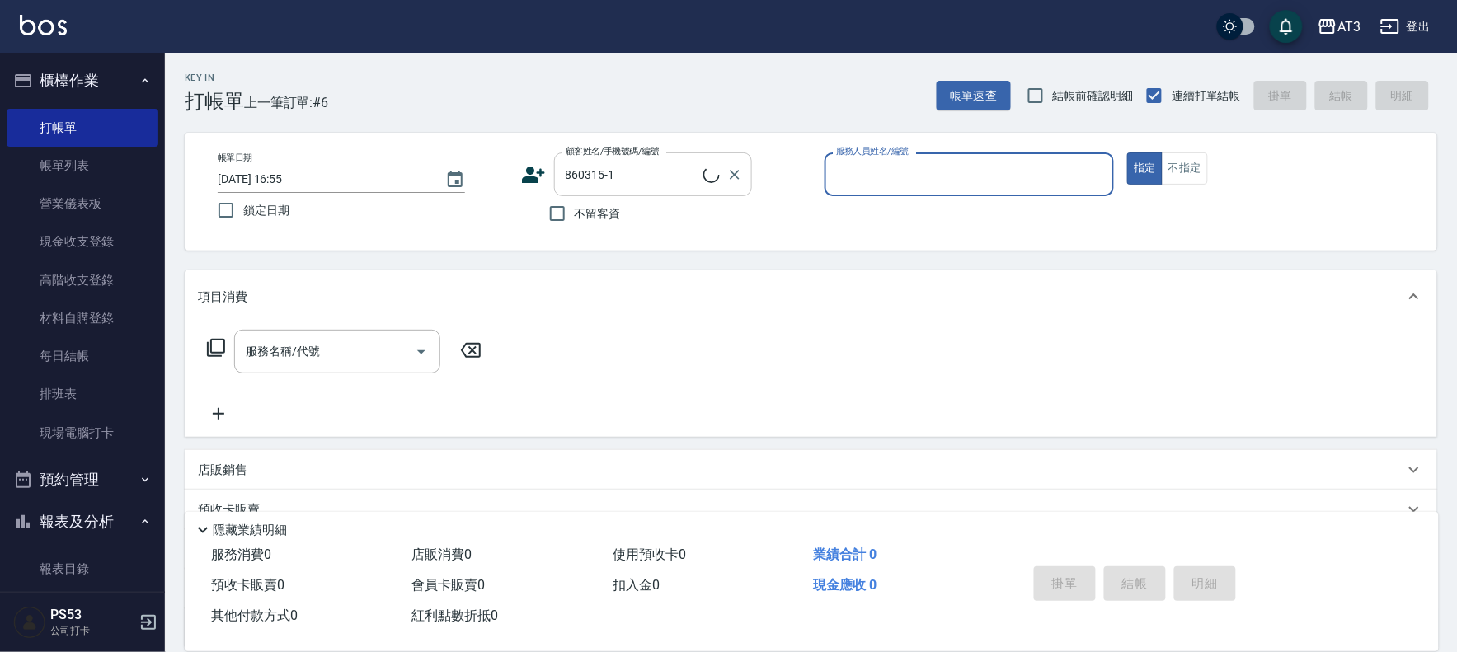
type input "[PERSON_NAME]/0972862950/860315-1"
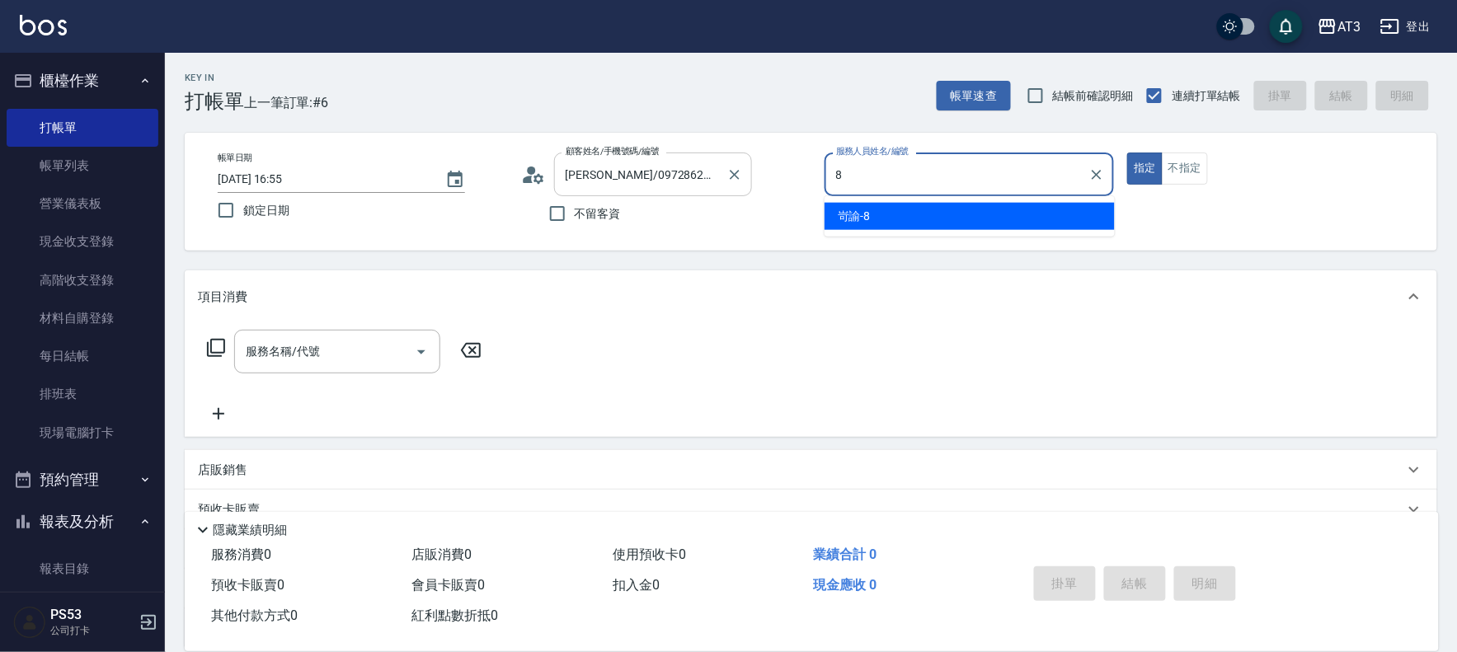
type input "8"
type button "true"
type input "岢諭-8"
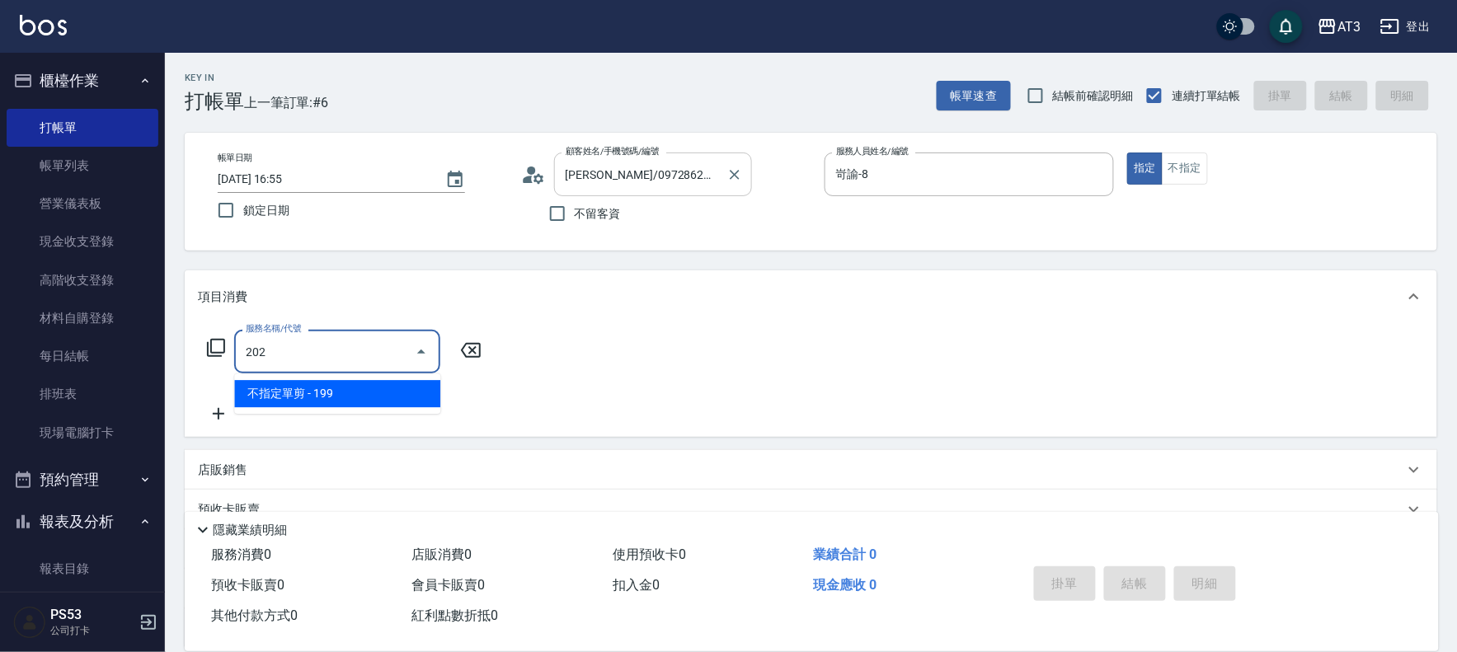
type input "不指定單剪(202)"
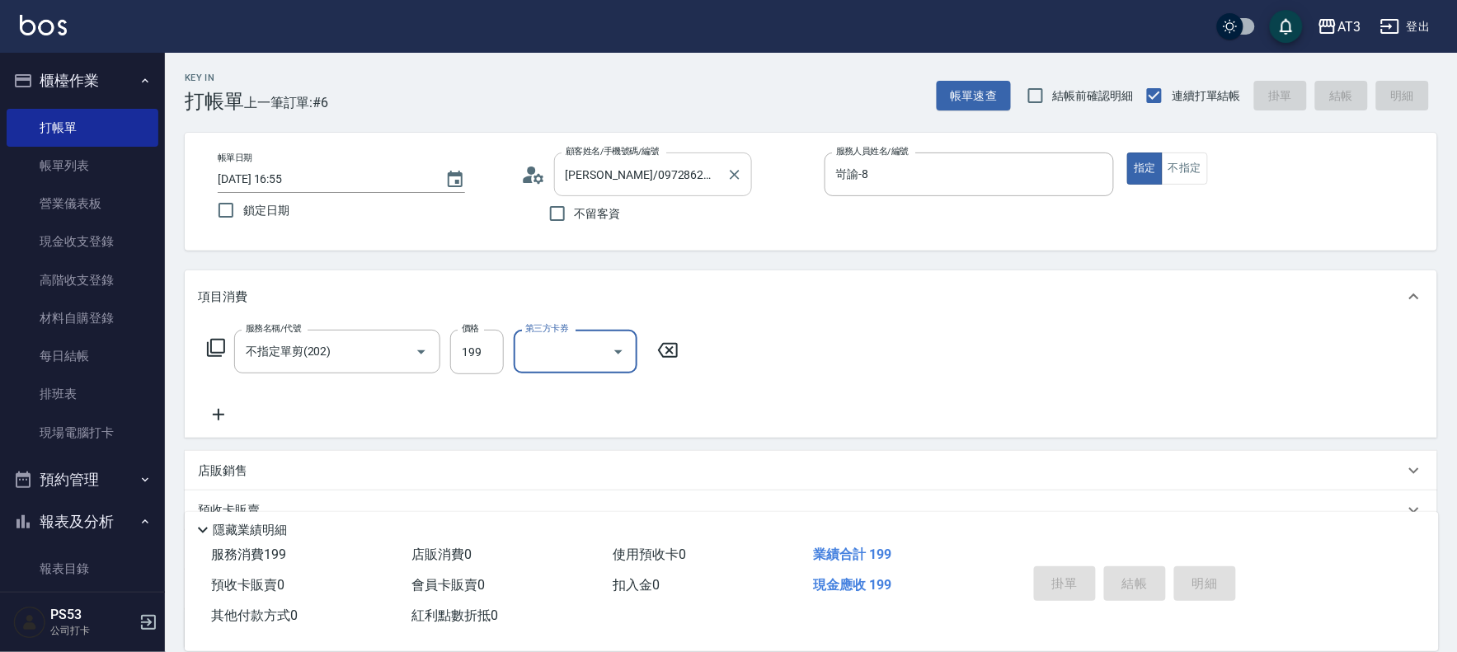
type input "[DATE] 16:58"
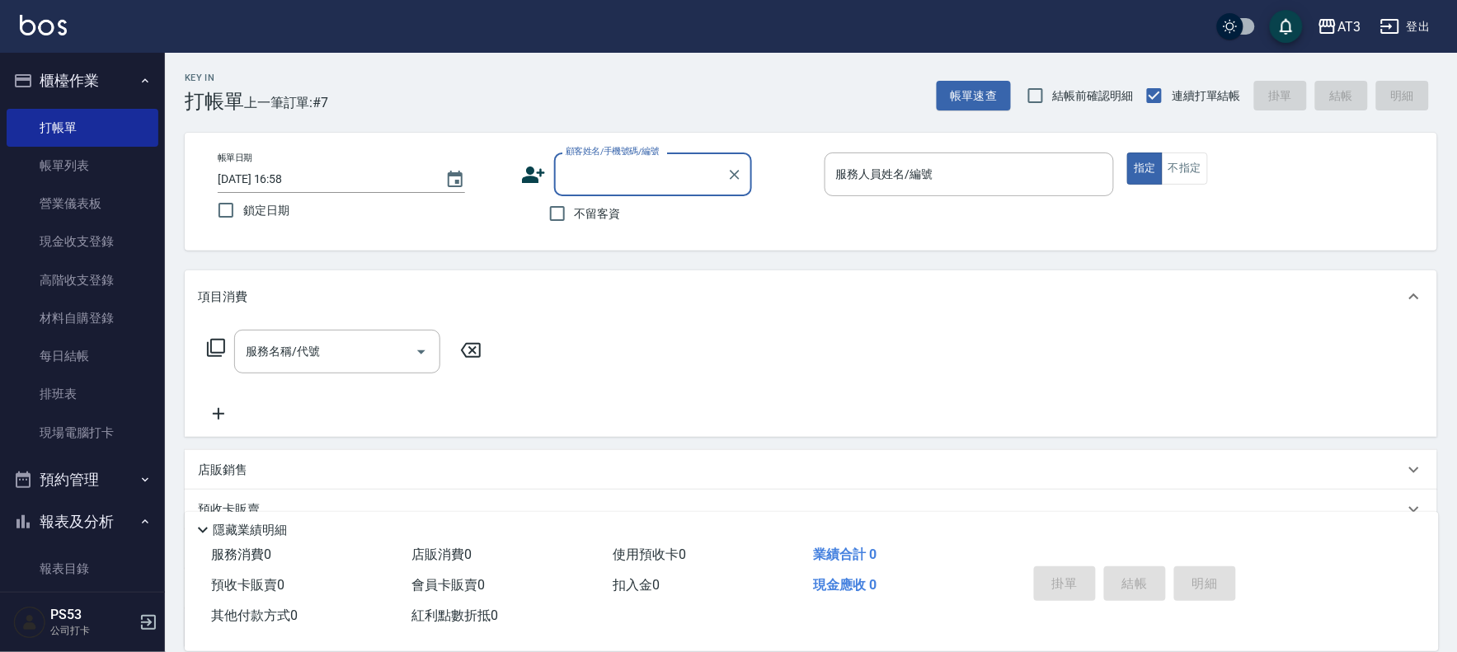
click at [539, 172] on icon at bounding box center [533, 175] width 23 height 16
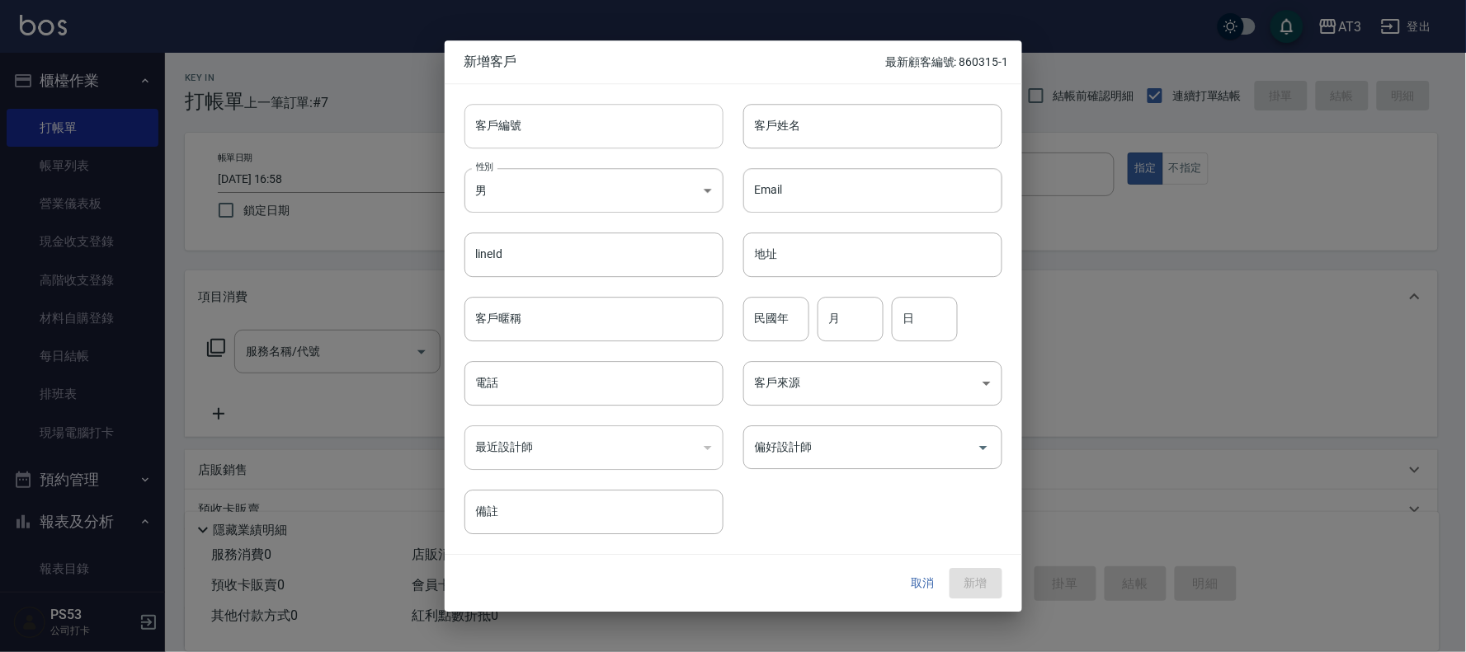
click at [543, 125] on input "客戶編號" at bounding box center [593, 126] width 259 height 45
type input "690511"
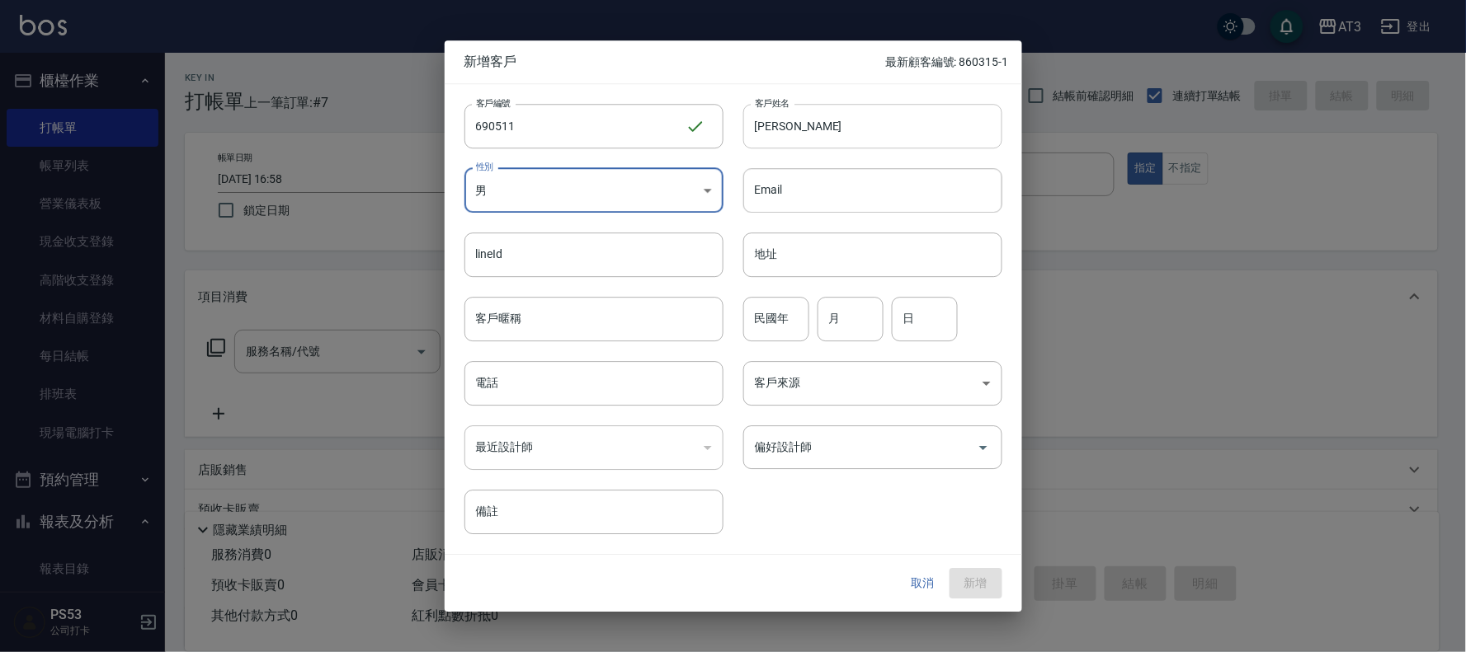
click at [888, 137] on input "[PERSON_NAME]" at bounding box center [872, 126] width 259 height 45
type input "[PERSON_NAME]"
click at [605, 198] on body "AT3 登出 櫃檯作業 打帳單 帳單列表 營業儀表板 現金收支登錄 高階收支登錄 材料自購登錄 每日結帳 排班表 現場電腦打卡 預約管理 預約管理 單日預約紀…" at bounding box center [733, 402] width 1466 height 805
click at [544, 297] on li "女" at bounding box center [593, 287] width 259 height 27
type input "[DEMOGRAPHIC_DATA]"
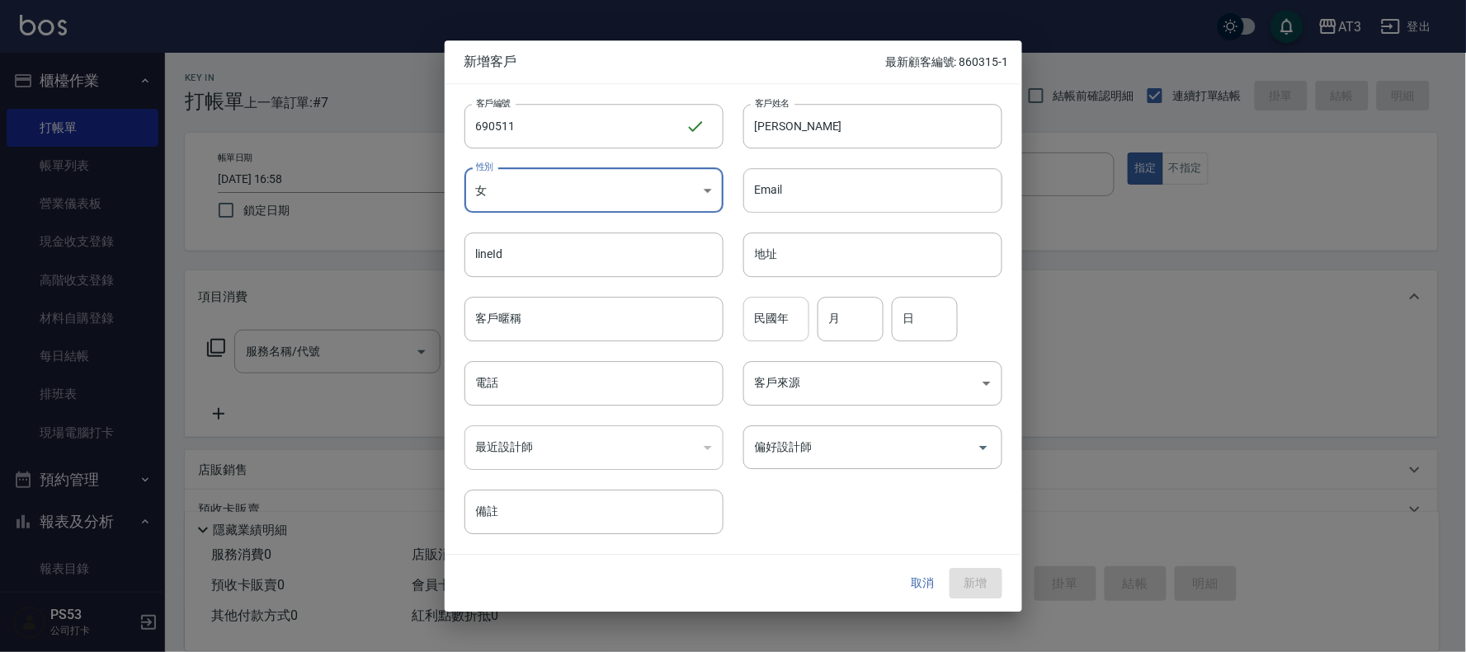
click at [755, 332] on input "民國年" at bounding box center [776, 319] width 66 height 45
type input "69"
type input "05"
type input "11"
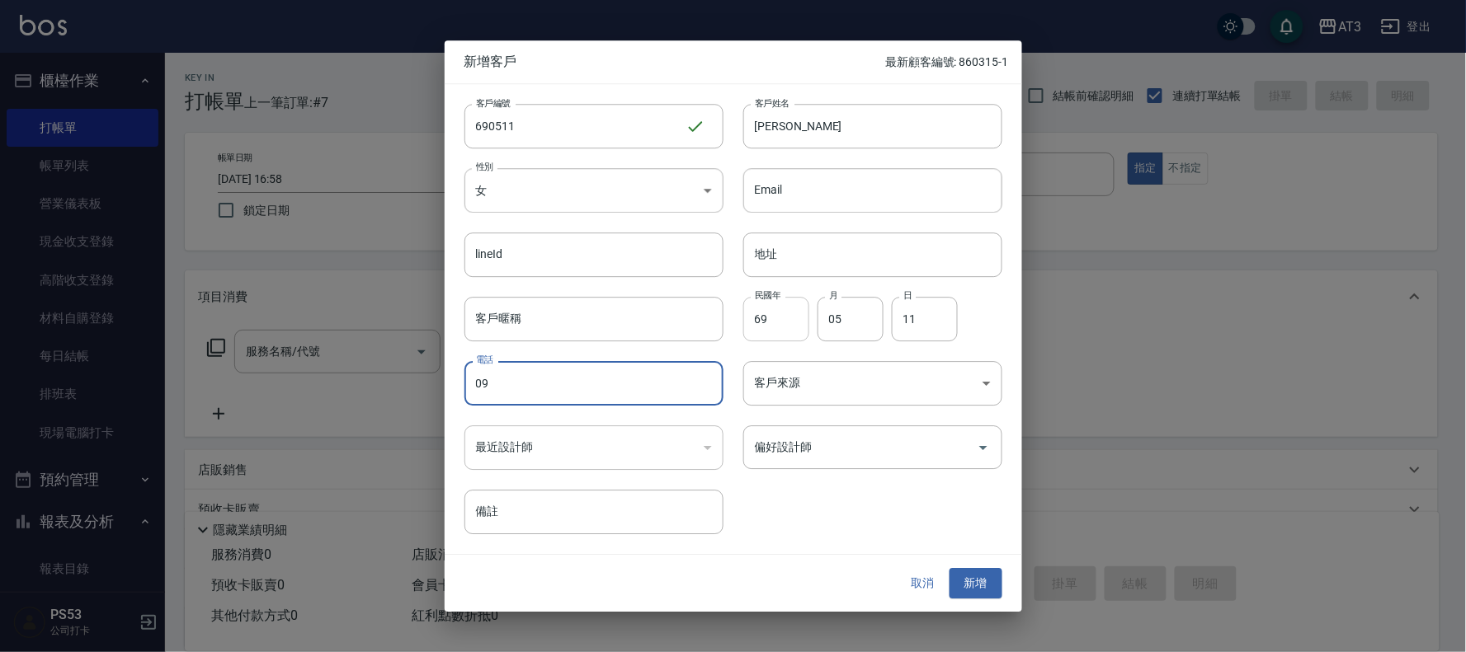
type input "0"
type input "000000035"
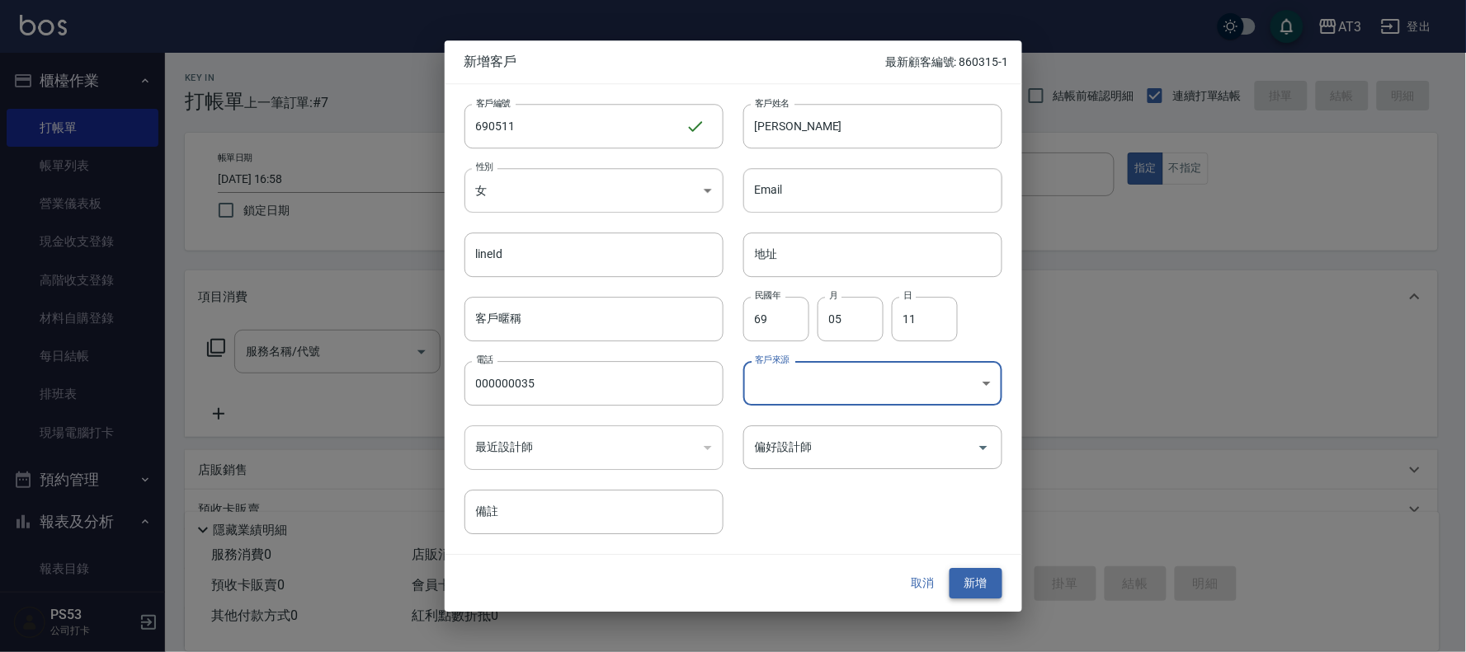
click at [965, 575] on button "新增" at bounding box center [975, 584] width 53 height 31
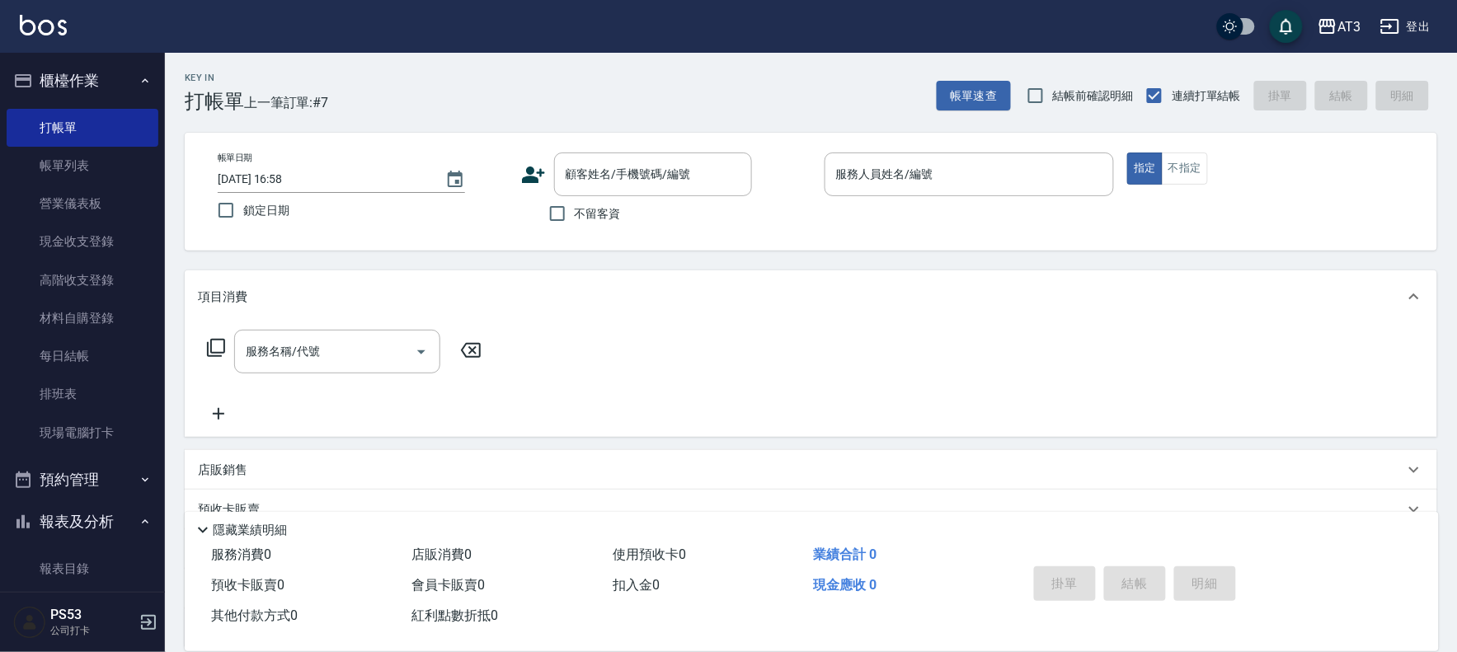
click at [525, 179] on icon at bounding box center [533, 175] width 23 height 16
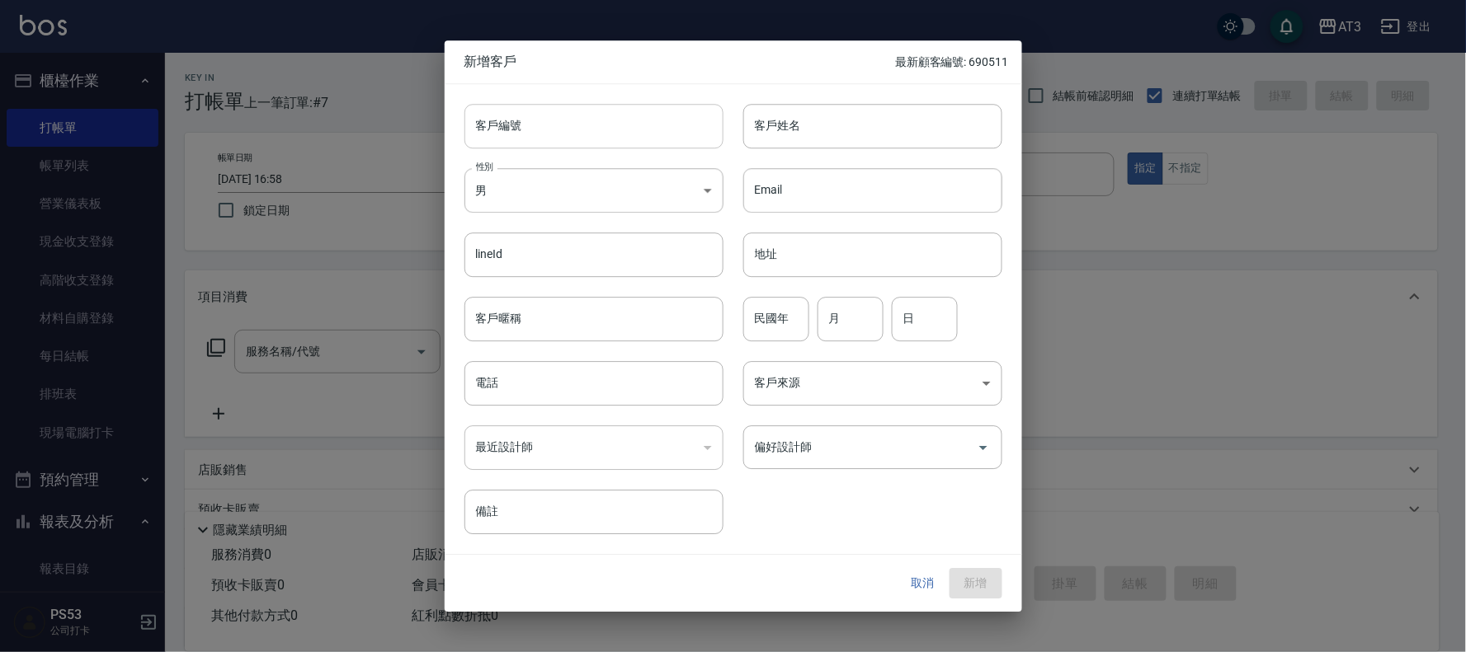
click at [556, 132] on input "客戶編號" at bounding box center [593, 126] width 259 height 45
drag, startPoint x: 556, startPoint y: 132, endPoint x: 569, endPoint y: 132, distance: 13.2
click at [569, 132] on input "9604" at bounding box center [574, 126] width 221 height 45
type input "960406"
type input "[PERSON_NAME]"
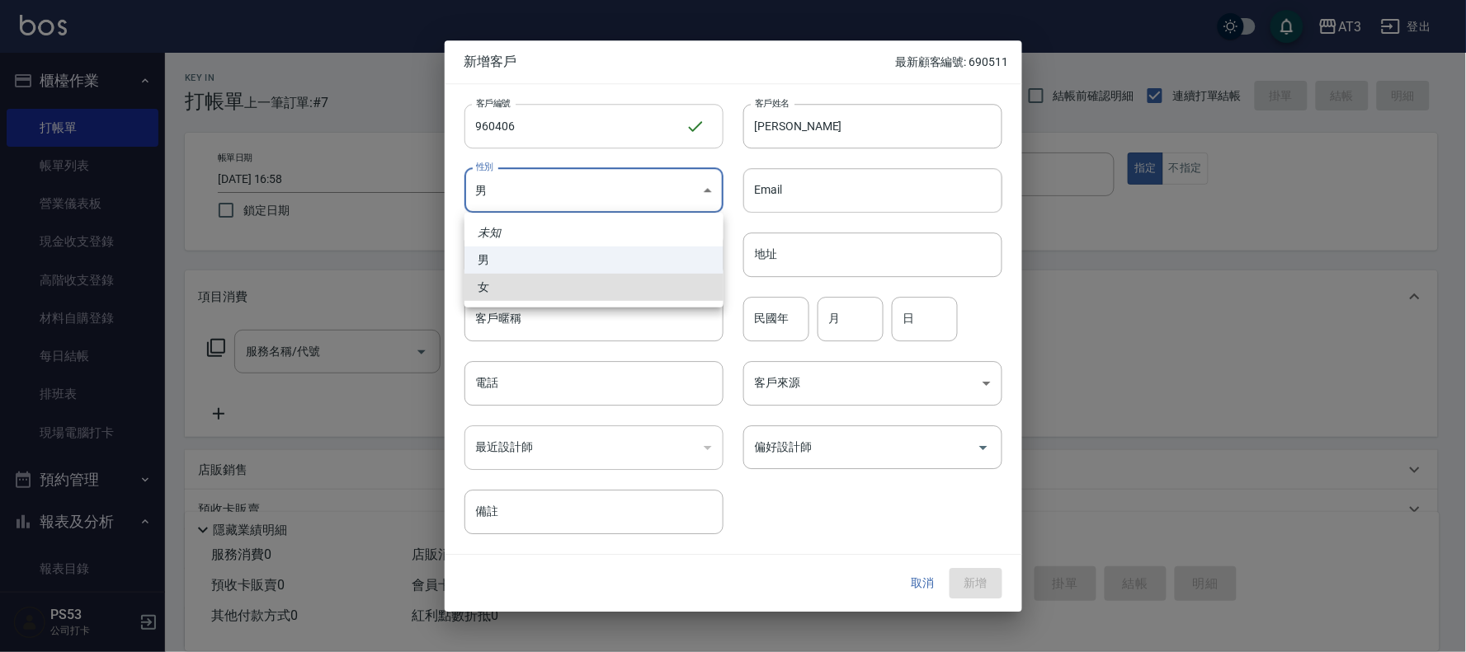
type input "[DEMOGRAPHIC_DATA]"
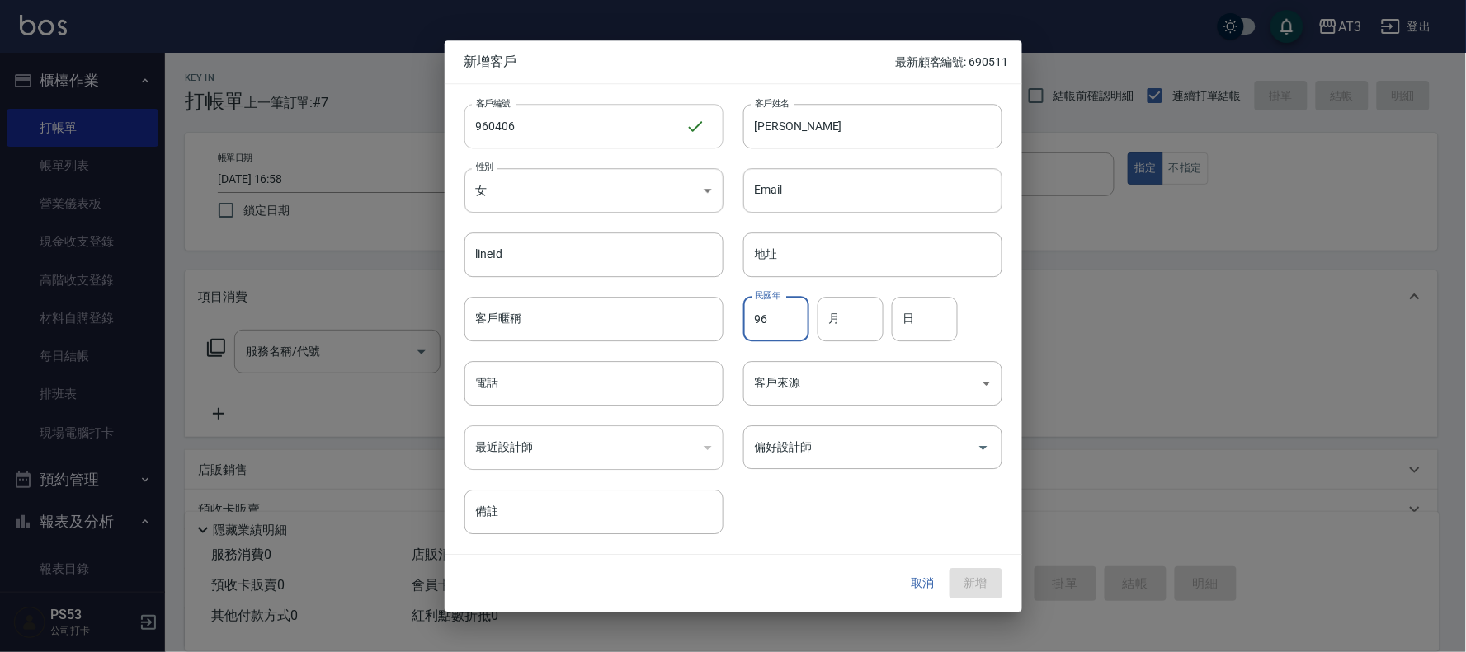
type input "96"
type input "04"
type input "06"
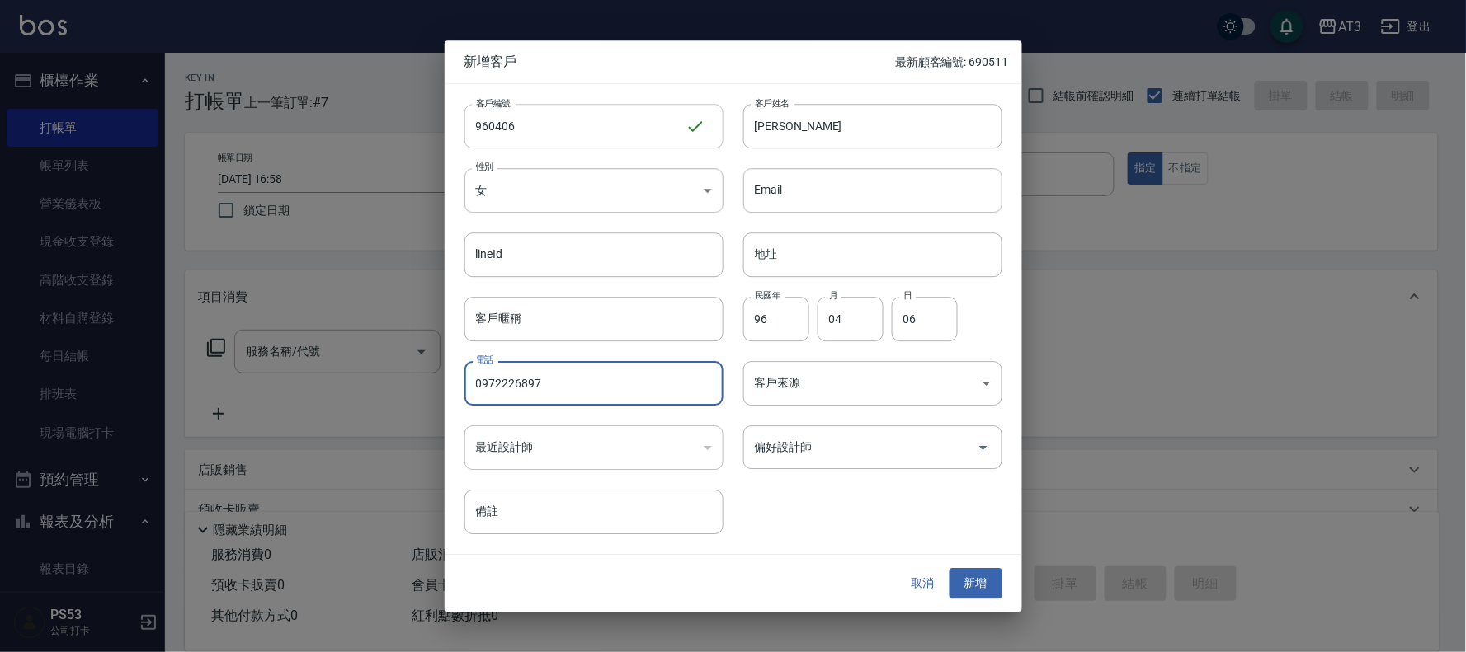
type input "0972226897"
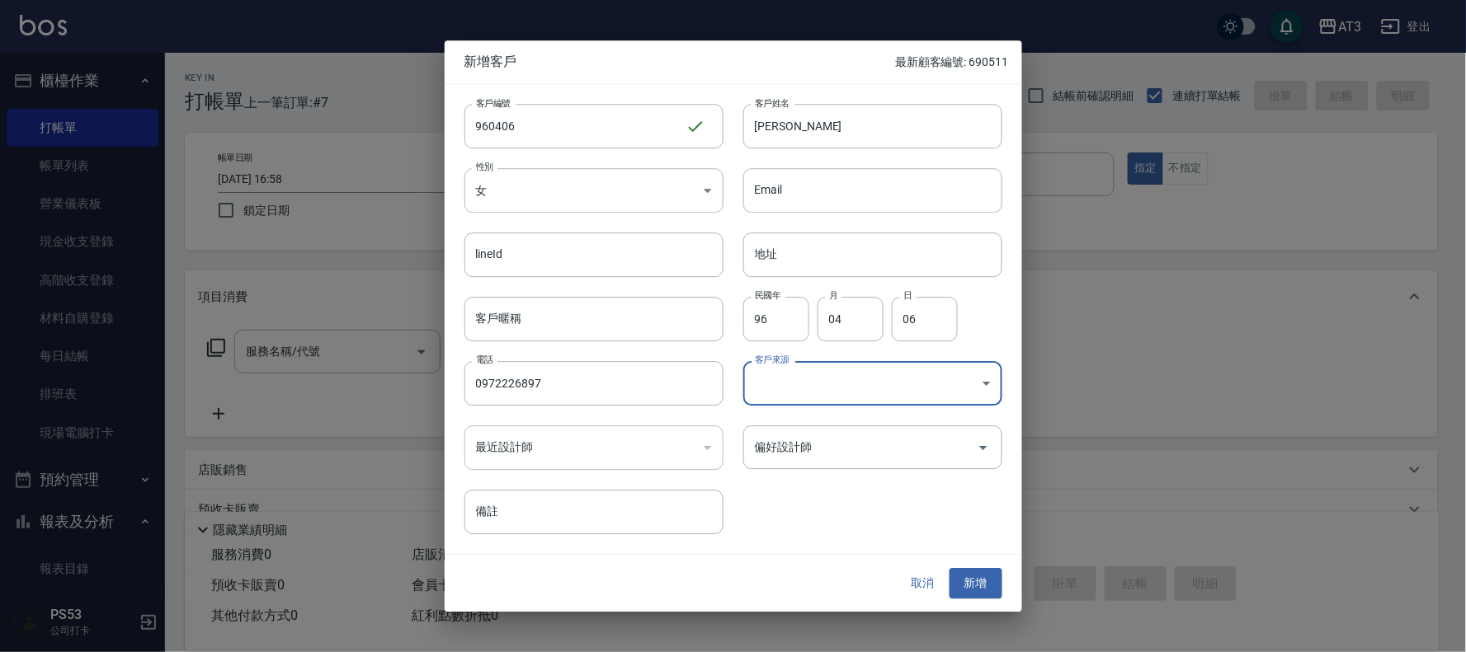
click at [983, 575] on button "新增" at bounding box center [975, 584] width 53 height 31
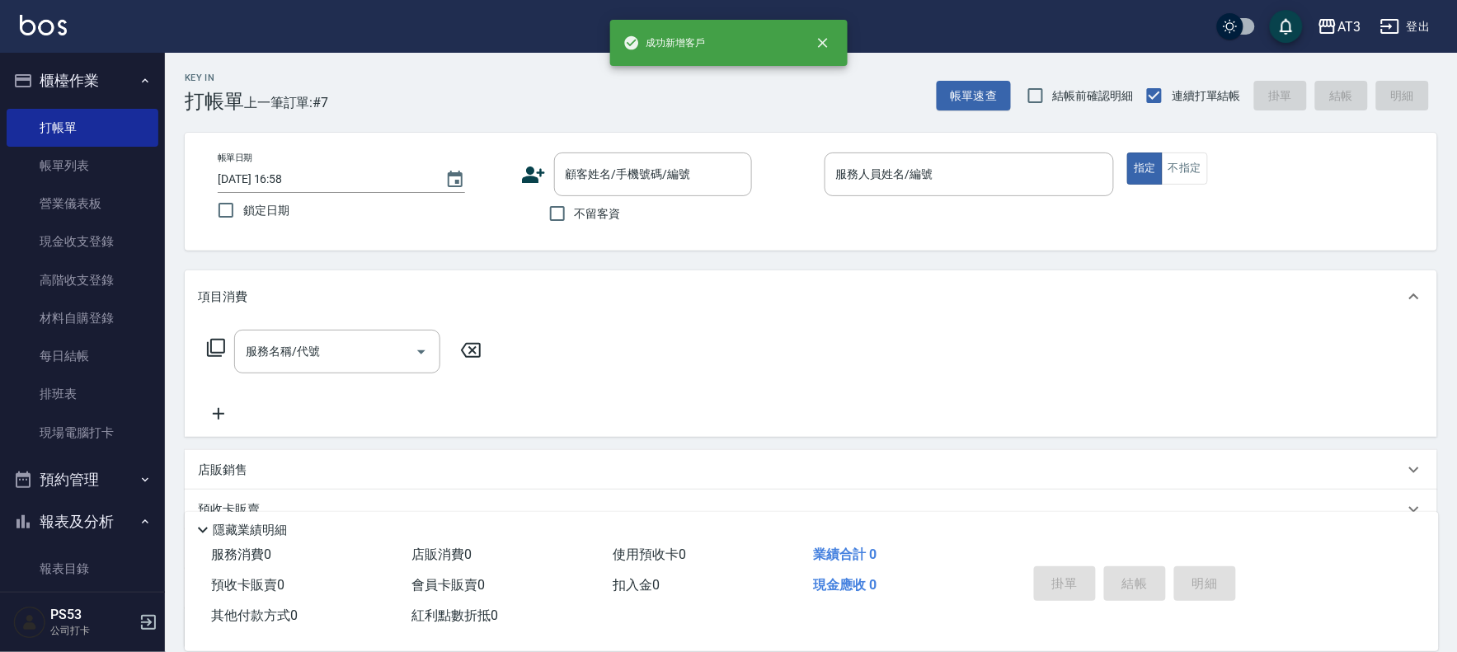
click at [528, 178] on icon at bounding box center [533, 175] width 23 height 16
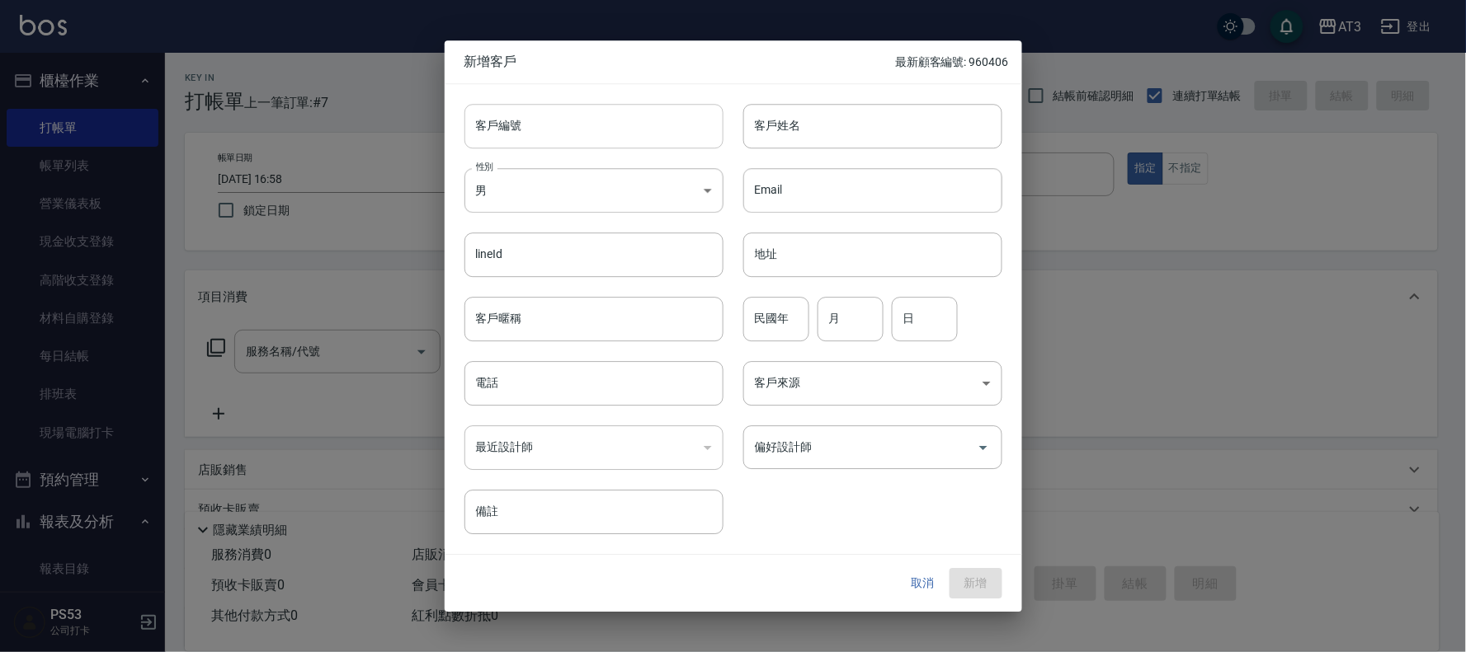
click at [525, 140] on input "客戶編號" at bounding box center [593, 126] width 259 height 45
type input "990128"
type input "[PERSON_NAME]"
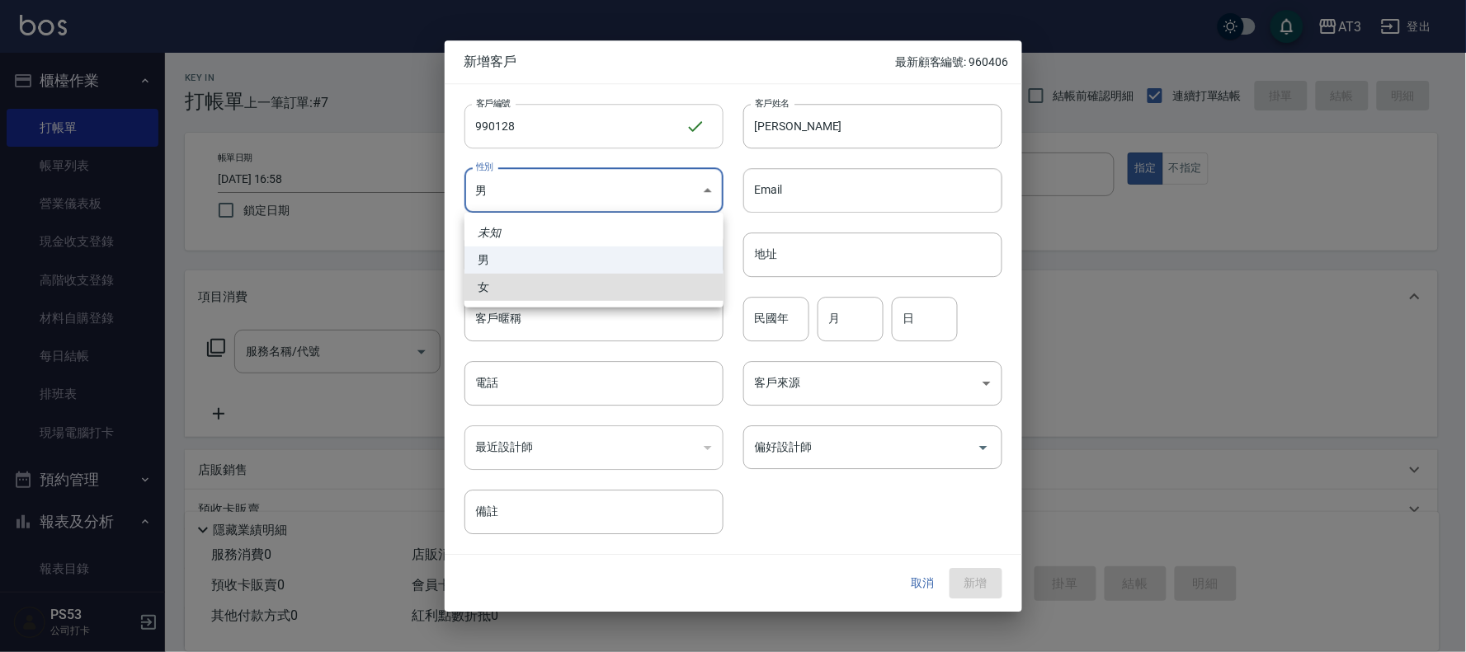
type input "[DEMOGRAPHIC_DATA]"
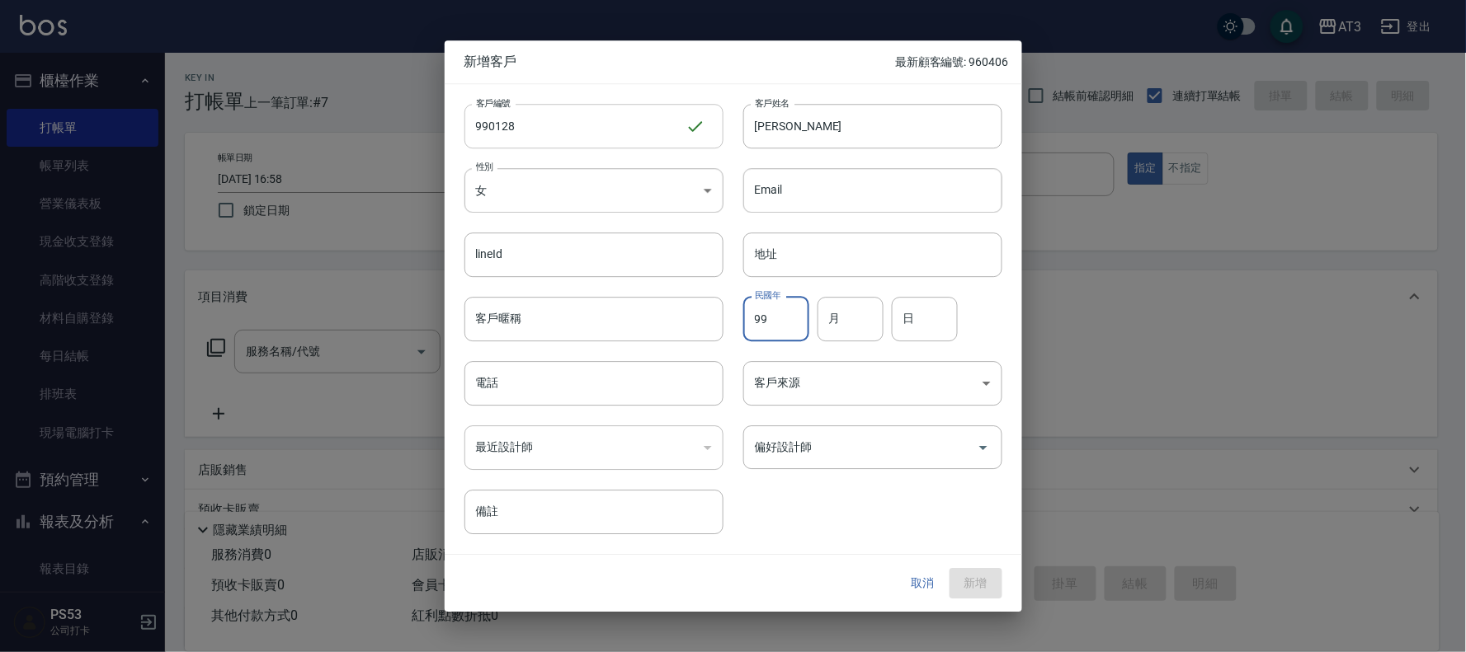
type input "99"
type input "01"
type input "28"
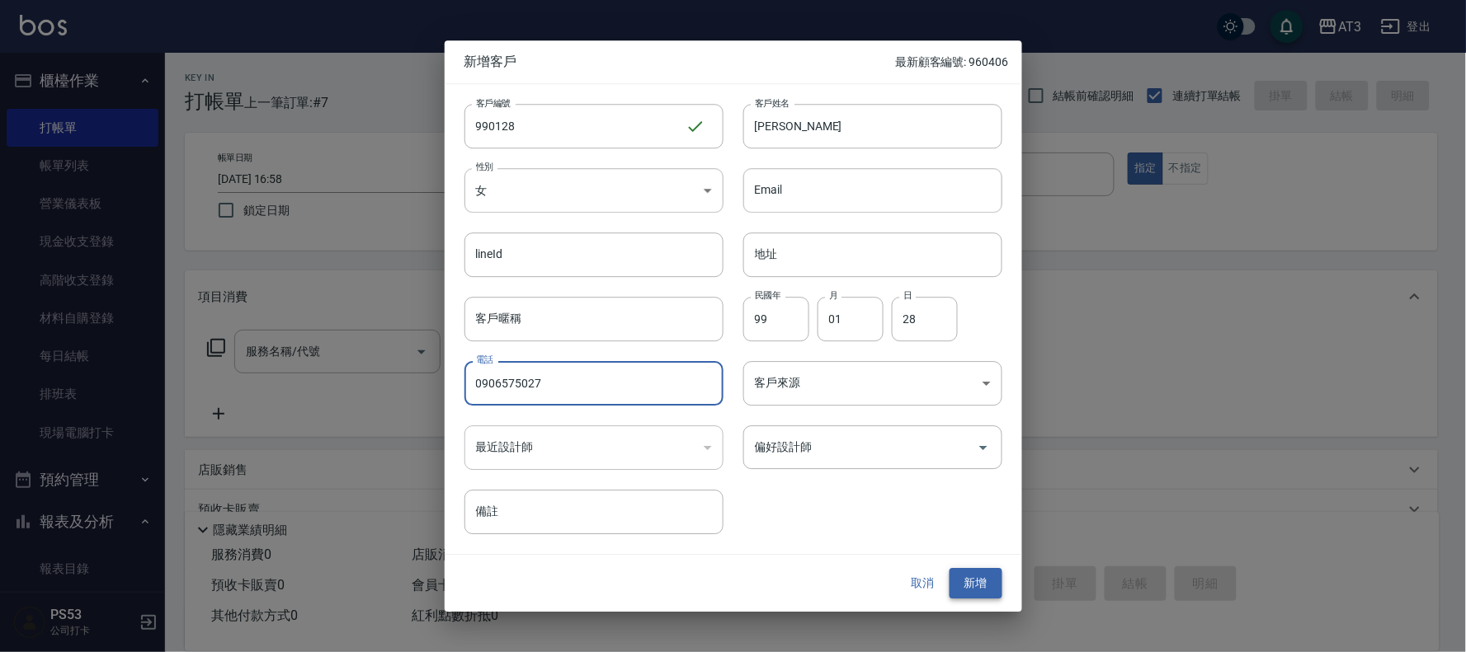
type input "0906575027"
click at [994, 581] on button "新增" at bounding box center [975, 584] width 53 height 31
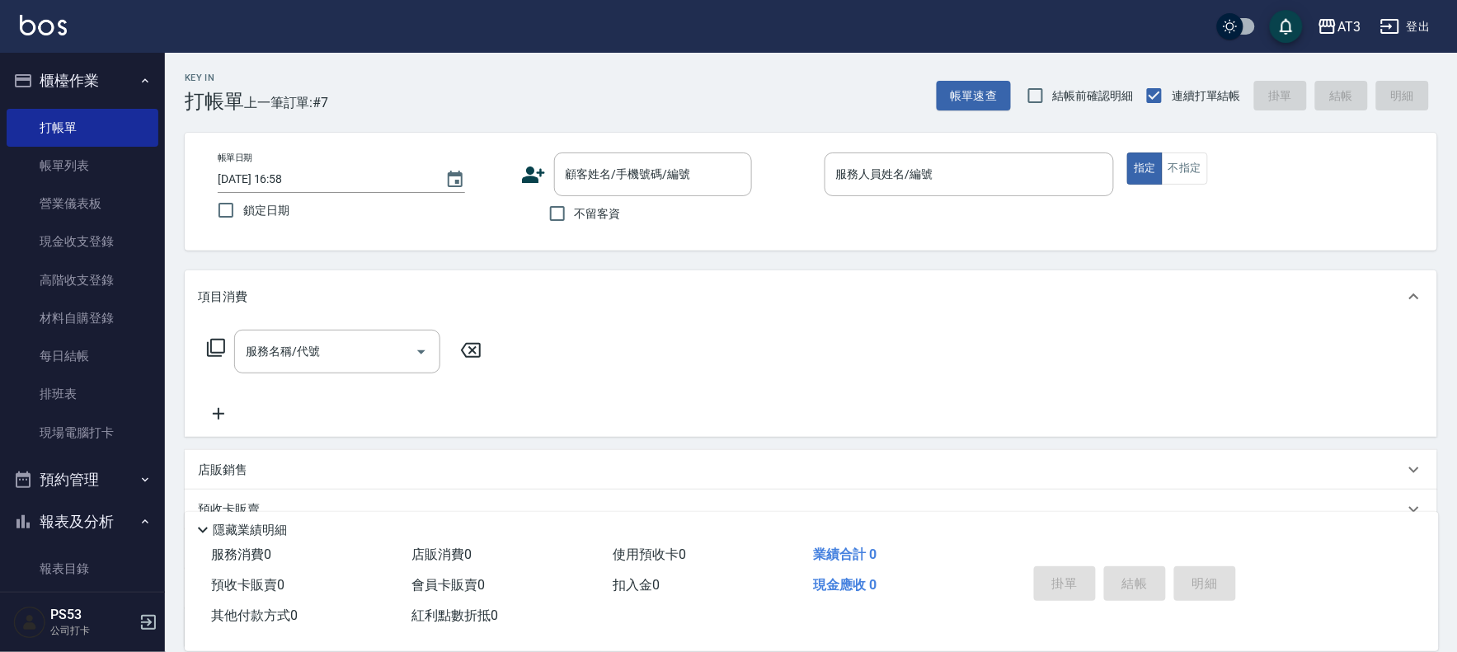
click at [537, 177] on icon at bounding box center [533, 175] width 23 height 16
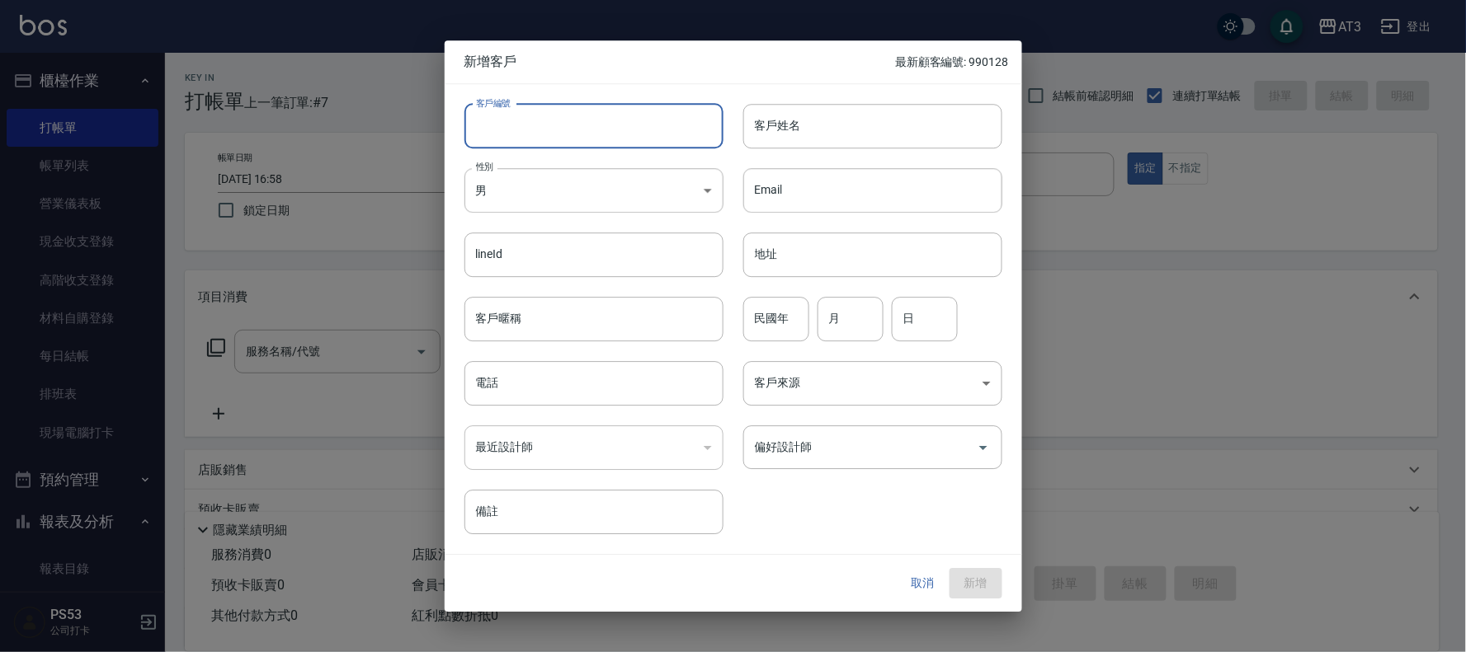
click at [561, 139] on input "客戶編號" at bounding box center [593, 126] width 259 height 45
type input "861025"
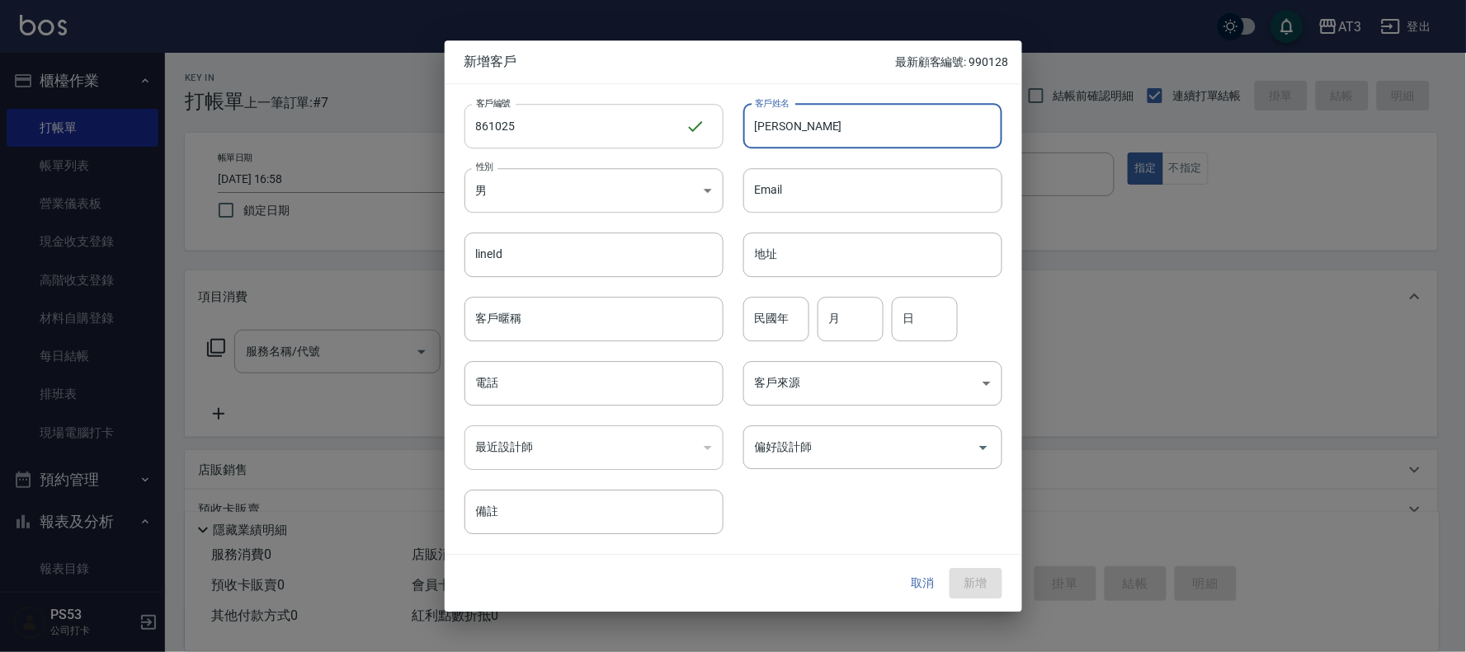
type input "[PERSON_NAME]"
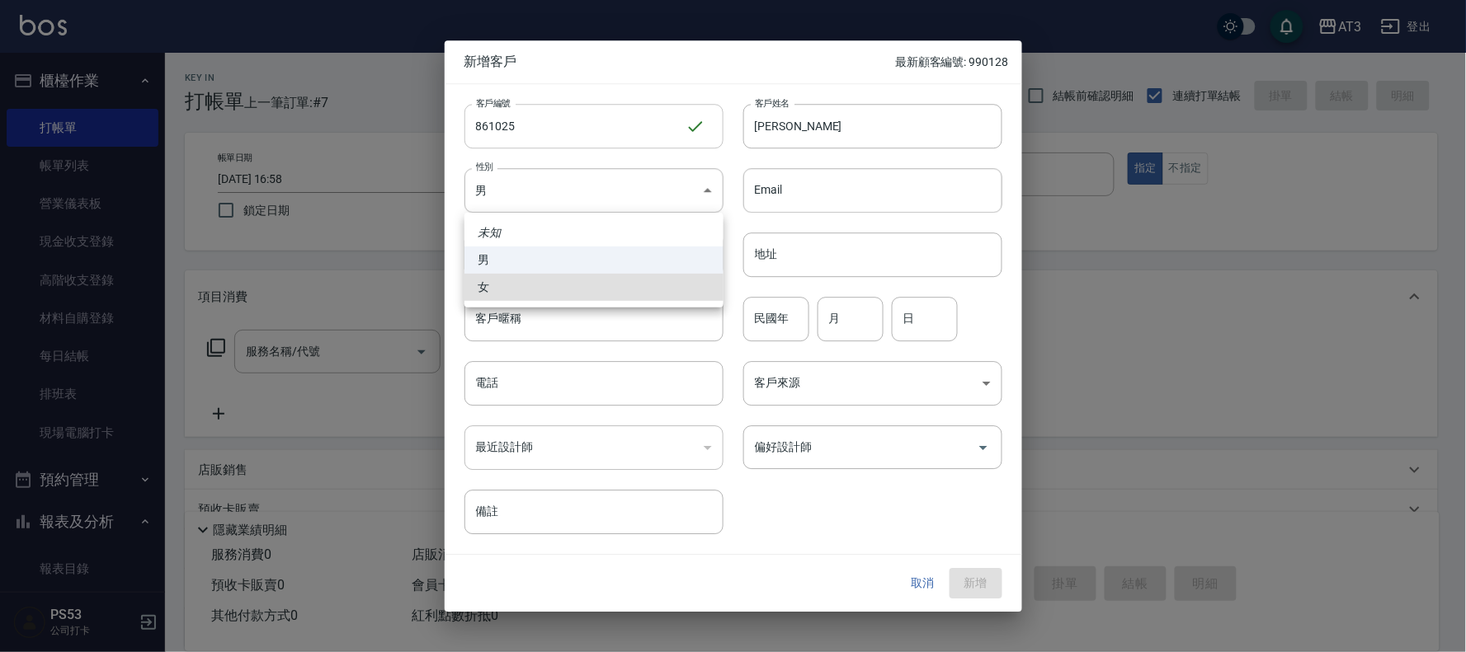
type input "[DEMOGRAPHIC_DATA]"
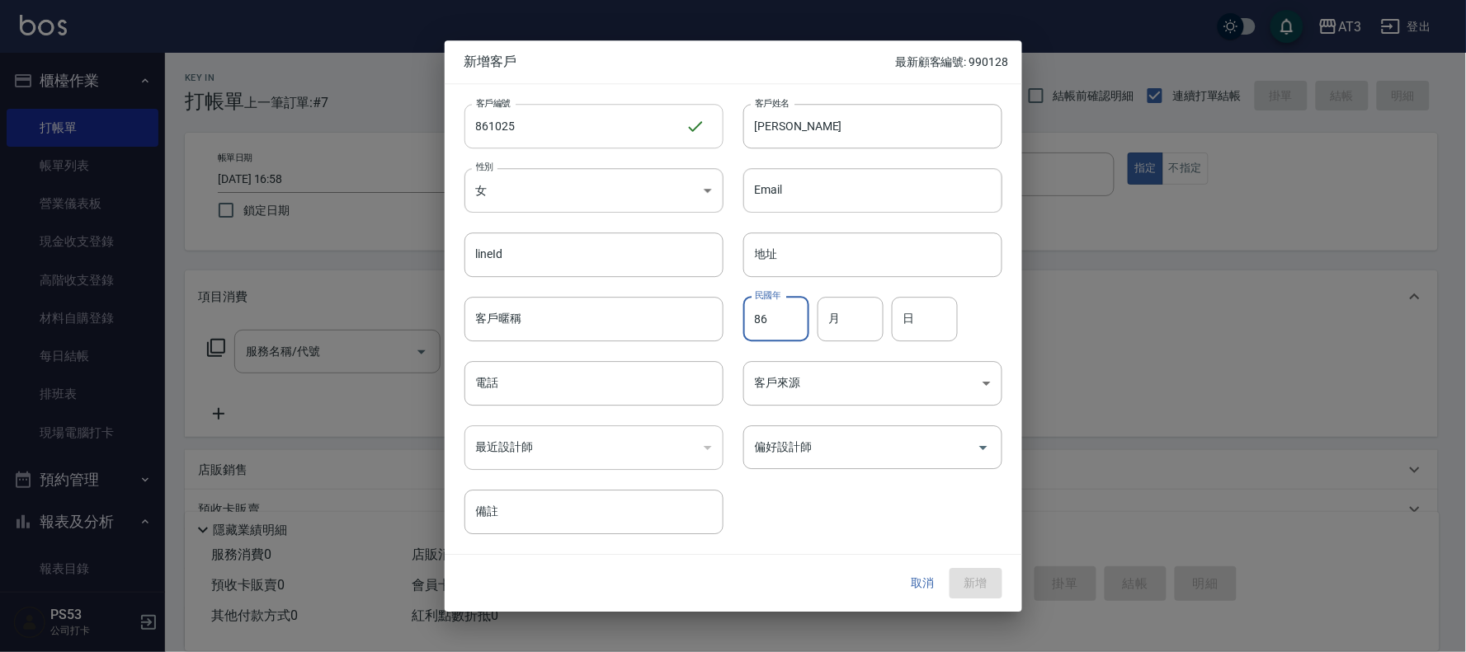
type input "86"
type input "10"
type input "25"
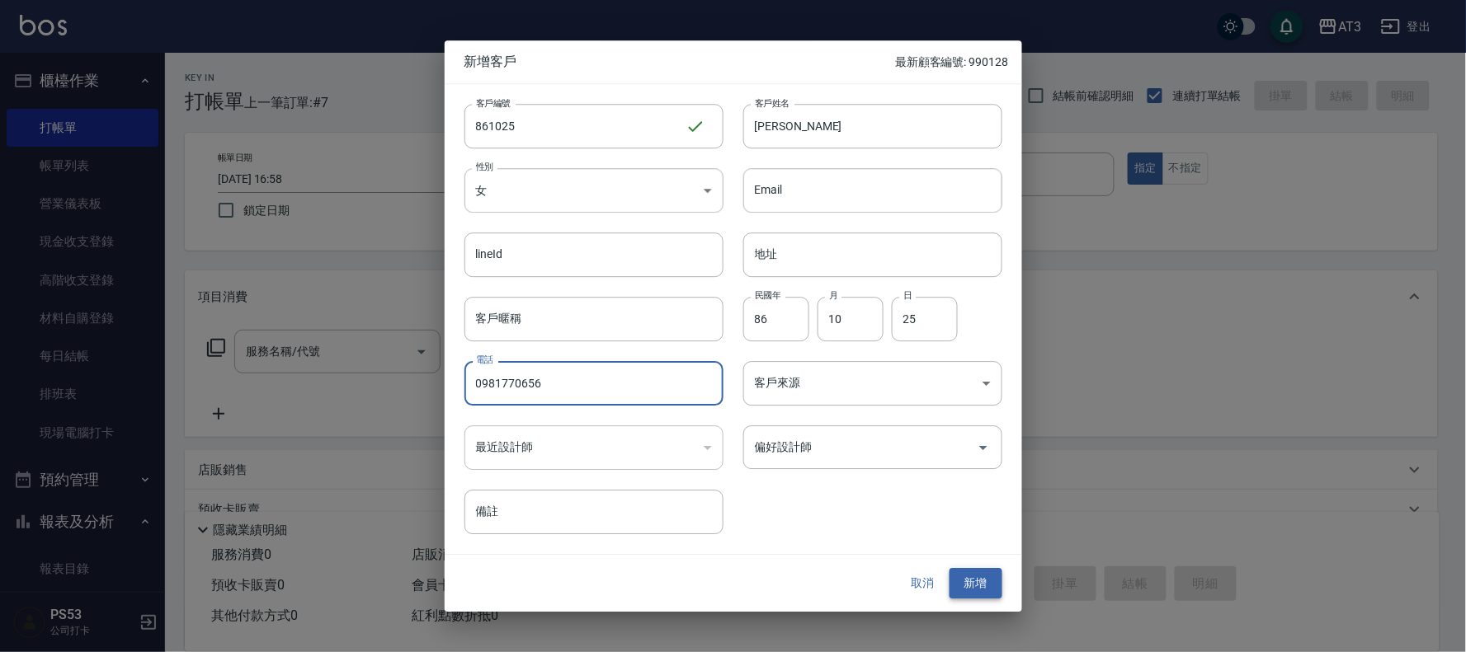
type input "0981770656"
click at [988, 591] on button "新增" at bounding box center [975, 584] width 53 height 31
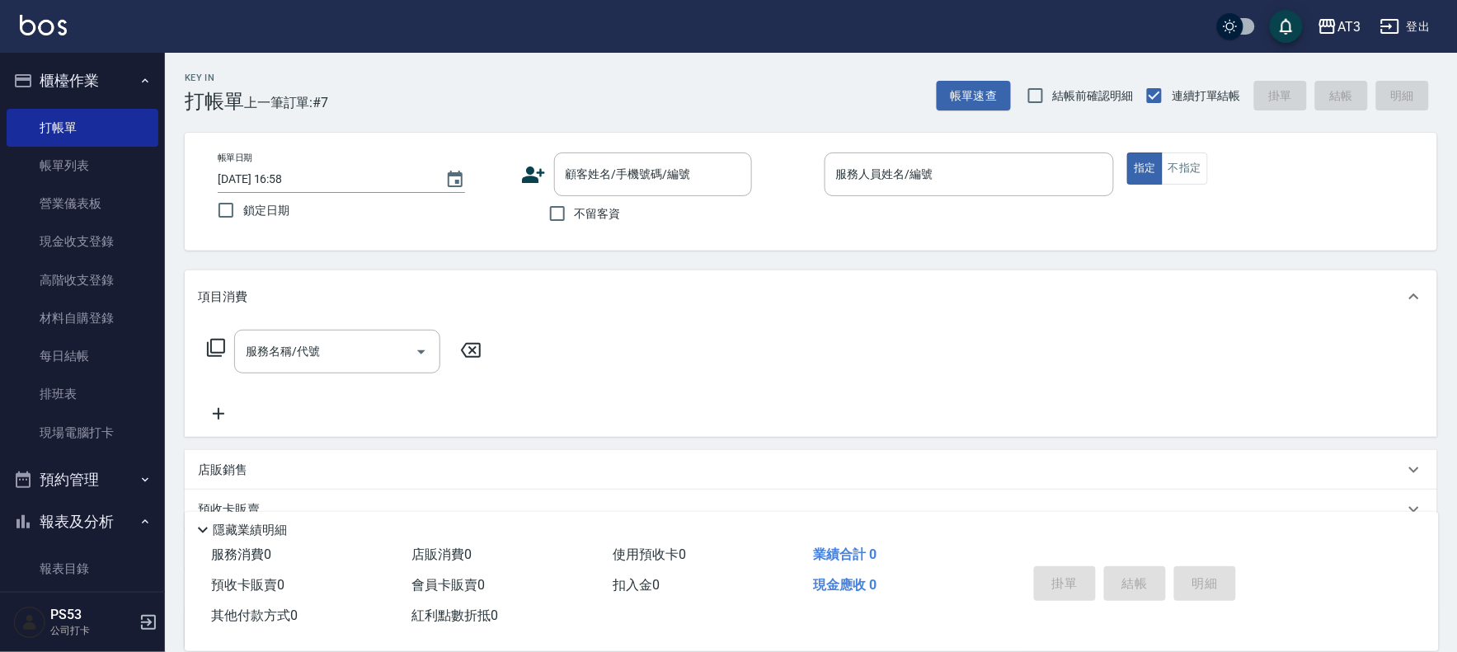
click at [528, 173] on icon at bounding box center [533, 175] width 23 height 16
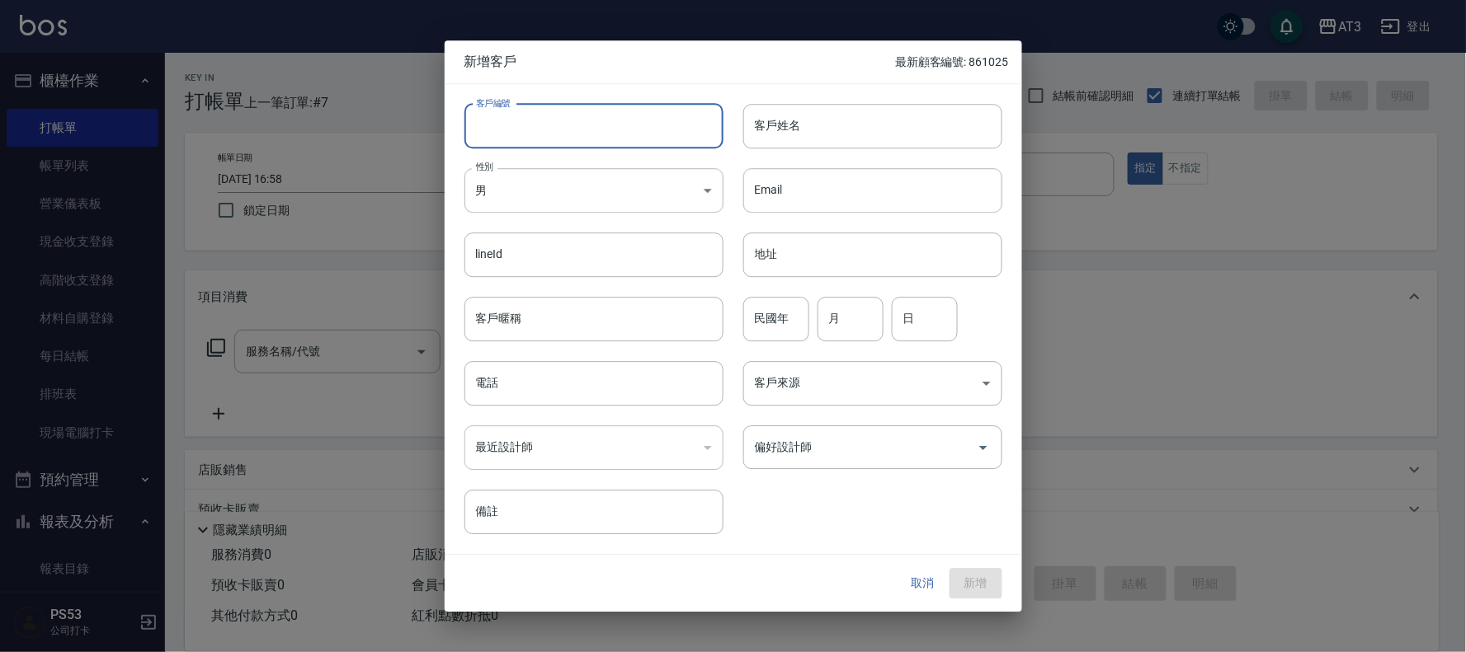
click at [534, 135] on input "客戶編號" at bounding box center [593, 126] width 259 height 45
type input "710717"
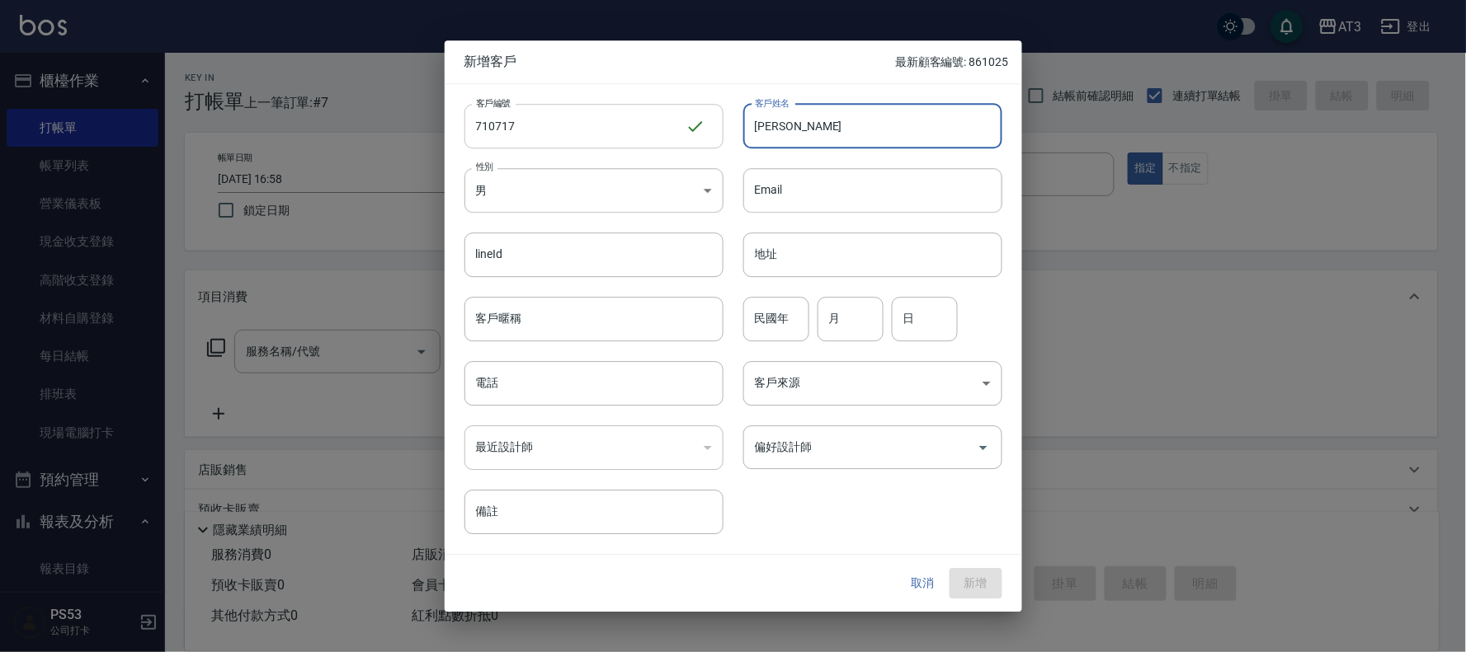
type input "[PERSON_NAME]"
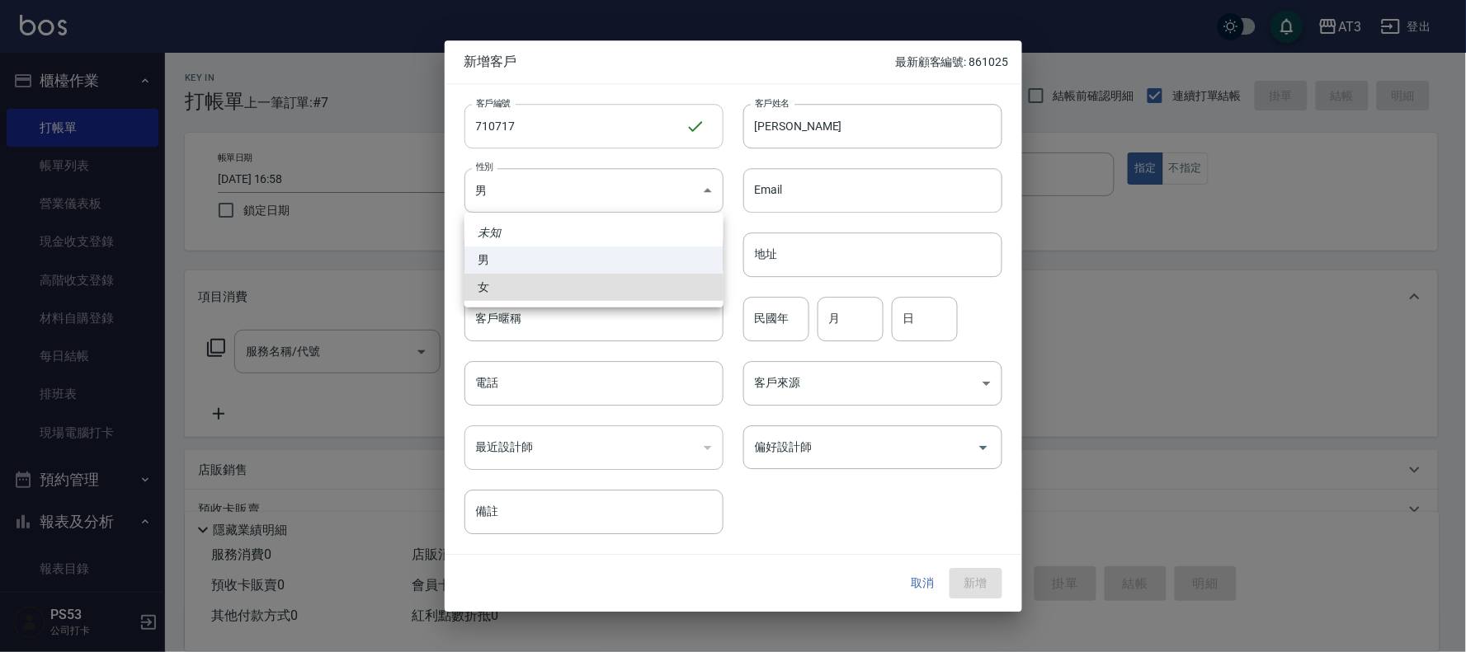
type input "[DEMOGRAPHIC_DATA]"
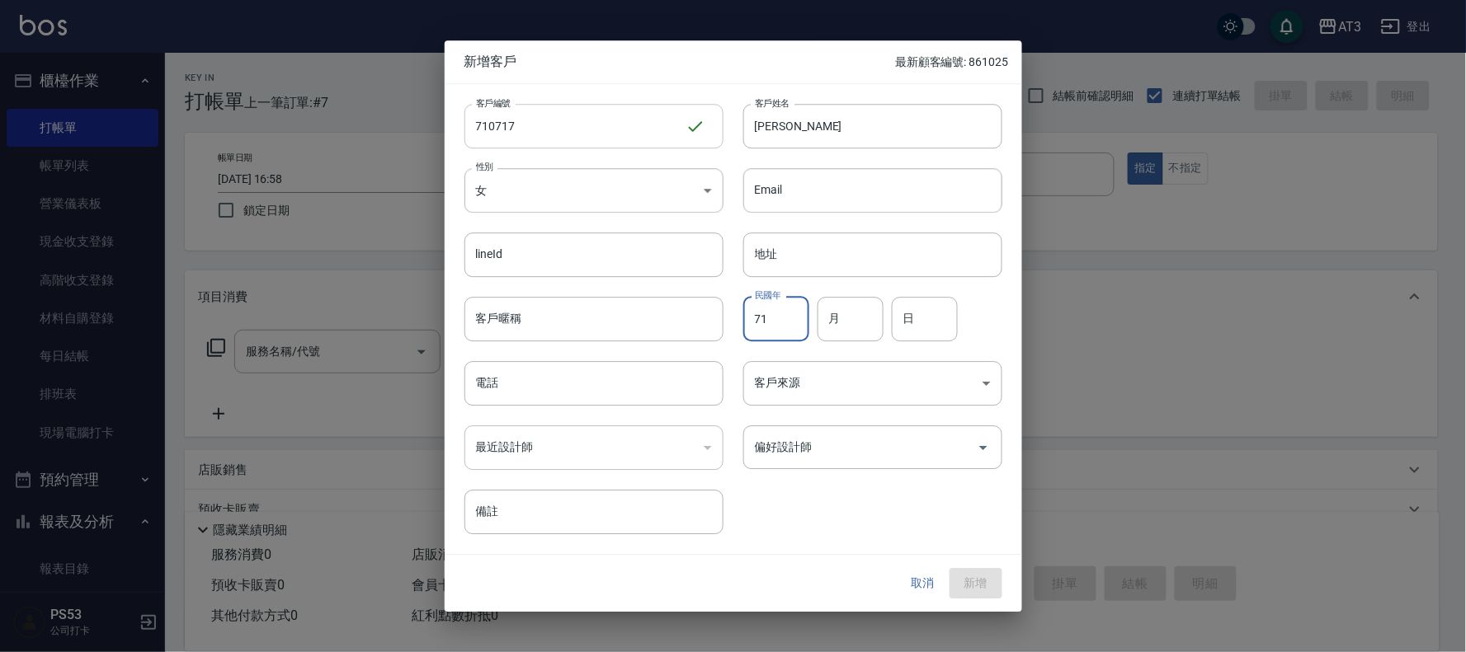
type input "71"
type input "07"
type input "17"
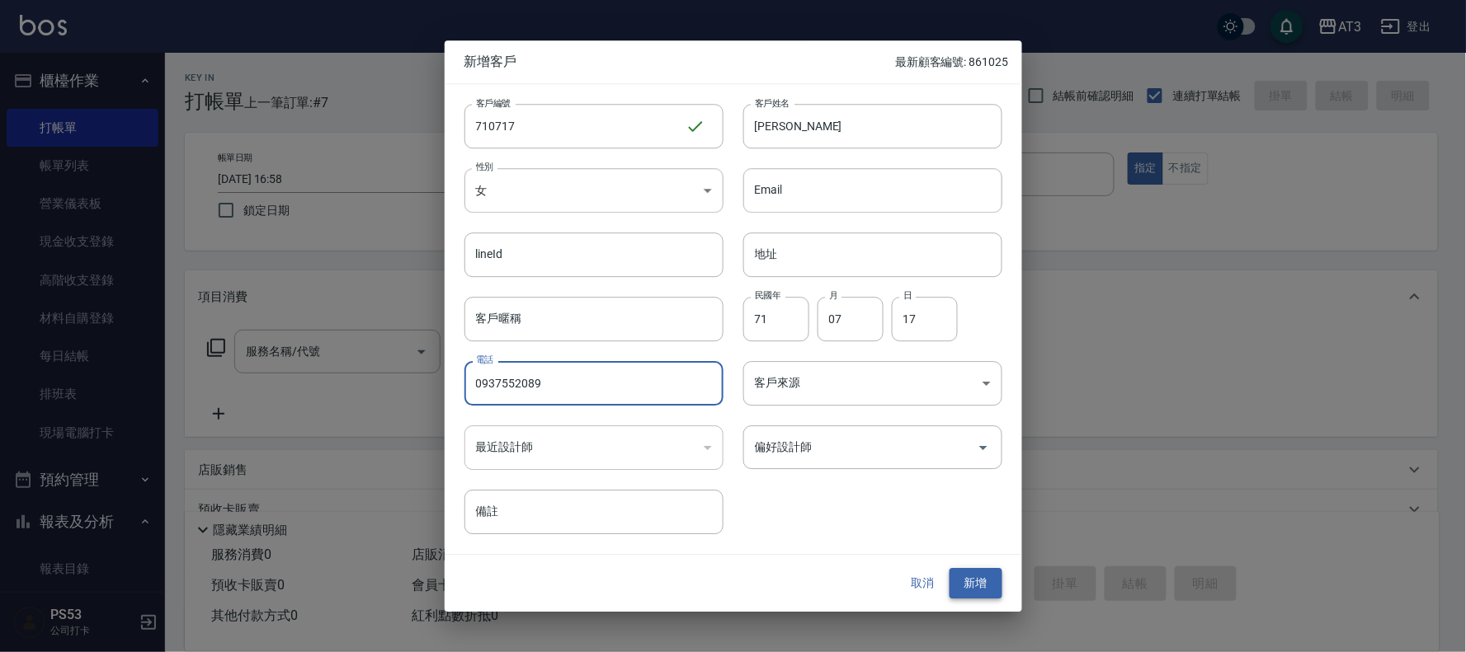
type input "0937552089"
click at [974, 583] on button "新增" at bounding box center [975, 584] width 53 height 31
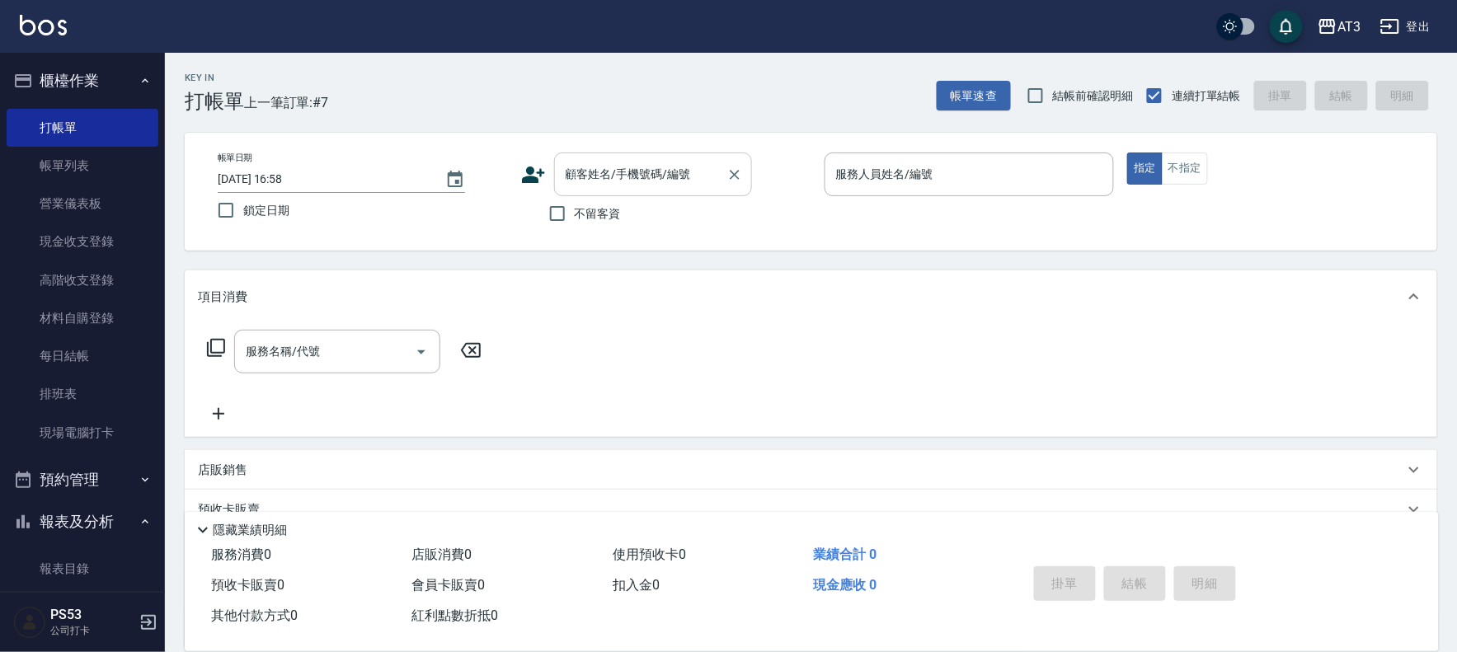
click at [559, 153] on div "顧客姓名/手機號碼/編號" at bounding box center [653, 175] width 198 height 44
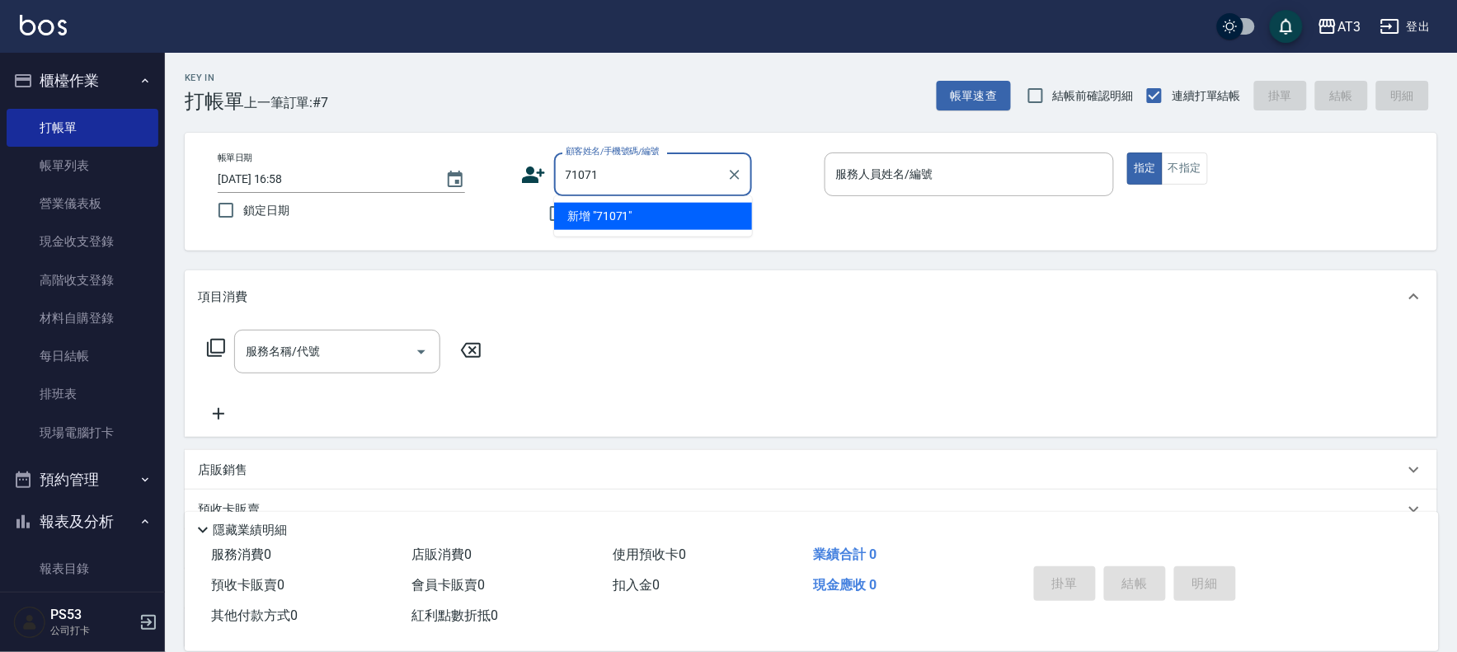
type input "710717"
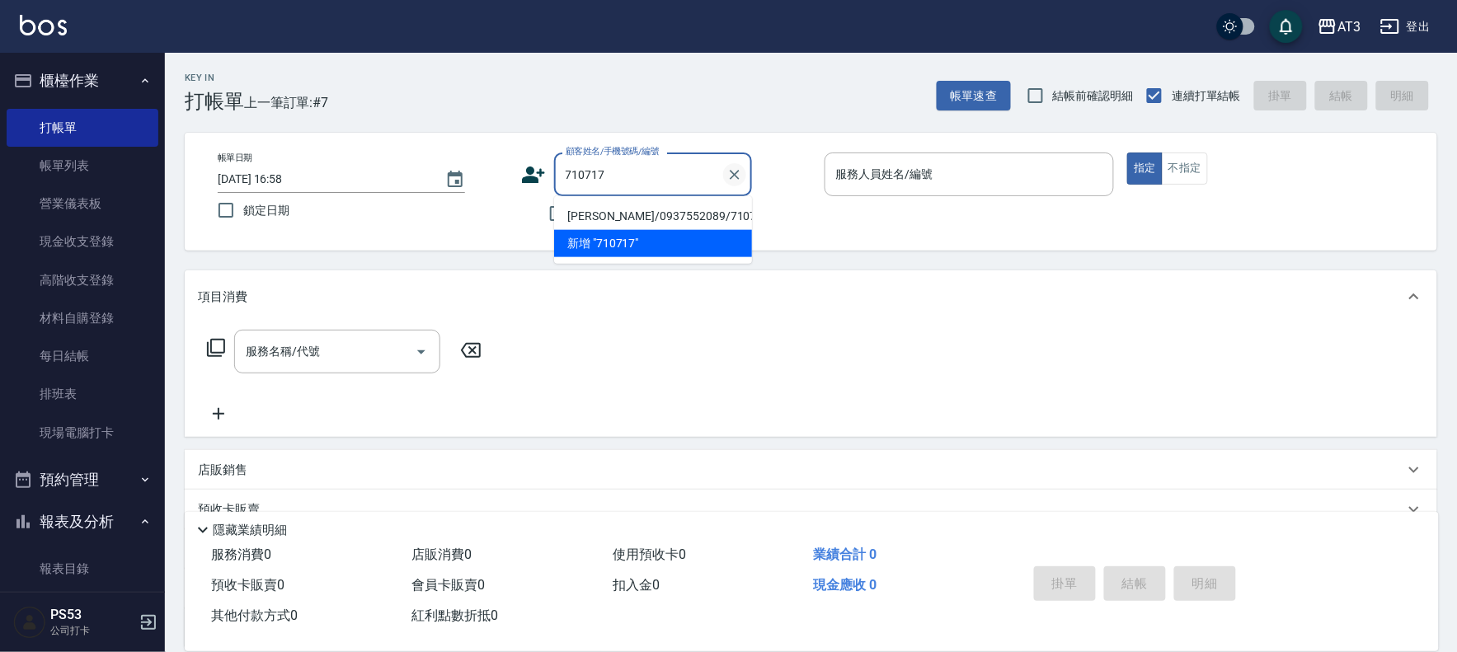
click at [732, 175] on icon "Clear" at bounding box center [735, 175] width 16 height 16
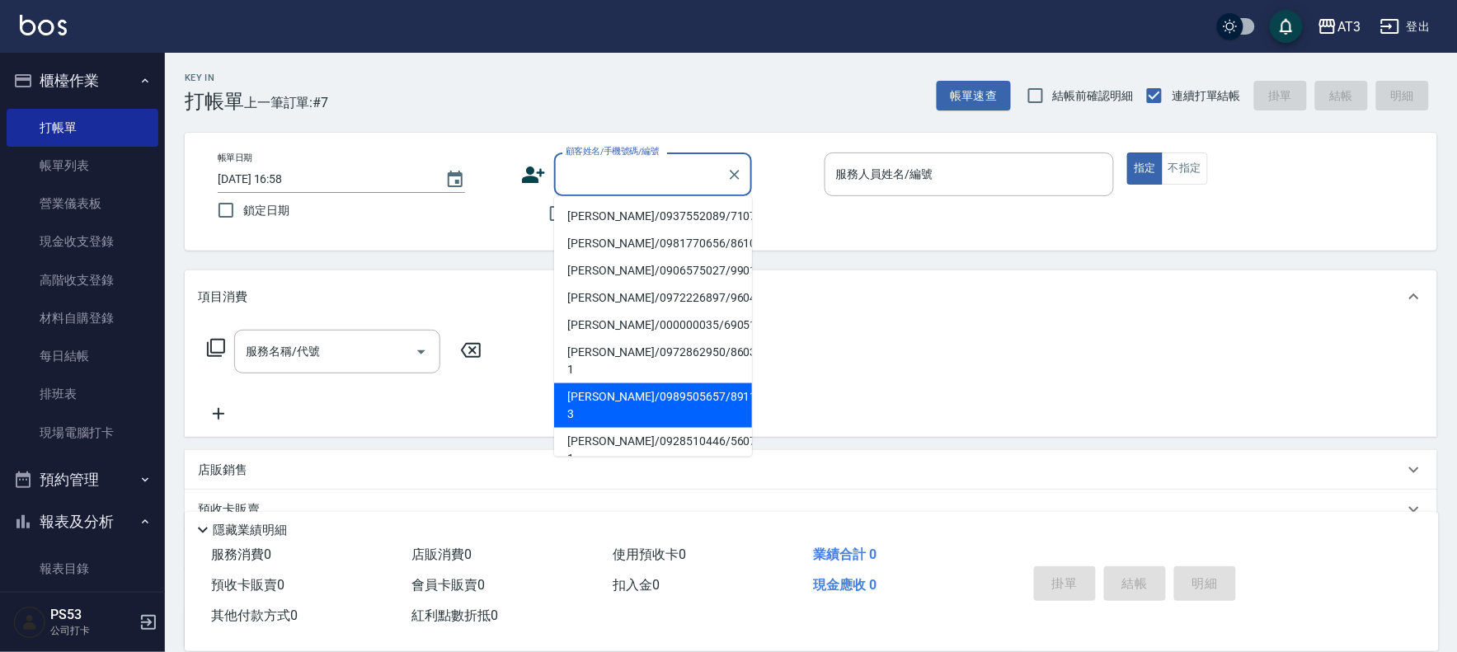
click at [530, 172] on icon at bounding box center [533, 175] width 23 height 16
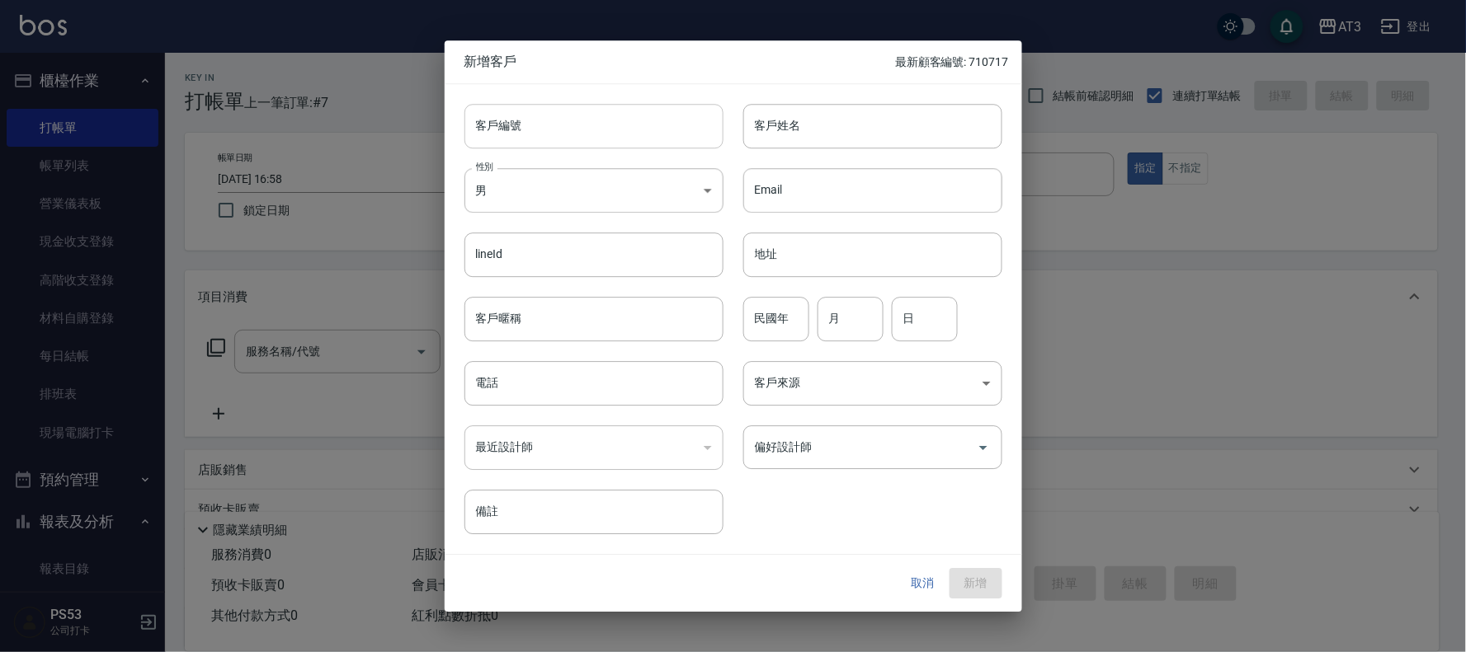
click at [543, 129] on input "客戶編號" at bounding box center [593, 126] width 259 height 45
type input "930325"
type input "[PERSON_NAME]"
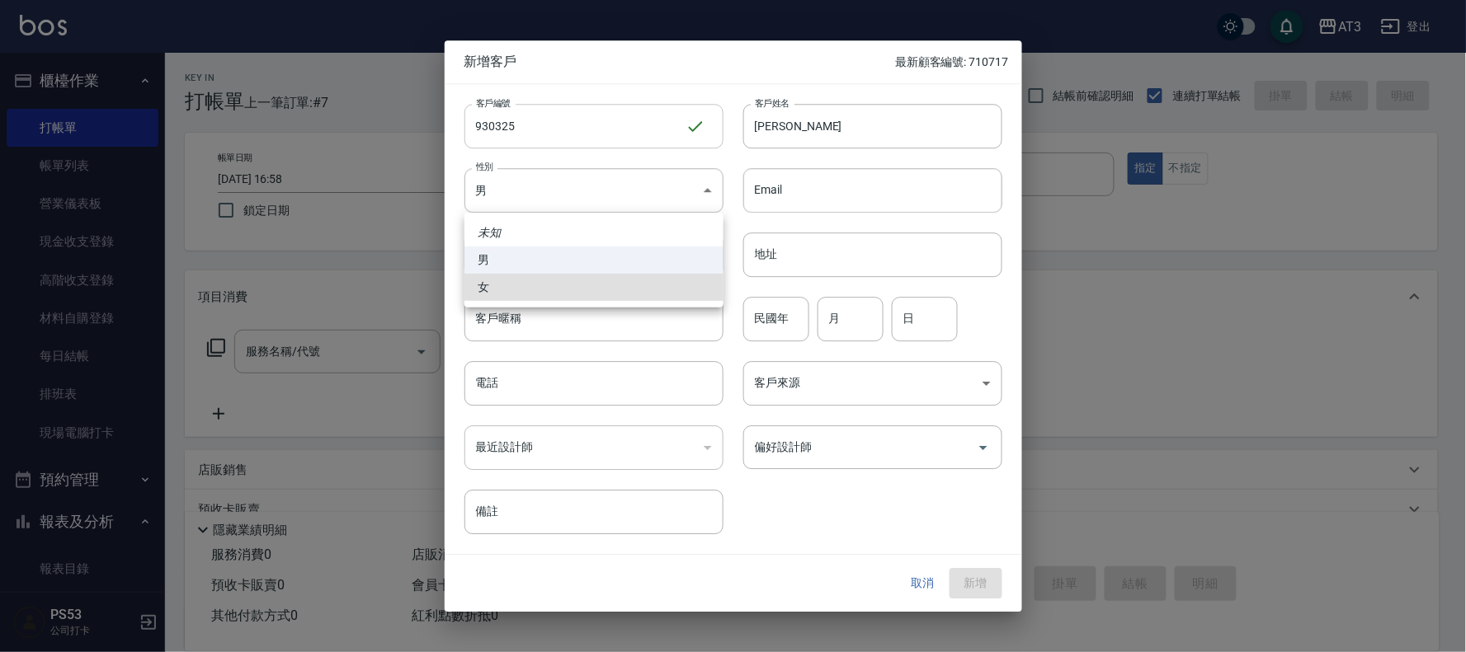
type input "[DEMOGRAPHIC_DATA]"
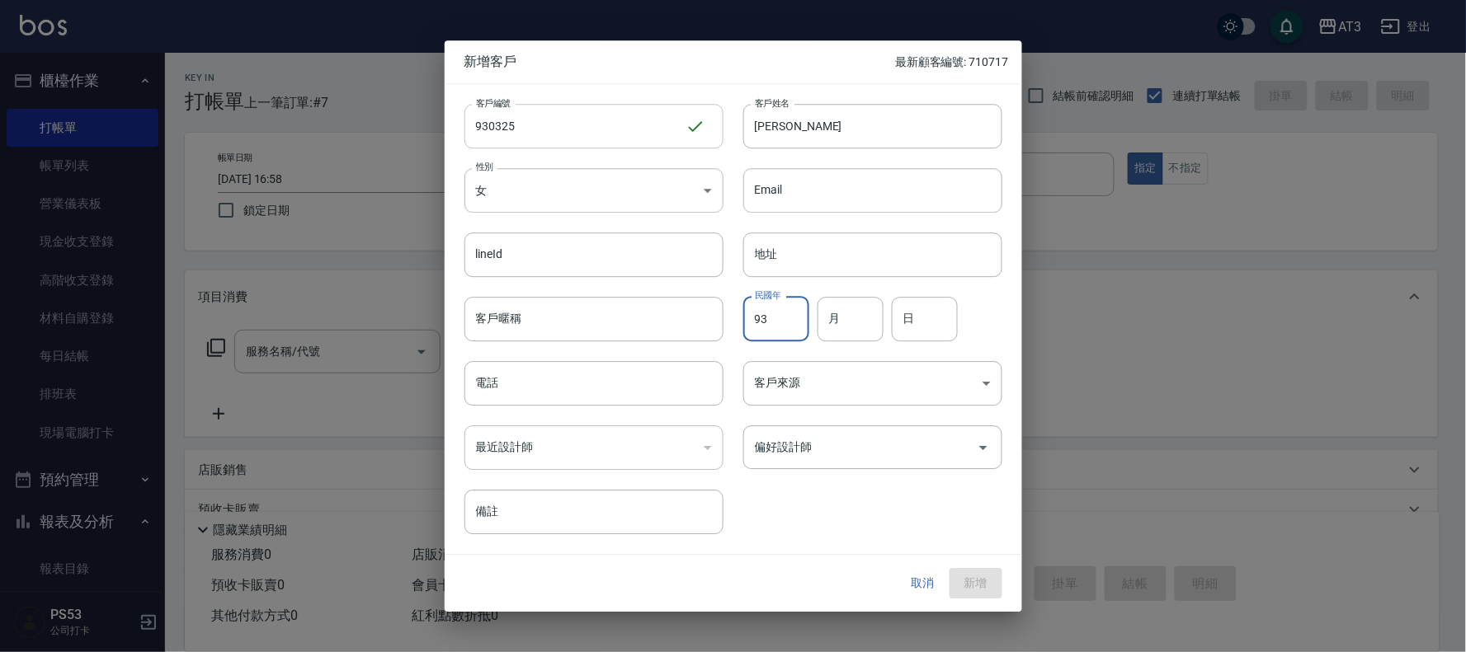
type input "93"
type input "03"
type input "25"
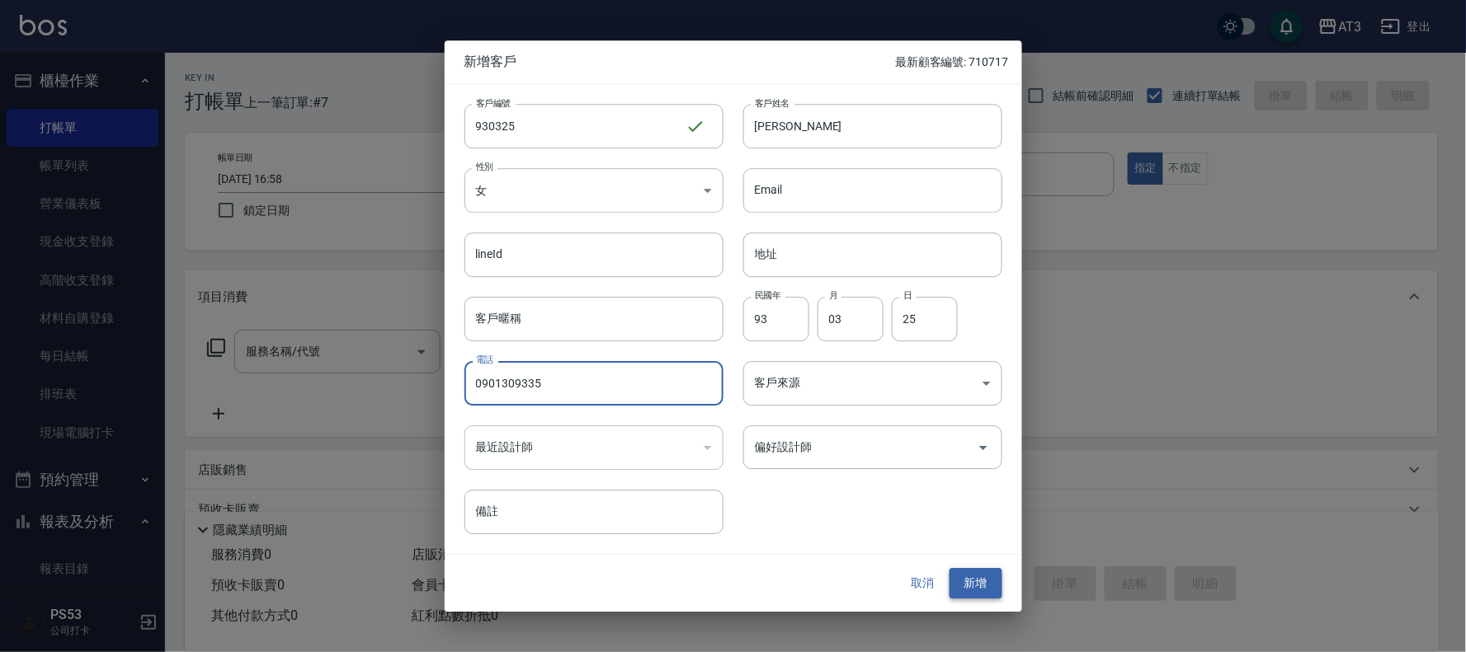
type input "0901309335"
click at [971, 575] on button "新增" at bounding box center [975, 584] width 53 height 31
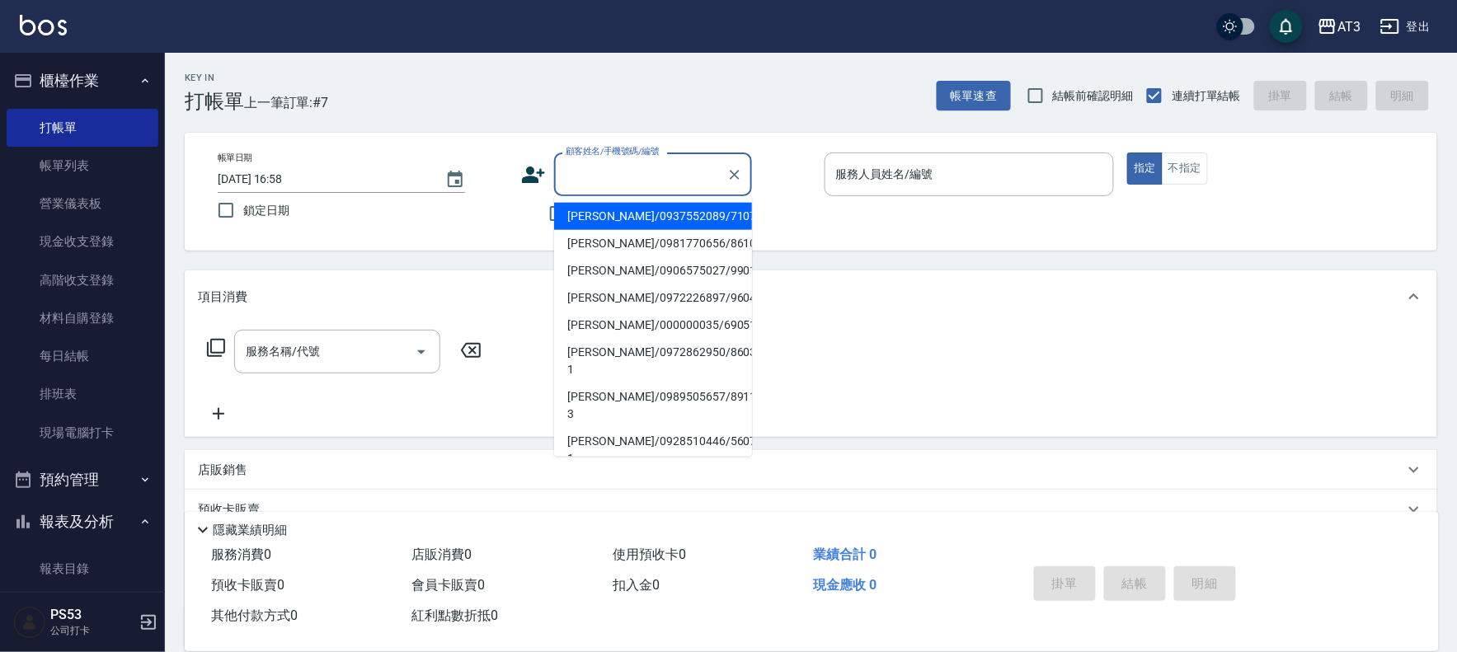
click at [670, 173] on div "顧客姓名/手機號碼/編號 顧客姓名/手機號碼/編號" at bounding box center [653, 175] width 198 height 44
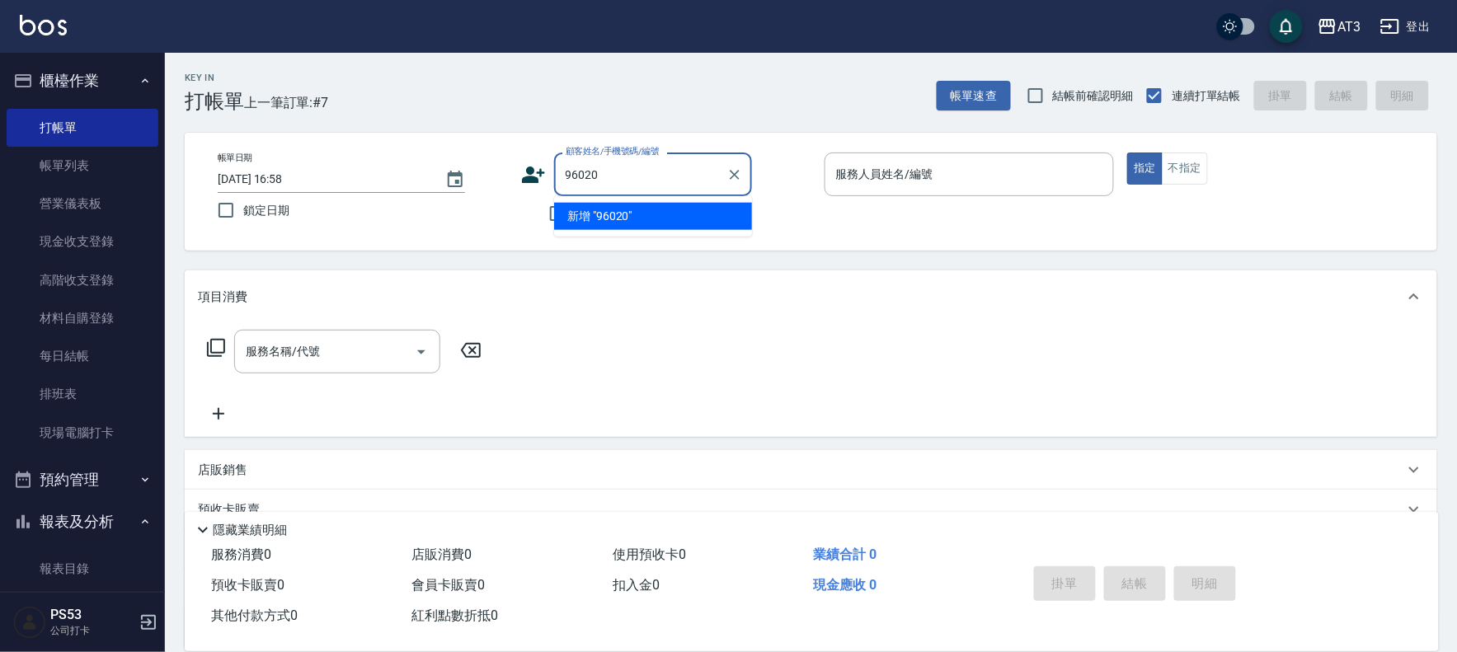
type input "960208"
click at [741, 168] on icon "Clear" at bounding box center [735, 175] width 16 height 16
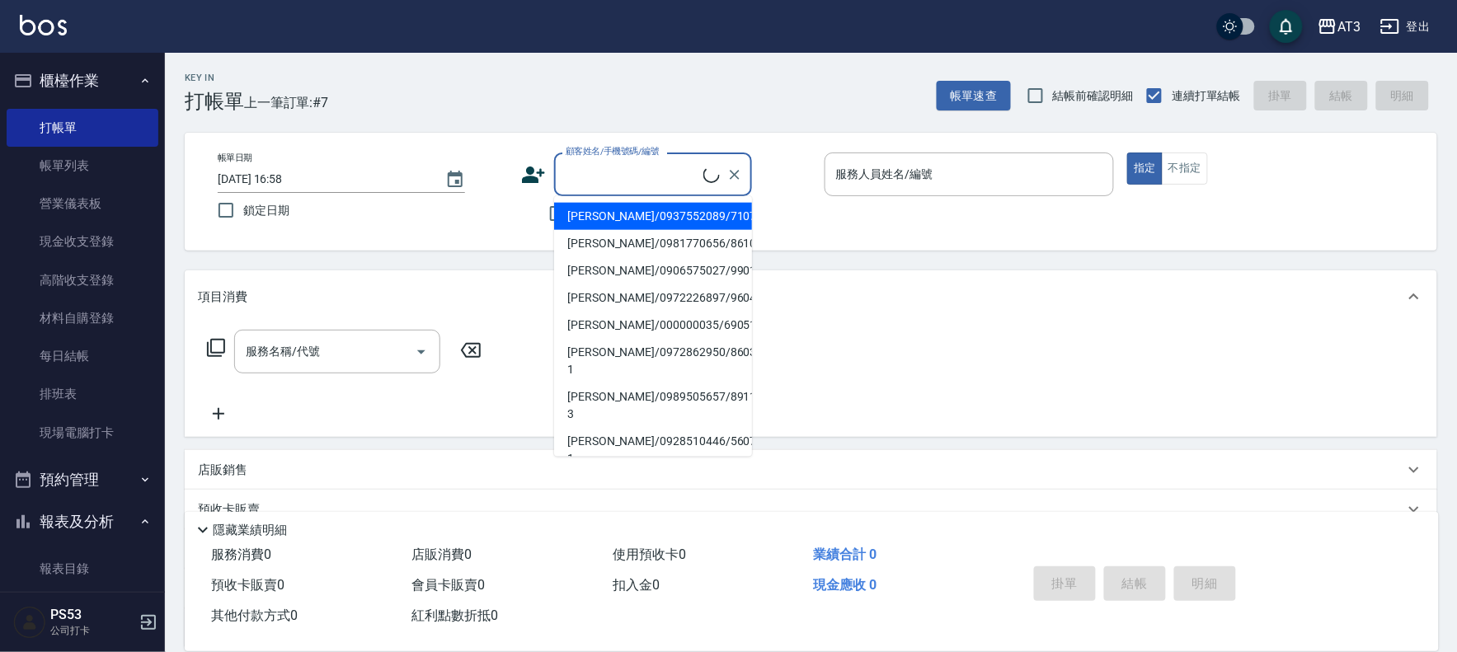
click at [536, 175] on icon at bounding box center [533, 174] width 25 height 25
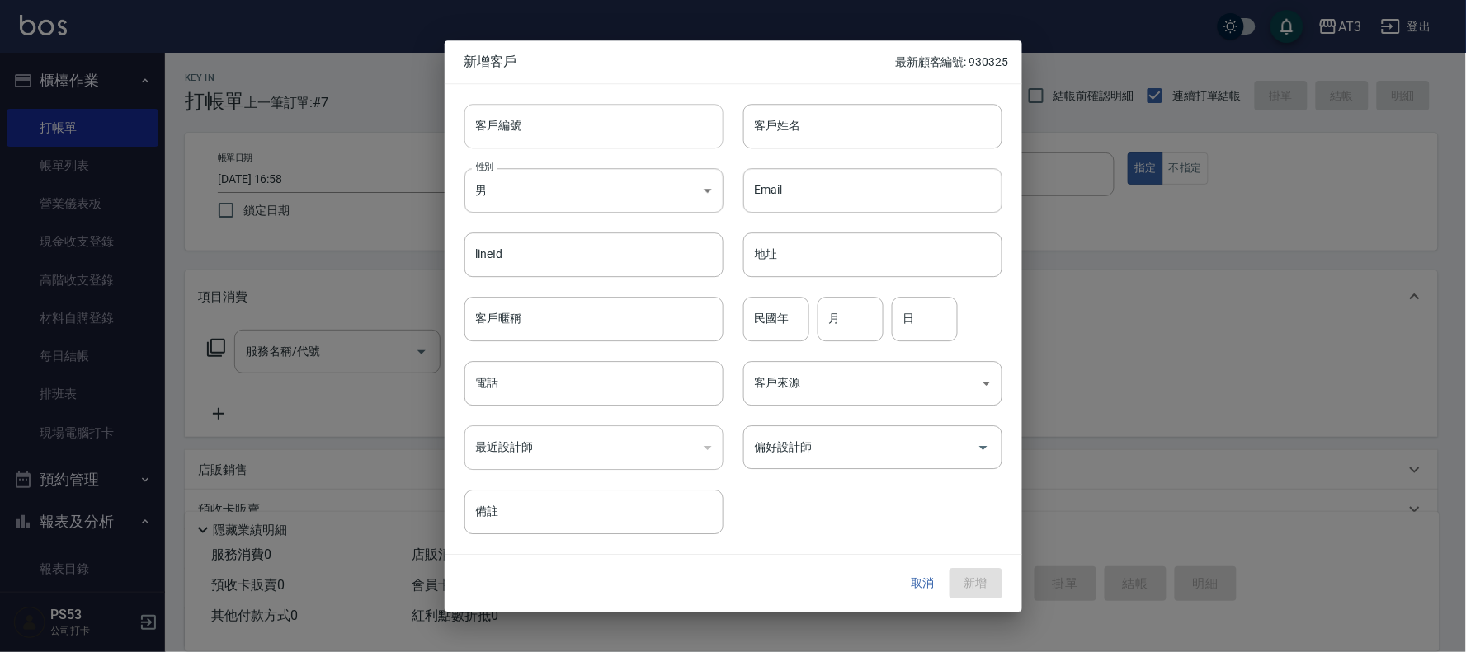
click at [549, 139] on input "客戶編號" at bounding box center [593, 126] width 259 height 45
type input "640711"
type input "[PERSON_NAME]"
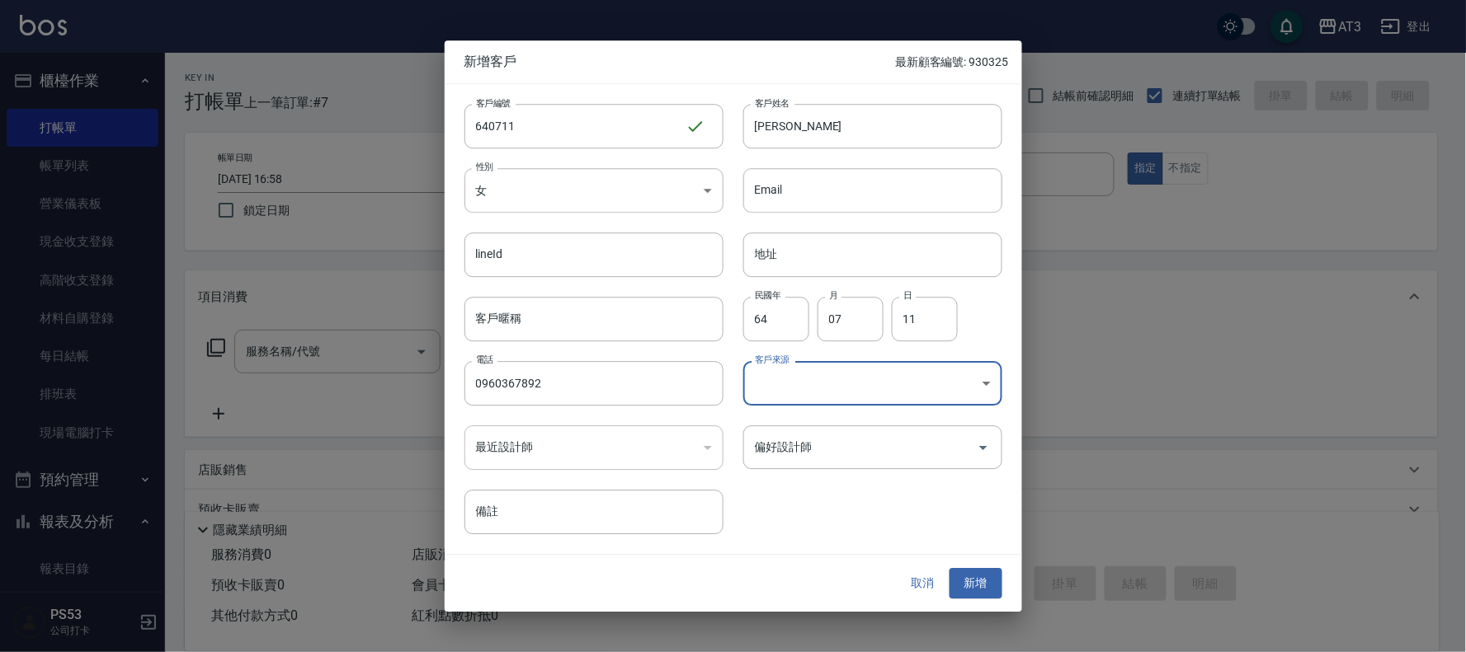
click at [978, 582] on button "新增" at bounding box center [975, 584] width 53 height 31
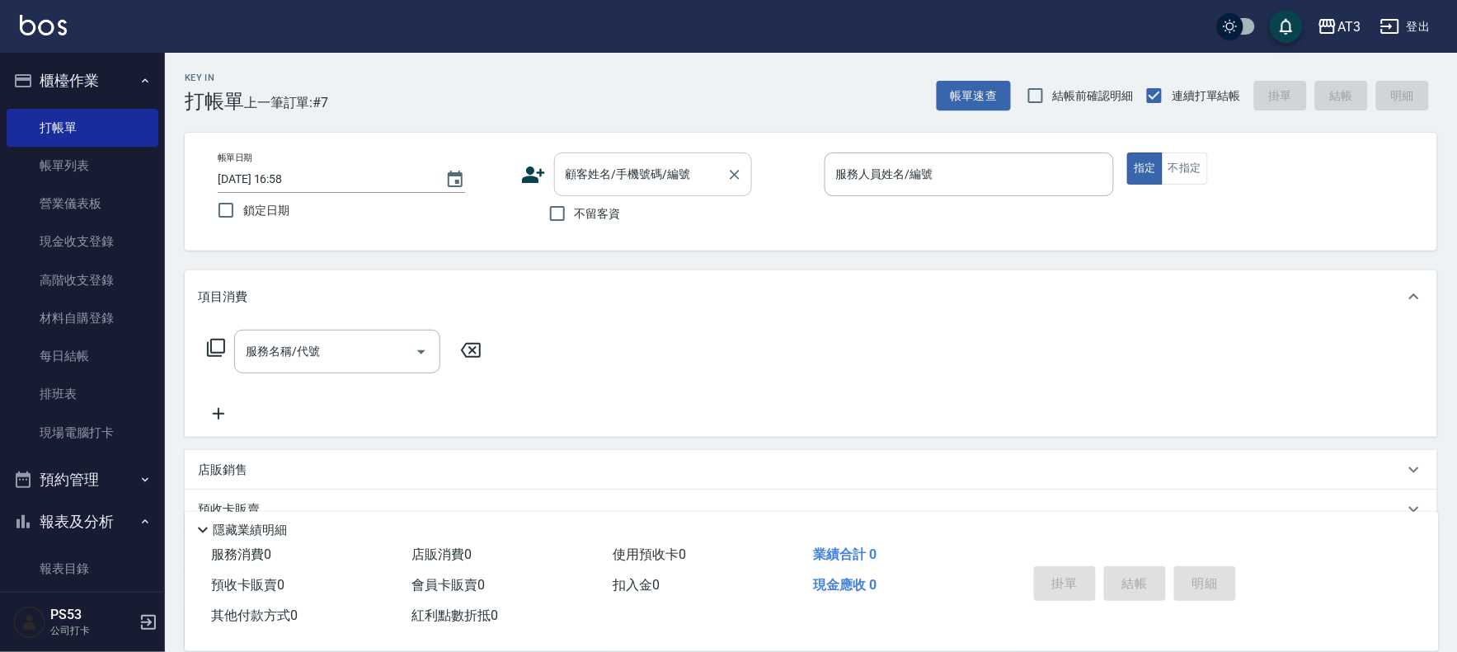
click at [586, 165] on div "顧客姓名/手機號碼/編號 顧客姓名/手機號碼/編號" at bounding box center [653, 175] width 198 height 44
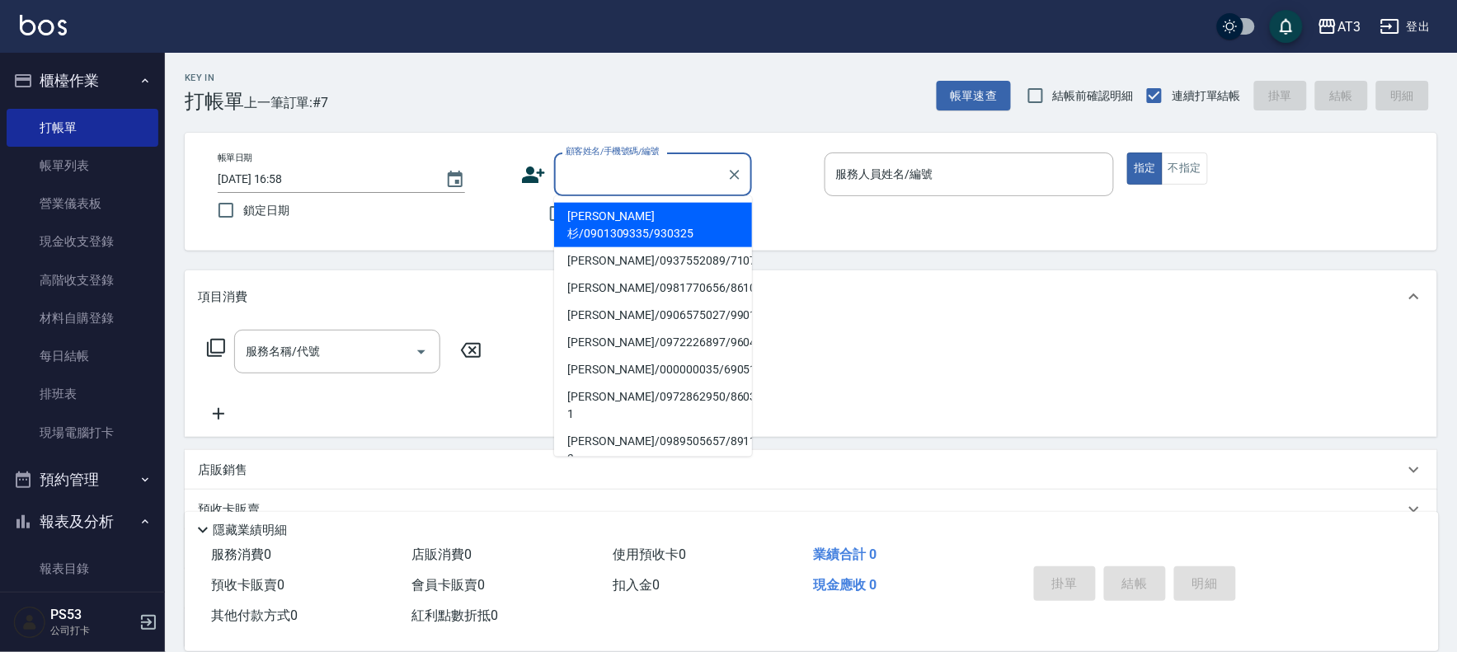
click at [537, 175] on icon at bounding box center [533, 174] width 25 height 25
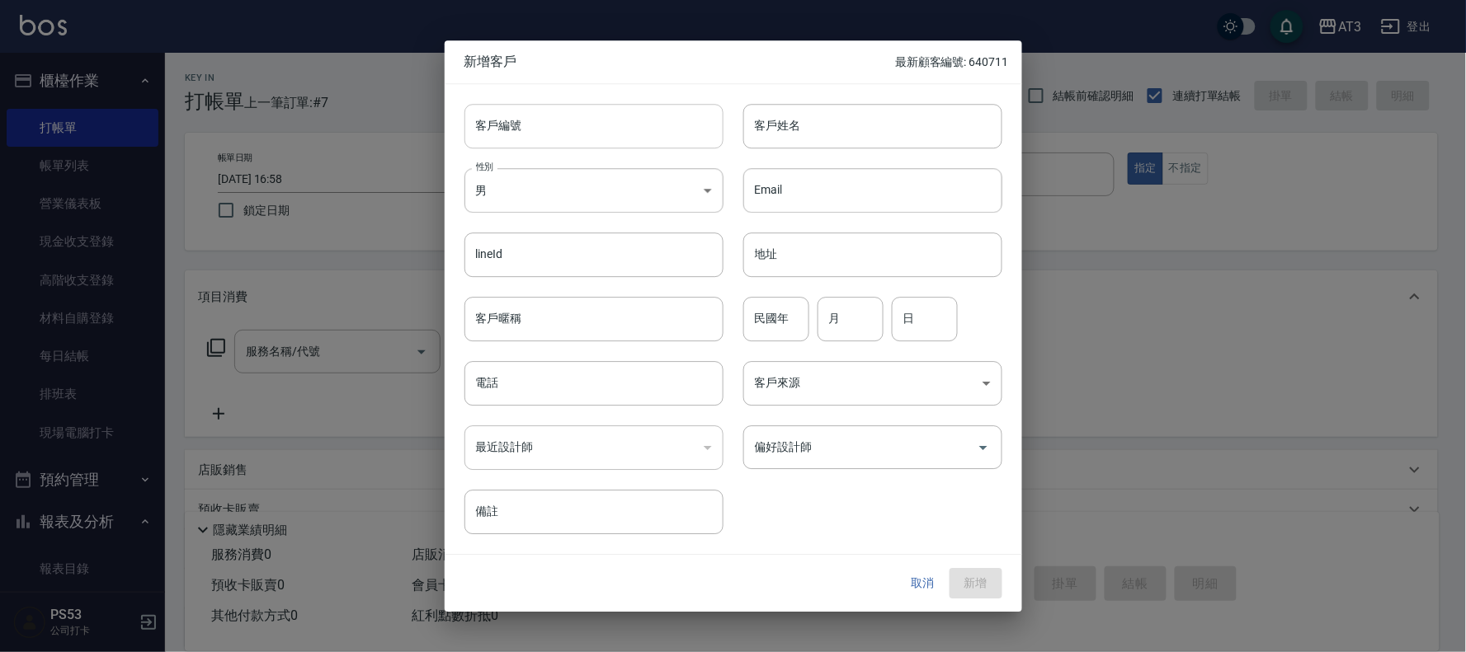
click at [530, 147] on input "客戶編號" at bounding box center [593, 126] width 259 height 45
click at [918, 590] on button "取消" at bounding box center [923, 584] width 53 height 31
